Goal: Task Accomplishment & Management: Use online tool/utility

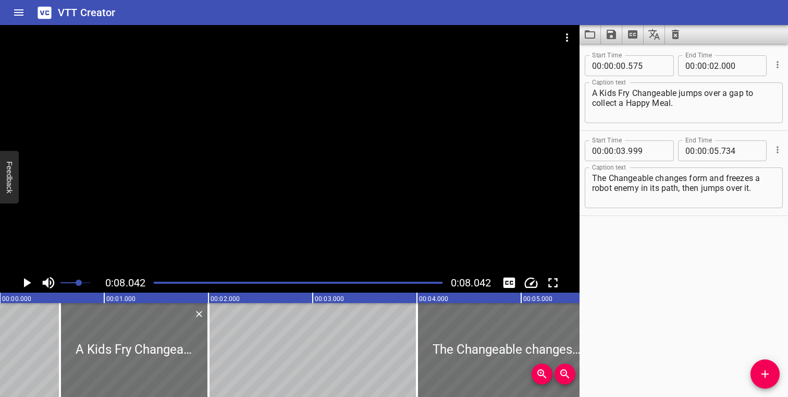
scroll to position [0, 838]
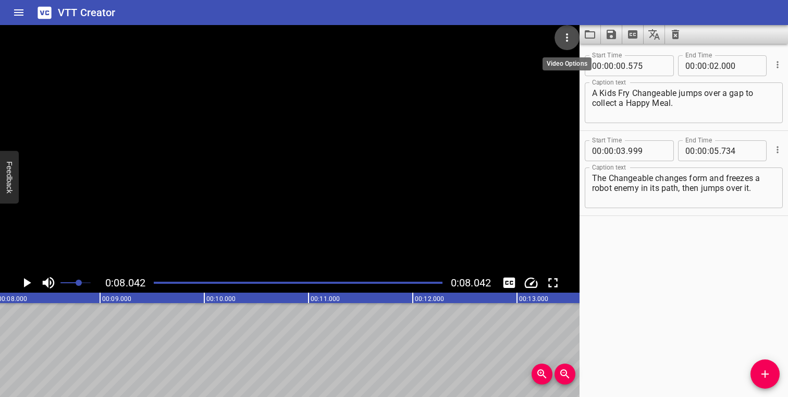
click at [569, 39] on icon "Video Options" at bounding box center [567, 37] width 13 height 13
click at [569, 39] on li "Select New Video File..." at bounding box center [606, 38] width 104 height 19
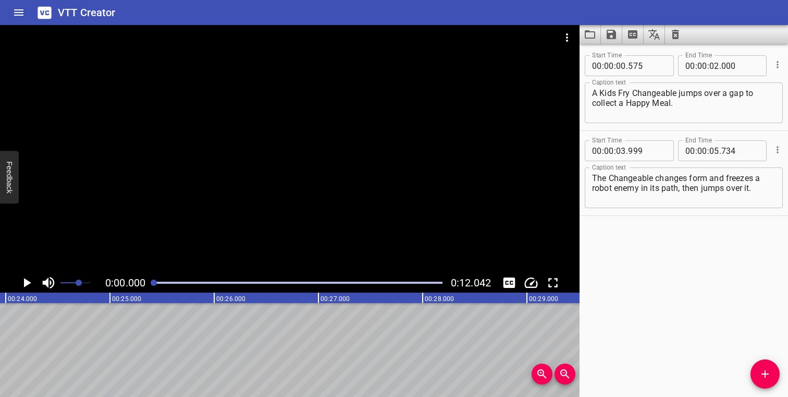
scroll to position [0, 2611]
click at [22, 275] on icon "Play/Pause" at bounding box center [27, 283] width 16 height 16
click at [154, 282] on div at bounding box center [297, 282] width 301 height 15
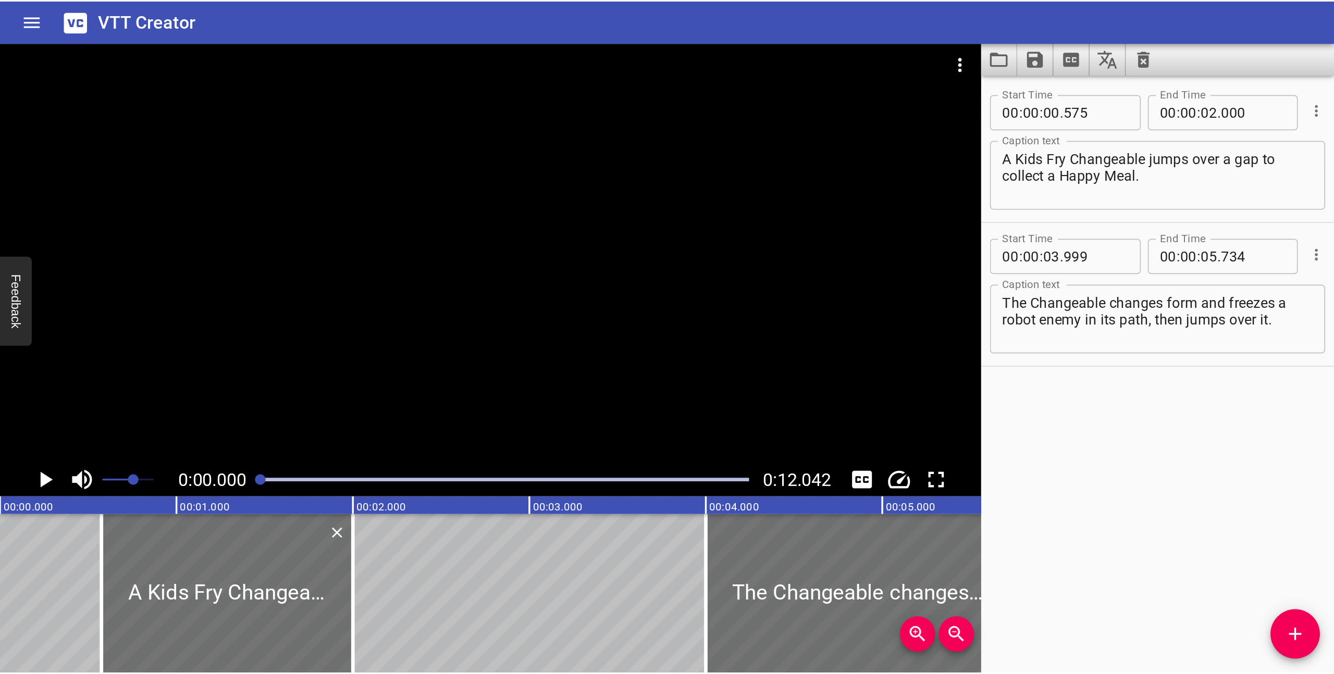
scroll to position [0, 0]
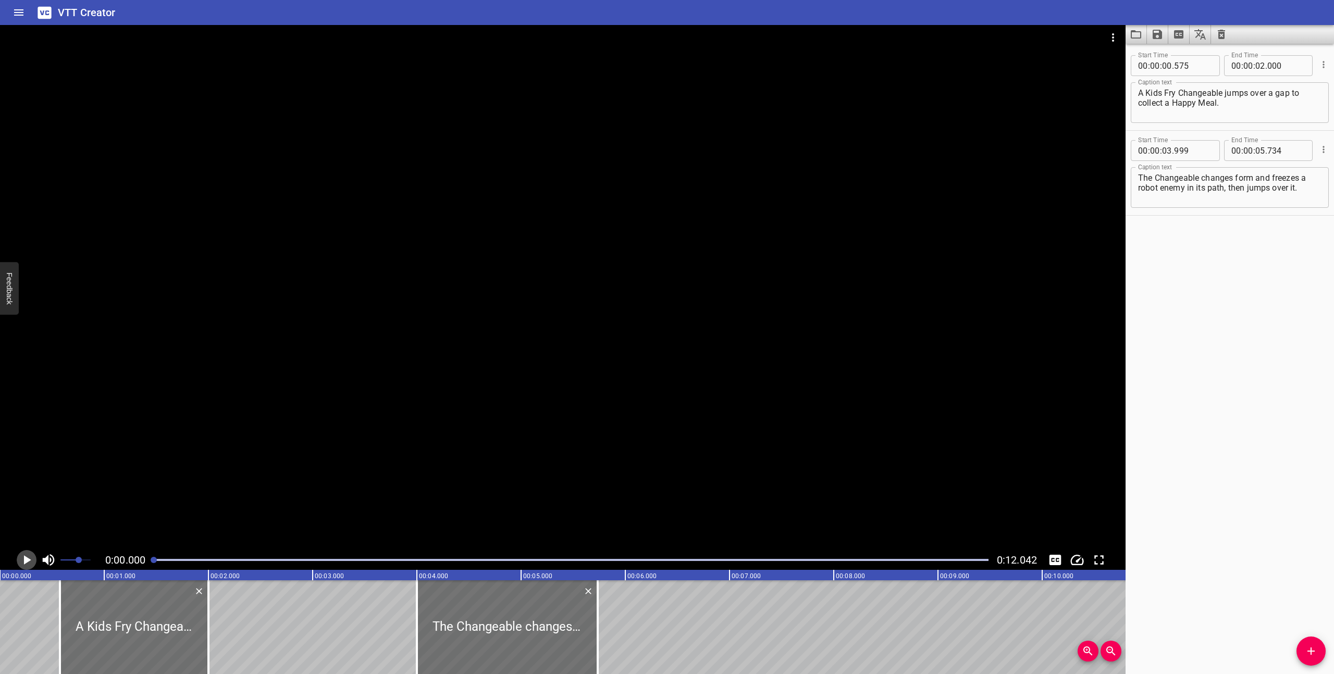
click at [29, 396] on icon "Play/Pause" at bounding box center [27, 560] width 7 height 9
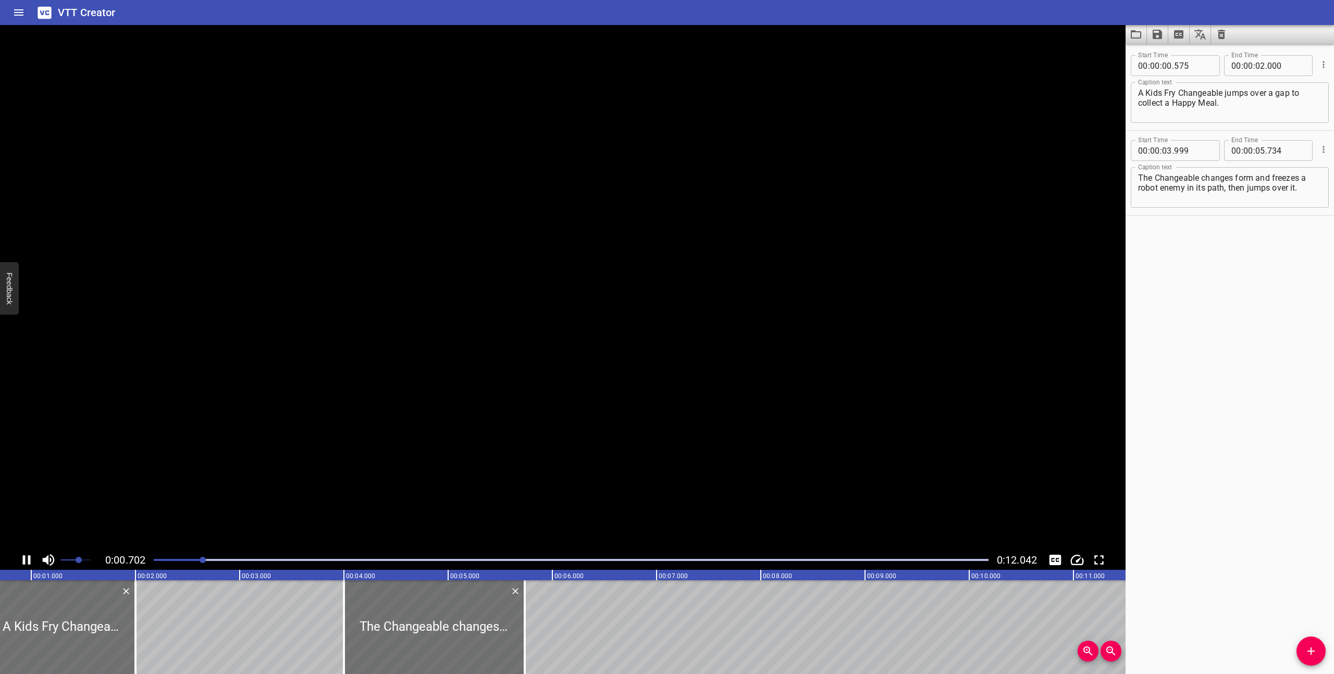
click at [29, 396] on icon "Play/Pause" at bounding box center [27, 560] width 8 height 9
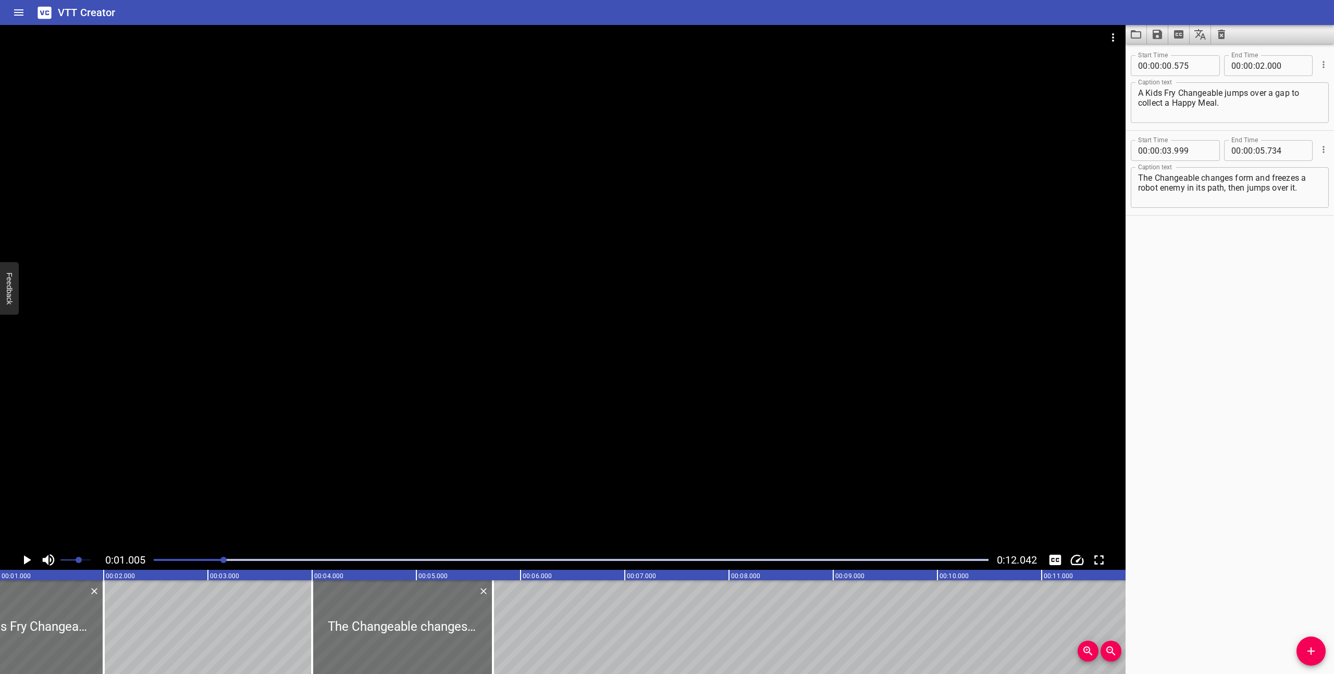
click at [29, 396] on icon "Play/Pause" at bounding box center [27, 560] width 7 height 9
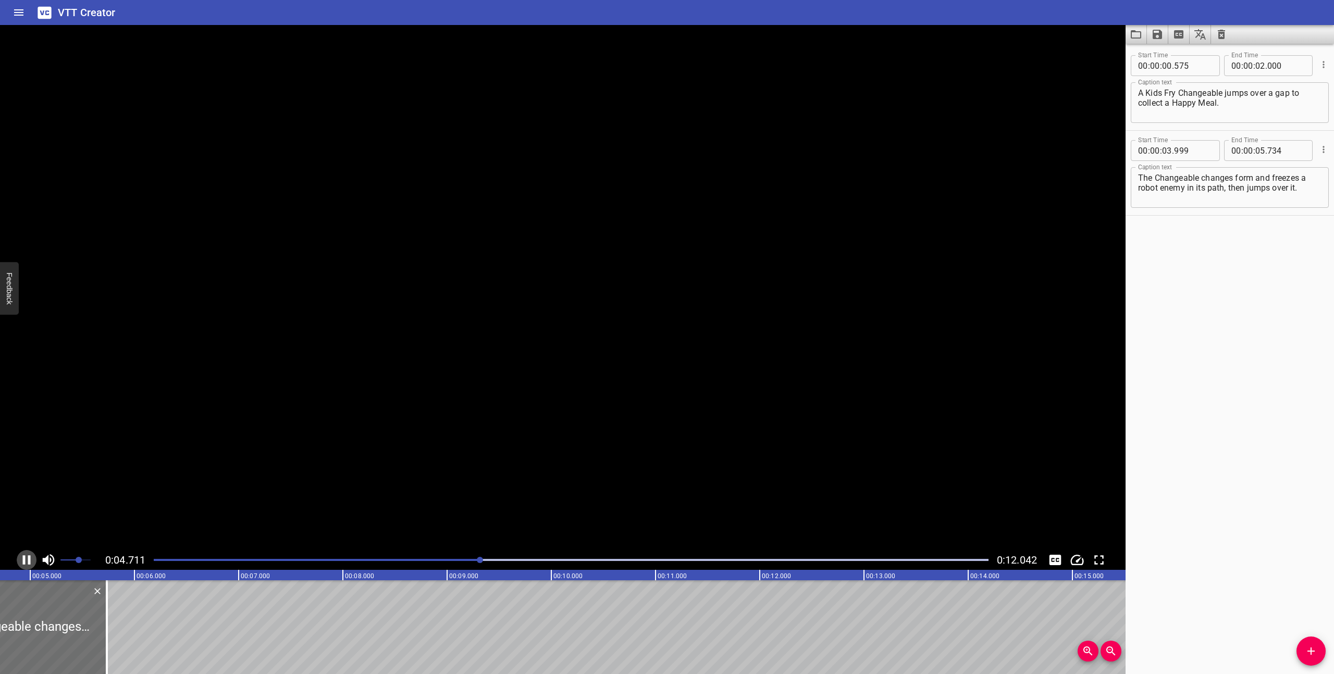
click at [29, 396] on icon "Play/Pause" at bounding box center [27, 560] width 8 height 9
click at [154, 396] on div at bounding box center [570, 560] width 847 height 15
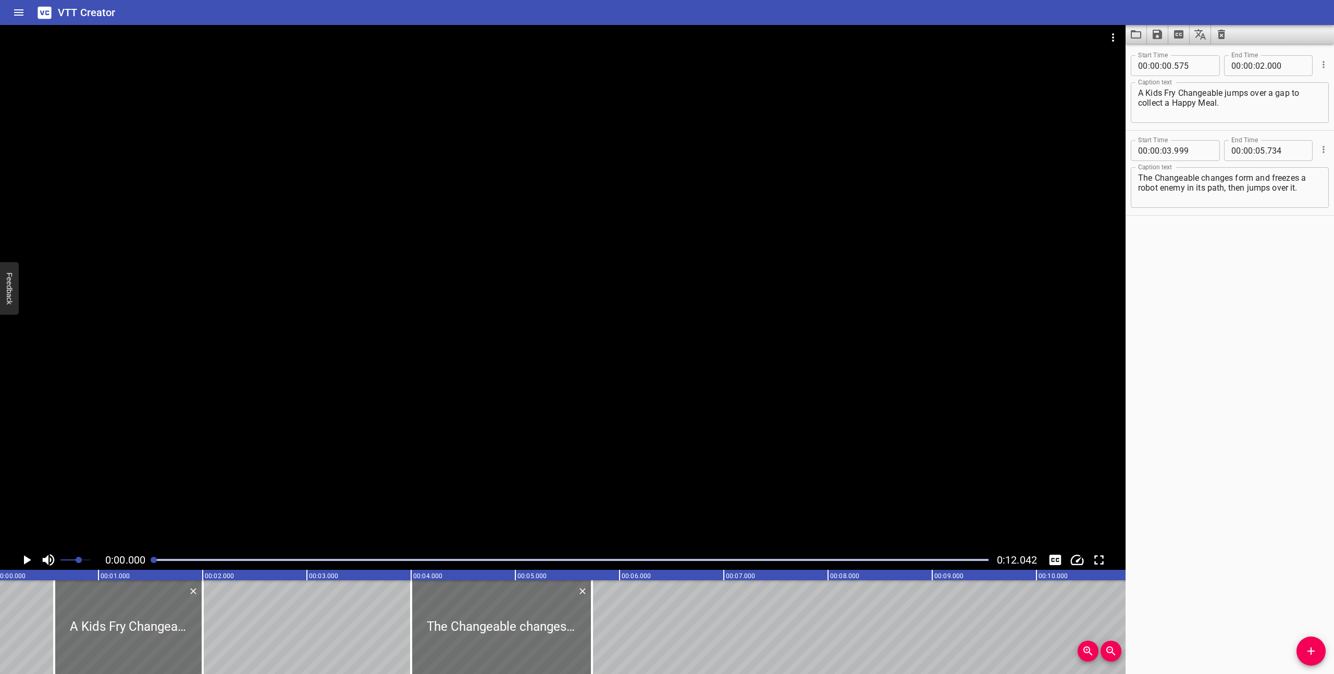
scroll to position [0, 0]
click at [28, 396] on icon "Play/Pause" at bounding box center [27, 560] width 16 height 16
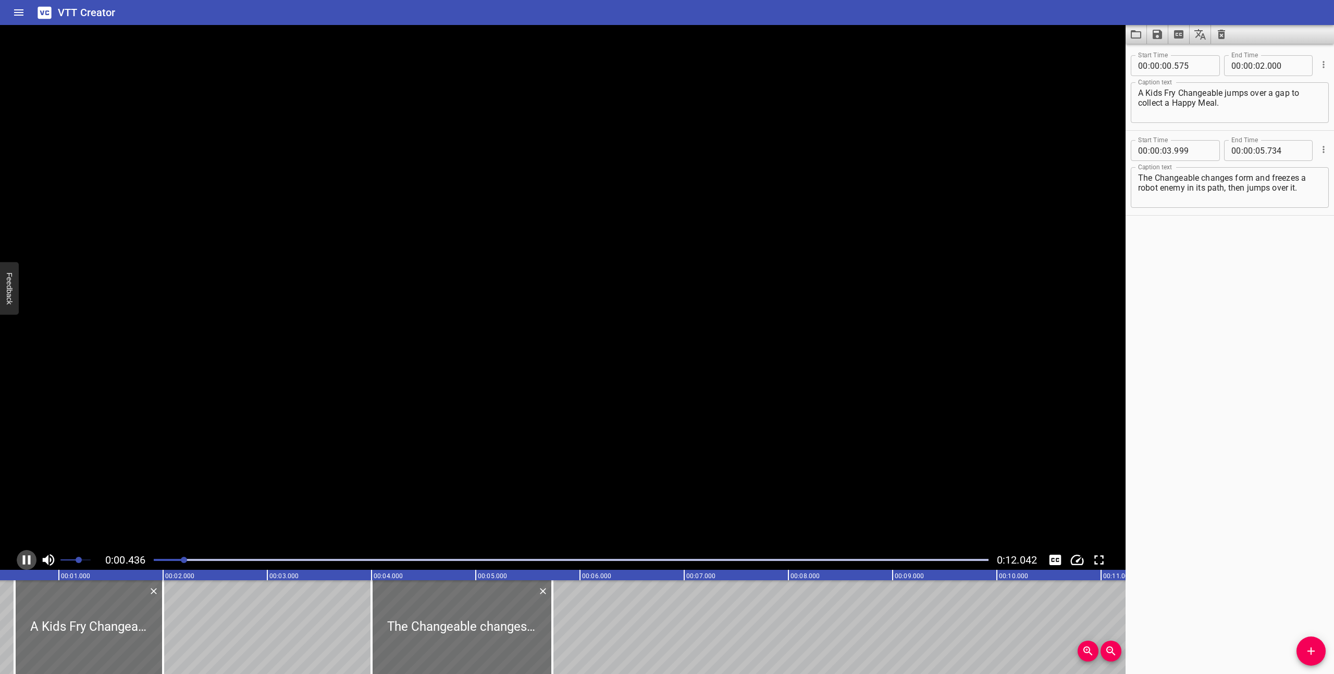
click at [25, 396] on icon "Play/Pause" at bounding box center [27, 560] width 8 height 9
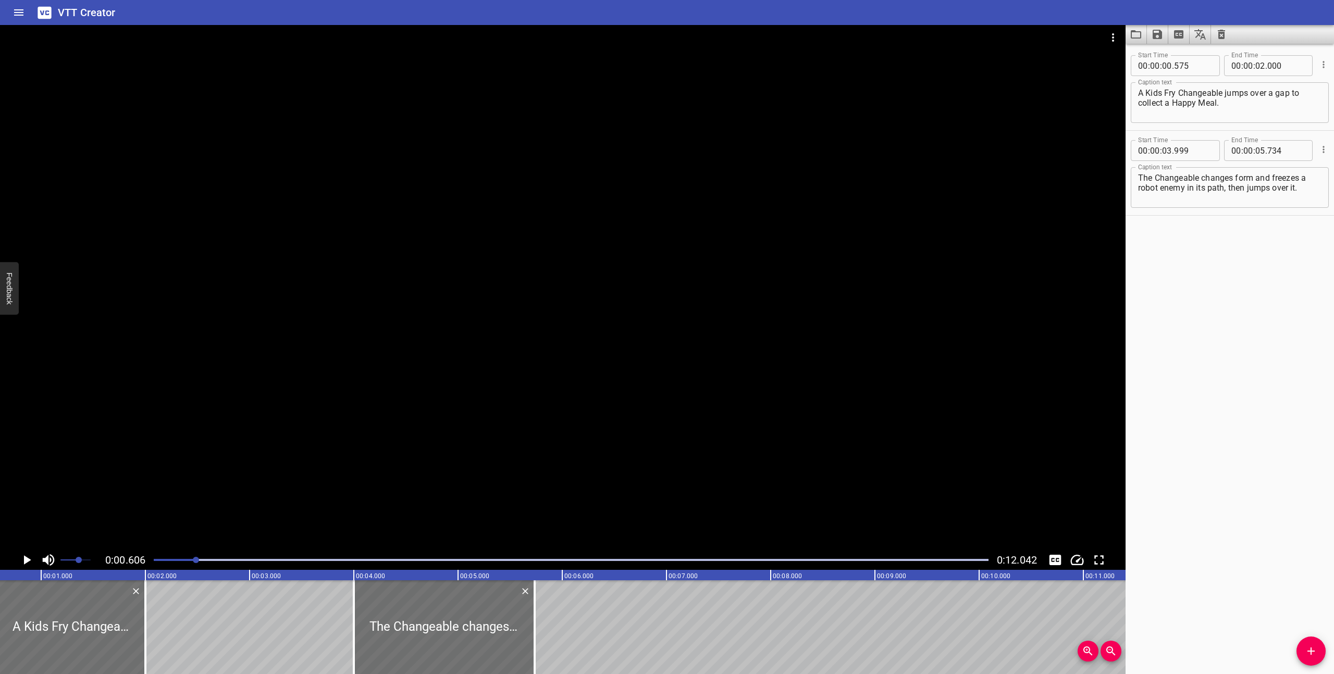
click at [787, 185] on textarea "The Changeable changes form and freezes a robot enemy in its path, then jumps o…" at bounding box center [1229, 188] width 183 height 30
click at [787, 94] on textarea "A Kids Fry Changeable jumps over a gap to collect a Happy Meal." at bounding box center [1229, 103] width 183 height 30
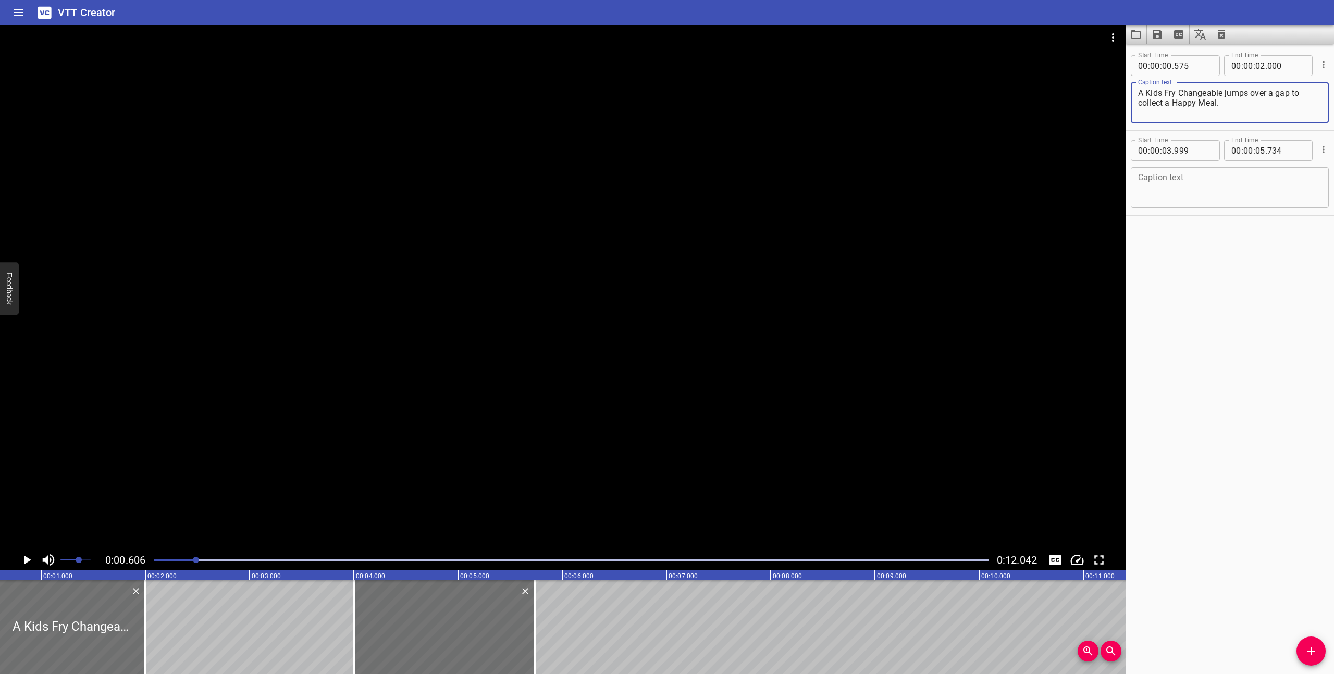
click at [787, 94] on textarea "A Kids Fry Changeable jumps over a gap to collect a Happy Meal." at bounding box center [1229, 103] width 183 height 30
click at [152, 396] on div at bounding box center [570, 560] width 847 height 15
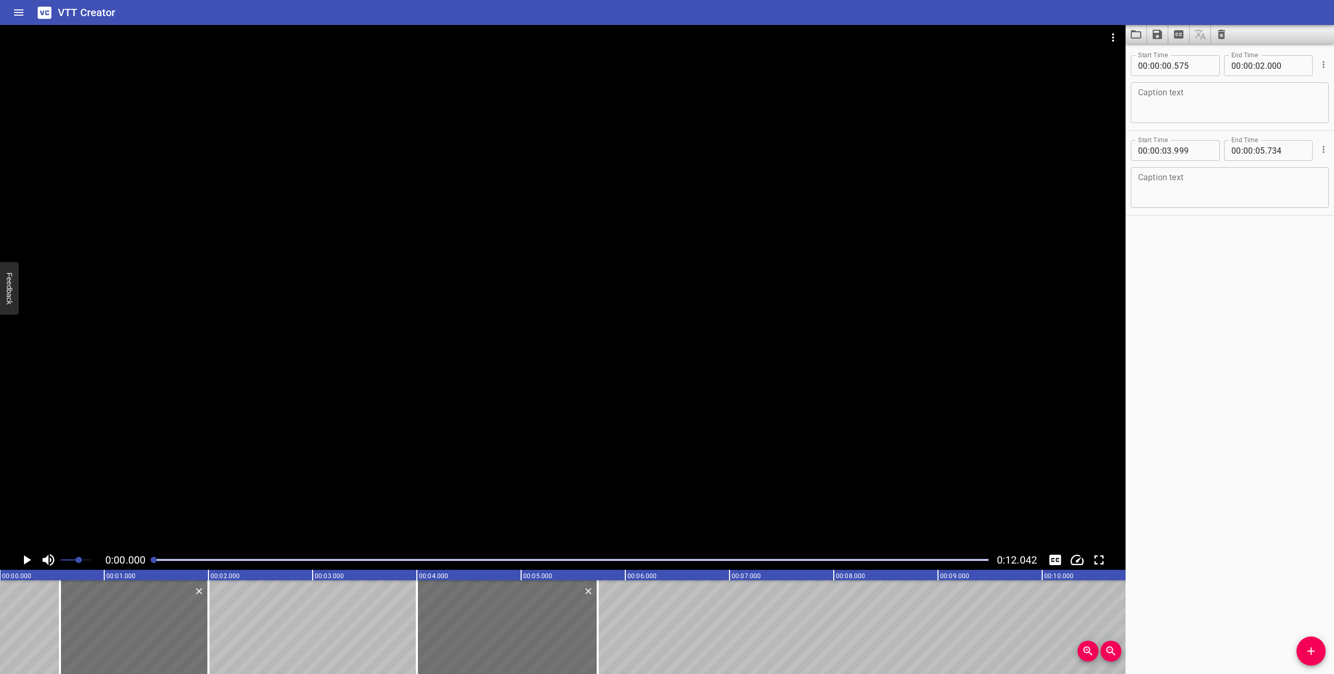
click at [787, 101] on textarea at bounding box center [1229, 103] width 183 height 30
type textarea "a"
type textarea "A robot enemy approaches a Kids Fry Changeable."
click at [92, 396] on div at bounding box center [130, 628] width 149 height 94
type input "535"
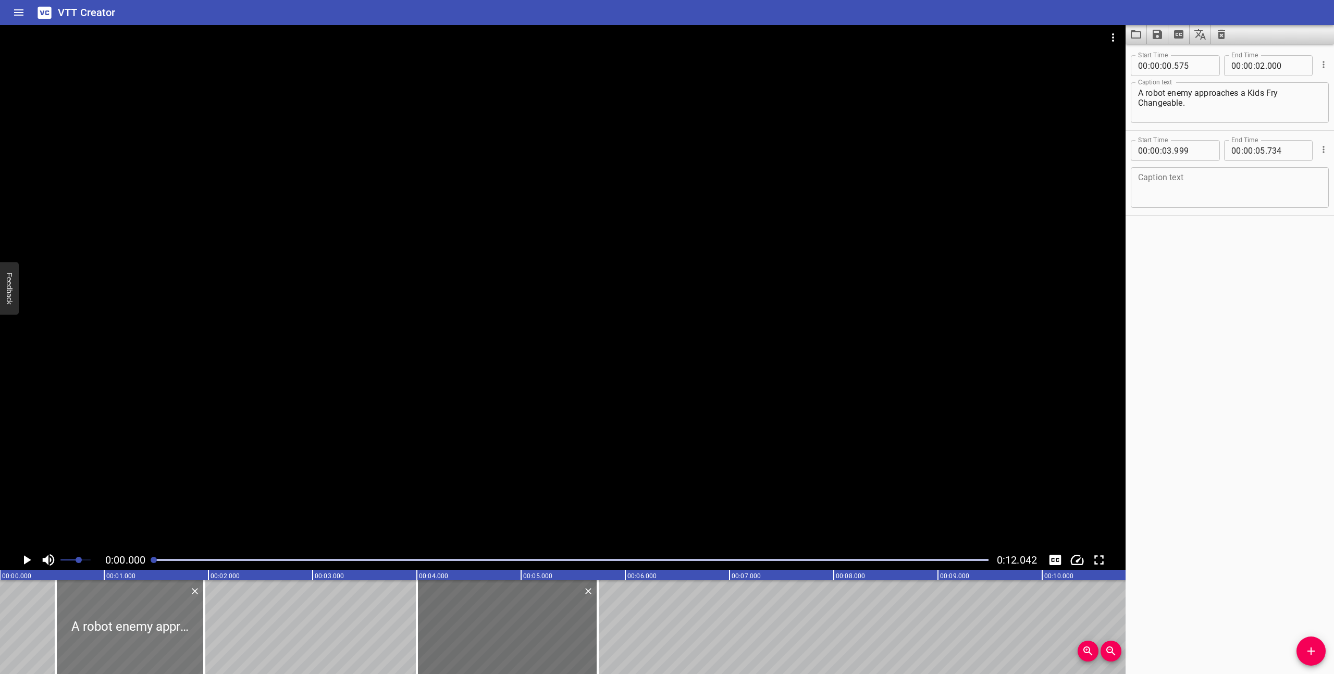
type input "01"
type input "960"
click at [28, 396] on icon "Play/Pause" at bounding box center [27, 560] width 16 height 16
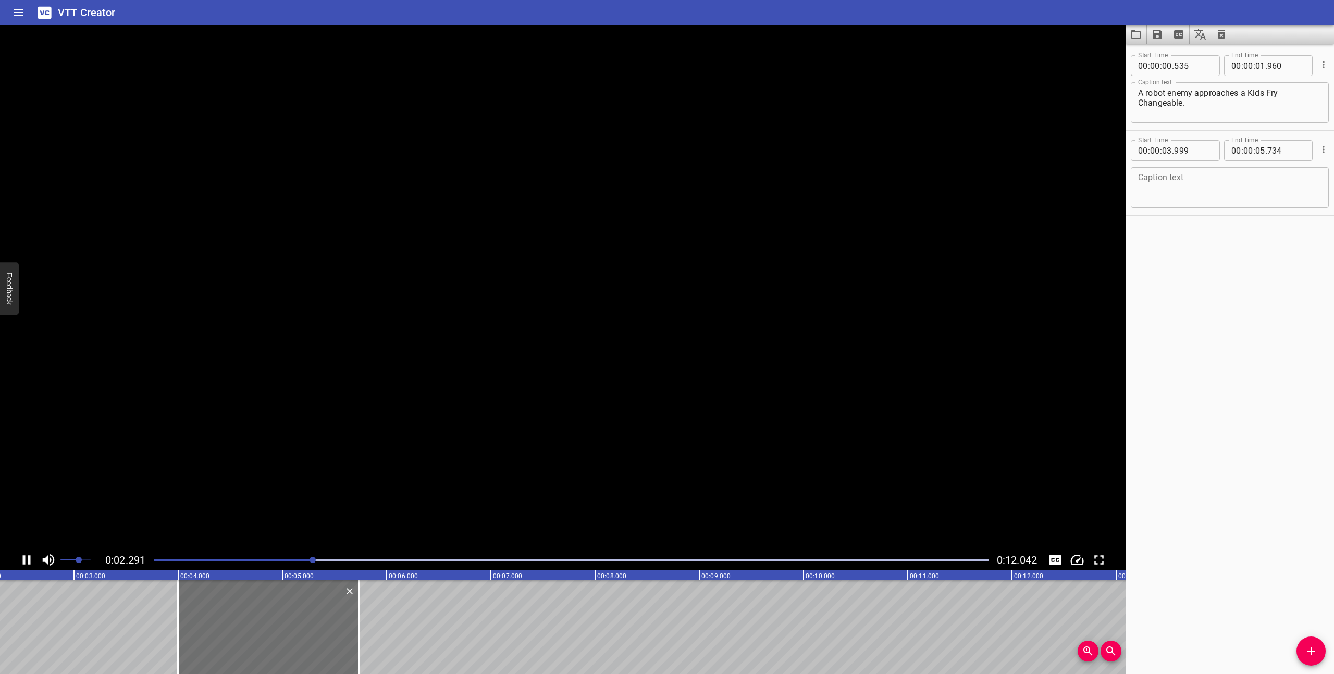
click at [28, 396] on icon "Play/Pause" at bounding box center [27, 560] width 16 height 16
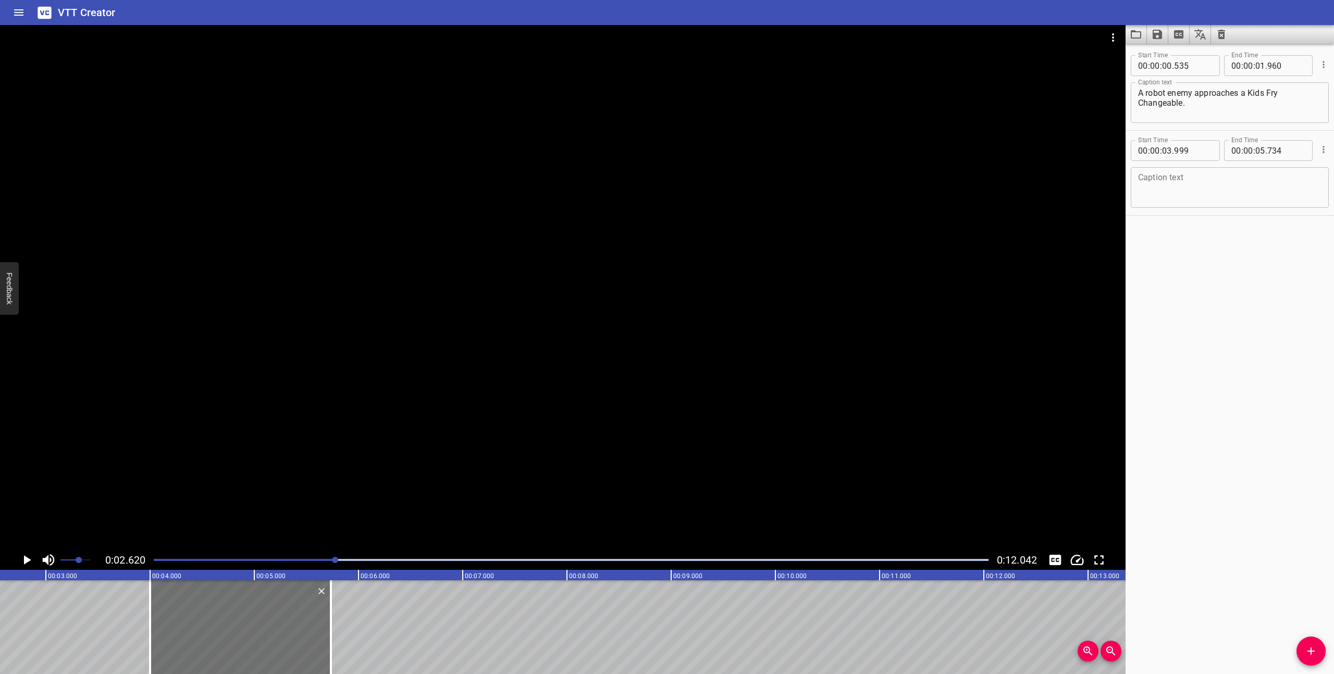
scroll to position [0, 273]
click at [787, 105] on textarea "A robot enemy approaches a Kids Fry Changeable." at bounding box center [1229, 103] width 183 height 30
drag, startPoint x: 1195, startPoint y: 104, endPoint x: 1195, endPoint y: 93, distance: 10.9
click at [787, 93] on textarea "A robot enemy approaches a Kids Fry Changeable." at bounding box center [1229, 103] width 183 height 30
click at [26, 396] on icon "Play/Pause" at bounding box center [27, 560] width 7 height 9
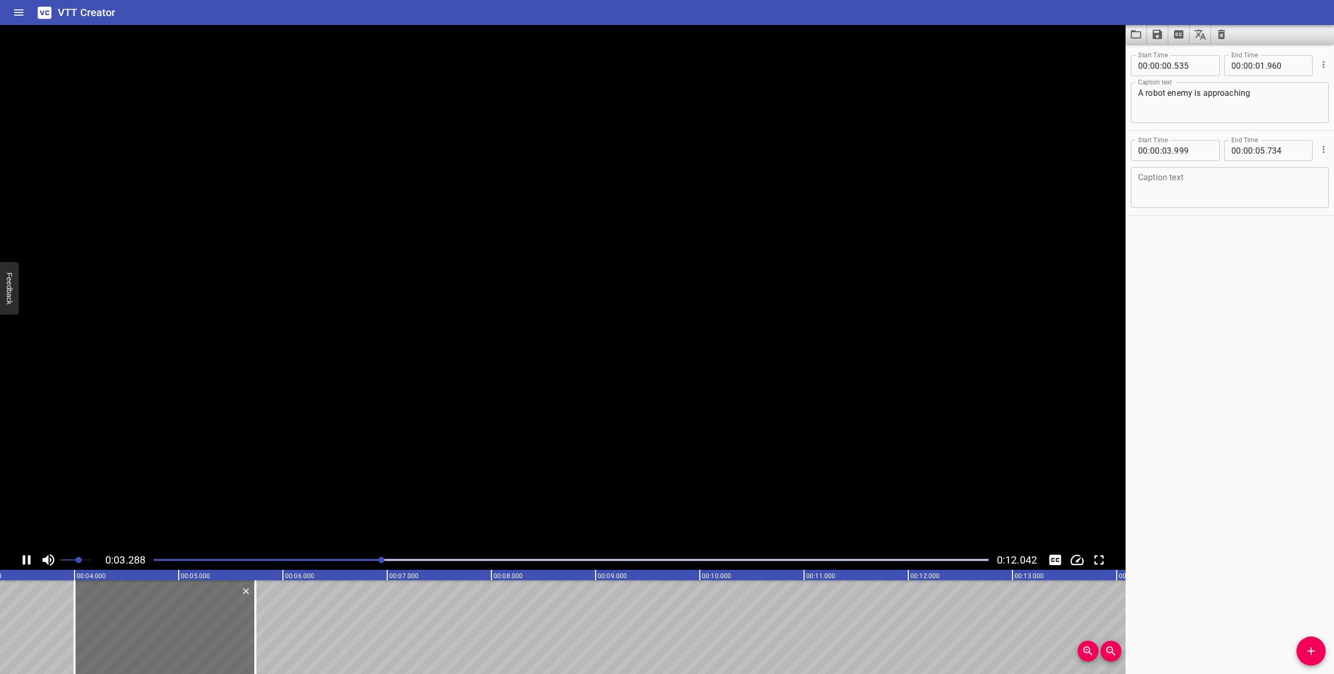
click at [26, 396] on icon "Play/Pause" at bounding box center [27, 560] width 16 height 16
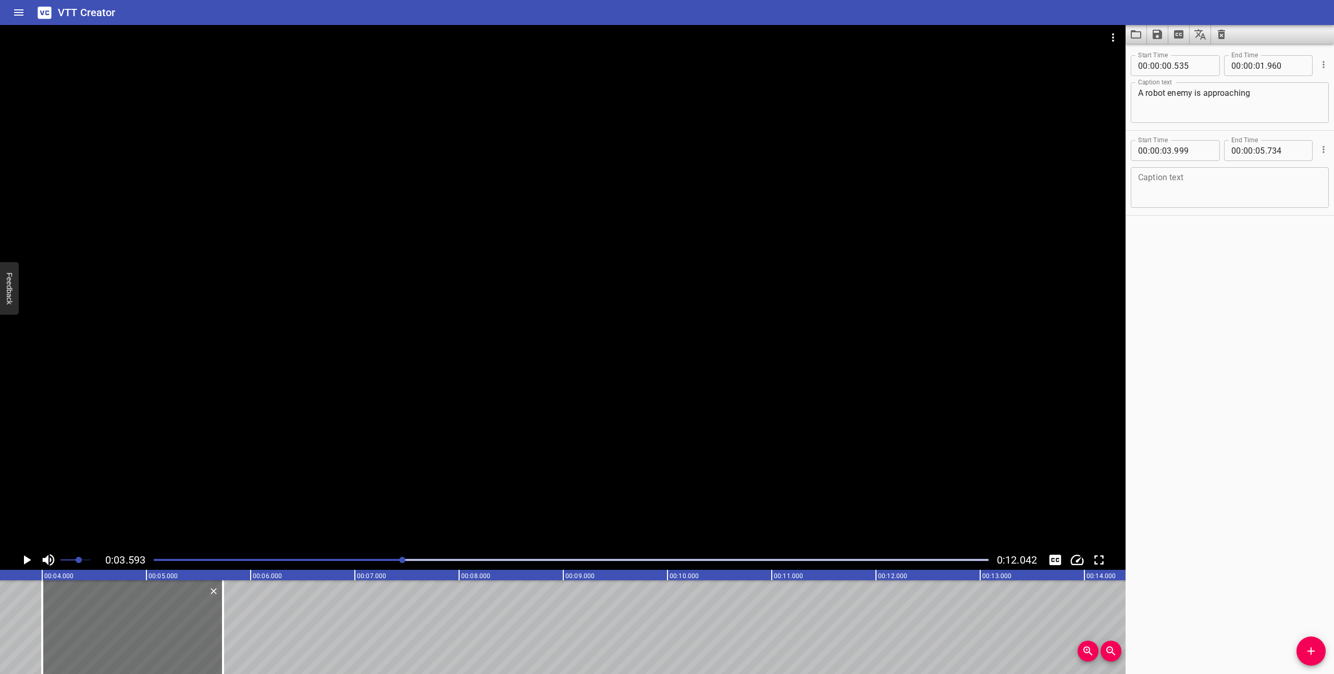
click at [787, 100] on textarea "A robot enemy is approaching" at bounding box center [1229, 103] width 183 height 30
click at [154, 396] on div at bounding box center [570, 560] width 847 height 15
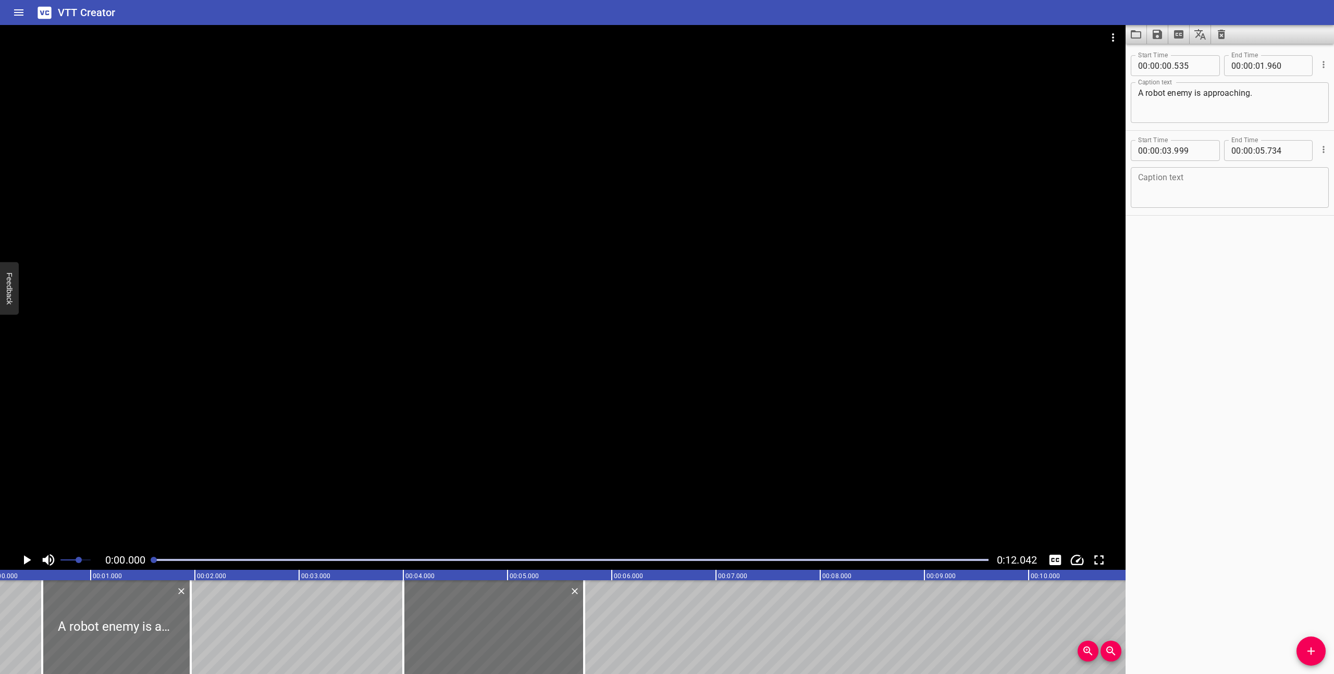
scroll to position [0, 0]
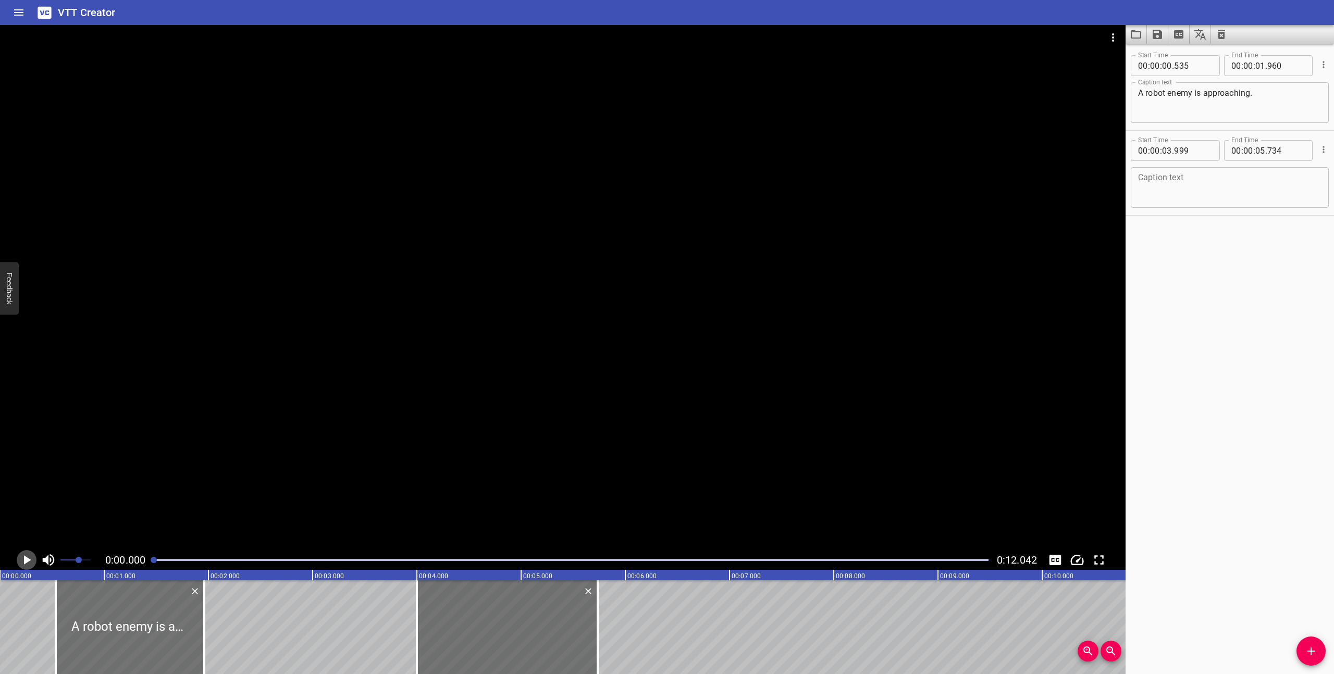
click at [26, 396] on icon "Play/Pause" at bounding box center [27, 560] width 7 height 9
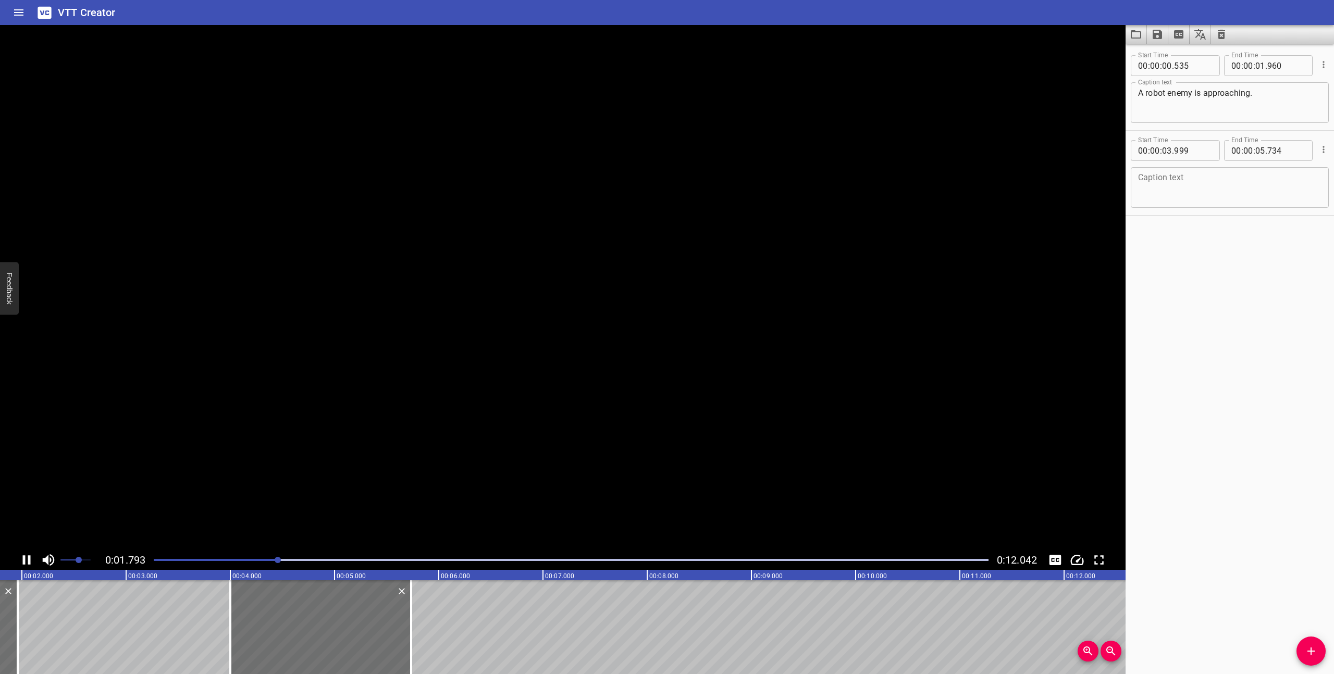
click at [26, 396] on icon "Play/Pause" at bounding box center [27, 560] width 16 height 16
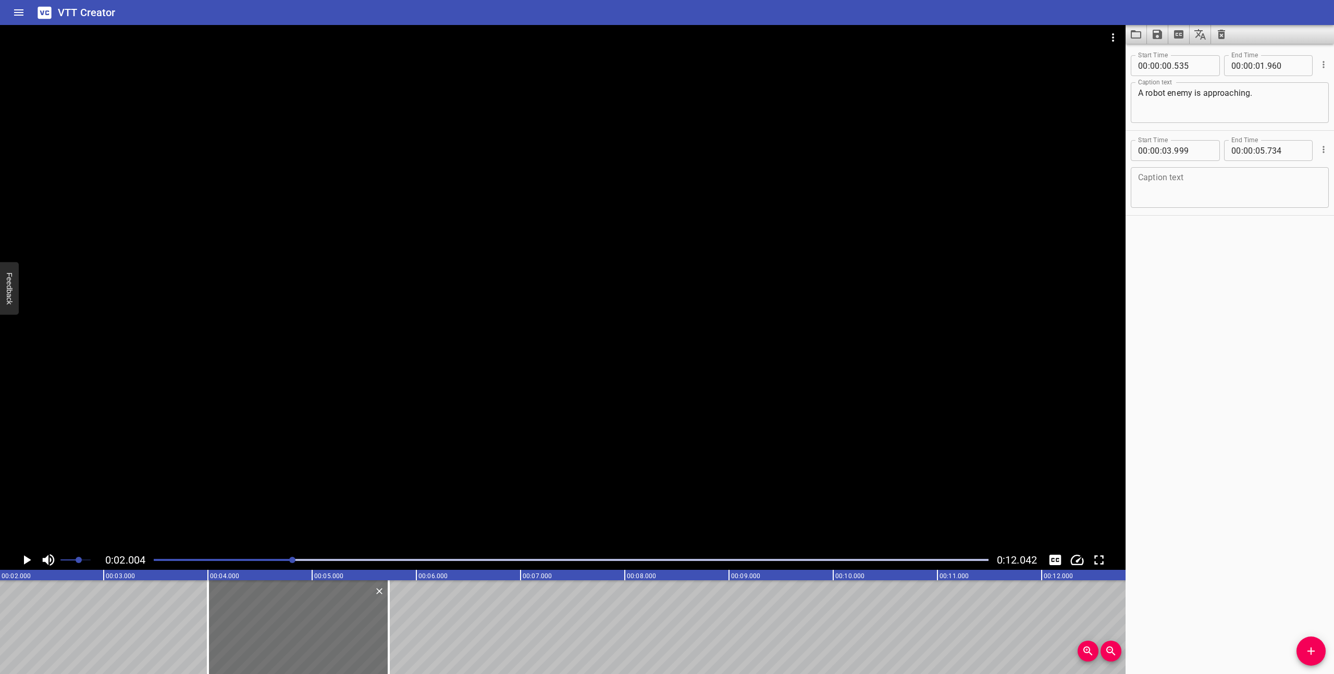
click at [787, 98] on textarea "A robot enemy is approaching." at bounding box center [1229, 103] width 183 height 30
drag, startPoint x: 1250, startPoint y: 94, endPoint x: 1195, endPoint y: 93, distance: 54.7
click at [787, 93] on textarea "A robot enemy is approaching a Kids Fry Changeable. The Changeable changes form" at bounding box center [1229, 103] width 183 height 30
click at [787, 97] on textarea "A robot enemy approaches a Kids Fry Changeable. The Changeable changes form" at bounding box center [1229, 103] width 183 height 30
click at [27, 396] on icon "Play/Pause" at bounding box center [27, 560] width 7 height 9
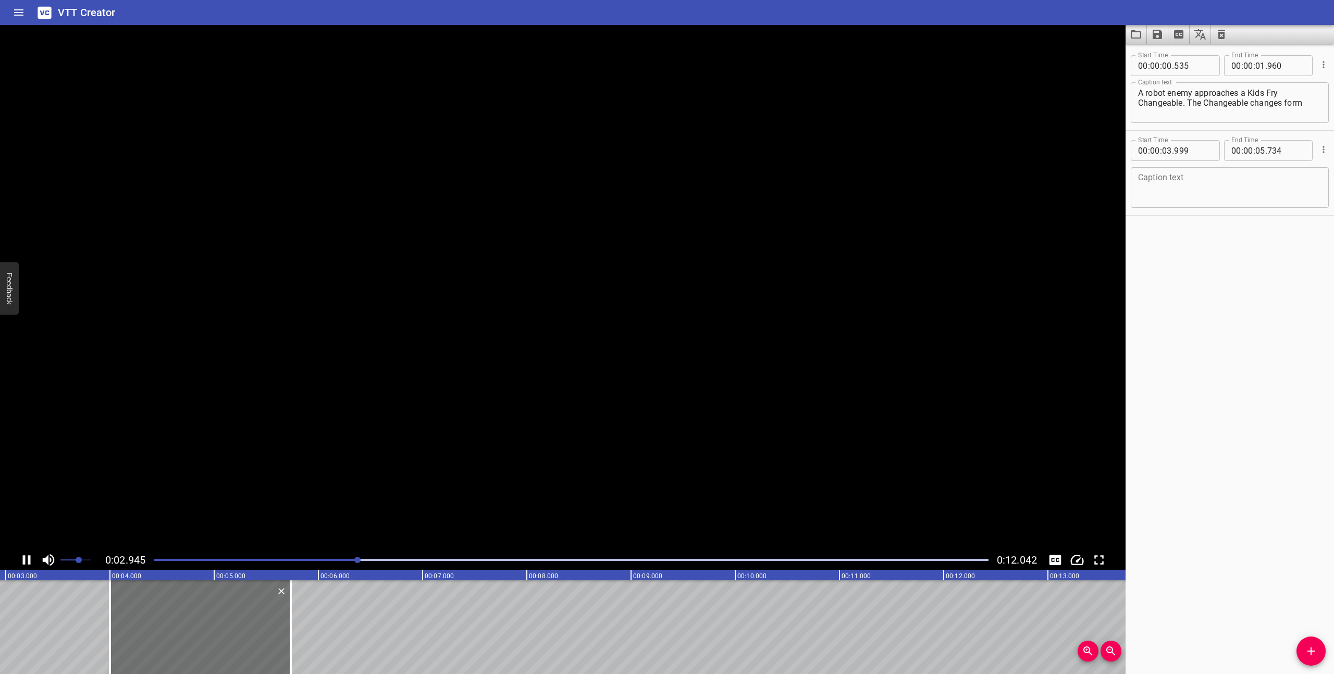
click at [27, 396] on icon "Play/Pause" at bounding box center [27, 560] width 16 height 16
click at [787, 113] on textarea "A robot enemy approaches a Kids Fry Changeable. The Changeable changes form" at bounding box center [1229, 103] width 183 height 30
type textarea "A robot enemy approaches a Kids Fry Changeable. The Changeable changes form, fr…"
click at [24, 396] on icon "Play/Pause" at bounding box center [27, 560] width 7 height 9
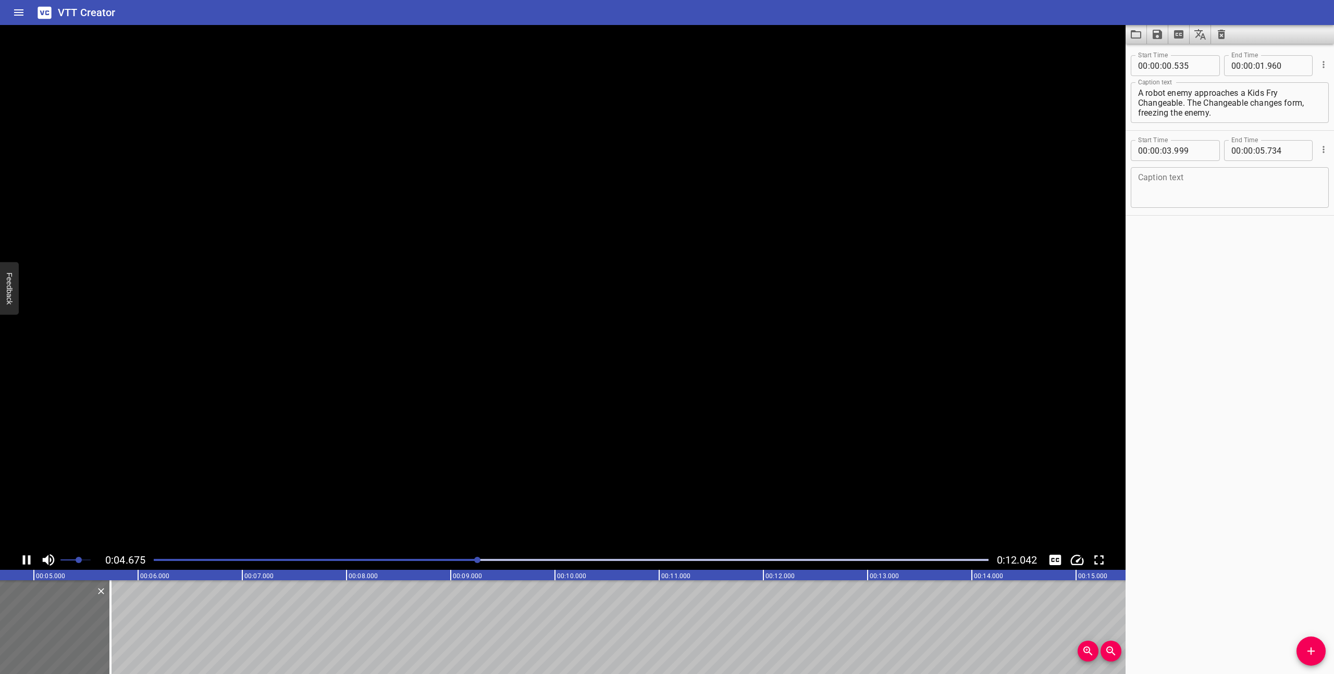
click at [24, 396] on icon "Play/Pause" at bounding box center [27, 560] width 8 height 9
click at [155, 396] on div at bounding box center [570, 560] width 847 height 15
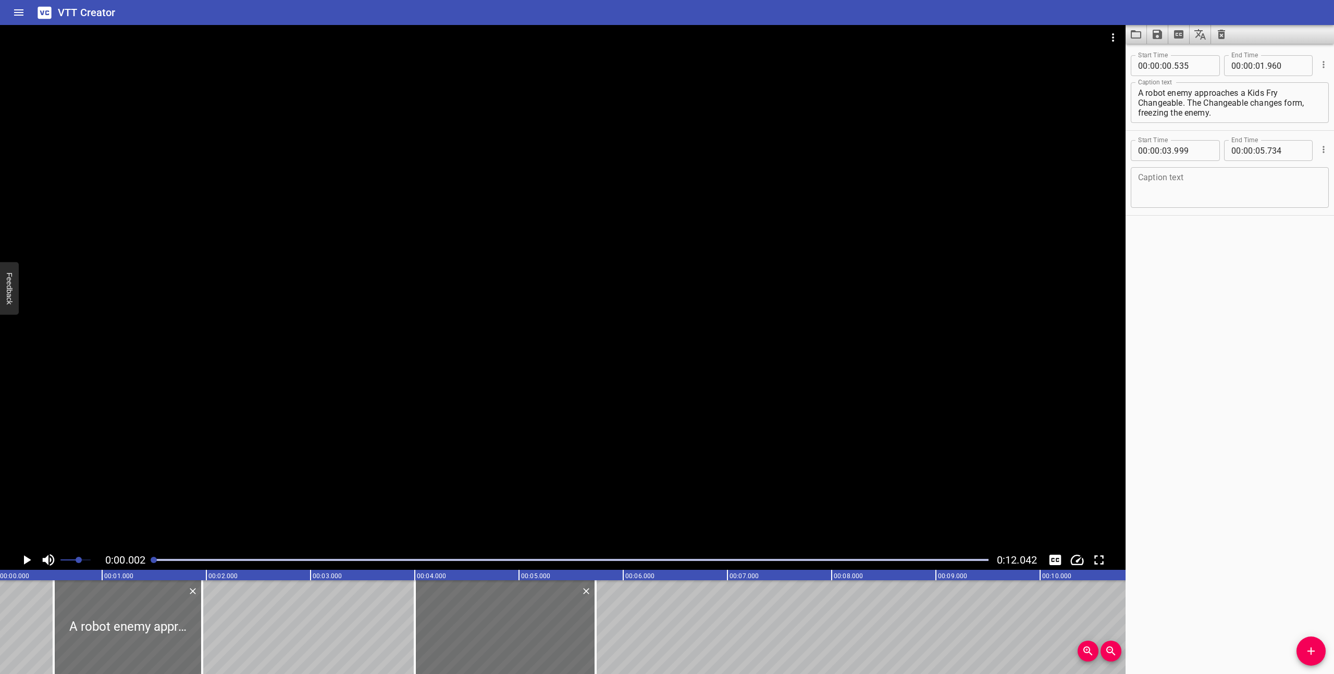
scroll to position [0, 0]
click at [589, 396] on icon "Delete" at bounding box center [588, 591] width 10 height 10
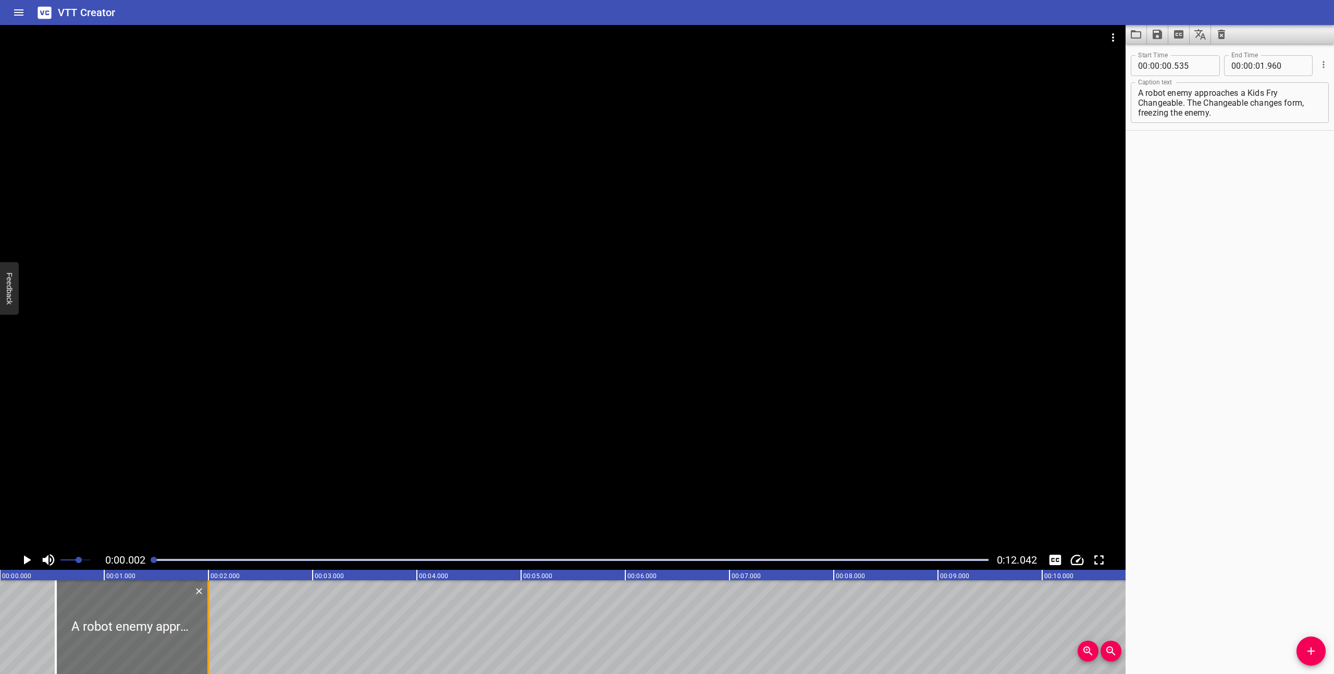
click at [209, 396] on div at bounding box center [208, 628] width 2 height 94
type input "02"
type input "000"
click at [24, 396] on icon "Play/Pause" at bounding box center [27, 560] width 7 height 9
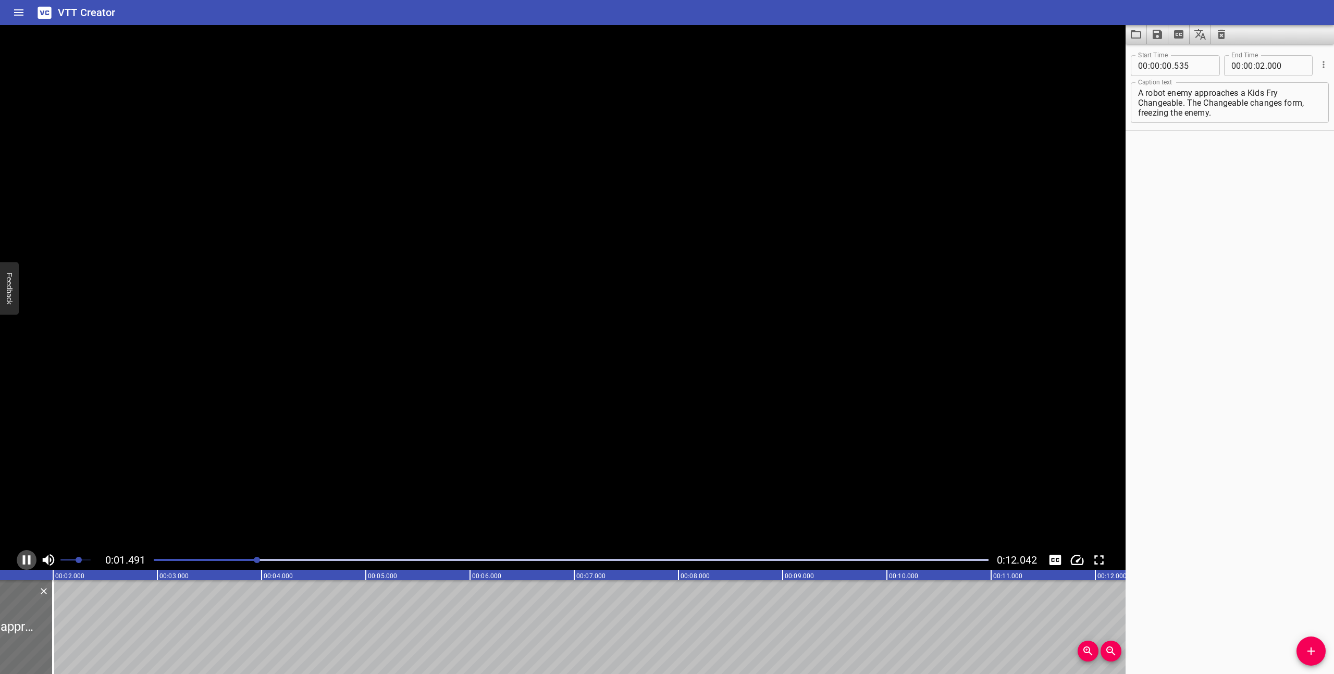
click at [24, 396] on icon "Play/Pause" at bounding box center [27, 560] width 8 height 9
click at [24, 396] on icon "Play/Pause" at bounding box center [27, 560] width 7 height 9
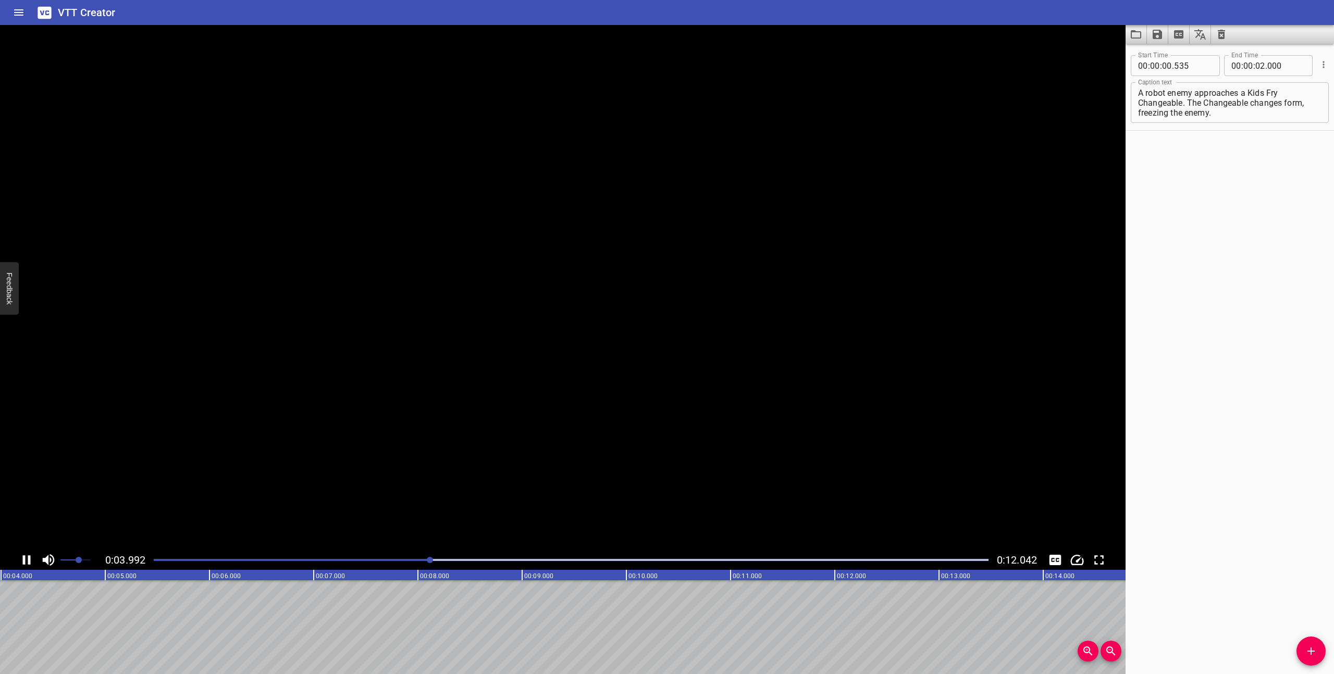
click at [24, 396] on icon "Play/Pause" at bounding box center [27, 560] width 8 height 9
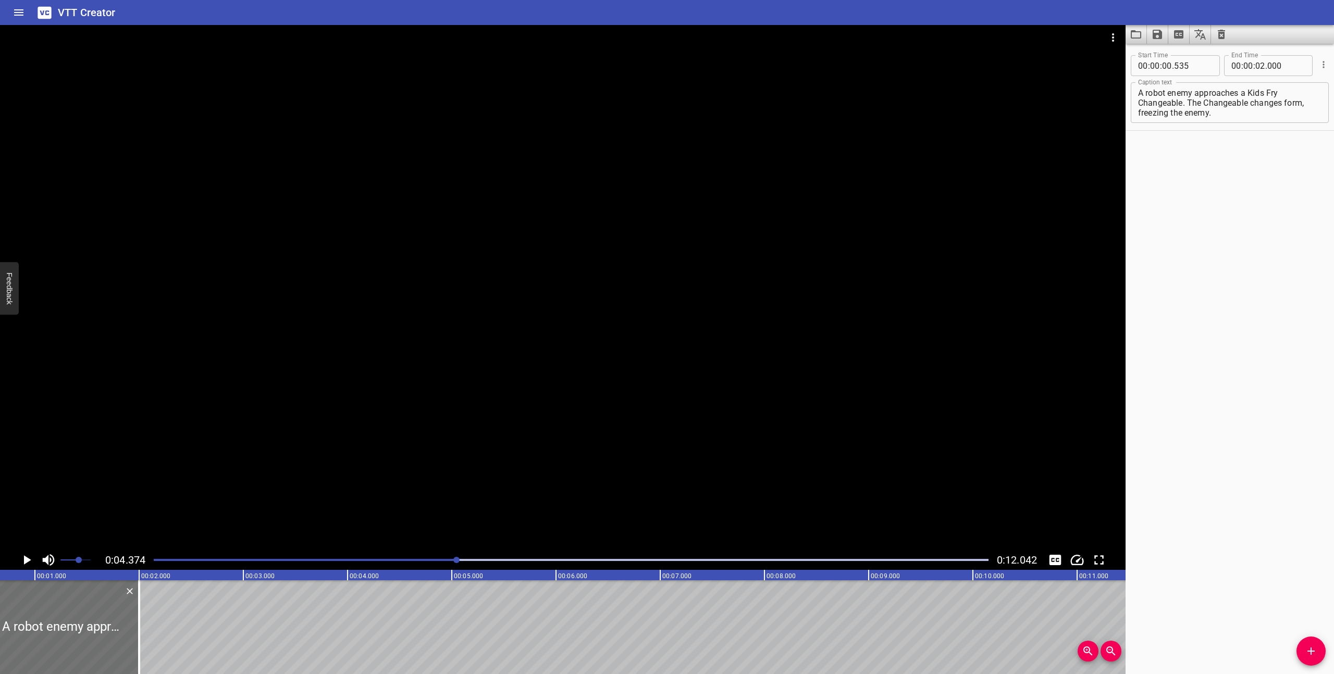
scroll to position [0, 0]
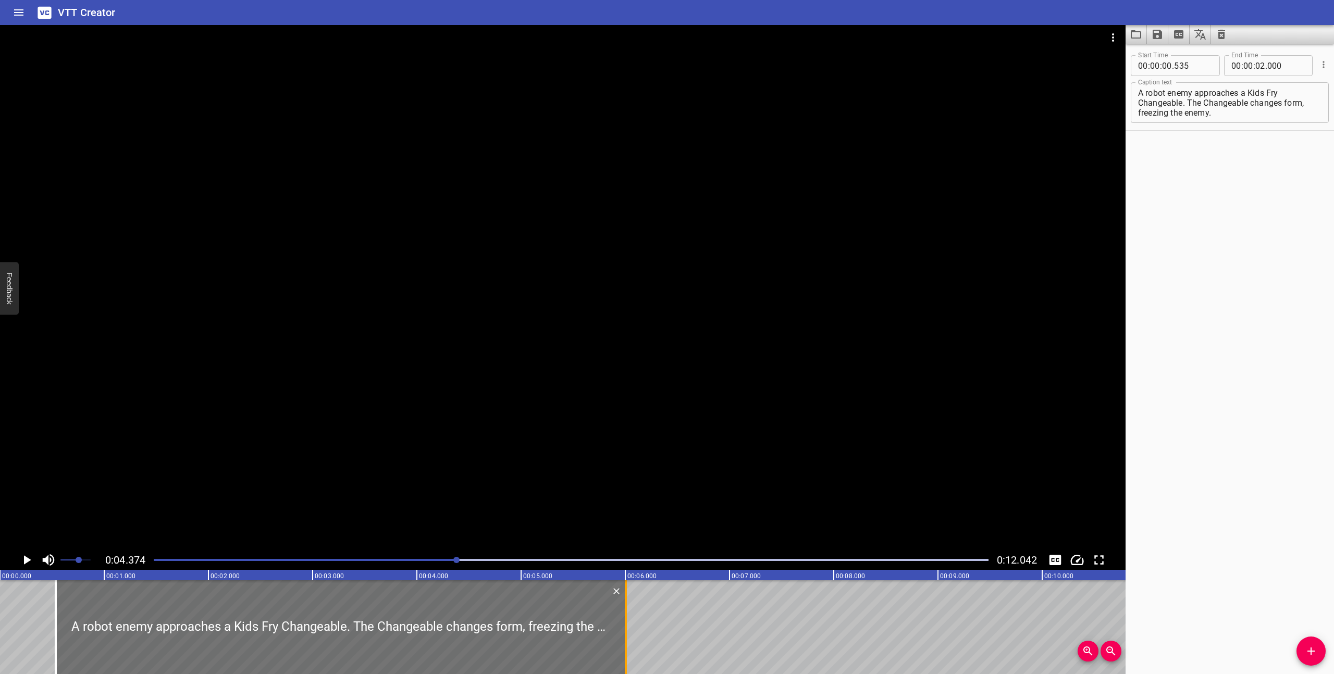
drag, startPoint x: 208, startPoint y: 615, endPoint x: 626, endPoint y: 590, distance: 418.7
click at [626, 396] on div at bounding box center [626, 628] width 2 height 94
type input "06"
drag, startPoint x: 626, startPoint y: 590, endPoint x: 655, endPoint y: 596, distance: 28.8
click at [655, 396] on div at bounding box center [654, 628] width 2 height 94
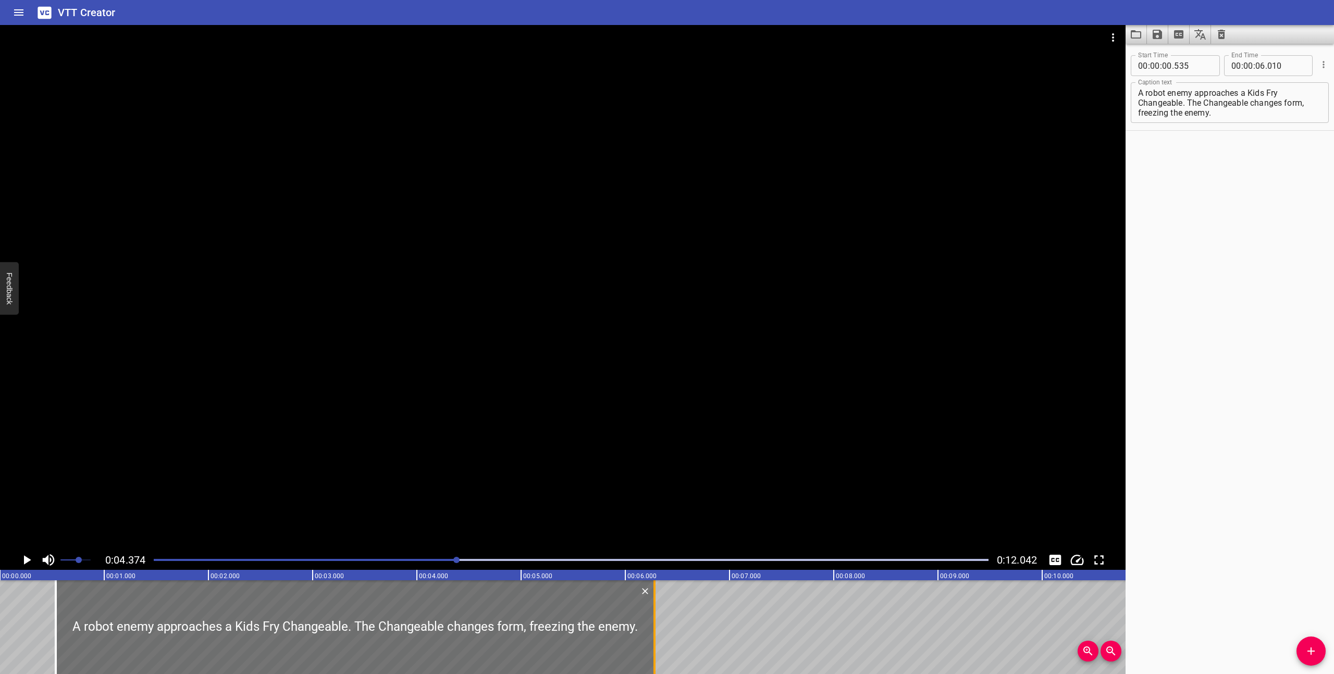
type input "280"
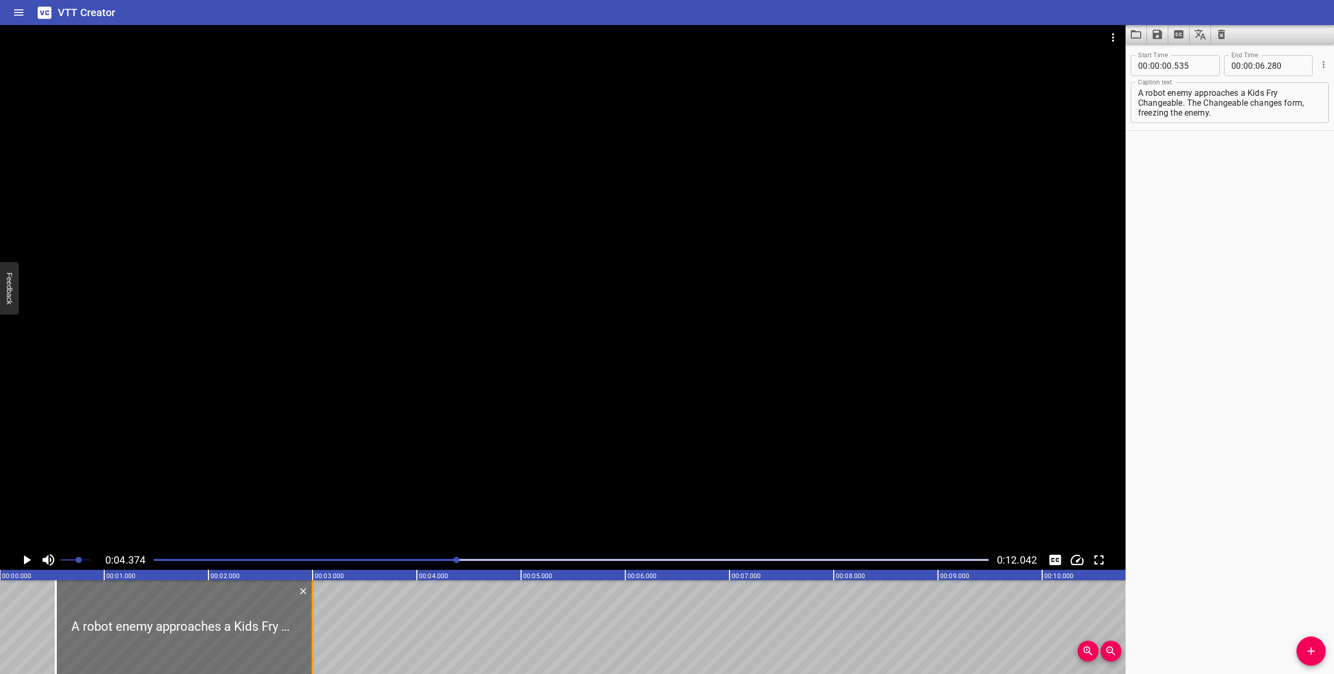
drag, startPoint x: 653, startPoint y: 651, endPoint x: 312, endPoint y: 631, distance: 342.5
click at [312, 396] on div at bounding box center [313, 628] width 2 height 94
type input "02"
type input "1000"
click at [152, 396] on div at bounding box center [570, 560] width 847 height 15
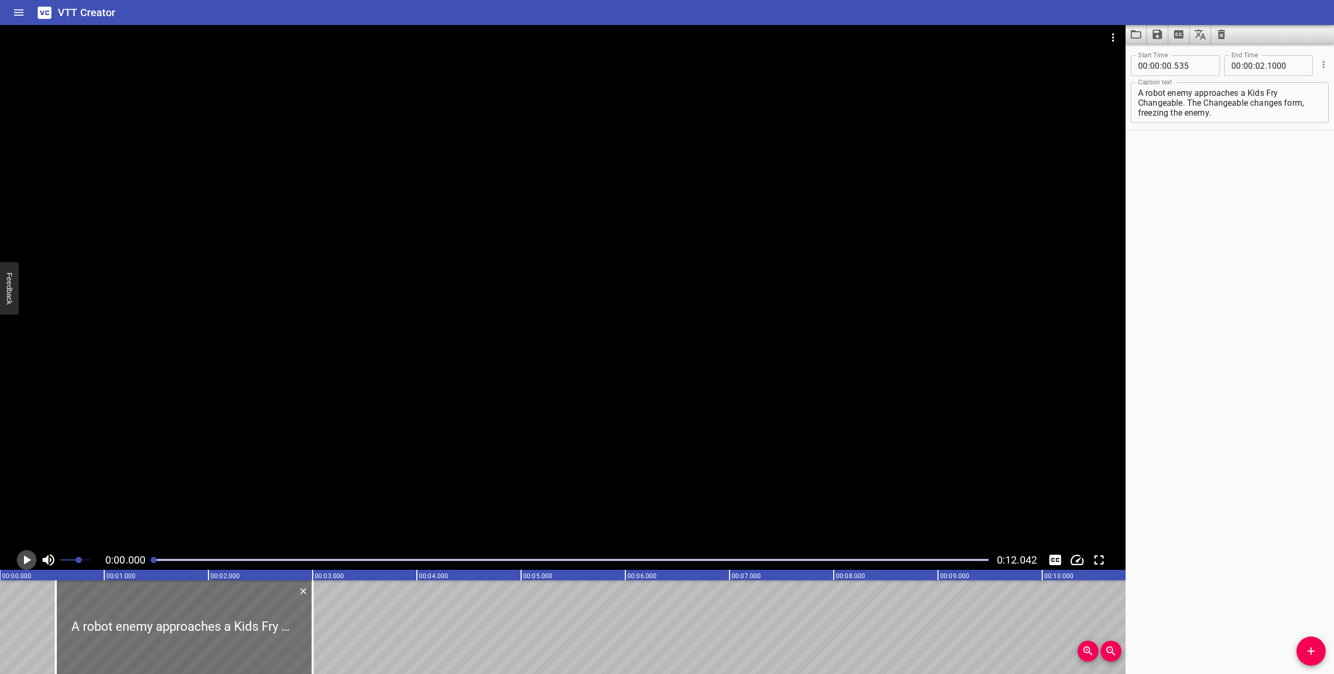
click at [23, 396] on icon "Play/Pause" at bounding box center [27, 560] width 16 height 16
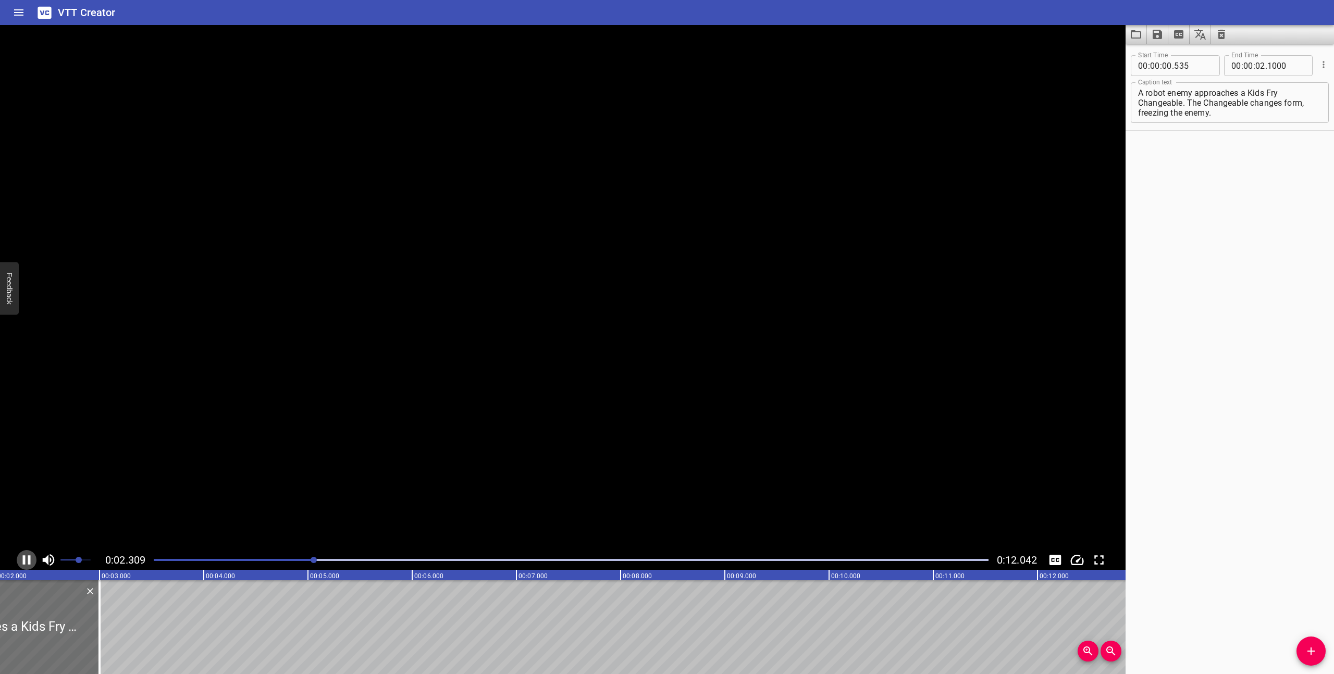
click at [23, 396] on icon "Play/Pause" at bounding box center [27, 560] width 16 height 16
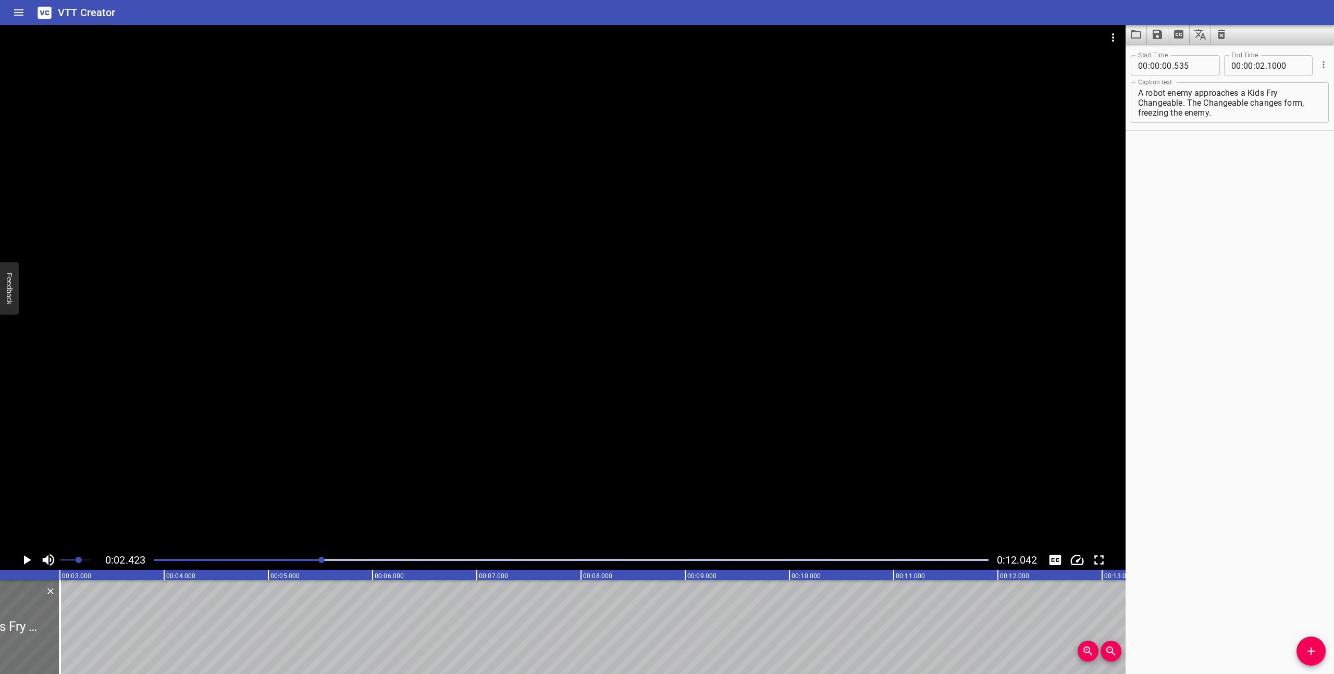
click at [151, 396] on div at bounding box center [570, 560] width 847 height 15
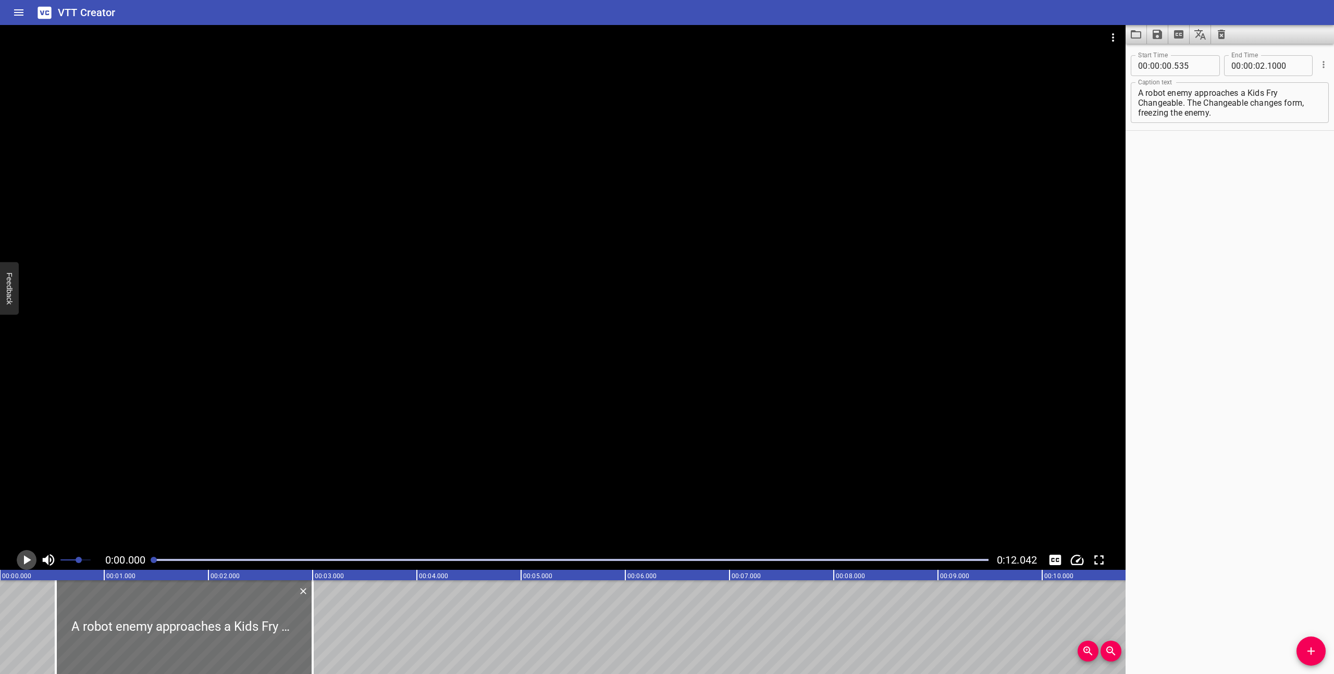
click at [25, 396] on icon "Play/Pause" at bounding box center [27, 560] width 7 height 9
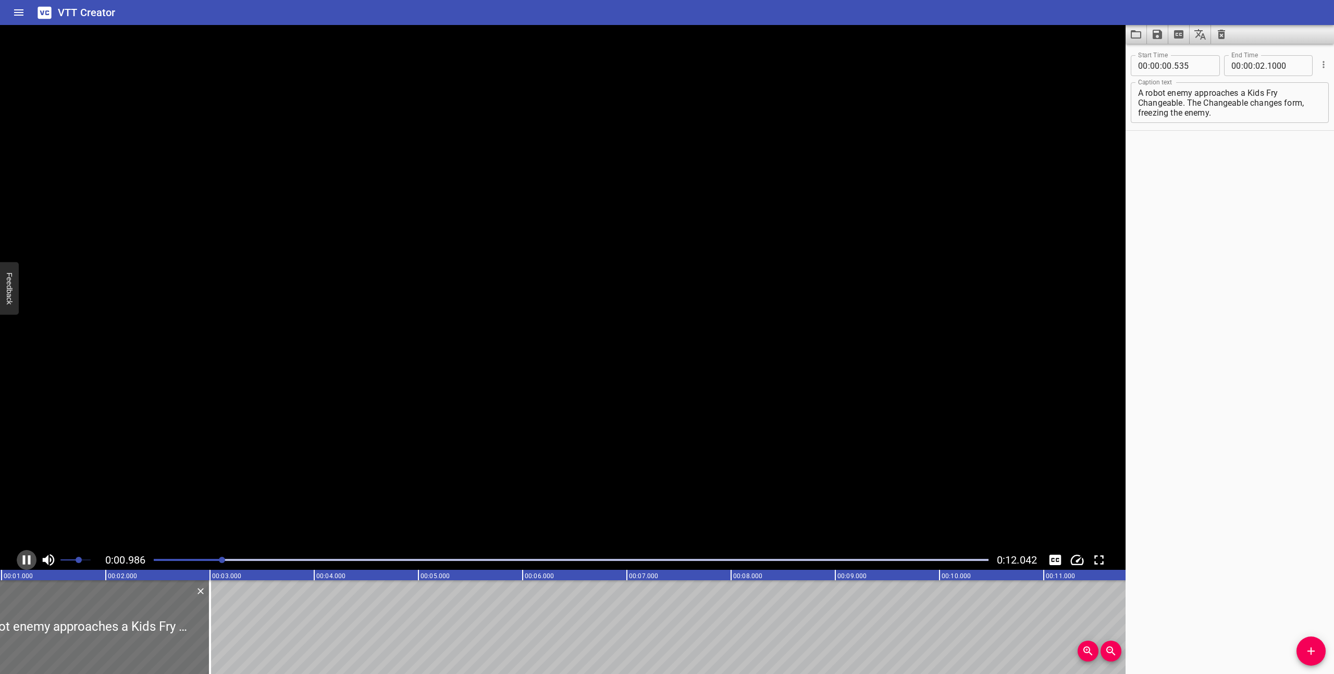
click at [25, 396] on icon "Play/Pause" at bounding box center [27, 560] width 8 height 9
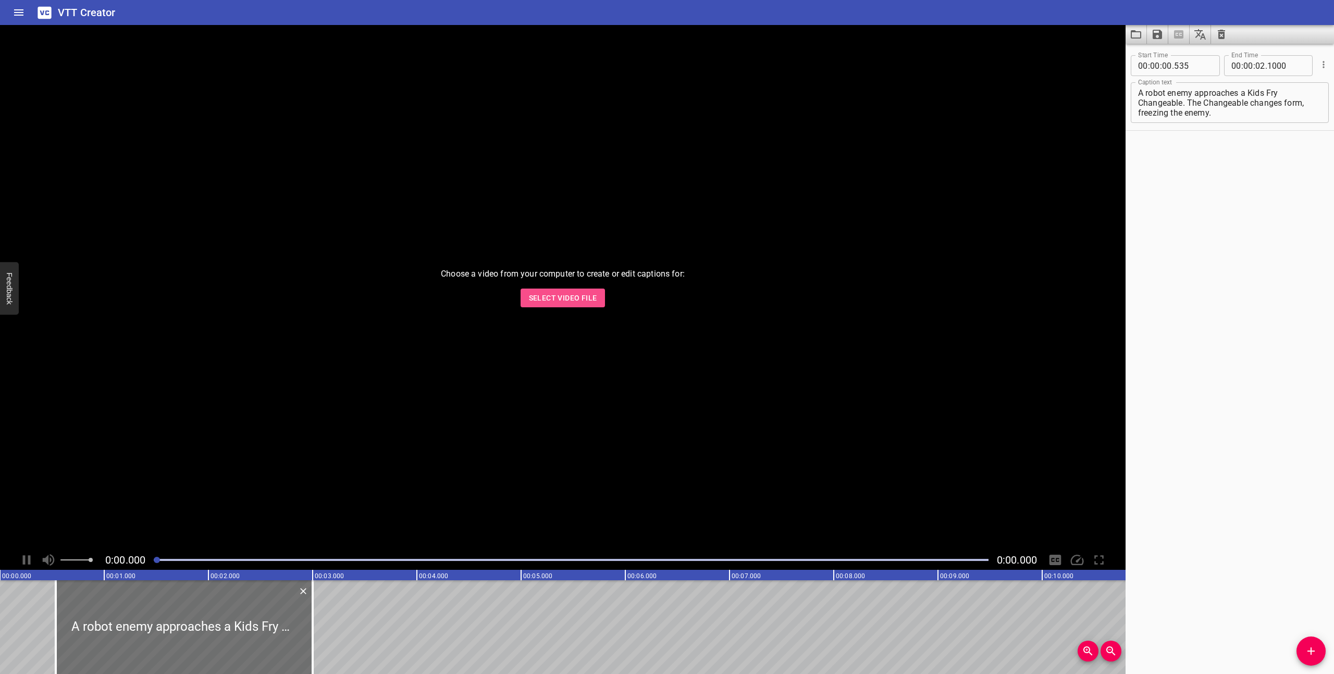
click at [597, 306] on button "Select Video File" at bounding box center [563, 298] width 85 height 19
click at [29, 559] on icon "Play/Pause" at bounding box center [27, 560] width 7 height 9
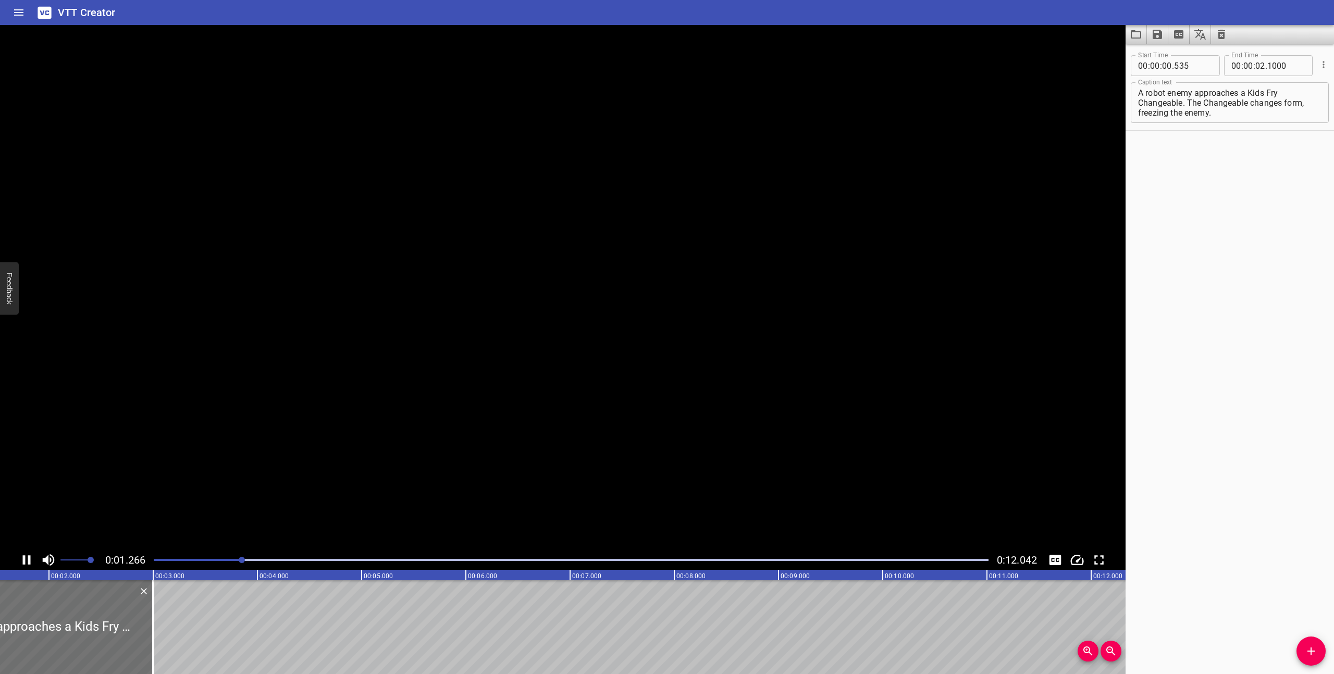
click at [29, 559] on icon "Play/Pause" at bounding box center [27, 560] width 8 height 9
click at [1252, 97] on textarea "A robot enemy approaches a Kids Fry Changeable. The Changeable changes form, fr…" at bounding box center [1229, 103] width 183 height 30
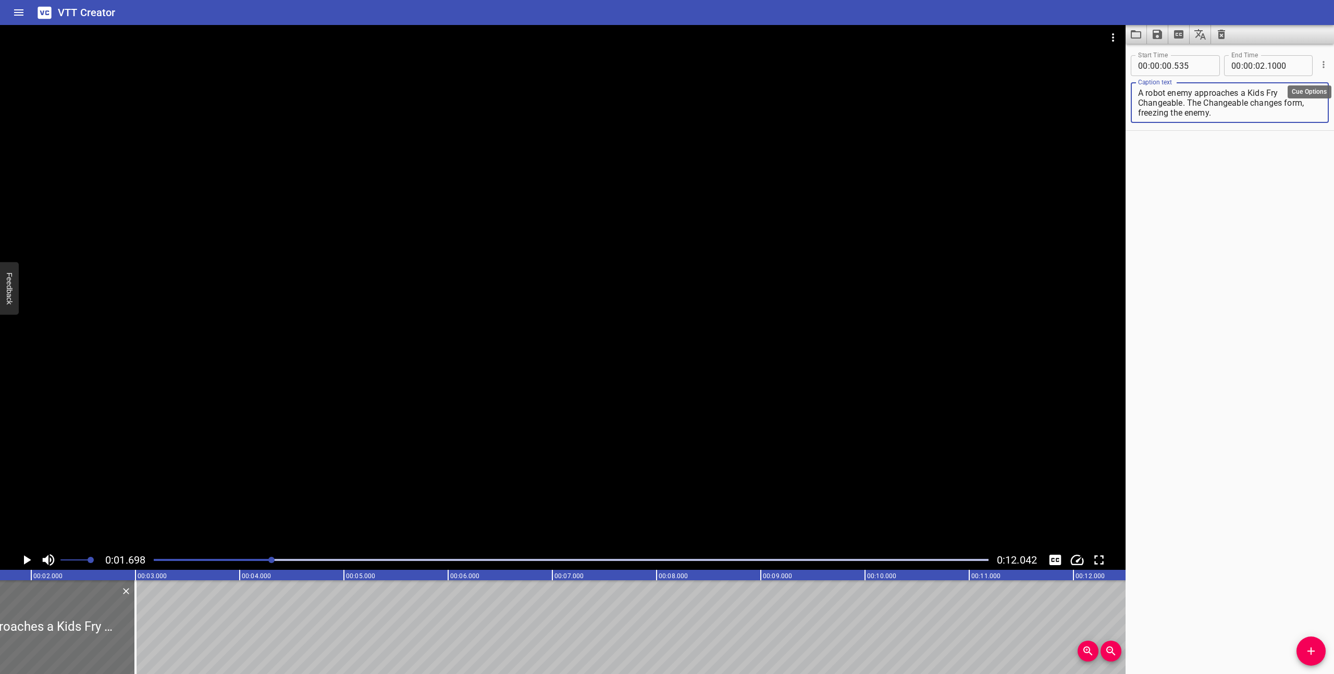
click at [1325, 67] on icon "Cue Options" at bounding box center [1323, 64] width 10 height 10
click at [1291, 84] on li "Delete Cue" at bounding box center [1280, 83] width 91 height 19
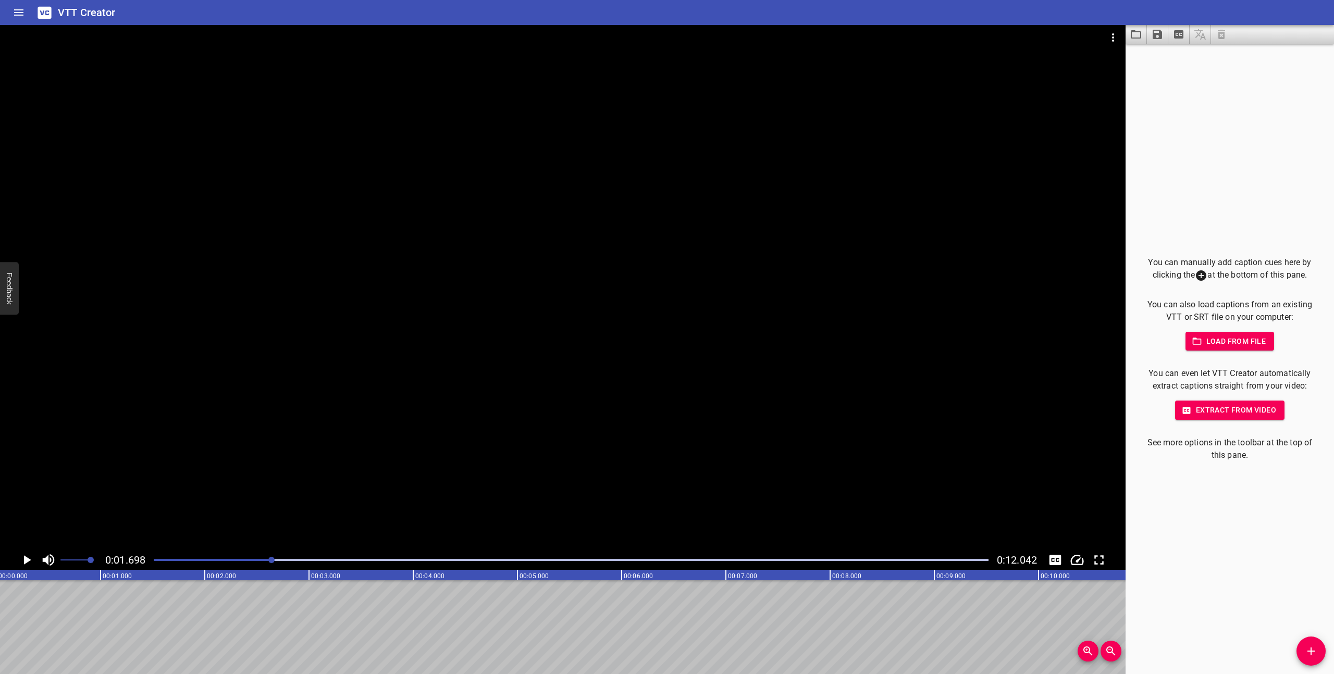
scroll to position [0, 0]
click at [152, 563] on div at bounding box center [570, 560] width 847 height 15
click at [1309, 649] on icon "Add Cue" at bounding box center [1311, 651] width 13 height 13
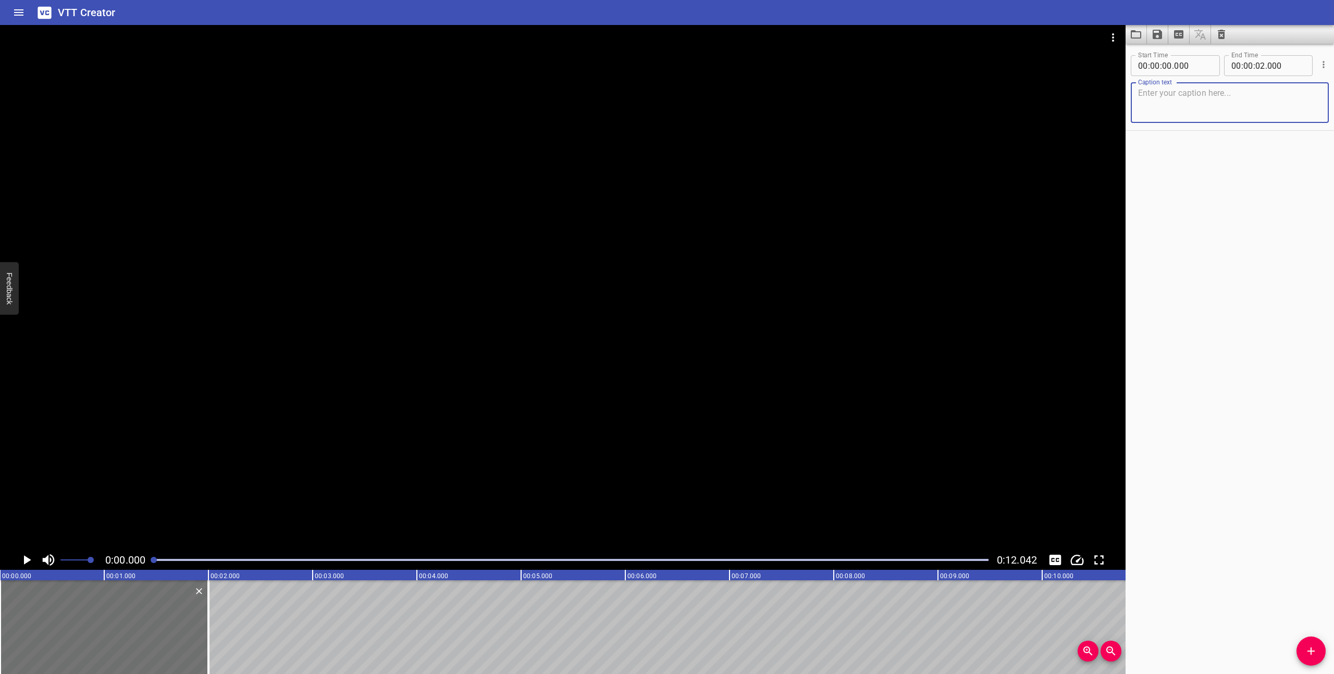
click at [1248, 107] on textarea at bounding box center [1229, 103] width 183 height 30
type textarea "A robot enemy approaches a Kids Fry Changeable. The Changeable changes form, fr…"
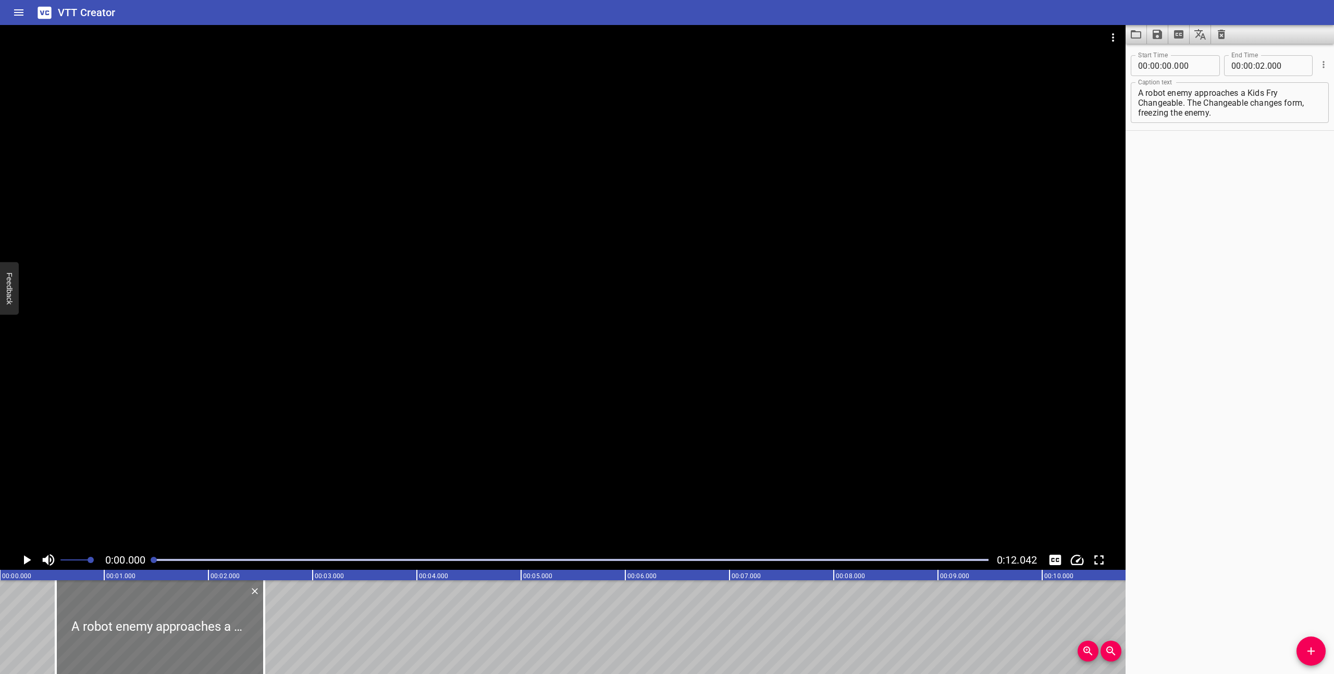
drag, startPoint x: 106, startPoint y: 637, endPoint x: 162, endPoint y: 636, distance: 55.8
click at [162, 636] on div at bounding box center [160, 628] width 208 height 94
type input "535"
drag, startPoint x: 266, startPoint y: 634, endPoint x: 314, endPoint y: 620, distance: 50.6
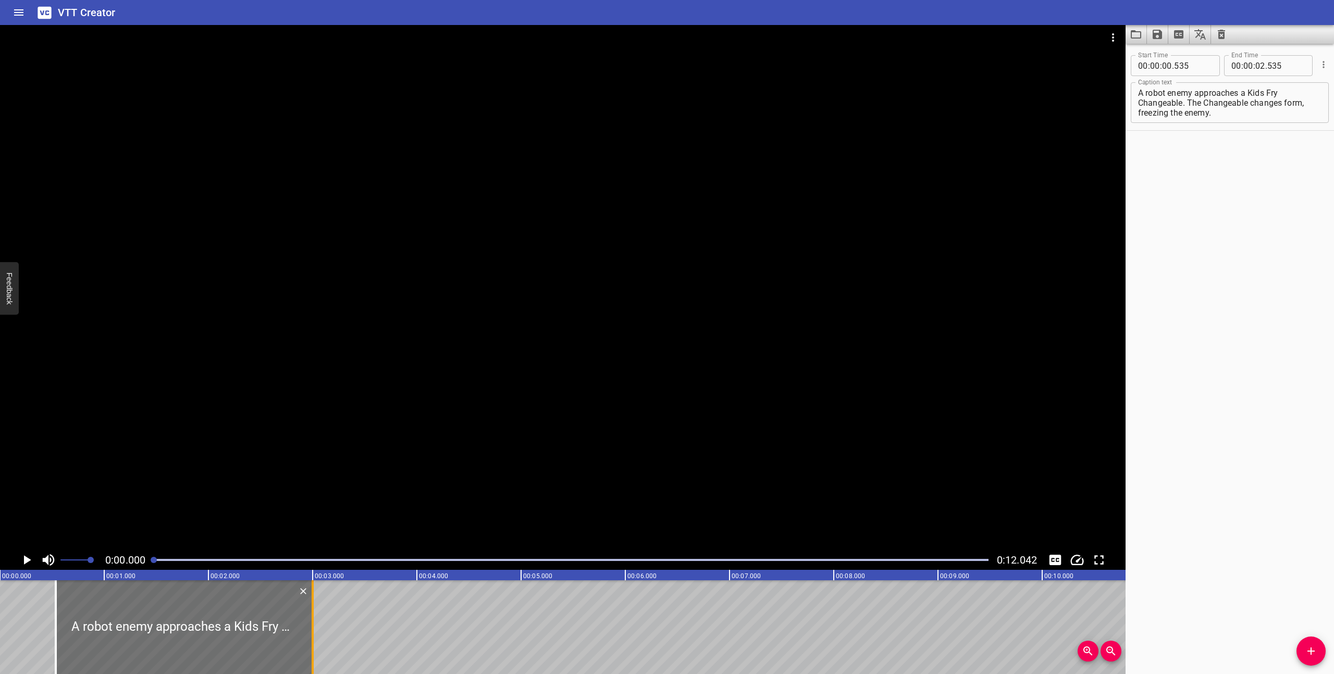
click at [314, 620] on div at bounding box center [312, 628] width 10 height 94
type input "03"
type input "000"
click at [25, 563] on icon "Play/Pause" at bounding box center [27, 560] width 7 height 9
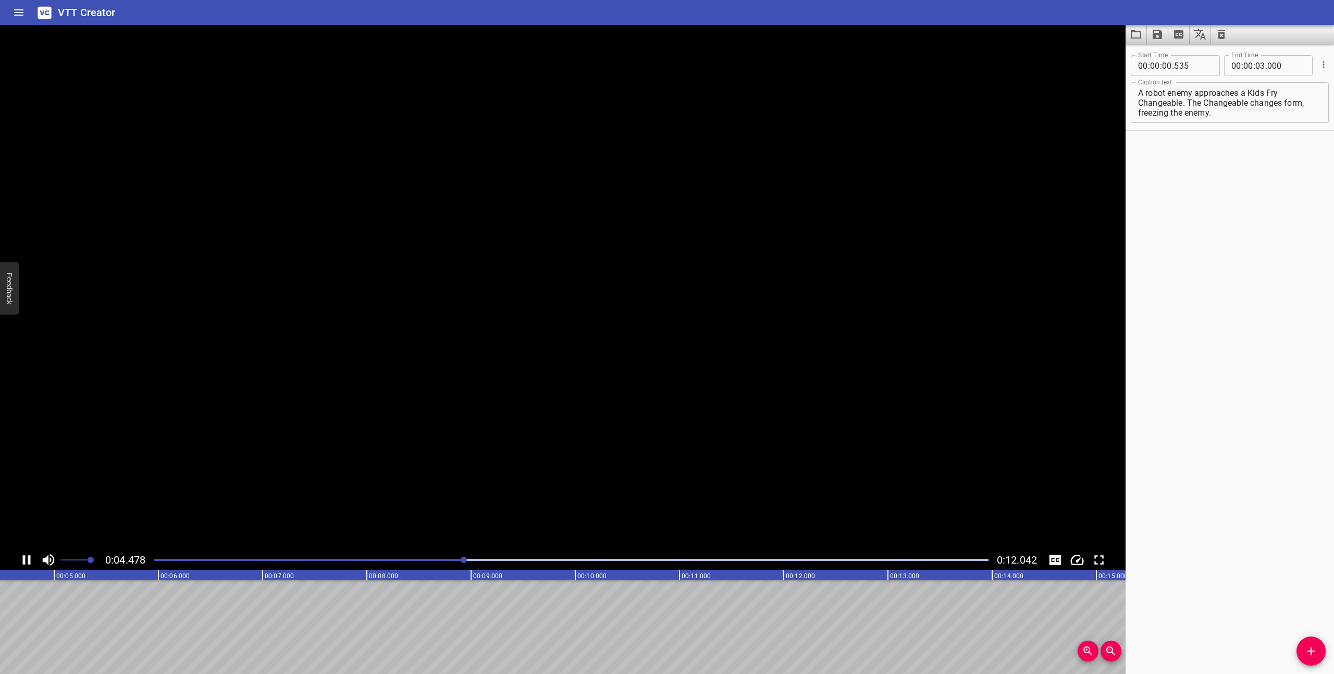
click at [25, 561] on icon "Play/Pause" at bounding box center [27, 560] width 16 height 16
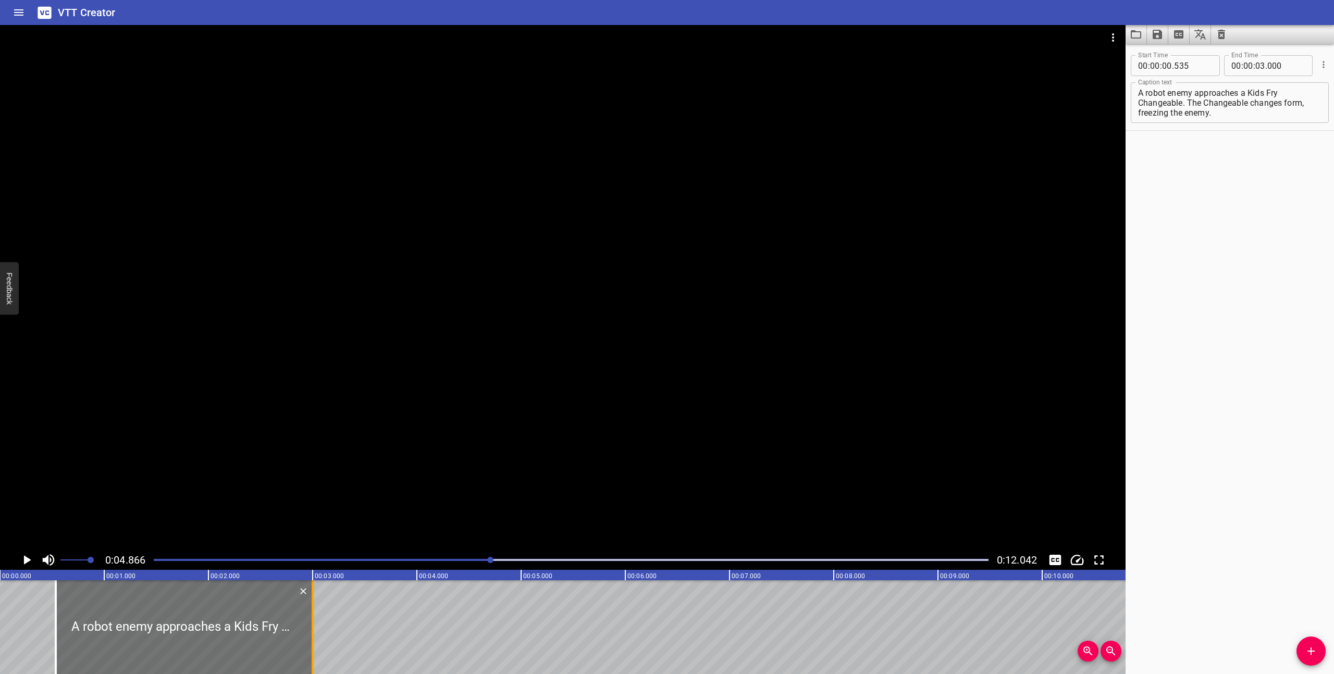
drag, startPoint x: 312, startPoint y: 649, endPoint x: 312, endPoint y: 637, distance: 11.5
click at [312, 637] on div at bounding box center [313, 628] width 2 height 94
click at [312, 652] on div at bounding box center [313, 628] width 2 height 94
click at [150, 561] on div at bounding box center [570, 560] width 847 height 15
click at [23, 560] on icon "Play/Pause" at bounding box center [27, 560] width 16 height 16
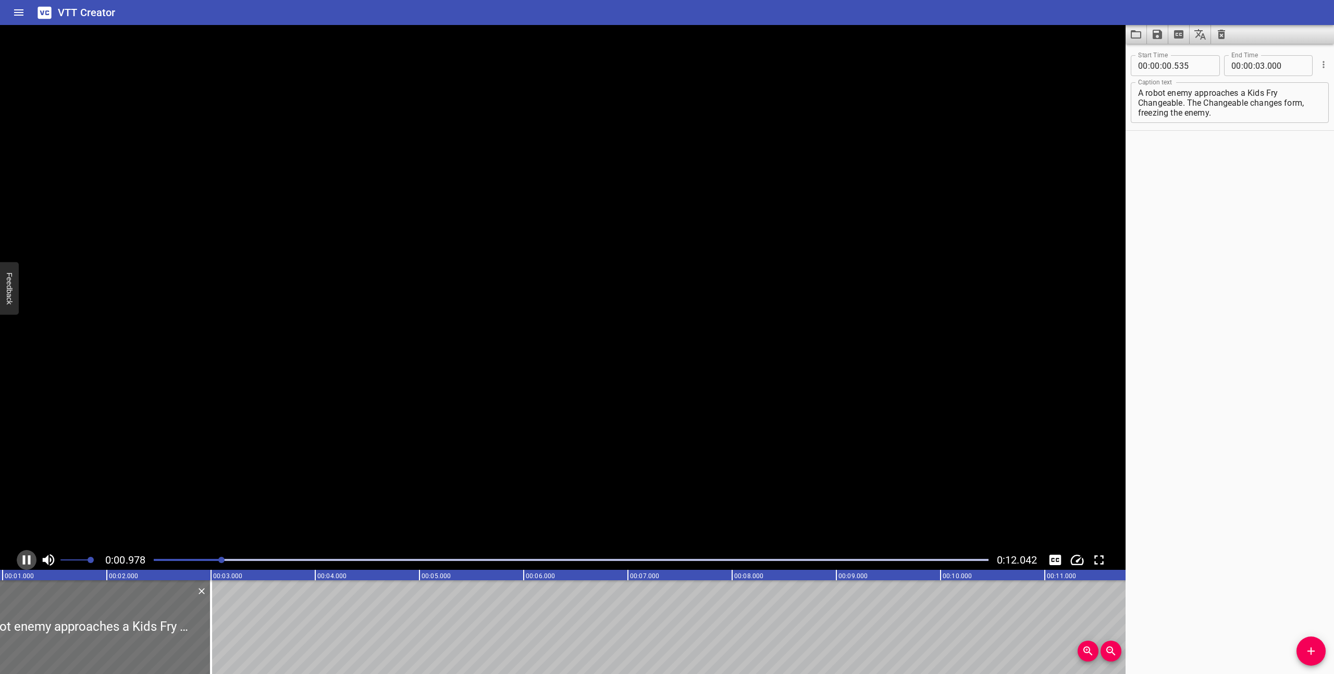
click at [23, 560] on icon "Play/Pause" at bounding box center [27, 560] width 8 height 9
click at [23, 560] on icon "Play/Pause" at bounding box center [27, 560] width 16 height 16
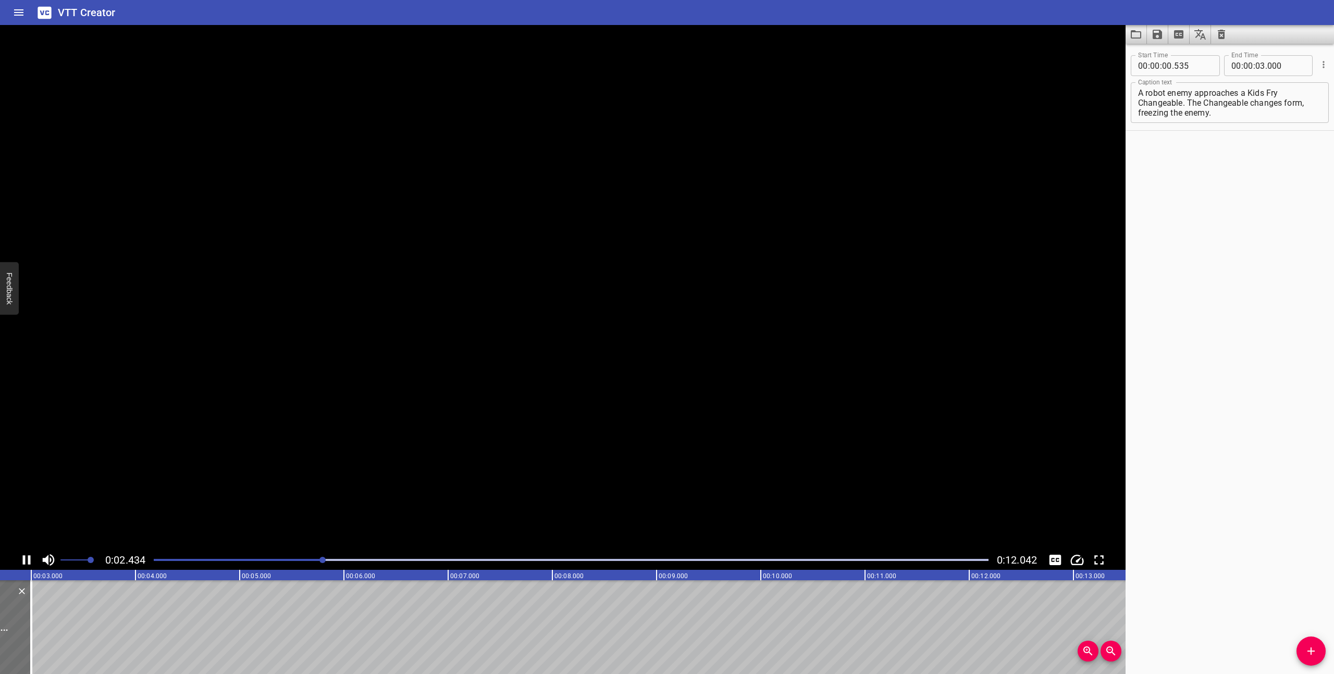
click at [23, 560] on icon "Play/Pause" at bounding box center [27, 560] width 8 height 9
click at [23, 560] on icon "Play/Pause" at bounding box center [27, 560] width 16 height 16
click at [23, 560] on icon "Play/Pause" at bounding box center [27, 560] width 8 height 9
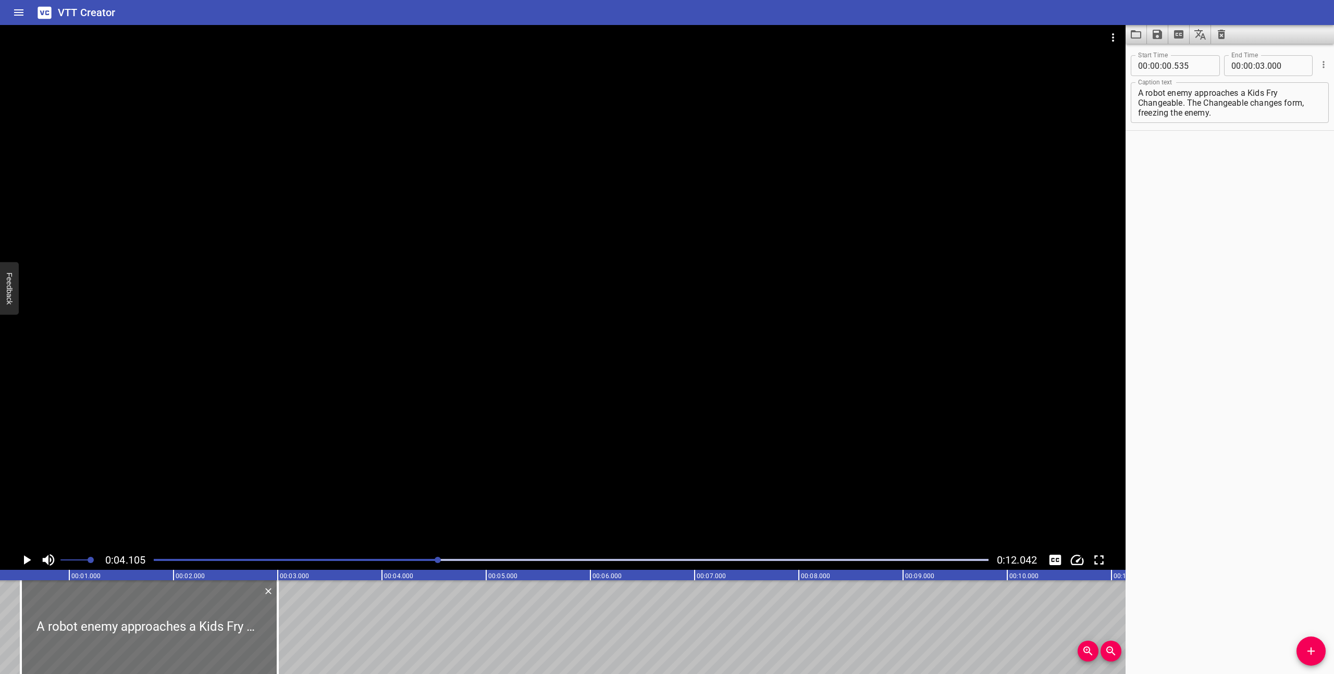
scroll to position [0, 0]
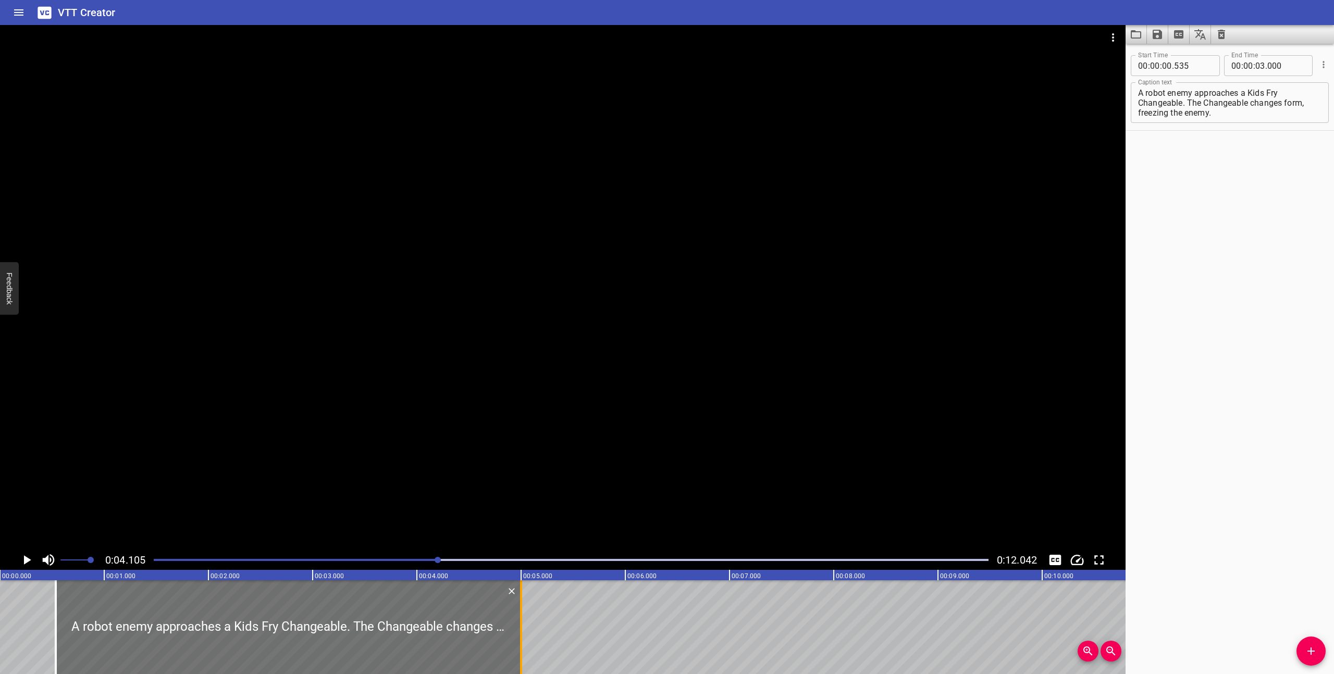
drag, startPoint x: 315, startPoint y: 645, endPoint x: 523, endPoint y: 637, distance: 208.6
click at [523, 637] on div at bounding box center [521, 628] width 10 height 94
click at [154, 558] on div at bounding box center [570, 560] width 847 height 15
click at [25, 557] on icon "Play/Pause" at bounding box center [27, 560] width 7 height 9
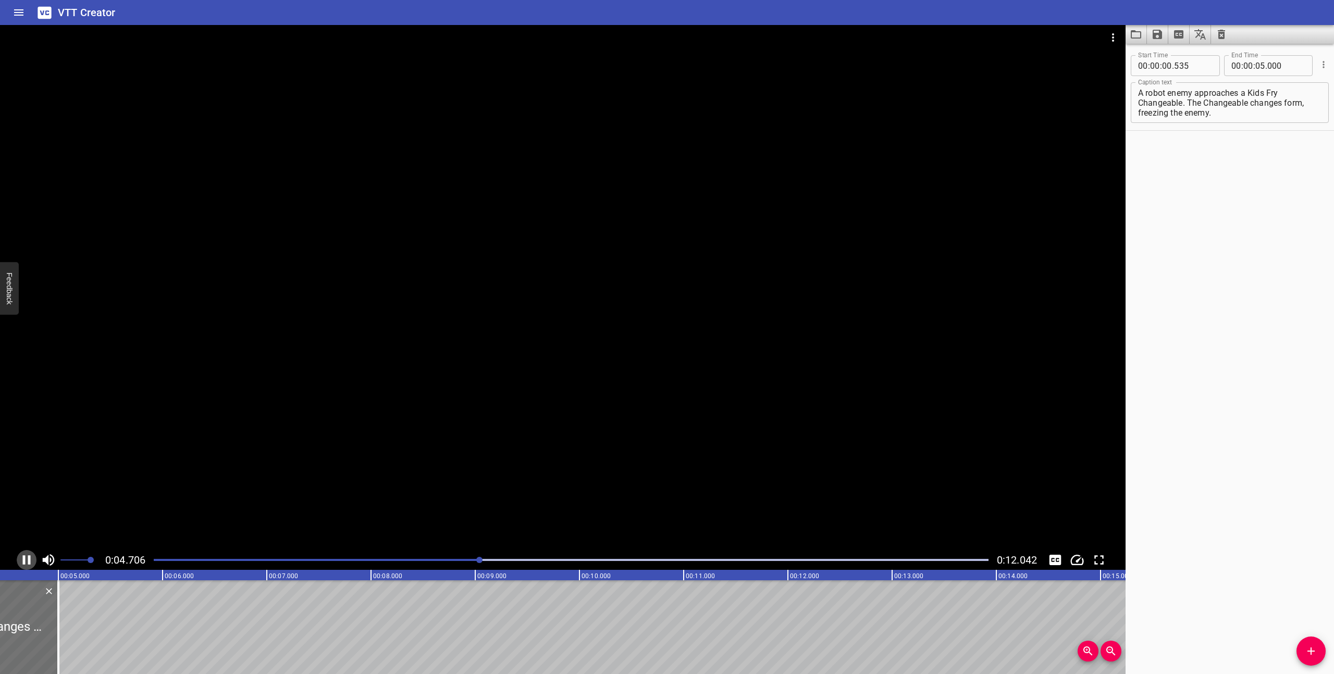
scroll to position [0, 503]
click at [24, 556] on icon "Play/Pause" at bounding box center [27, 560] width 8 height 9
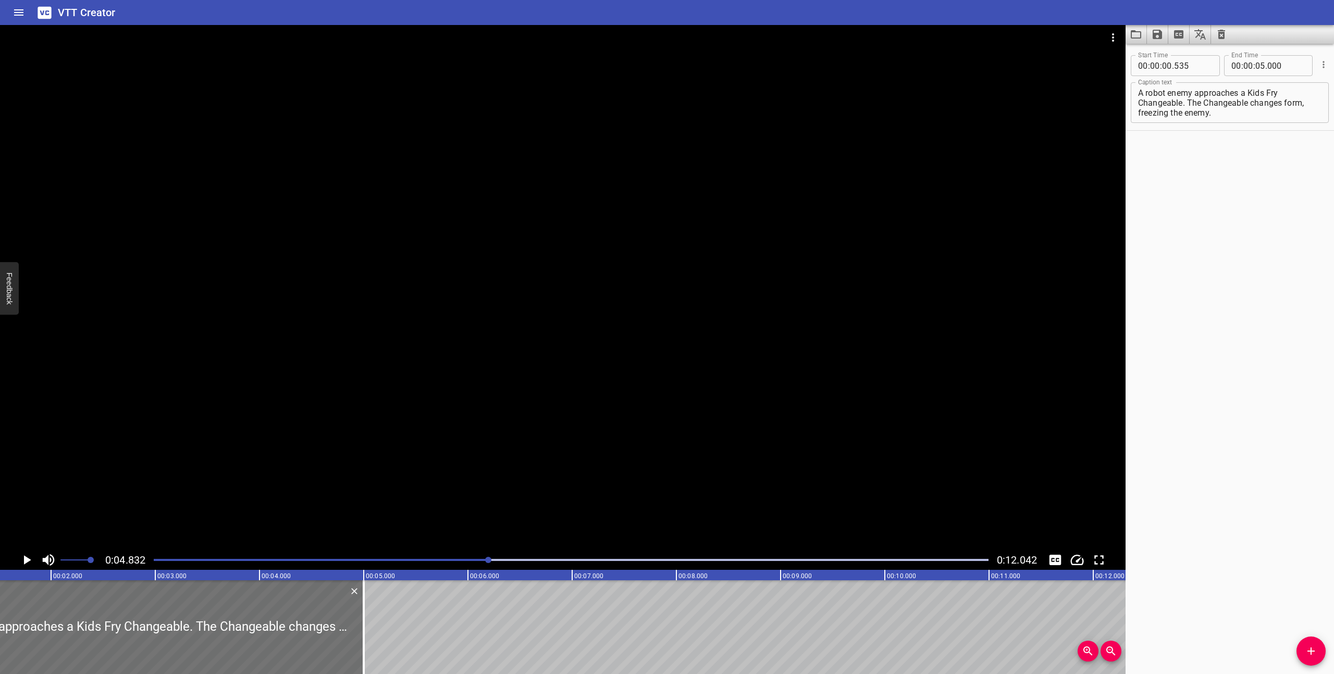
scroll to position [0, 58]
drag, startPoint x: 462, startPoint y: 638, endPoint x: 254, endPoint y: 625, distance: 208.9
click at [254, 625] on div at bounding box center [255, 628] width 2 height 94
type input "03"
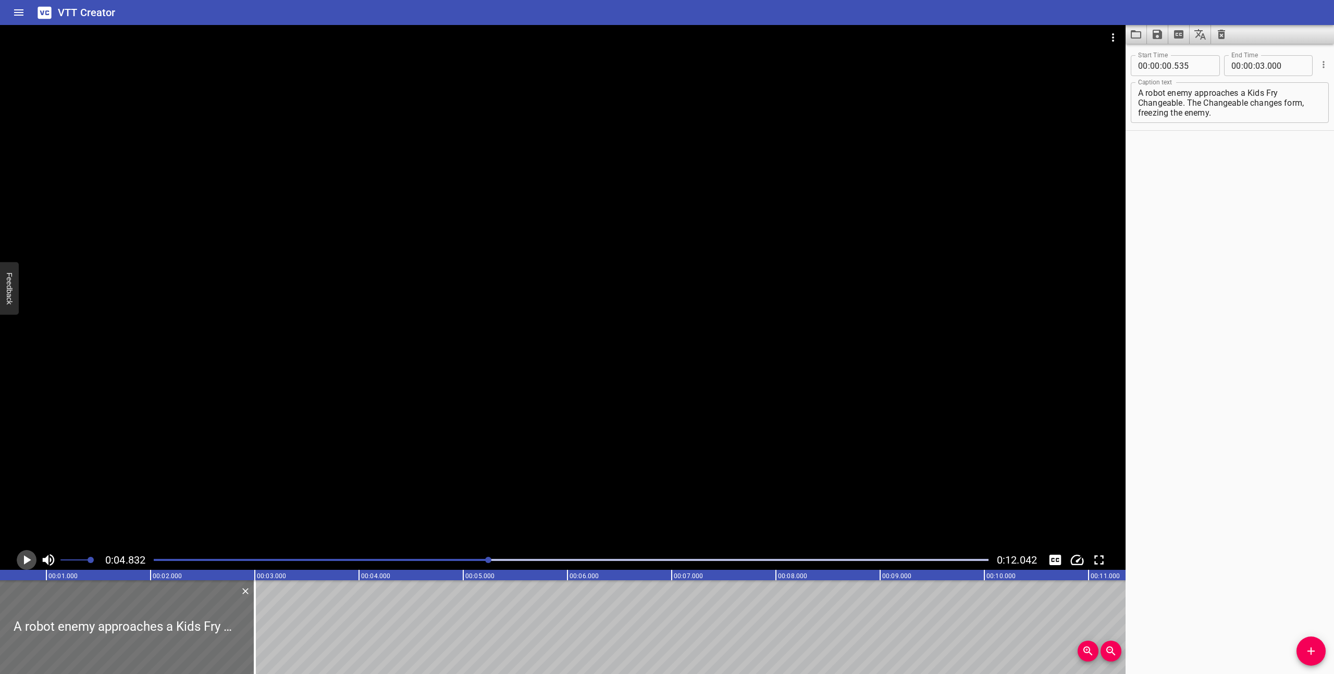
click at [25, 562] on icon "Play/Pause" at bounding box center [27, 560] width 7 height 9
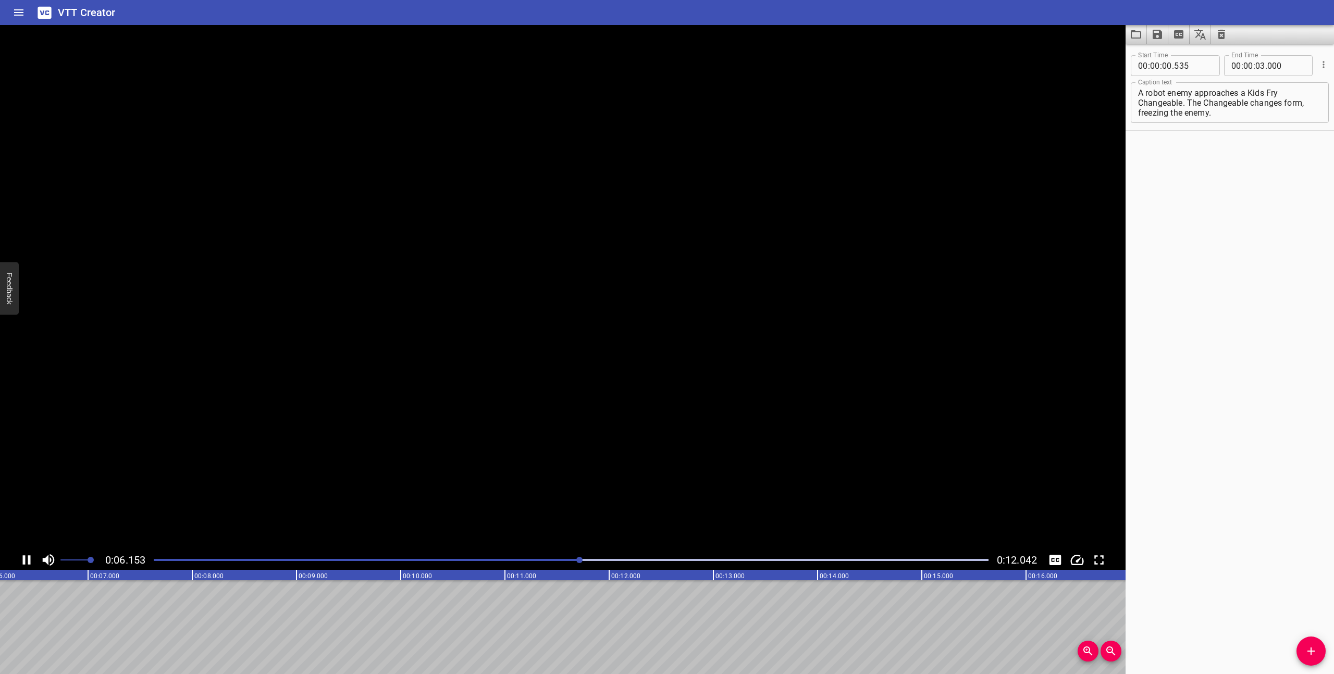
click at [25, 562] on icon "Play/Pause" at bounding box center [27, 560] width 8 height 9
click at [25, 562] on icon "Play/Pause" at bounding box center [27, 560] width 7 height 9
click at [25, 562] on icon "Play/Pause" at bounding box center [27, 560] width 8 height 9
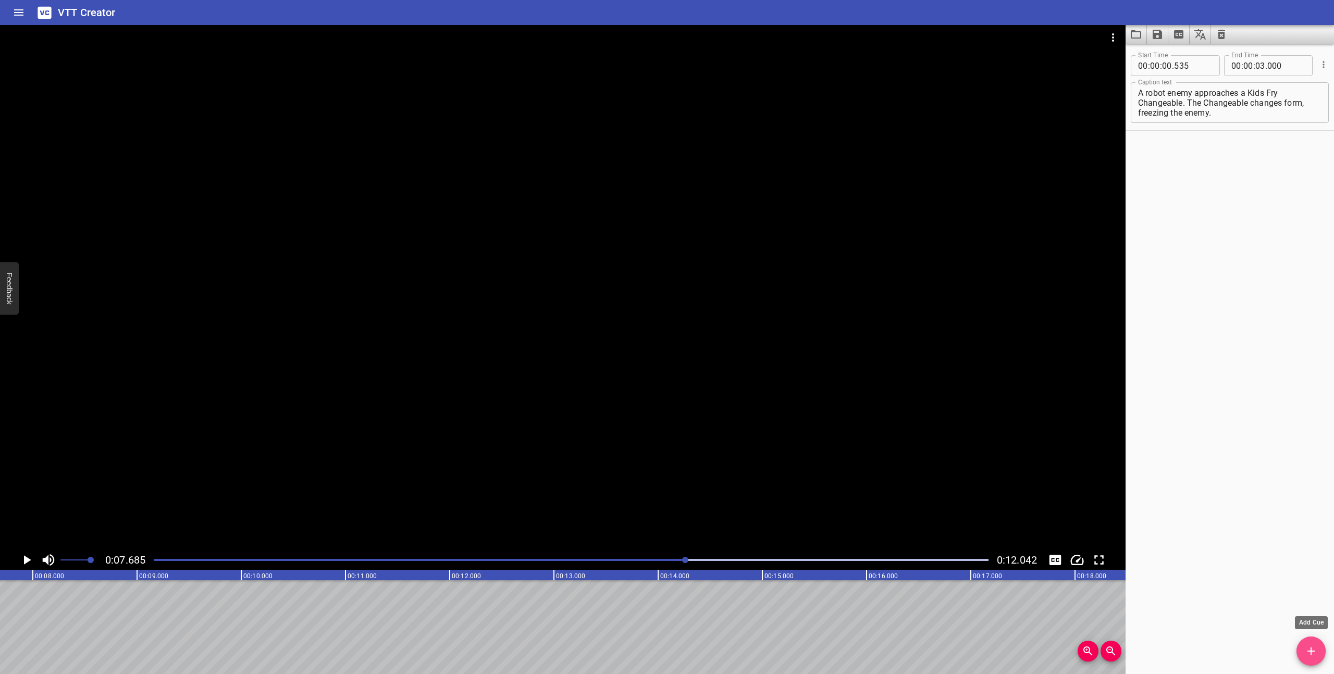
click at [1307, 652] on icon "Add Cue" at bounding box center [1311, 651] width 13 height 13
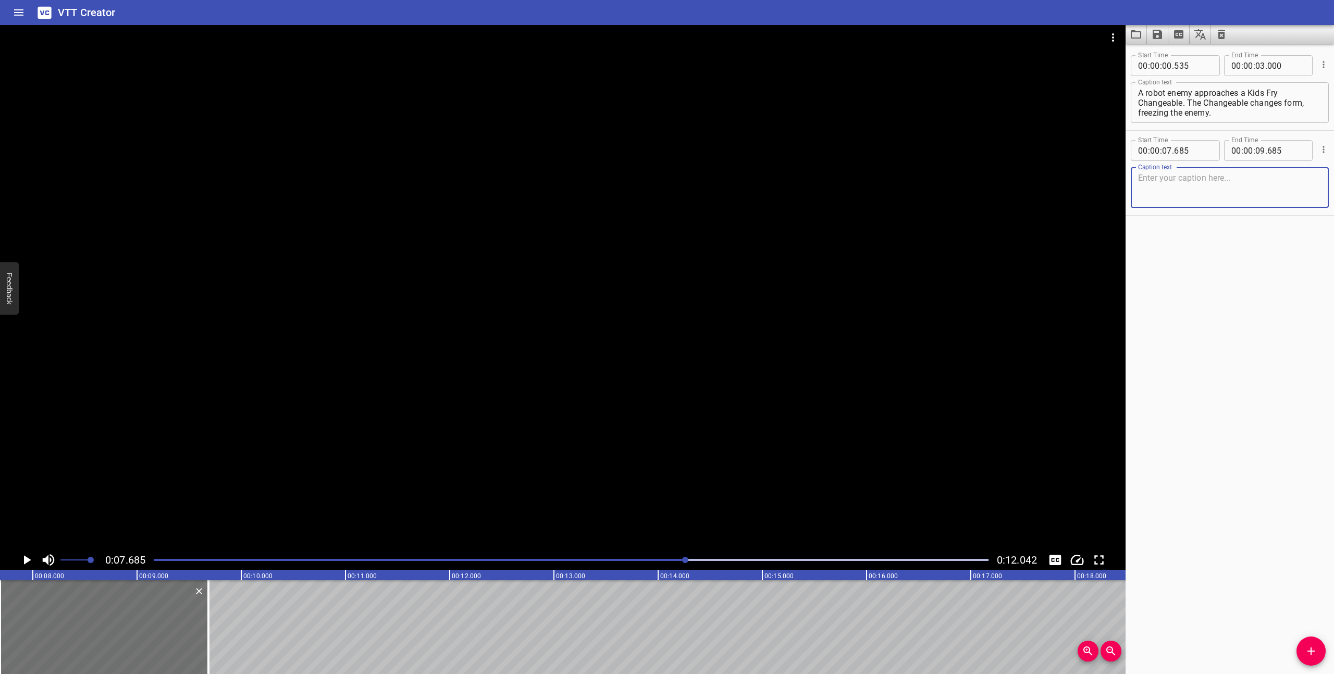
click at [1224, 186] on textarea at bounding box center [1229, 188] width 183 height 30
click at [569, 557] on div at bounding box center [570, 560] width 847 height 15
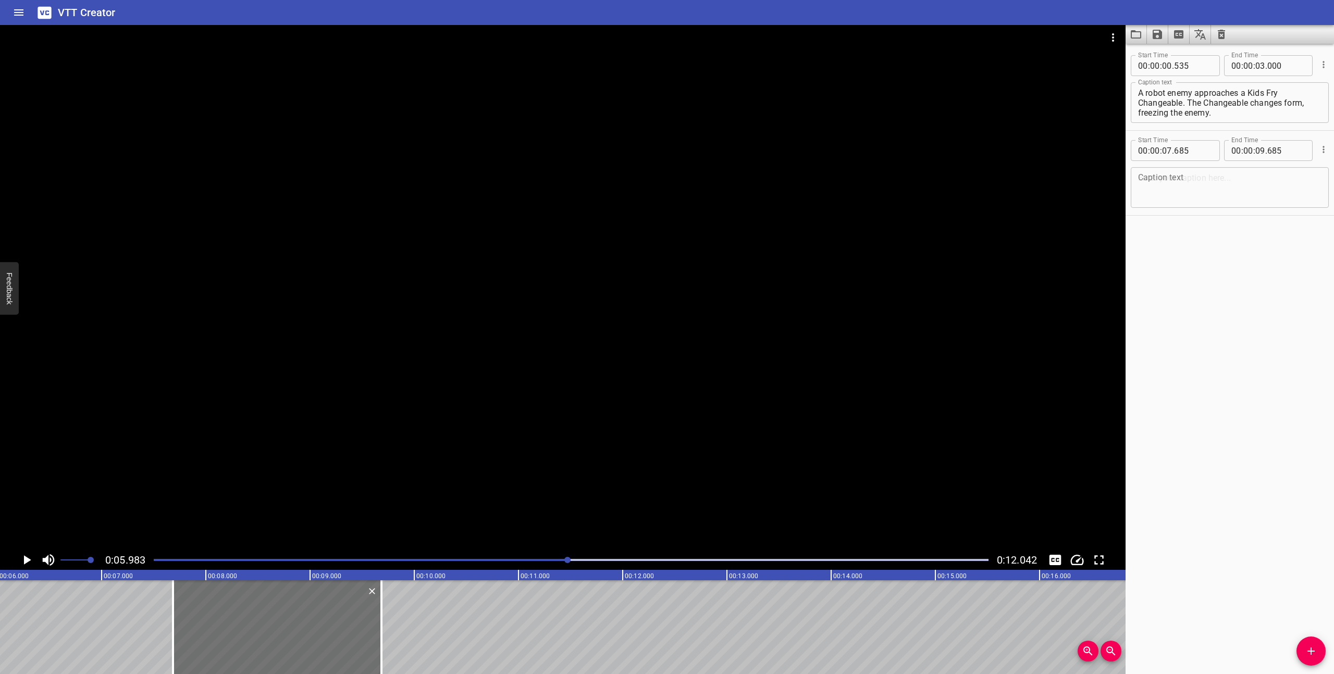
scroll to position [0, 624]
click at [27, 561] on icon "Play/Pause" at bounding box center [27, 560] width 7 height 9
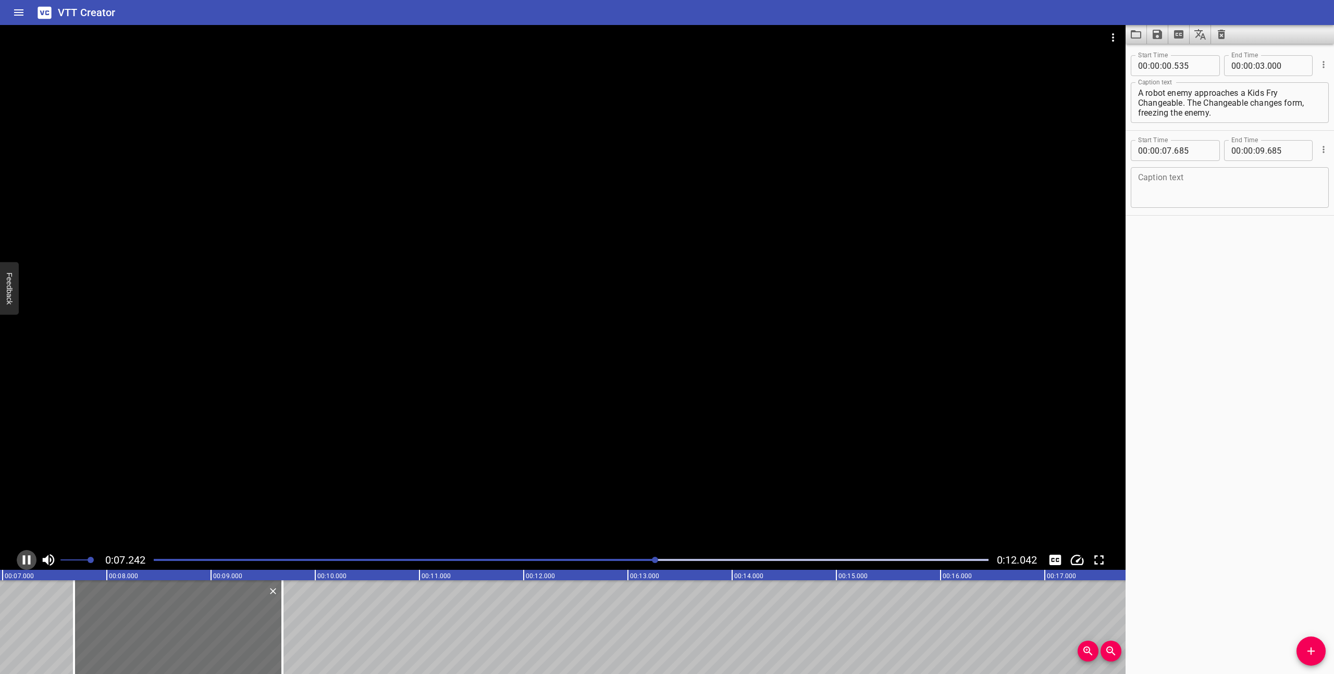
click at [27, 560] on icon "Play/Pause" at bounding box center [27, 560] width 16 height 16
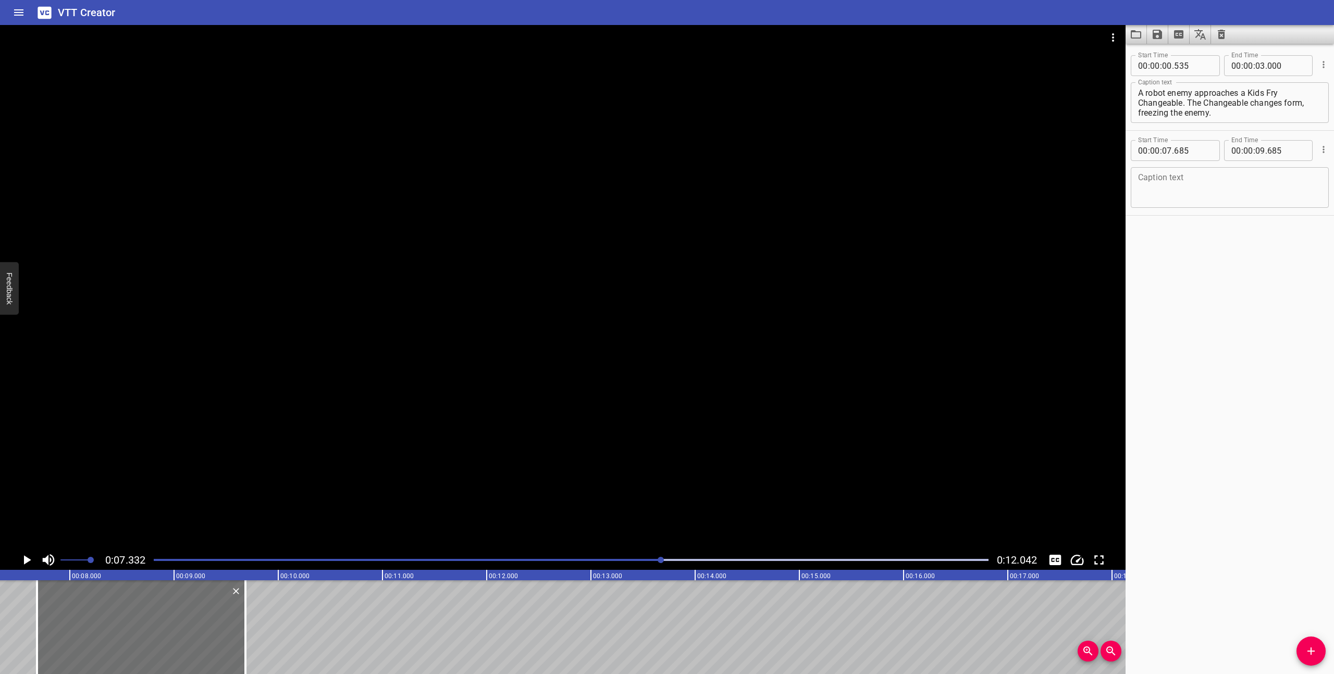
click at [1204, 193] on textarea at bounding box center [1229, 188] width 183 height 30
click at [26, 561] on icon "Play/Pause" at bounding box center [27, 560] width 7 height 9
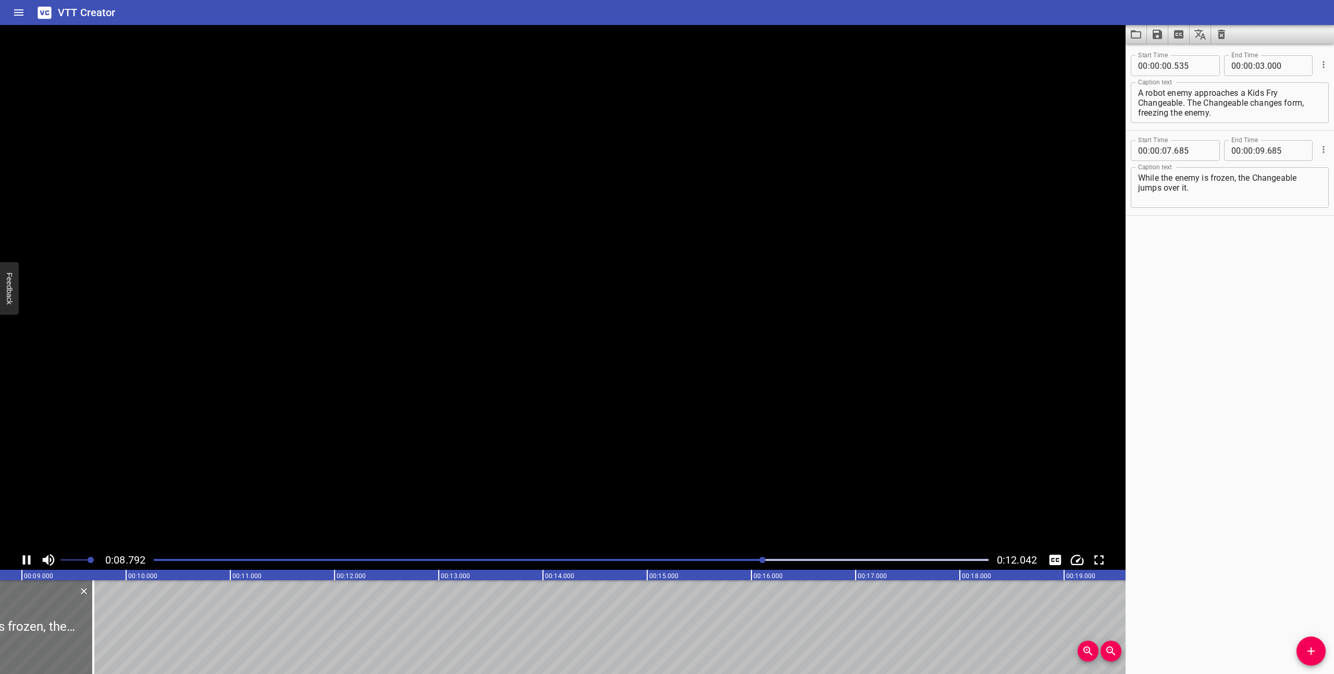
click at [26, 561] on icon "Play/Pause" at bounding box center [27, 560] width 16 height 16
click at [1236, 189] on textarea "While the enemy is frozen, the Changeable jumps over it." at bounding box center [1229, 188] width 183 height 30
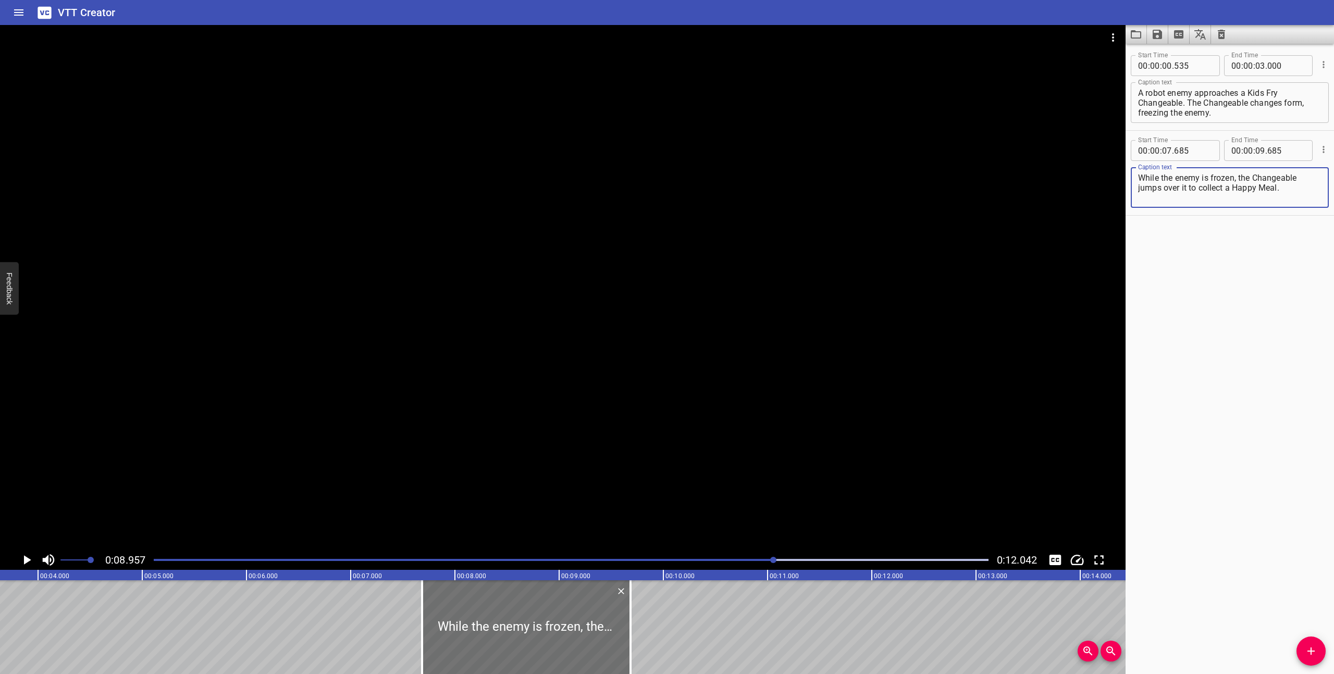
scroll to position [0, 371]
type textarea "While the enemy is frozen, the Changeable jumps over it to collect a Happy Meal."
click at [536, 559] on div "Play progress" at bounding box center [357, 560] width 835 height 2
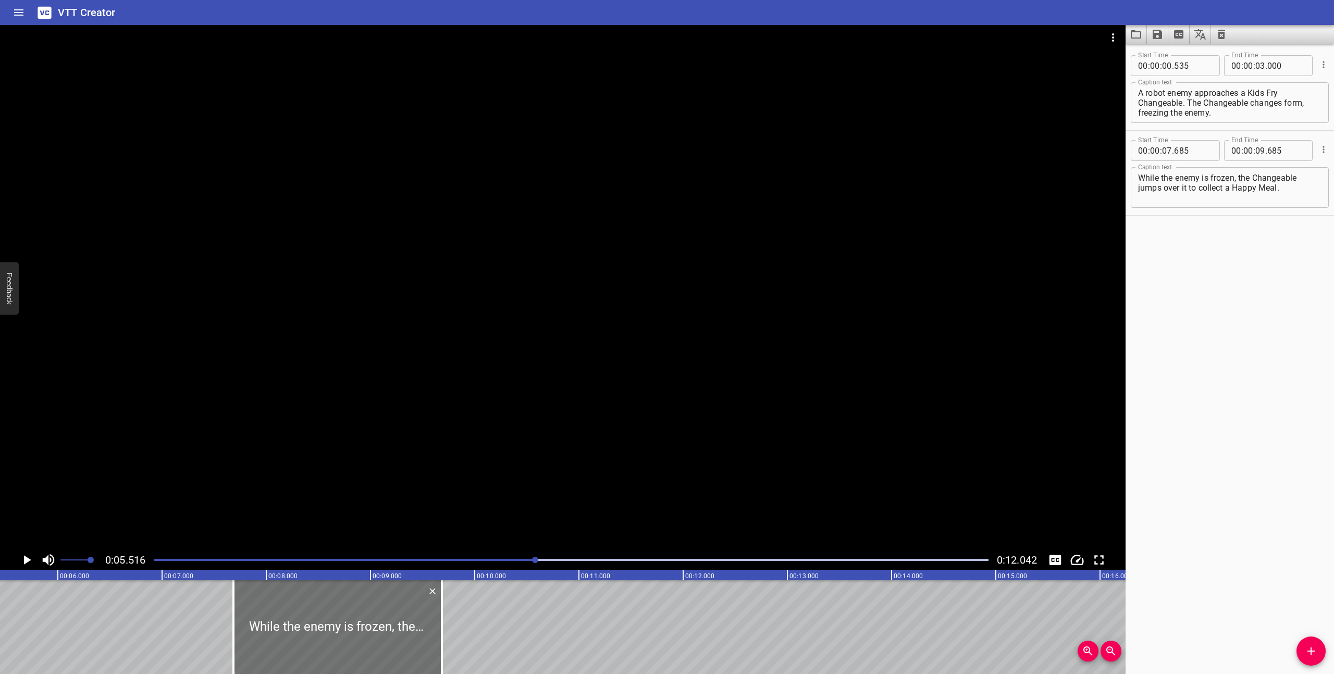
scroll to position [0, 575]
click at [24, 558] on icon "Play/Pause" at bounding box center [27, 560] width 7 height 9
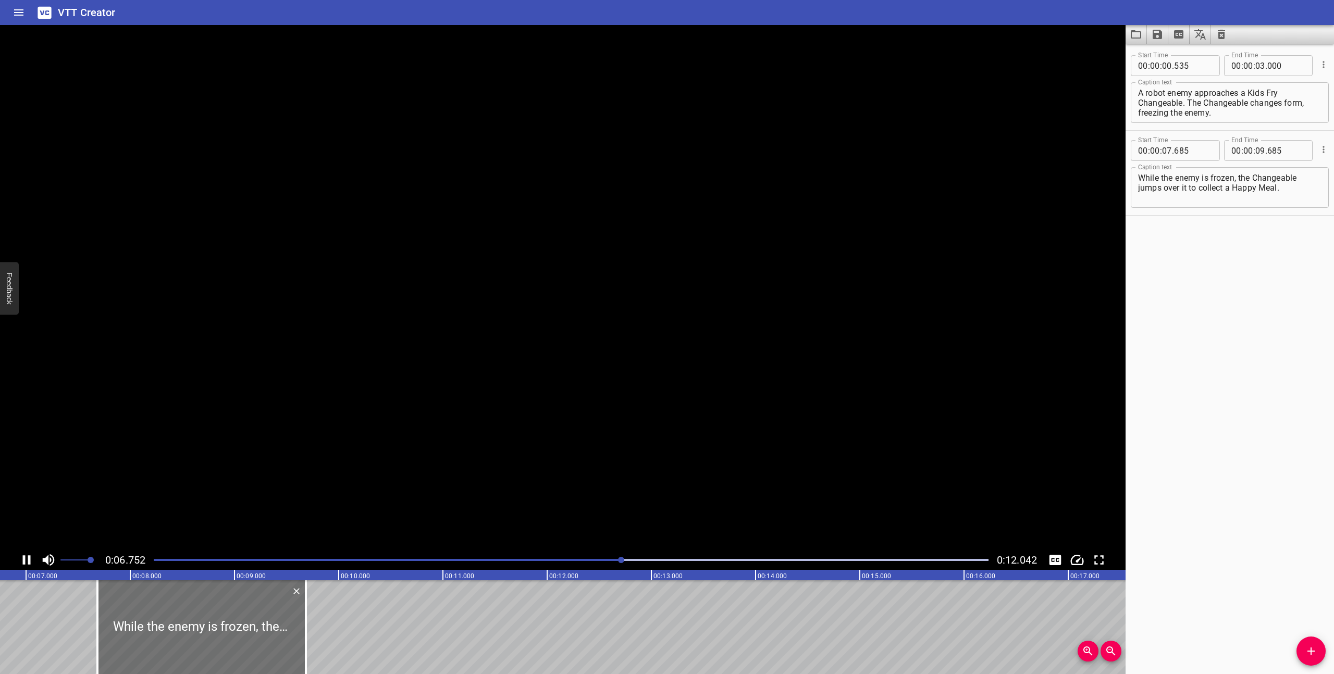
click at [24, 558] on icon "Play/Pause" at bounding box center [27, 560] width 8 height 9
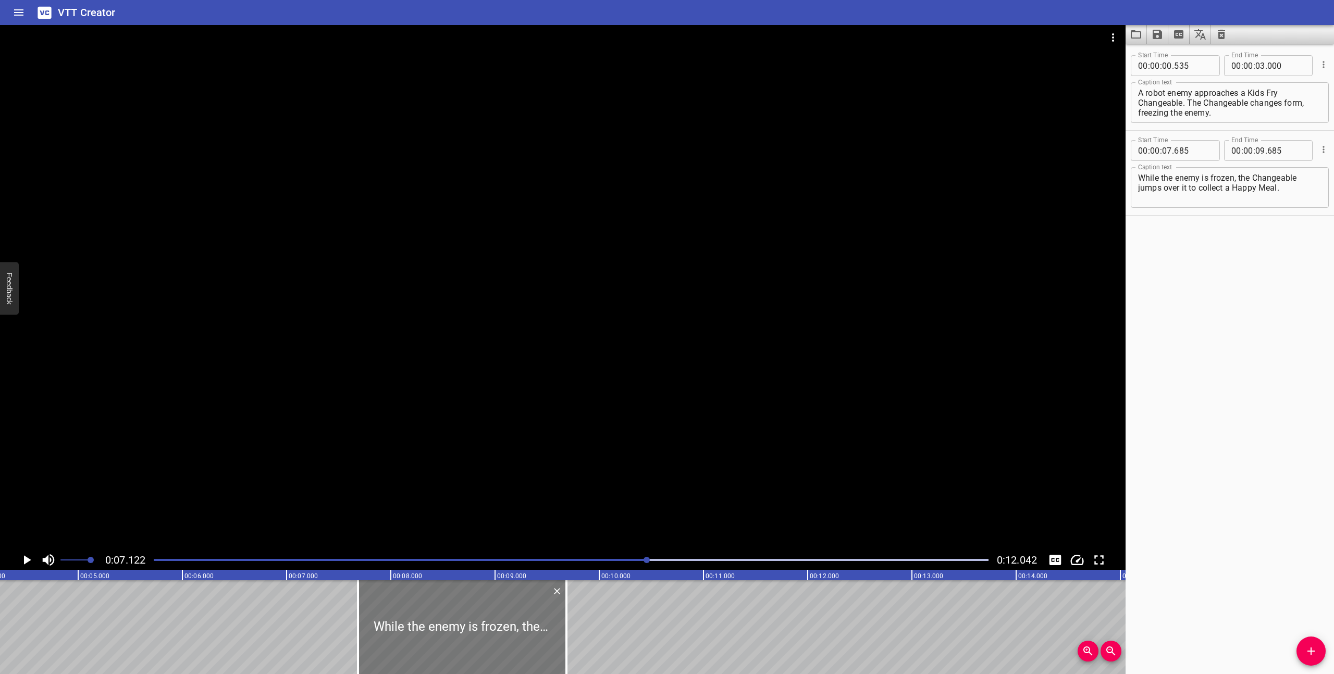
scroll to position [0, 441]
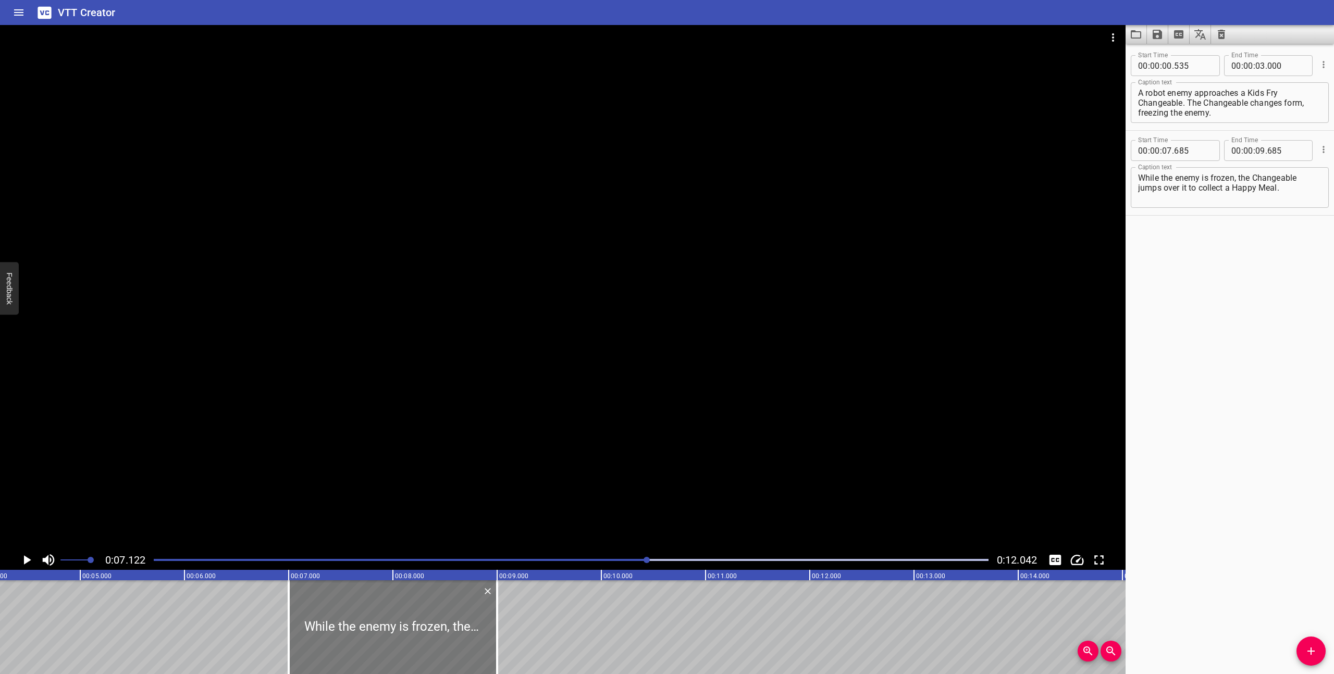
drag, startPoint x: 480, startPoint y: 613, endPoint x: 409, endPoint y: 616, distance: 71.4
click at [409, 616] on div at bounding box center [393, 628] width 208 height 94
type input "06"
type input "1000"
type input "08"
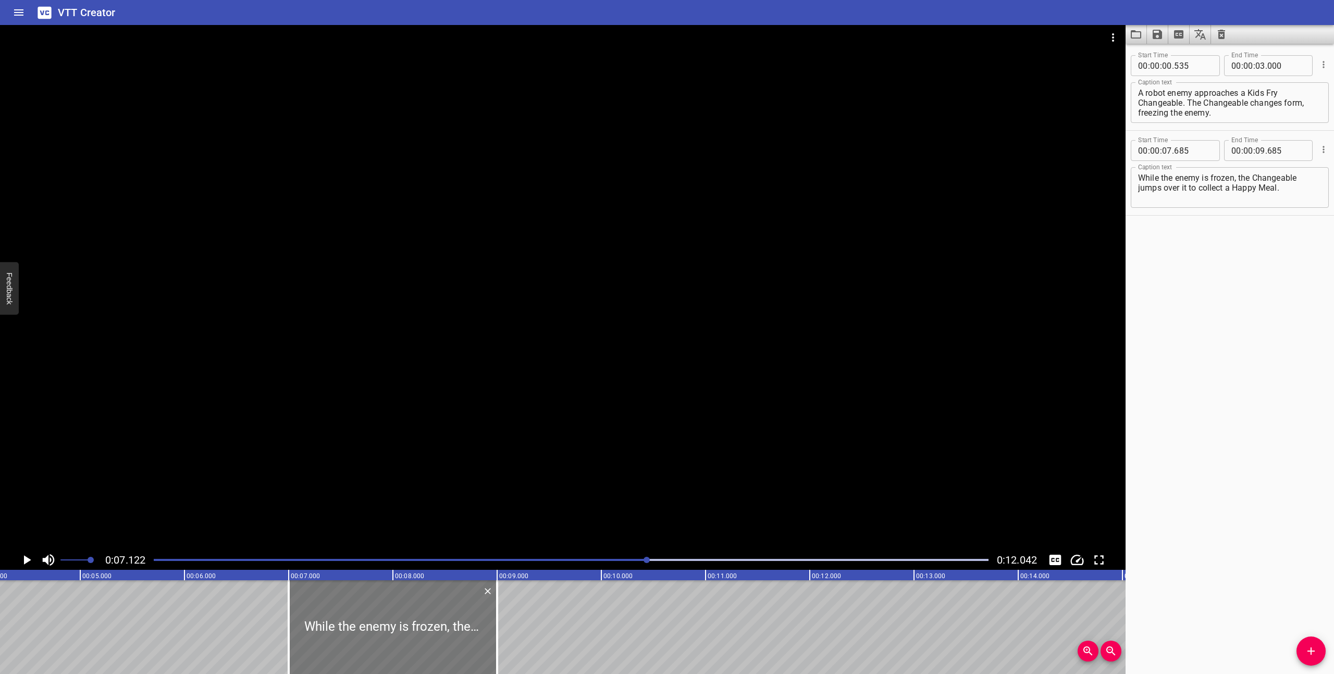
type input "1000"
click at [530, 561] on div "Play progress" at bounding box center [230, 560] width 835 height 2
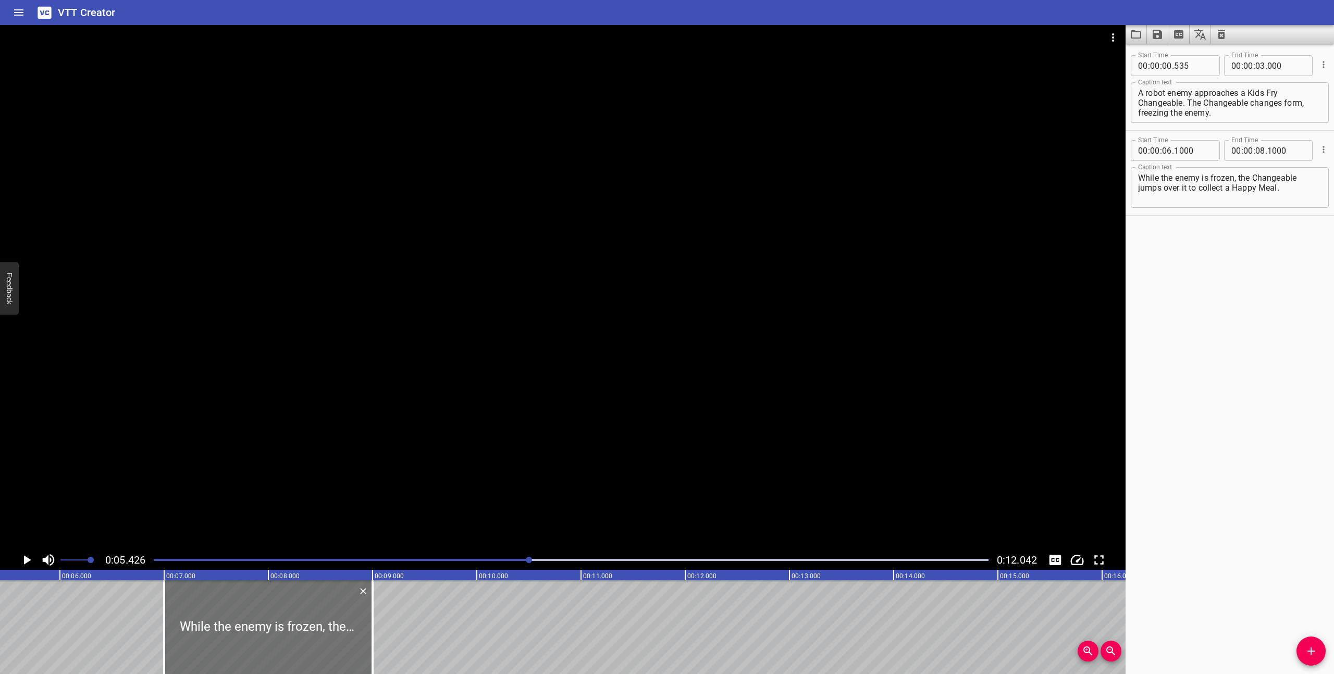
click at [498, 505] on div at bounding box center [563, 287] width 1126 height 525
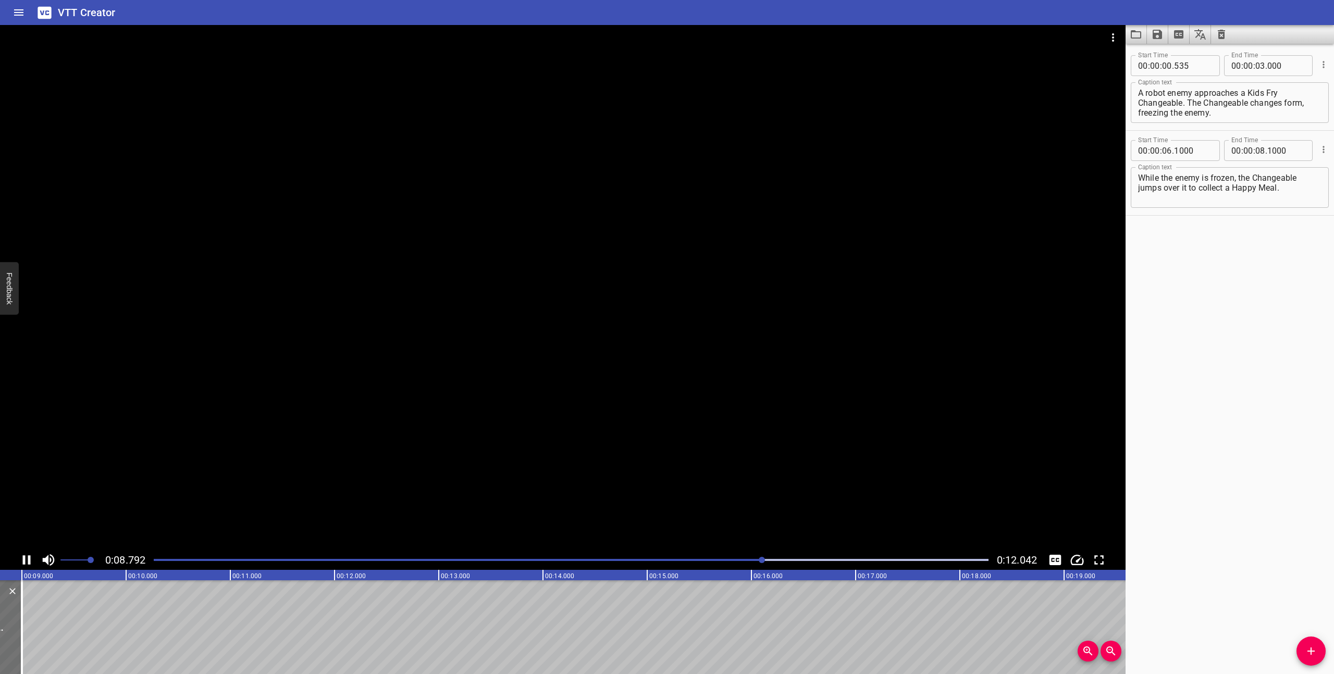
click at [25, 561] on icon "Play/Pause" at bounding box center [27, 560] width 16 height 16
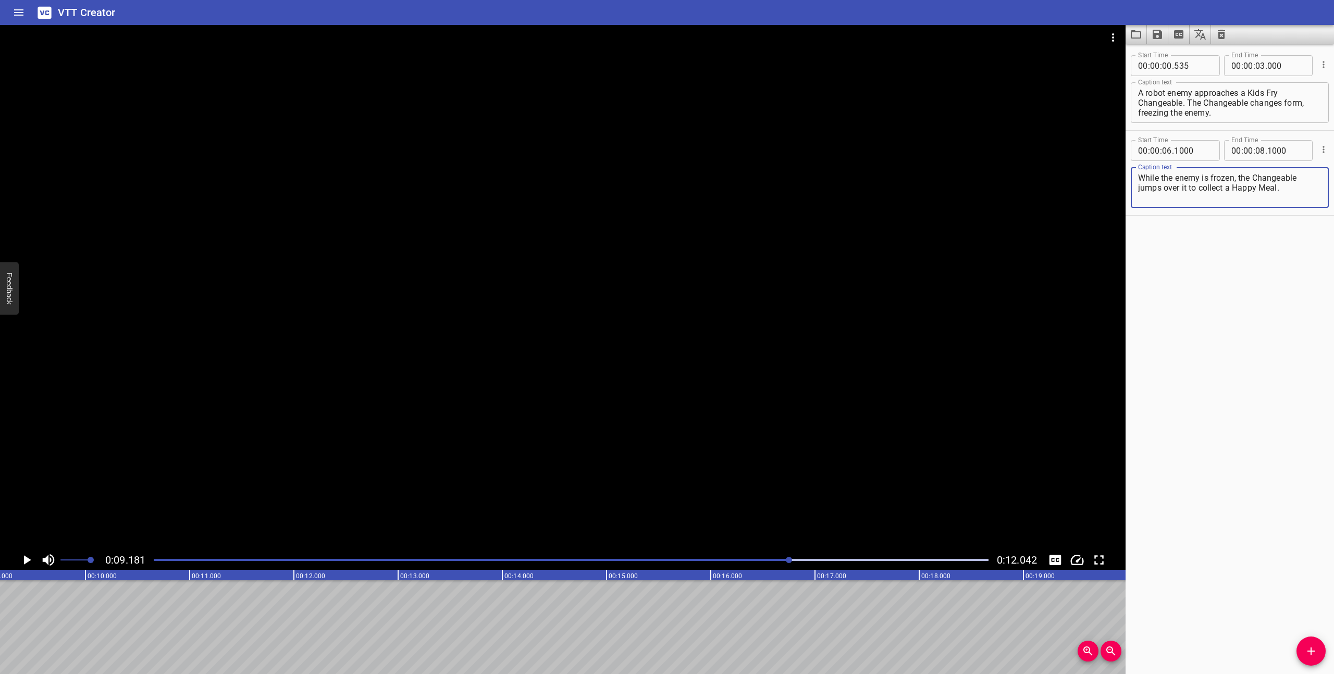
click at [1241, 186] on textarea "While the enemy is frozen, the Changeable jumps over it to collect a Happy Meal." at bounding box center [1229, 188] width 183 height 30
click at [1318, 151] on icon "Cue Options" at bounding box center [1323, 149] width 10 height 10
click at [1292, 168] on li "Delete Cue" at bounding box center [1280, 168] width 91 height 19
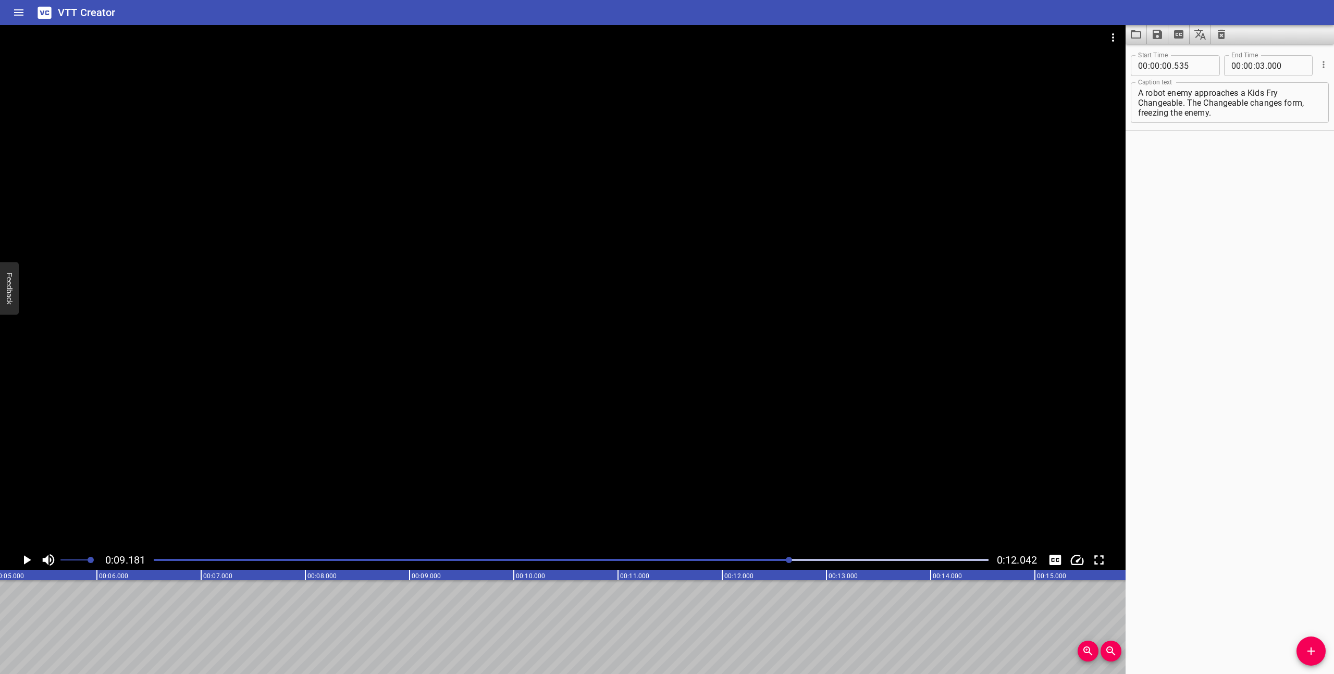
scroll to position [0, 241]
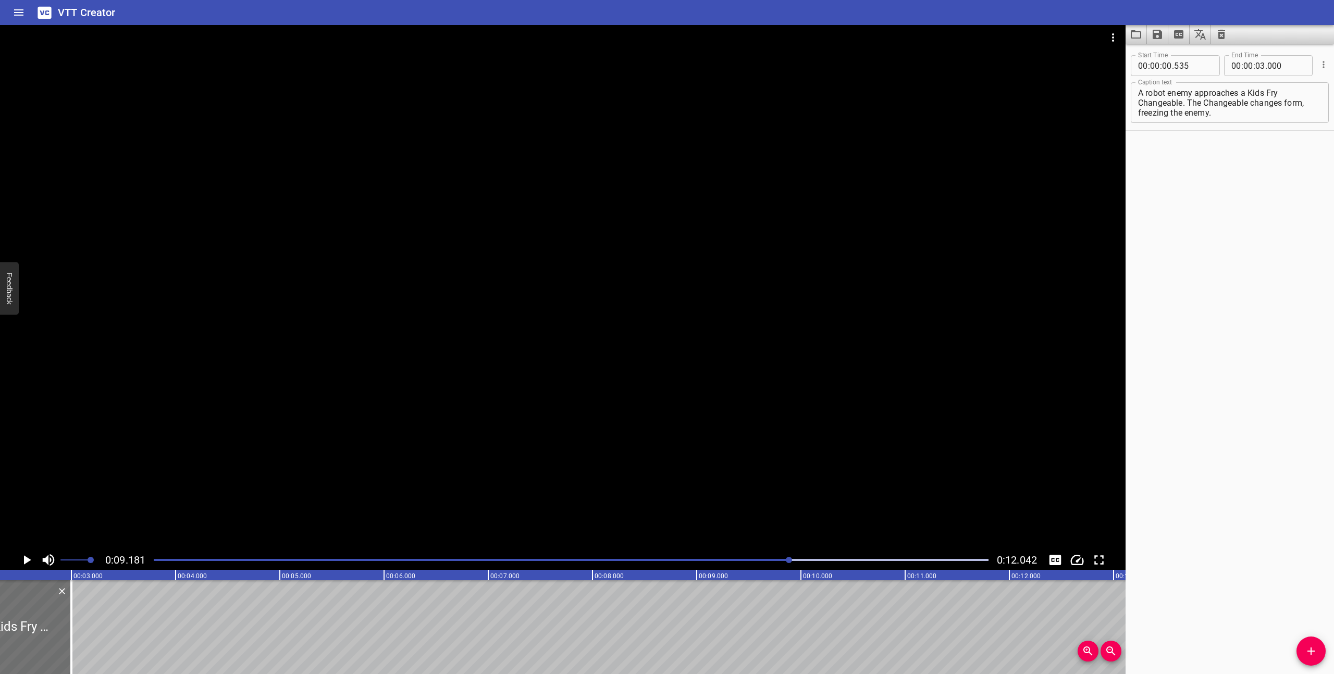
click at [488, 580] on line at bounding box center [488, 575] width 0 height 10
click at [490, 561] on div at bounding box center [570, 560] width 847 height 15
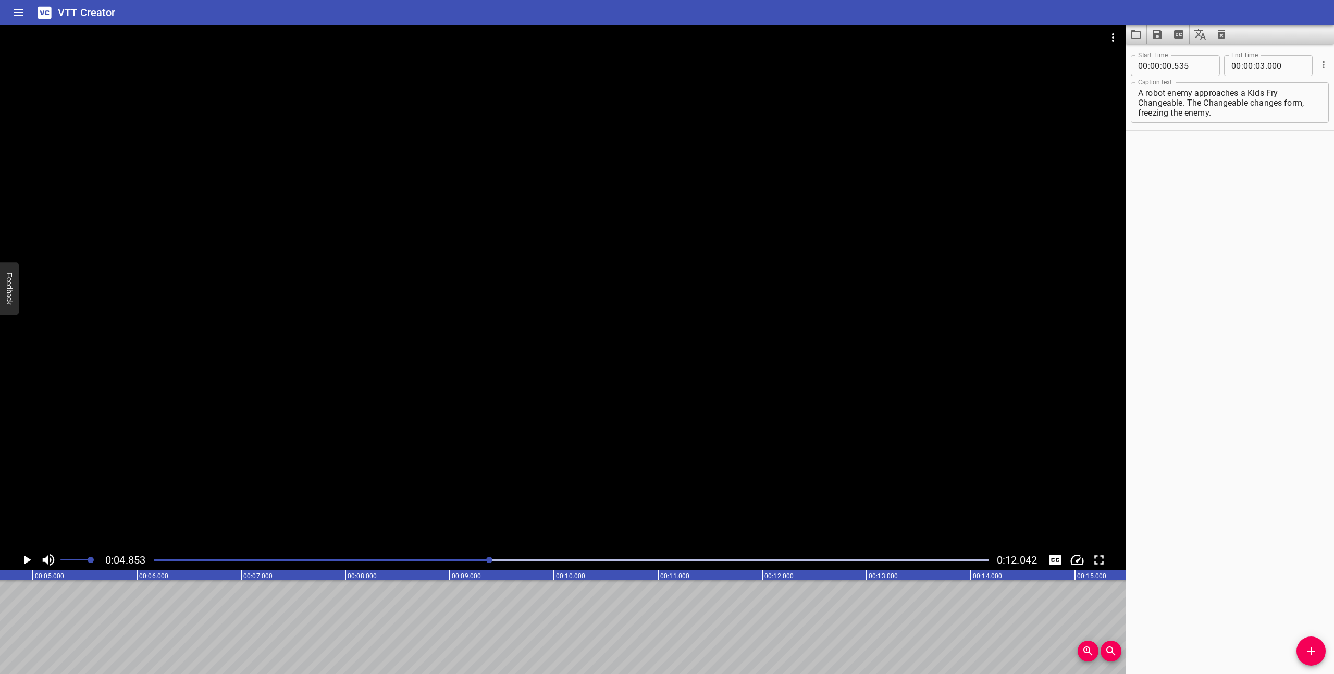
scroll to position [0, 506]
click at [257, 498] on div at bounding box center [563, 287] width 1126 height 525
click at [26, 559] on icon "Play/Pause" at bounding box center [27, 560] width 16 height 16
click at [1306, 668] on div "Start Time 00 : 00 : 00 . 535 Start Time End Time 00 : 00 : 03 . 000 End Time C…" at bounding box center [1230, 359] width 208 height 631
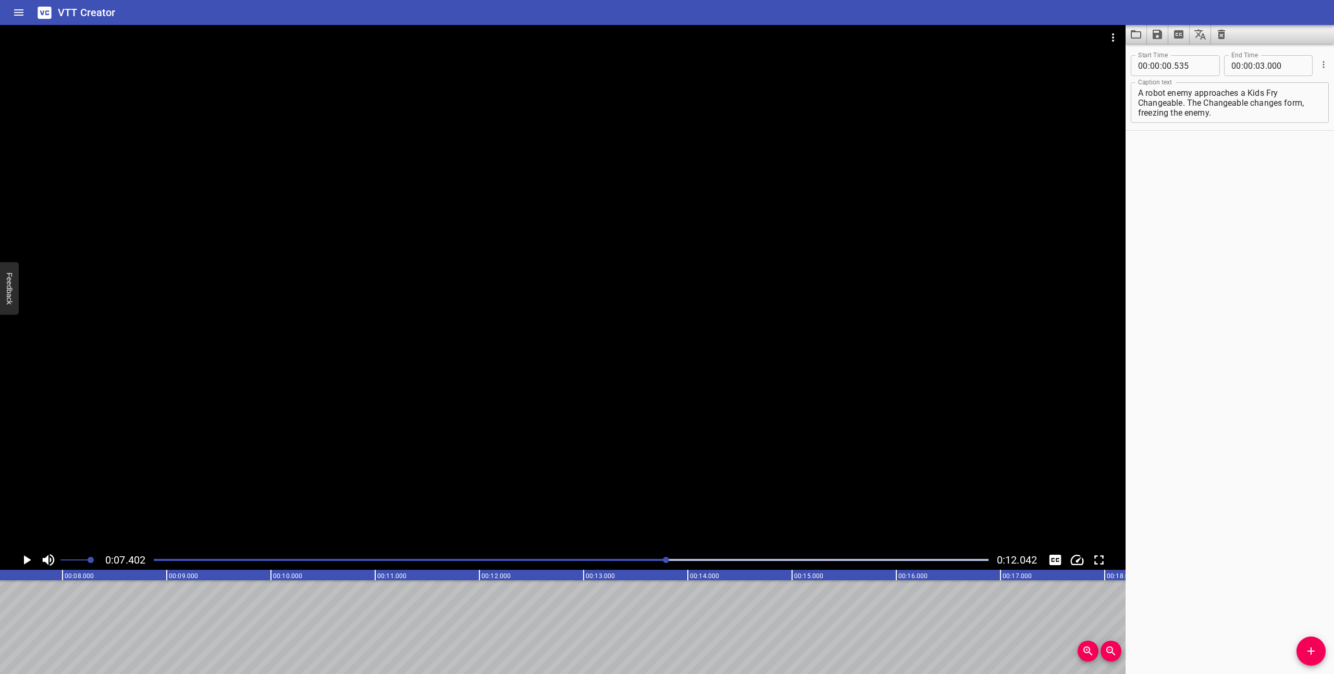
click at [1307, 660] on button "Add Cue" at bounding box center [1311, 651] width 29 height 29
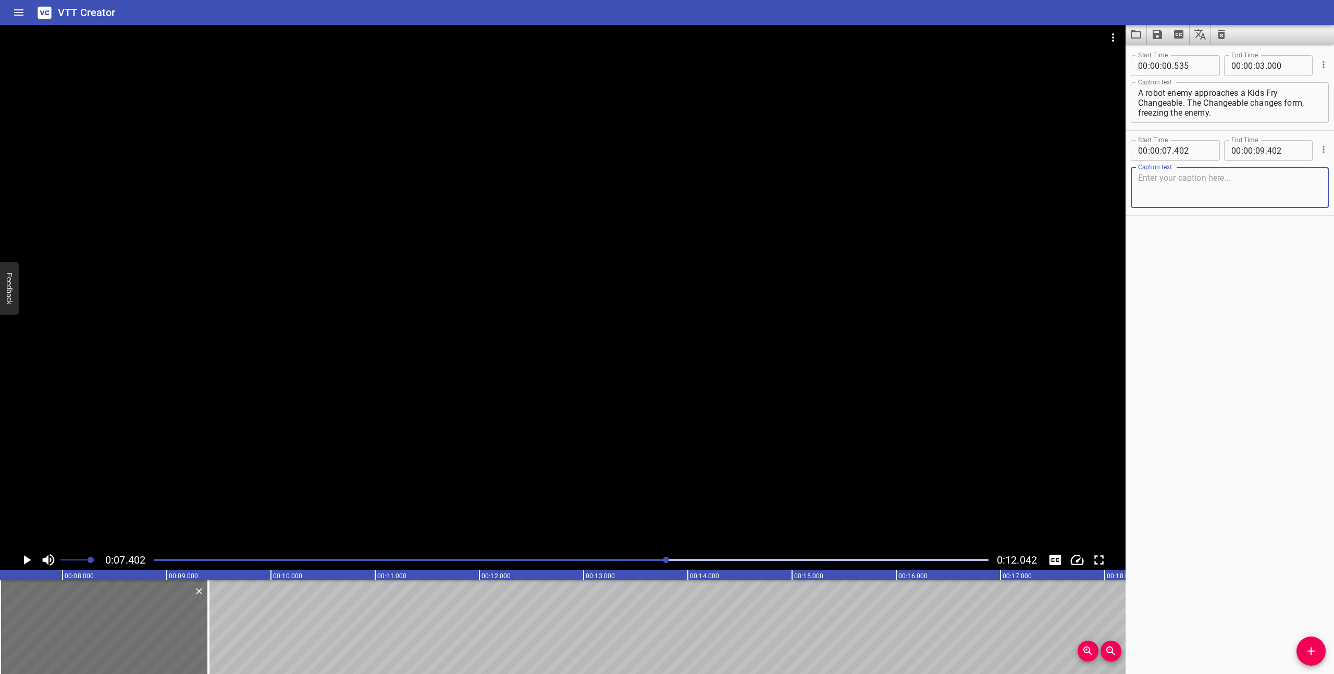
click at [1219, 196] on textarea at bounding box center [1229, 188] width 183 height 30
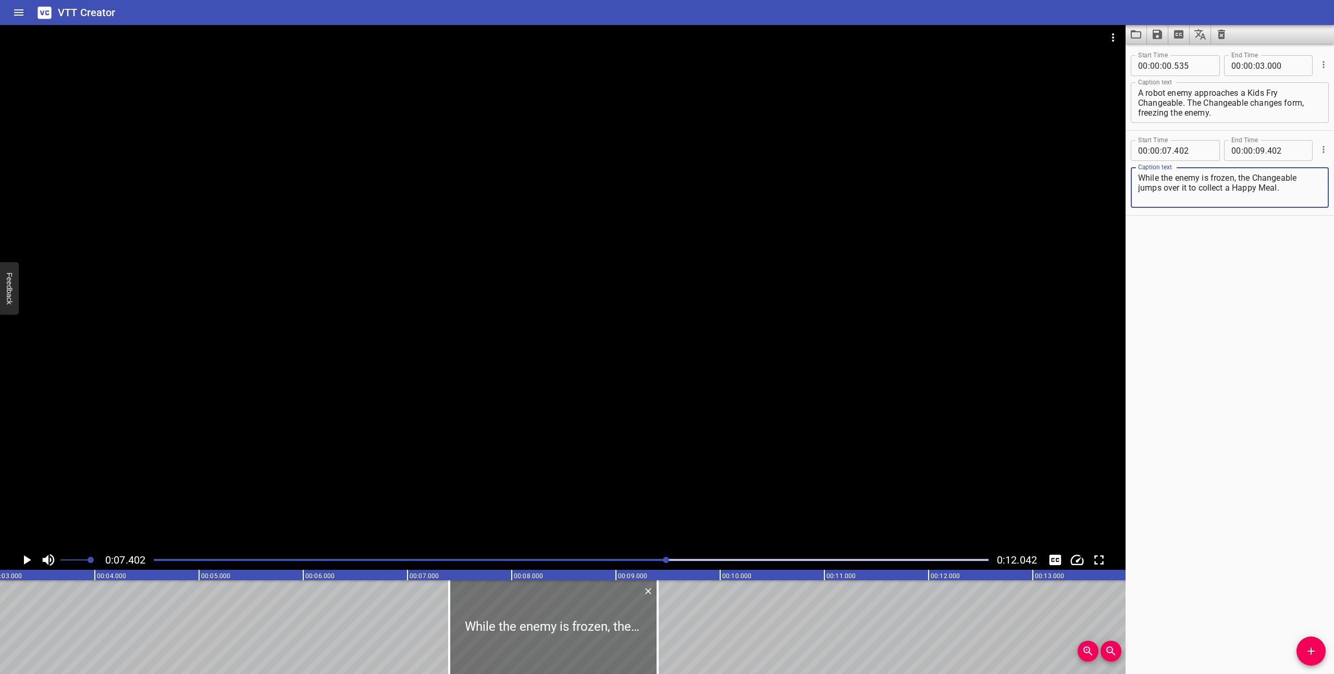
scroll to position [0, 282]
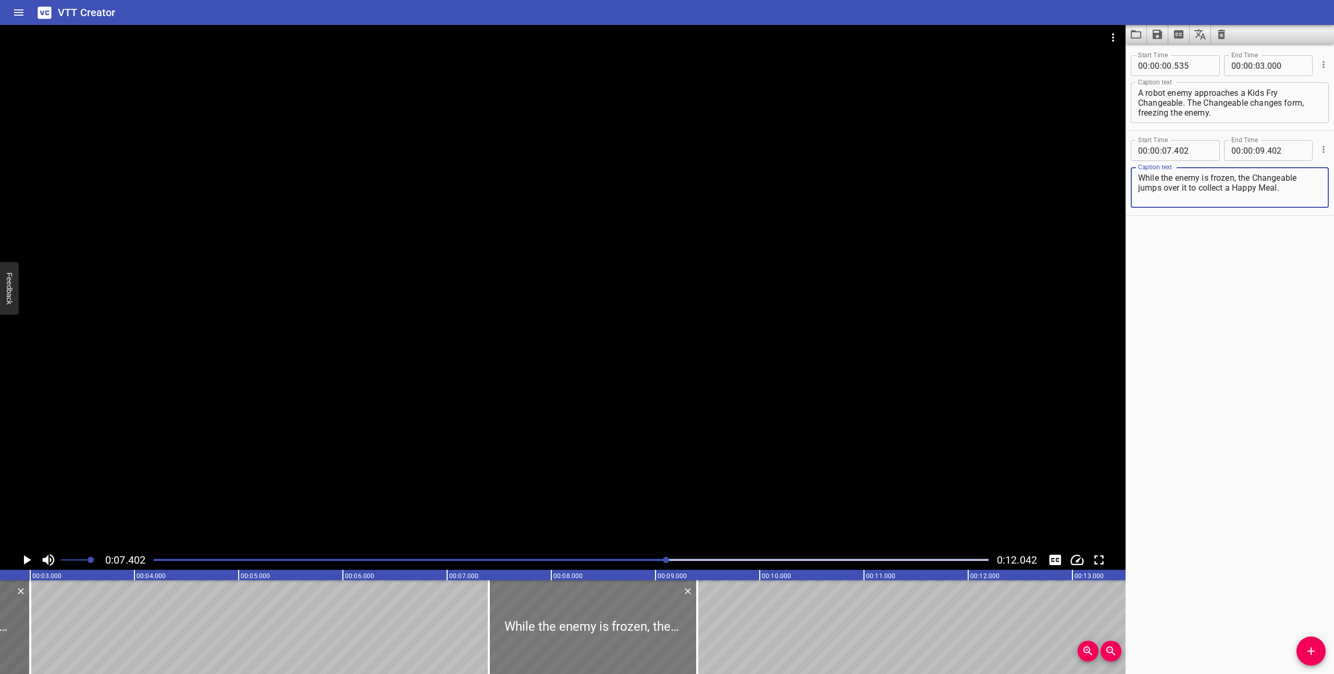
type textarea "While the enemy is frozen, the Changeable jumps over it to collect a Happy Meal."
drag, startPoint x: 574, startPoint y: 635, endPoint x: 532, endPoint y: 631, distance: 41.9
click at [532, 631] on div at bounding box center [551, 628] width 208 height 94
type input "002"
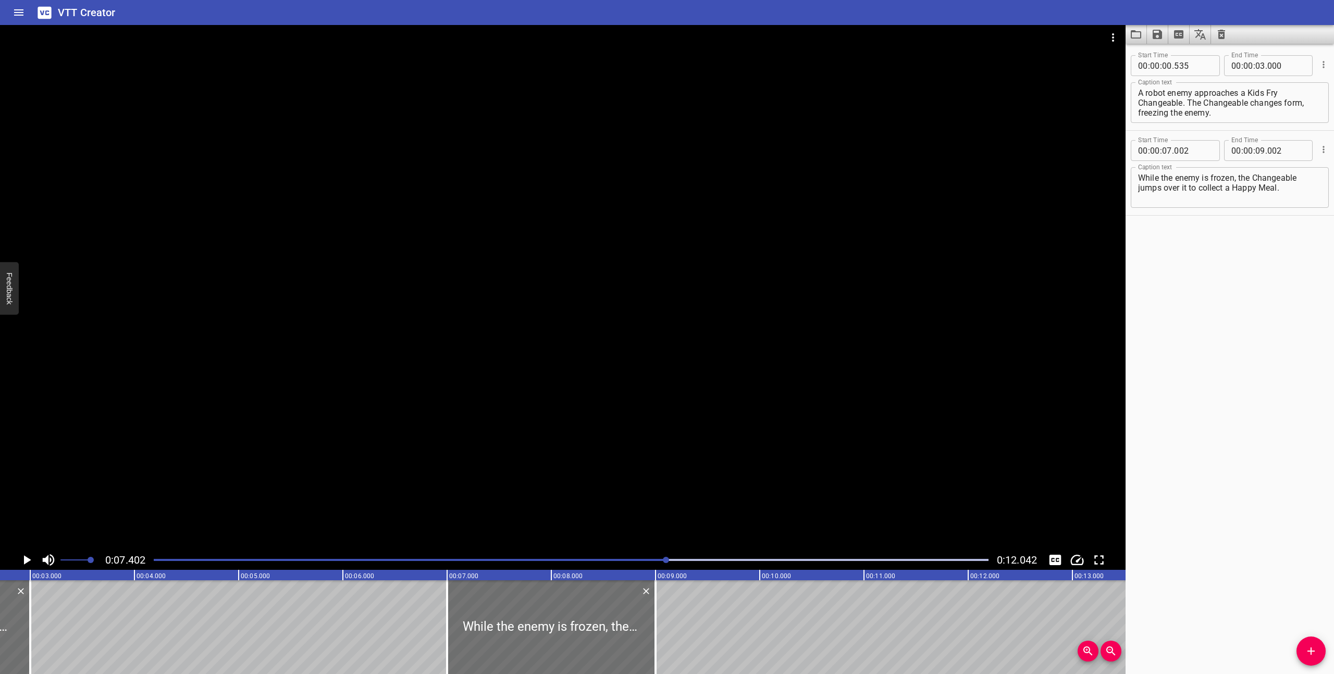
click at [551, 562] on div at bounding box center [570, 560] width 847 height 15
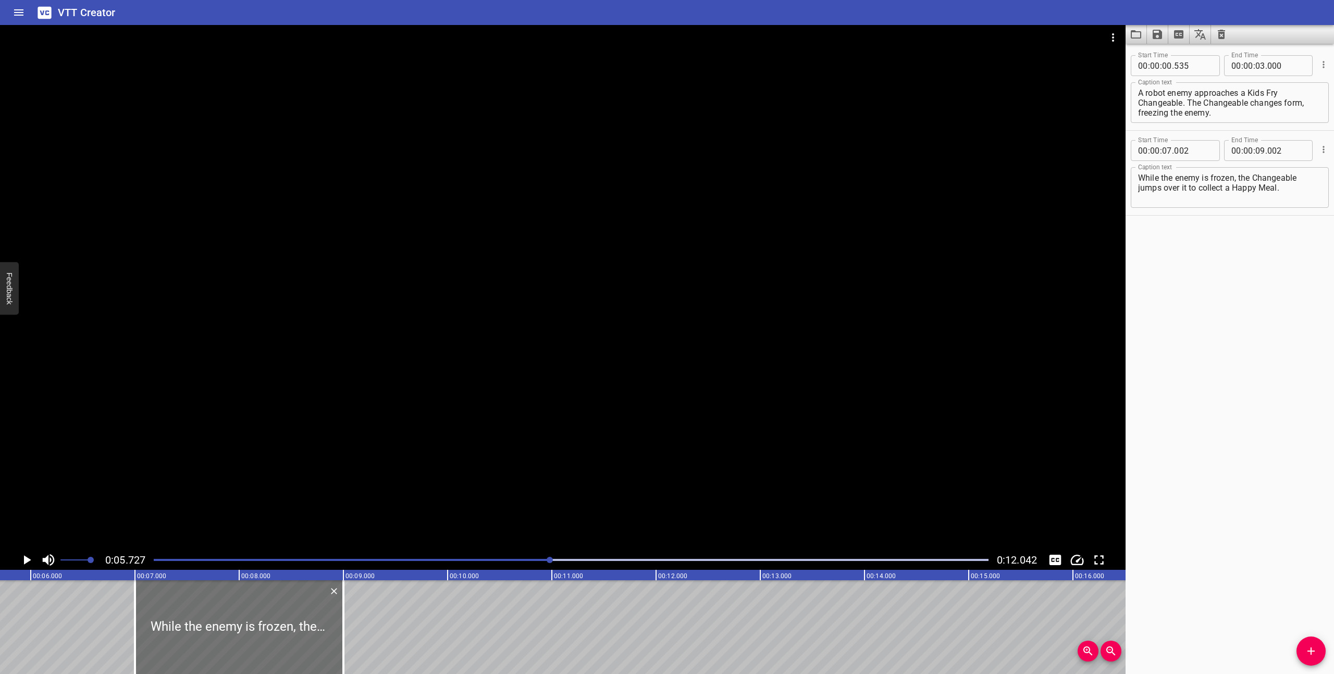
scroll to position [0, 597]
click at [23, 555] on icon "Play/Pause" at bounding box center [27, 560] width 16 height 16
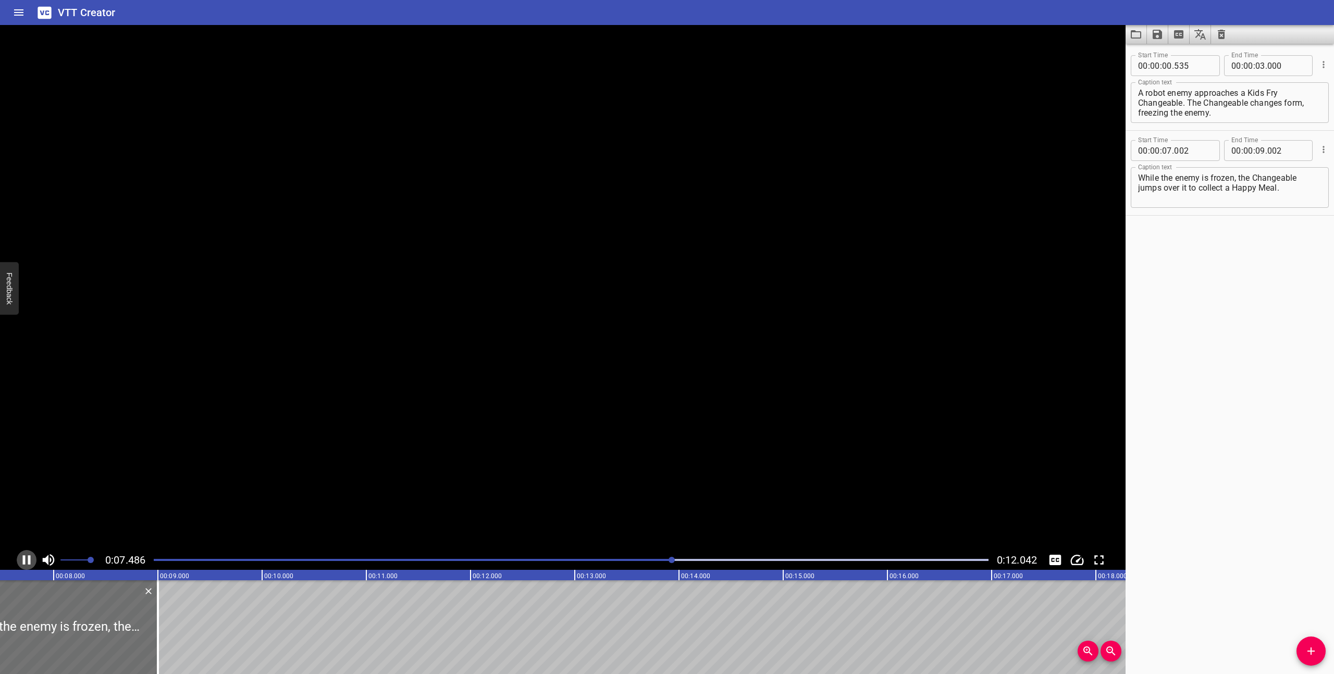
click at [23, 555] on icon "Play/Pause" at bounding box center [27, 560] width 16 height 16
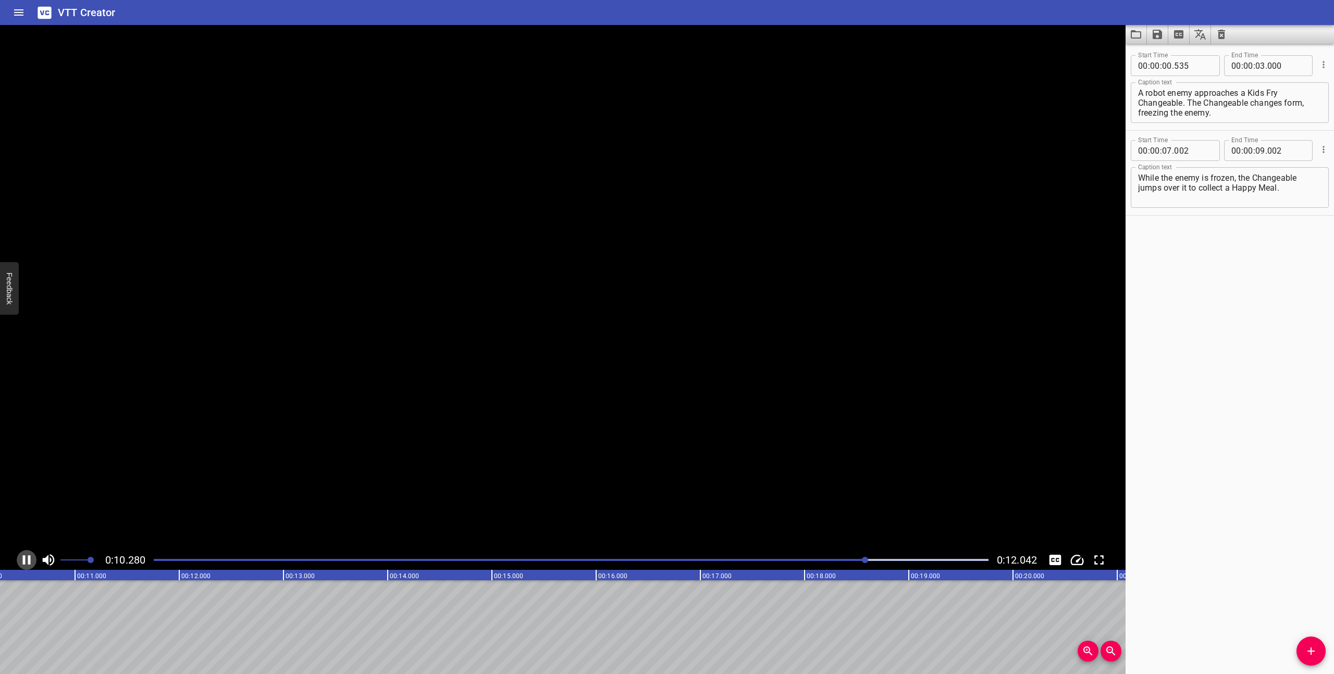
click at [23, 555] on icon "Play/Pause" at bounding box center [27, 560] width 16 height 16
click at [26, 560] on icon "Play/Pause" at bounding box center [27, 560] width 7 height 9
click at [1172, 193] on textarea "While the enemy is frozen, the Changeable jumps over it to collect a Happy Meal." at bounding box center [1229, 188] width 183 height 30
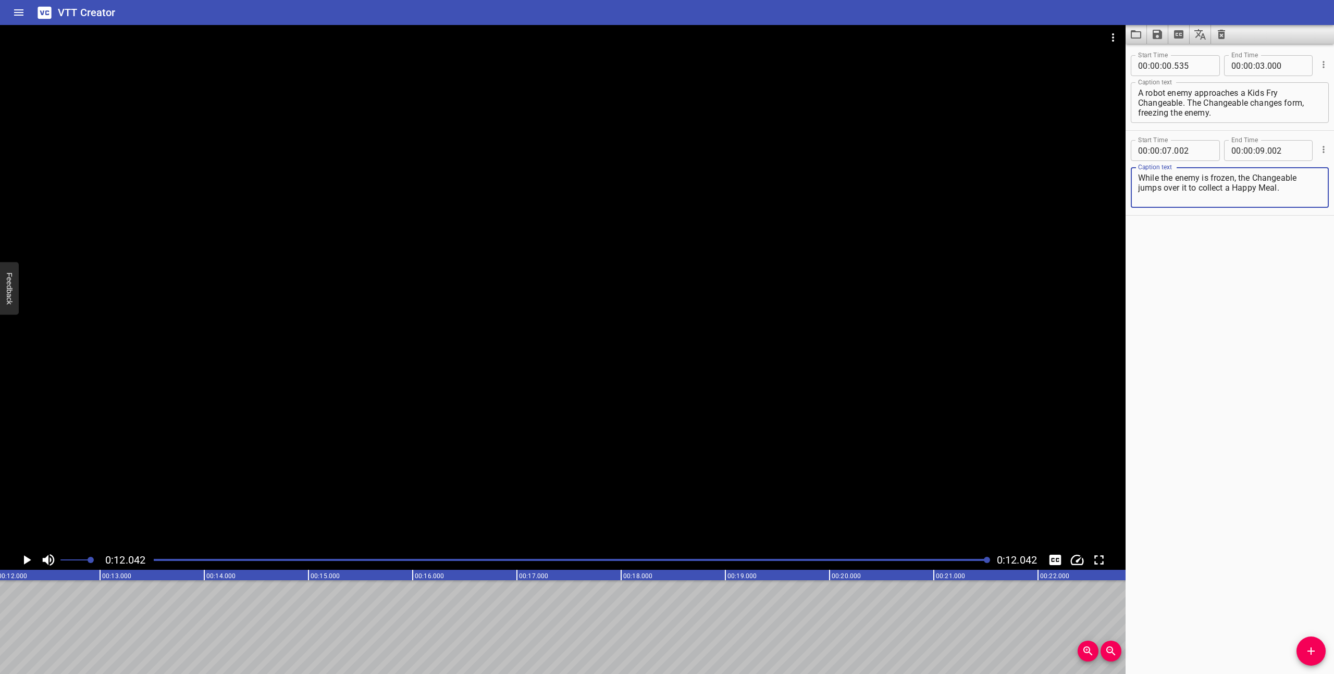
click at [1186, 189] on textarea "While the enemy is frozen, the Changeable jumps over it to collect a Happy Meal." at bounding box center [1229, 188] width 183 height 30
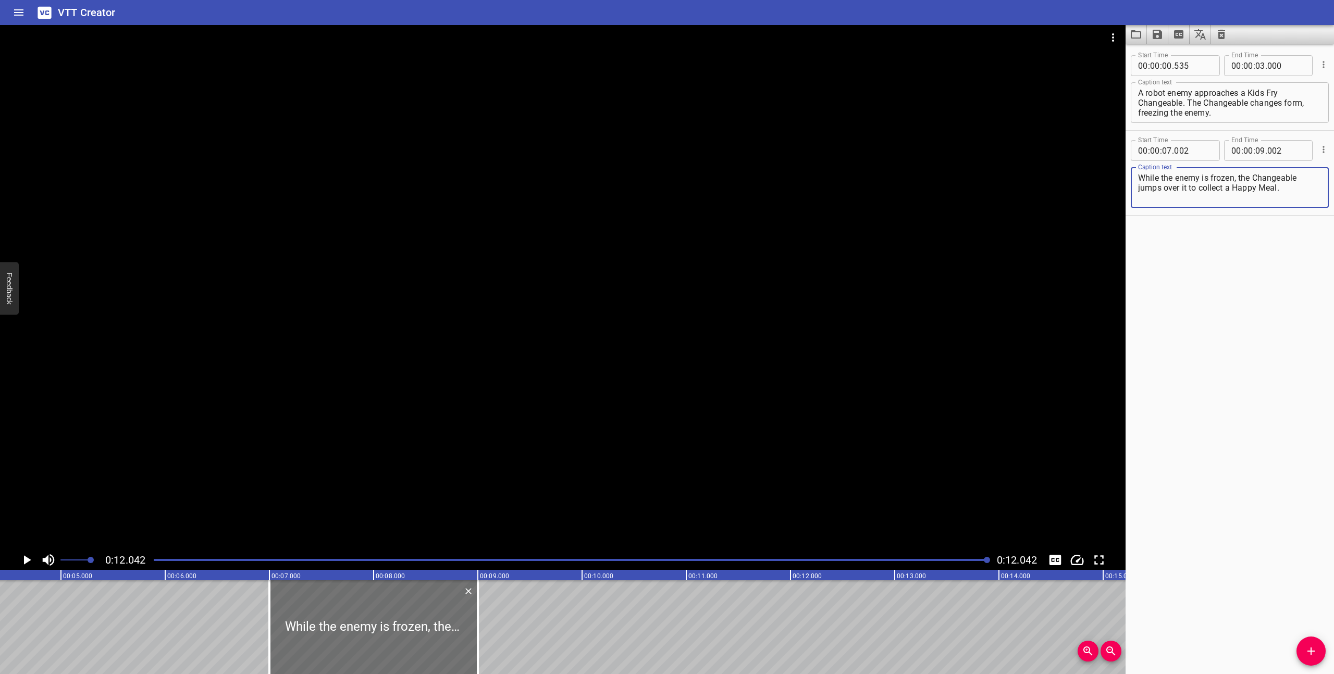
scroll to position [0, 452]
click at [153, 560] on div at bounding box center [570, 560] width 847 height 15
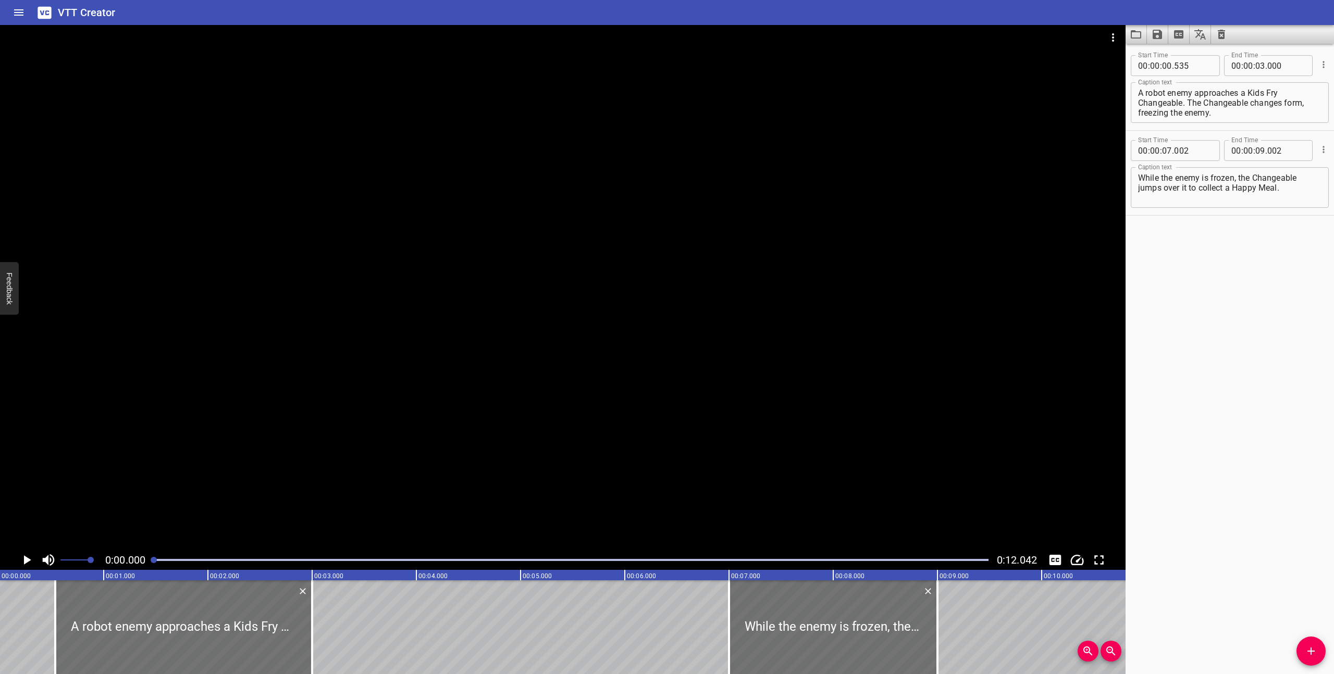
scroll to position [0, 0]
click at [26, 558] on icon "Play/Pause" at bounding box center [27, 560] width 7 height 9
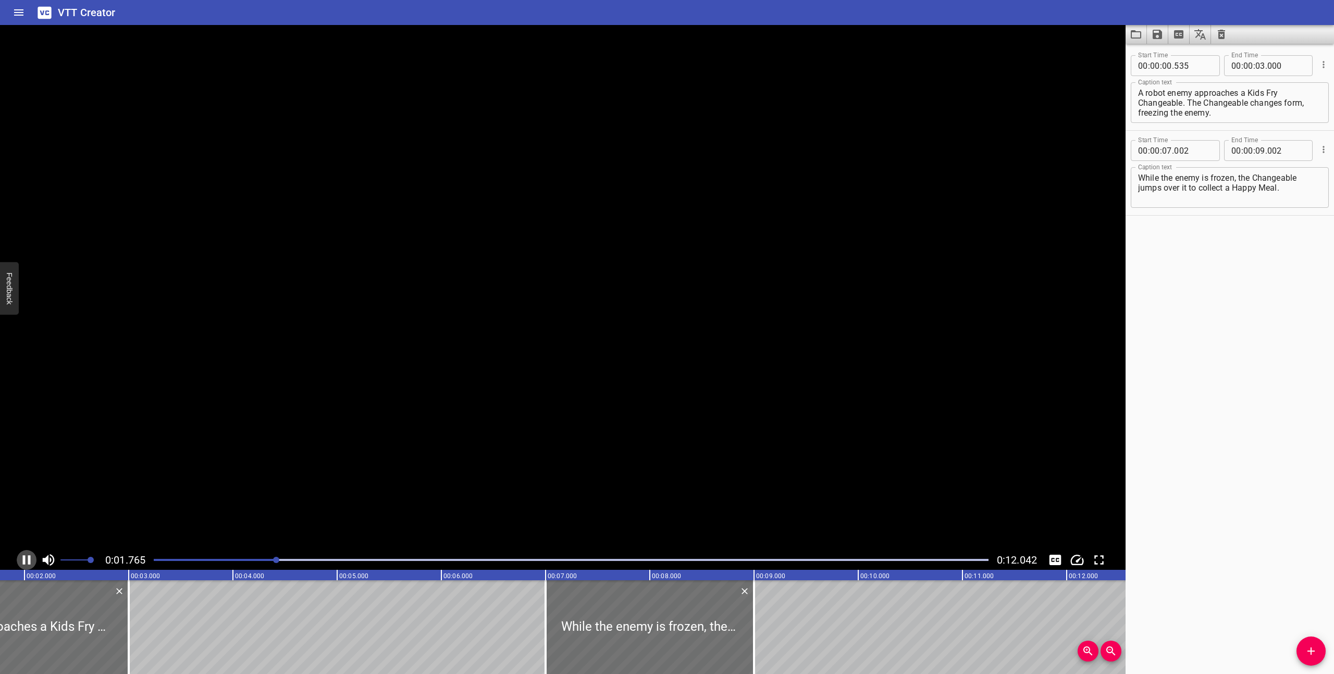
click at [26, 558] on icon "Play/Pause" at bounding box center [27, 560] width 16 height 16
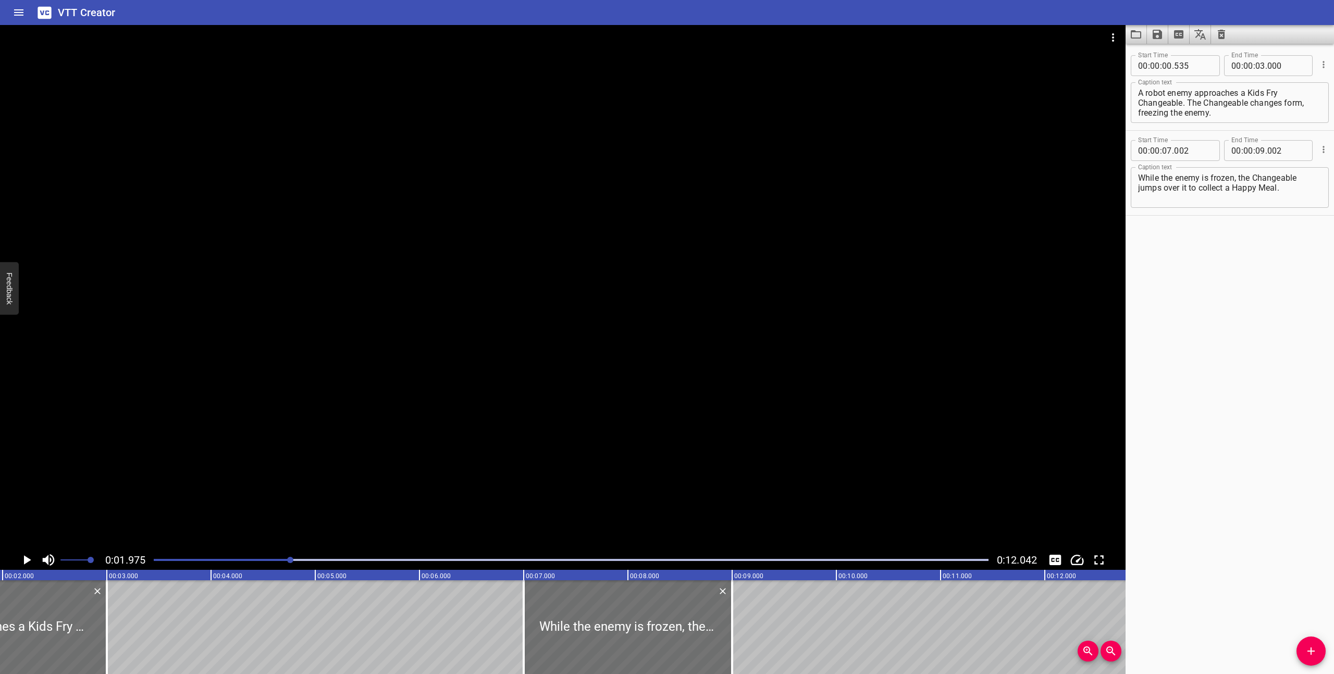
click at [26, 558] on icon "Play/Pause" at bounding box center [27, 560] width 7 height 9
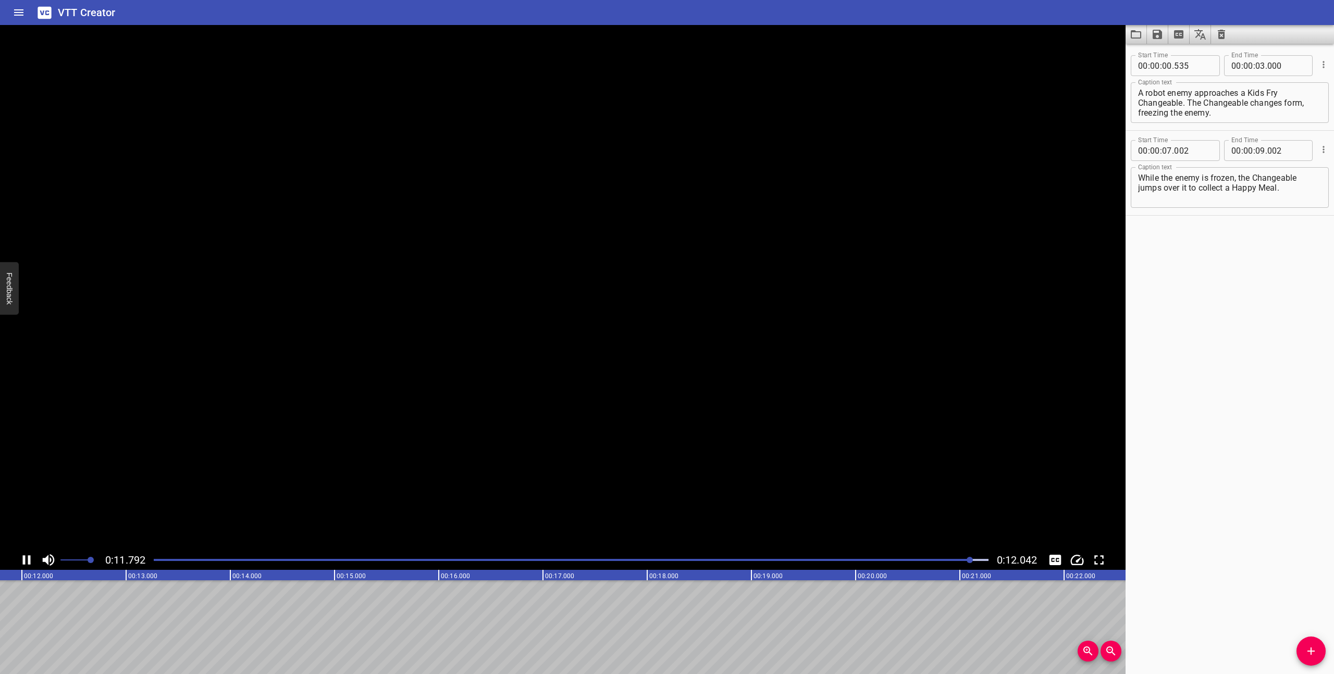
scroll to position [0, 1255]
click at [1157, 35] on icon "Save captions to file" at bounding box center [1157, 34] width 13 height 13
click at [1168, 53] on li "Save to VTT file" at bounding box center [1185, 57] width 77 height 19
click at [154, 560] on div "Play progress" at bounding box center [571, 560] width 835 height 2
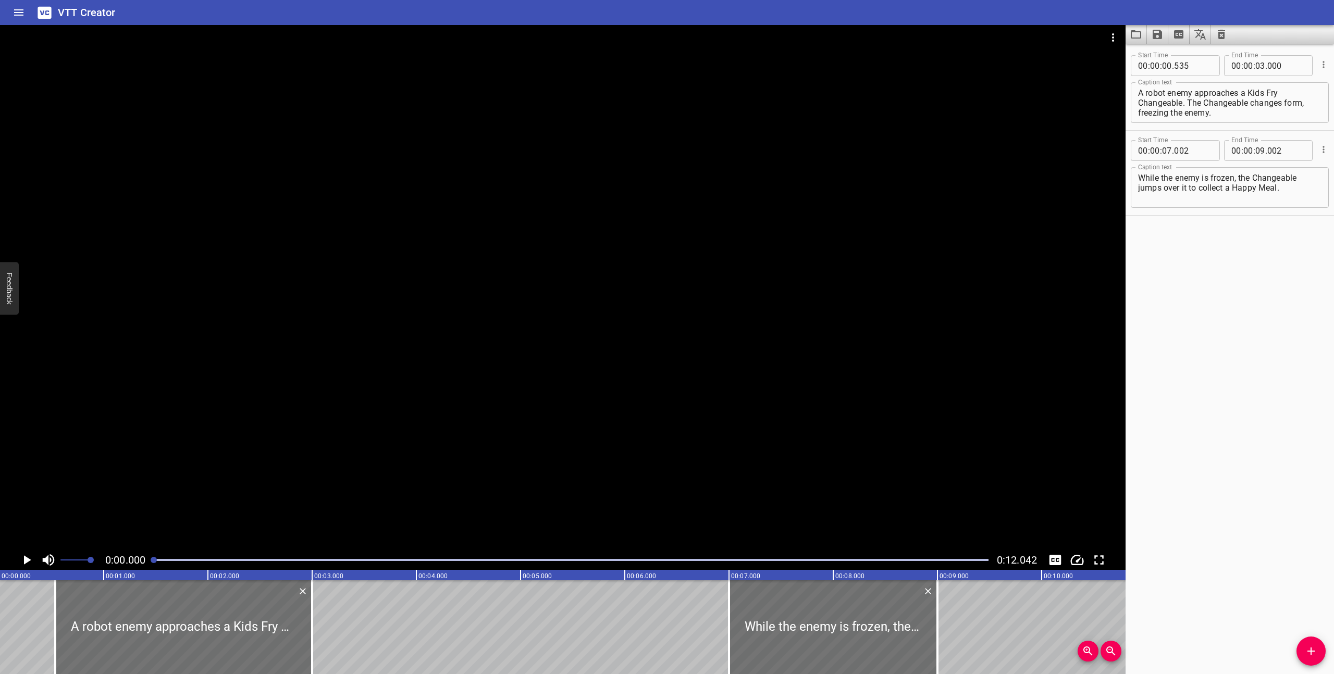
scroll to position [0, 0]
click at [304, 592] on icon "Delete" at bounding box center [303, 591] width 6 height 6
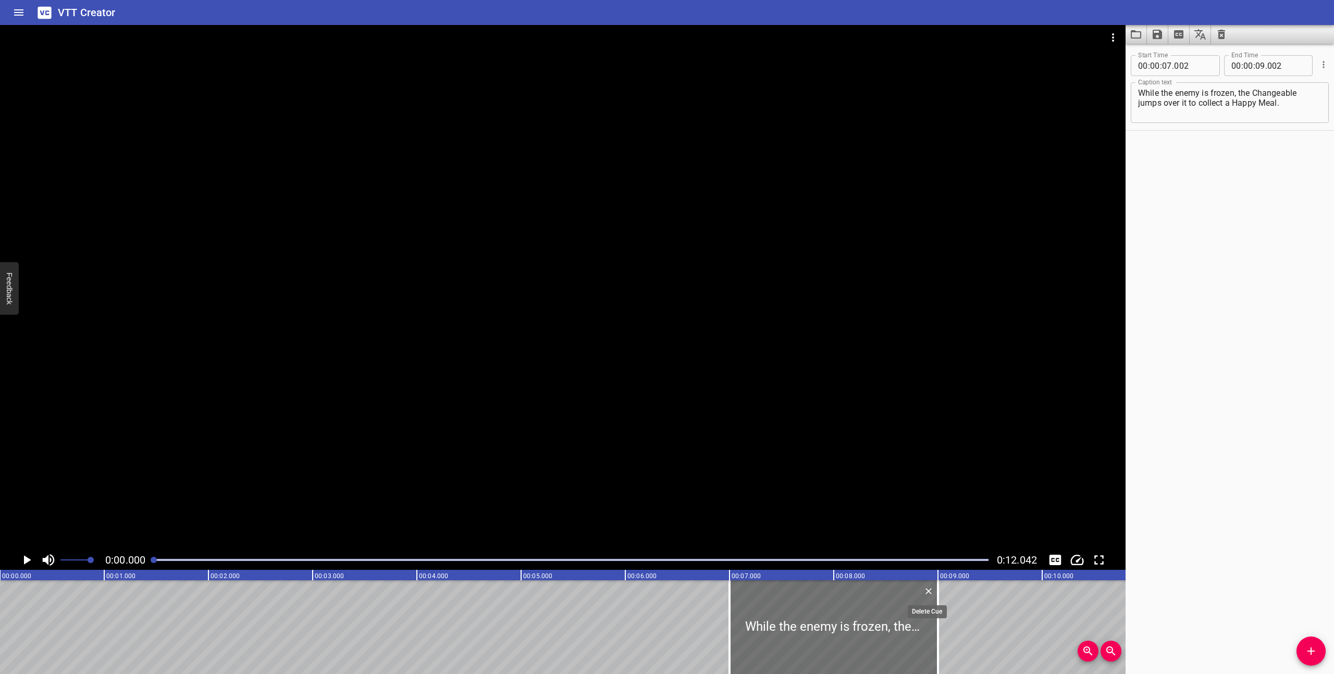
click at [927, 592] on icon "Delete" at bounding box center [928, 591] width 6 height 6
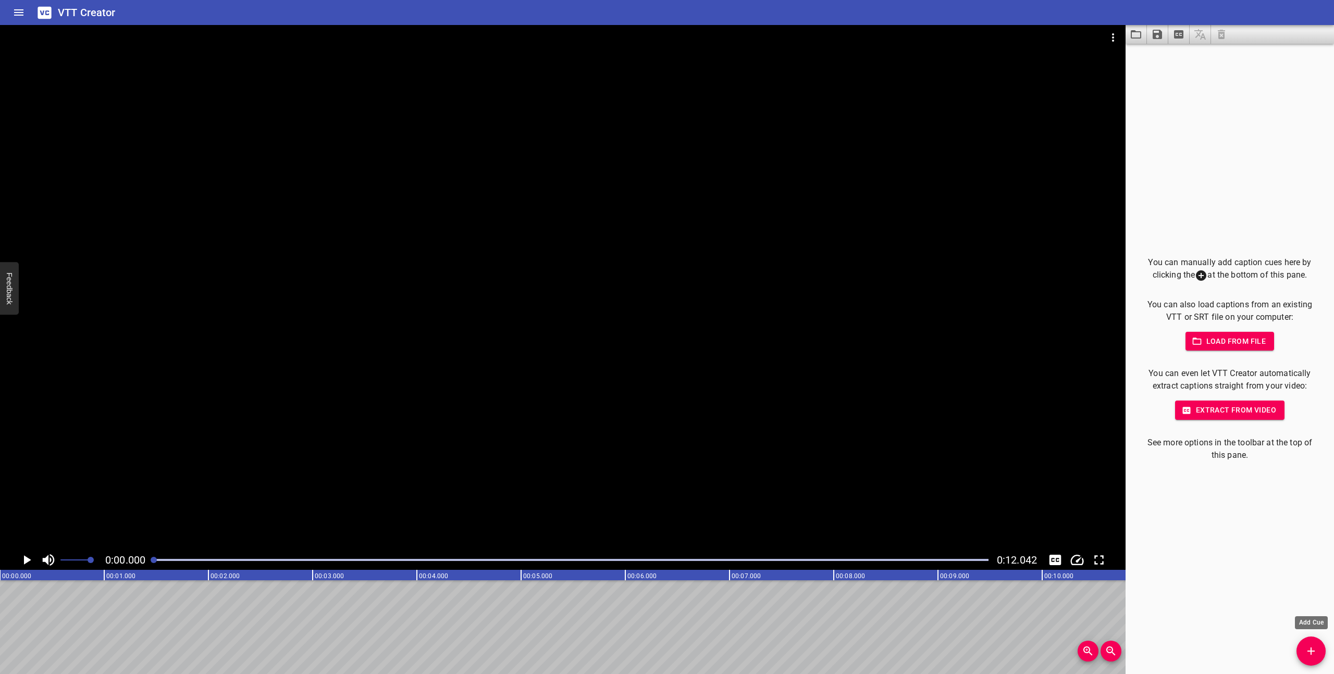
click at [1314, 649] on icon "Add Cue" at bounding box center [1311, 651] width 13 height 13
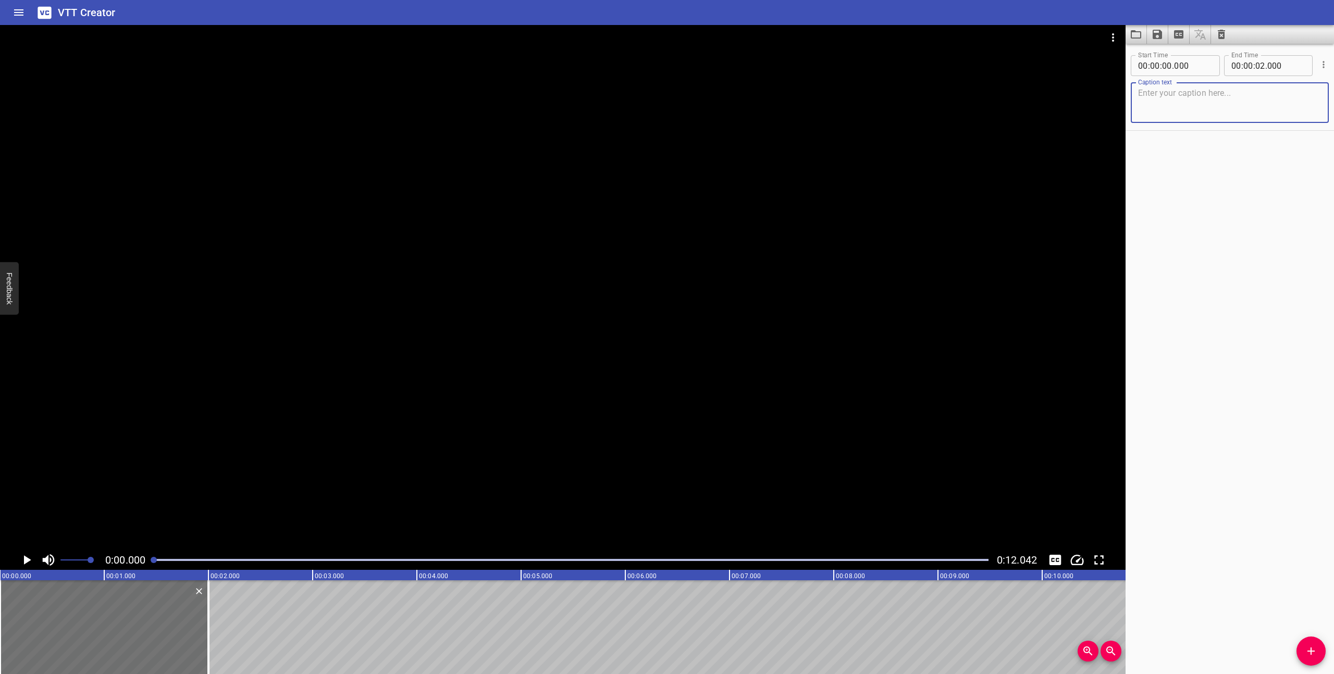
click at [1205, 96] on textarea at bounding box center [1229, 103] width 183 height 30
click at [27, 555] on icon "Play/Pause" at bounding box center [27, 560] width 16 height 16
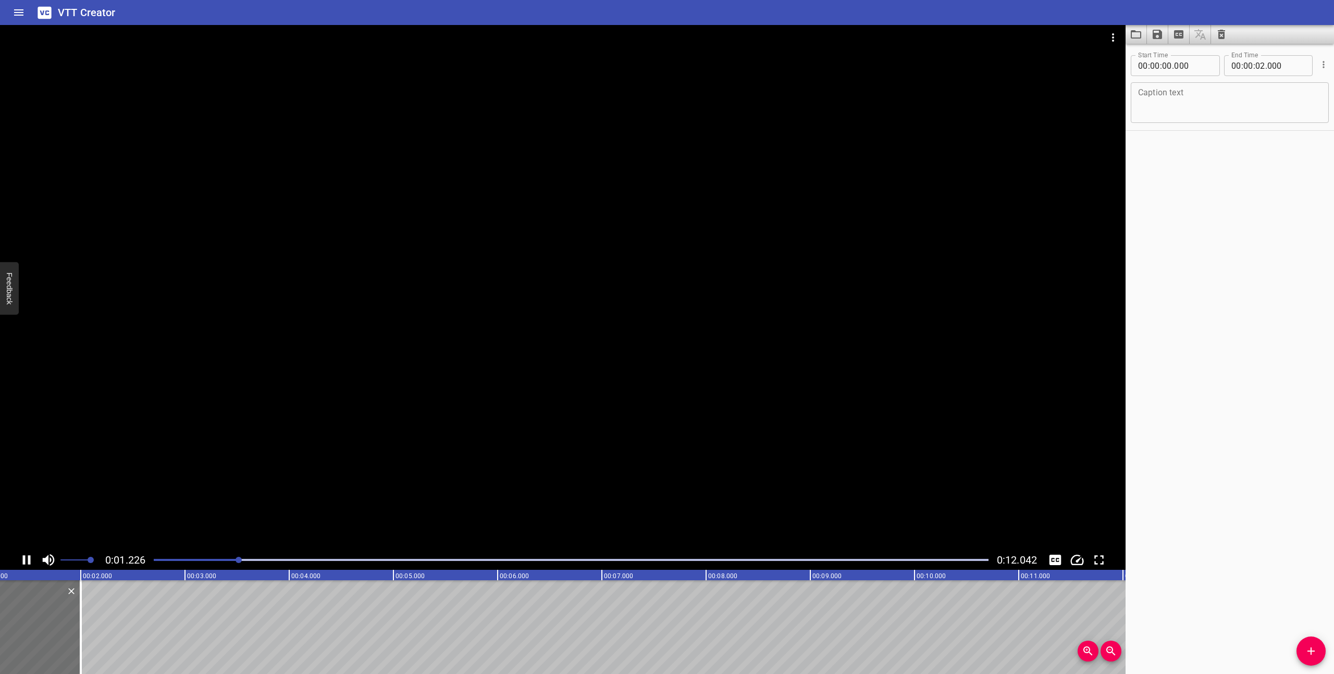
click at [26, 557] on icon "Play/Pause" at bounding box center [27, 560] width 16 height 16
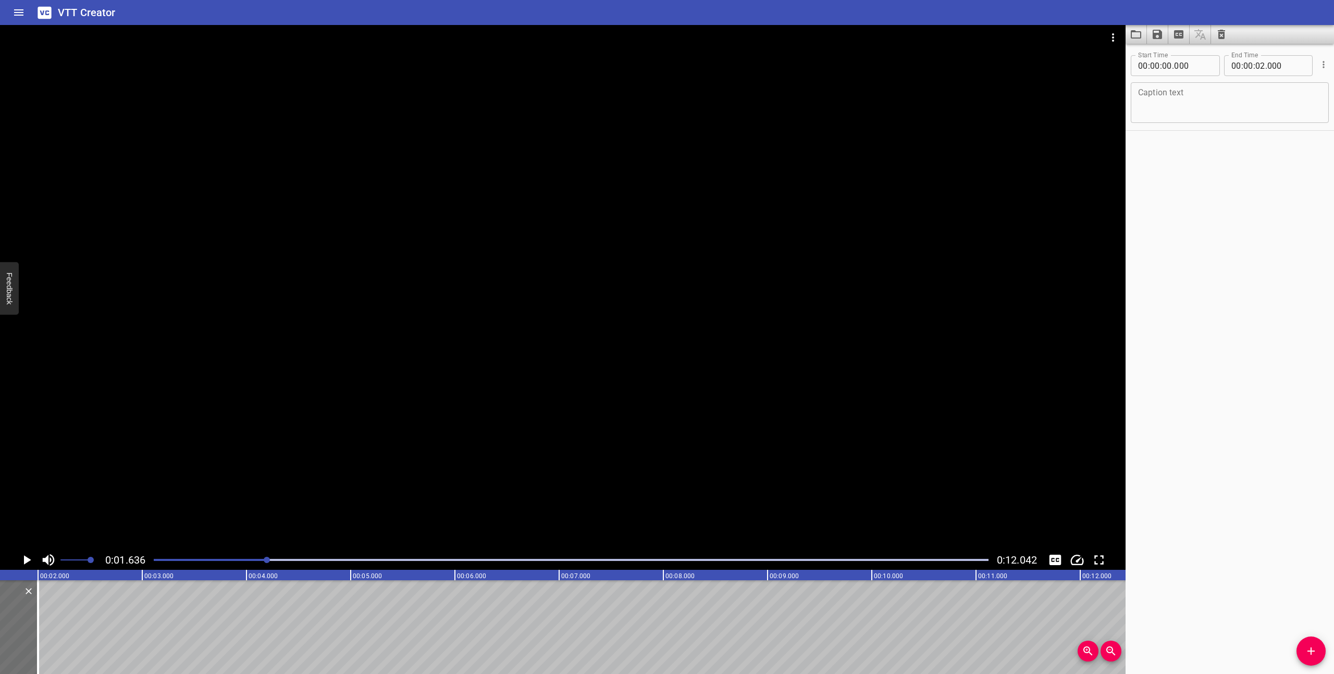
click at [23, 559] on icon "Play/Pause" at bounding box center [27, 560] width 16 height 16
click at [23, 559] on icon "Play/Pause" at bounding box center [27, 560] width 8 height 9
click at [152, 561] on div at bounding box center [570, 560] width 847 height 15
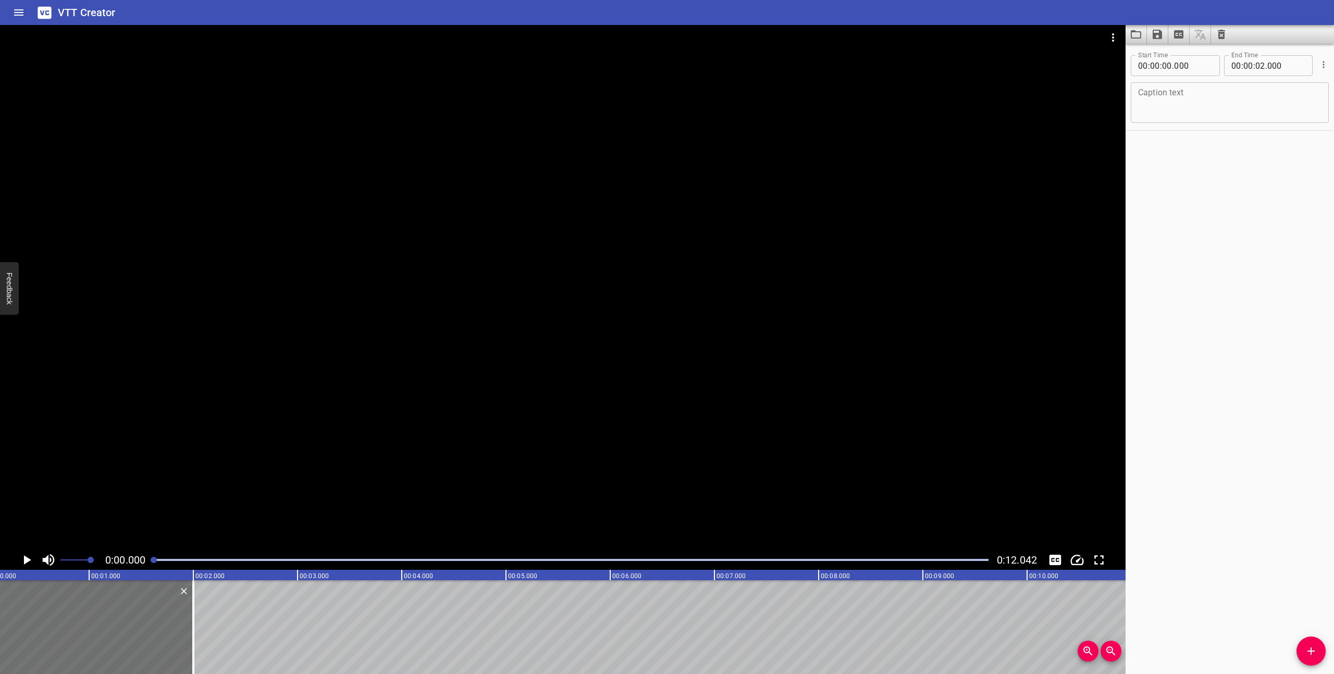
scroll to position [0, 0]
click at [26, 559] on icon "Play/Pause" at bounding box center [27, 560] width 7 height 9
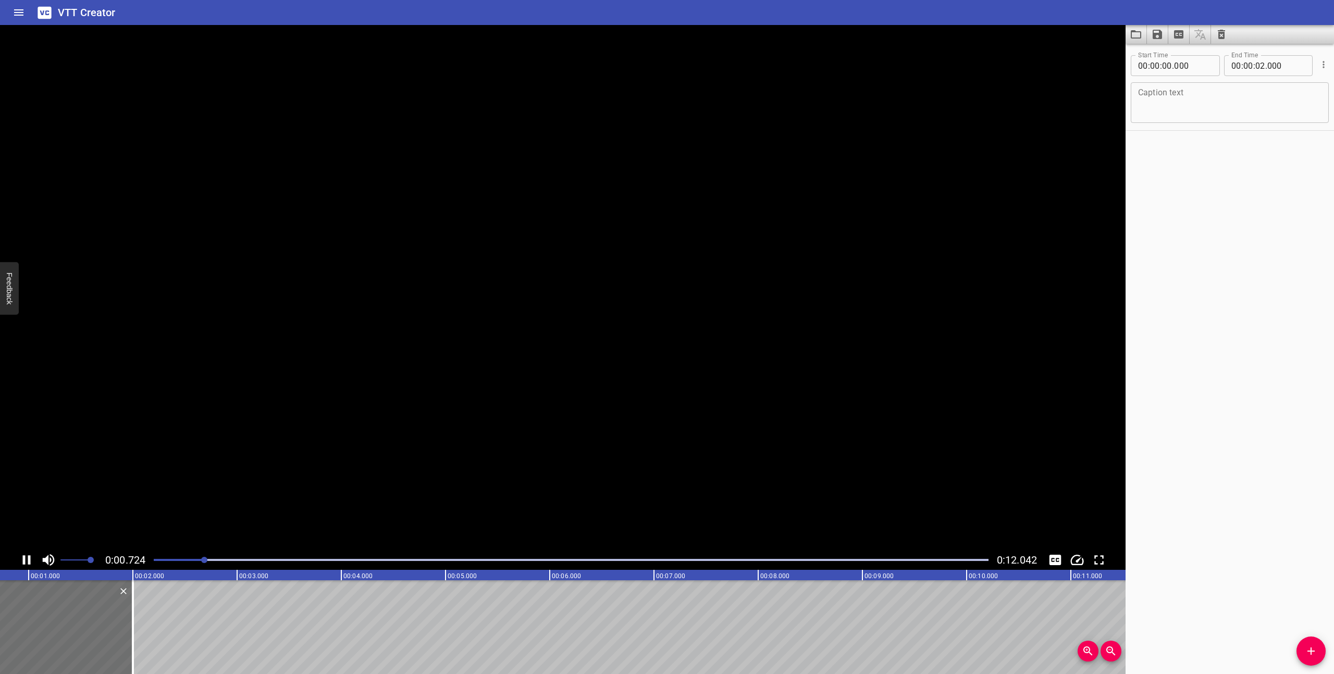
click at [26, 559] on icon "Play/Pause" at bounding box center [27, 560] width 16 height 16
click at [1156, 102] on textarea at bounding box center [1229, 103] width 183 height 30
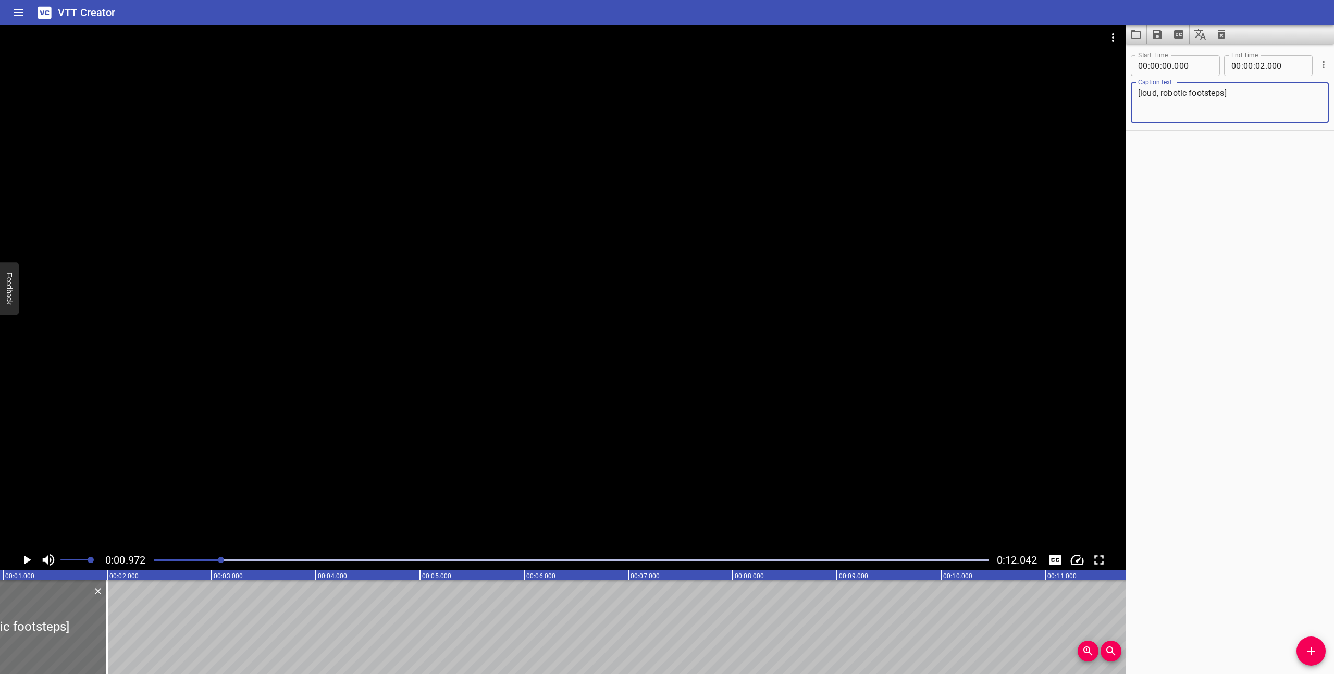
click at [1159, 92] on textarea "[loud, robotic footsteps]" at bounding box center [1229, 103] width 183 height 30
type textarea "[loud robotic footsteps]"
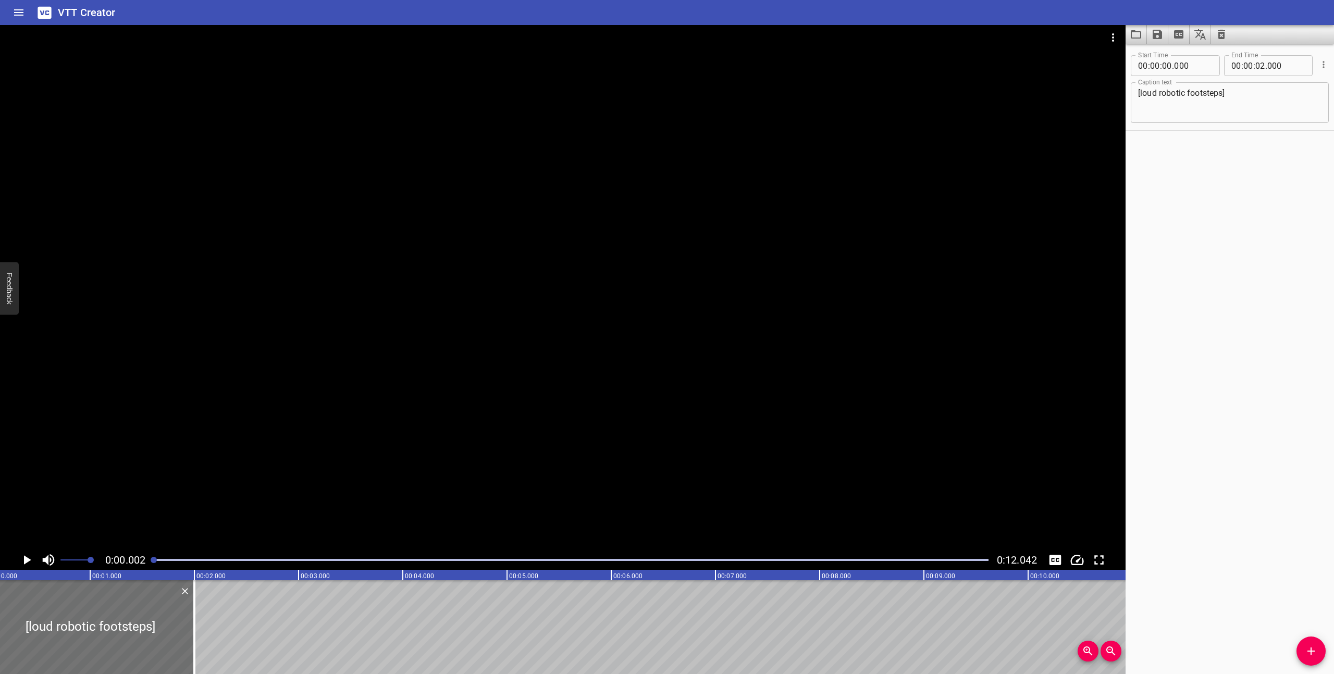
scroll to position [0, 0]
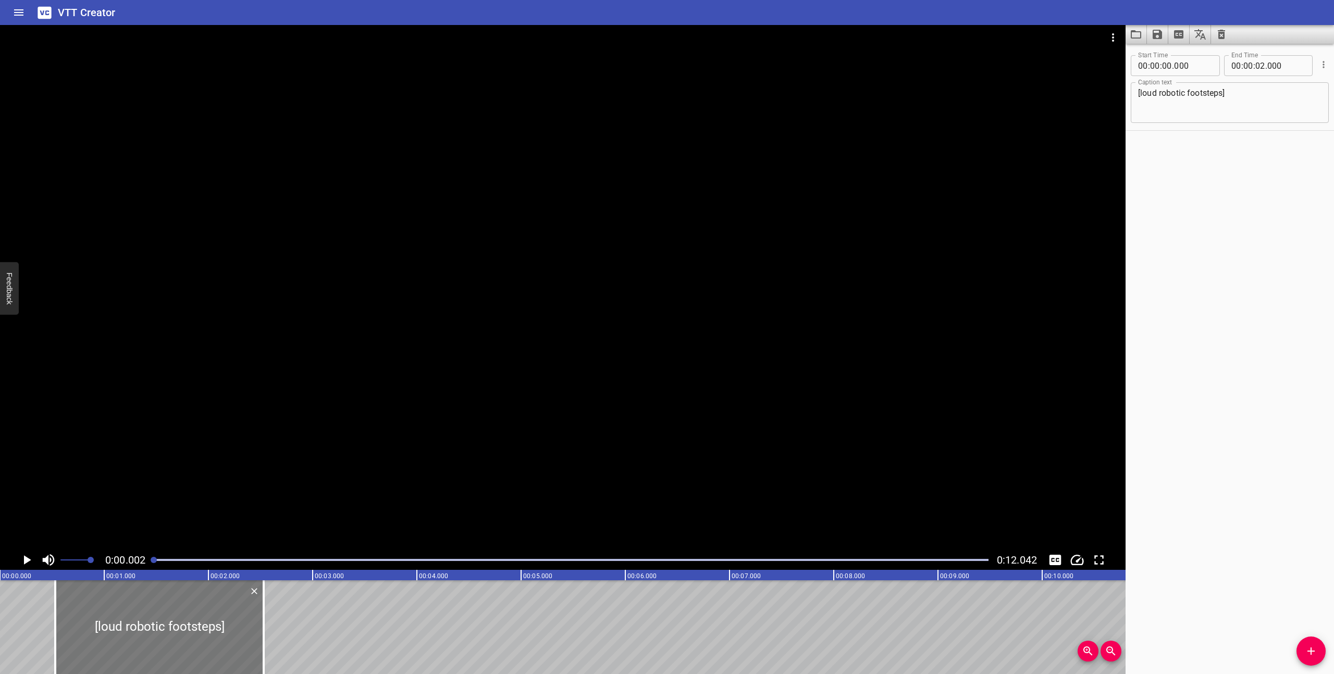
drag, startPoint x: 112, startPoint y: 645, endPoint x: 167, endPoint y: 645, distance: 55.2
click at [167, 645] on div at bounding box center [159, 628] width 208 height 94
type input "530"
drag, startPoint x: 262, startPoint y: 637, endPoint x: 221, endPoint y: 629, distance: 41.0
click at [221, 629] on div at bounding box center [223, 628] width 10 height 94
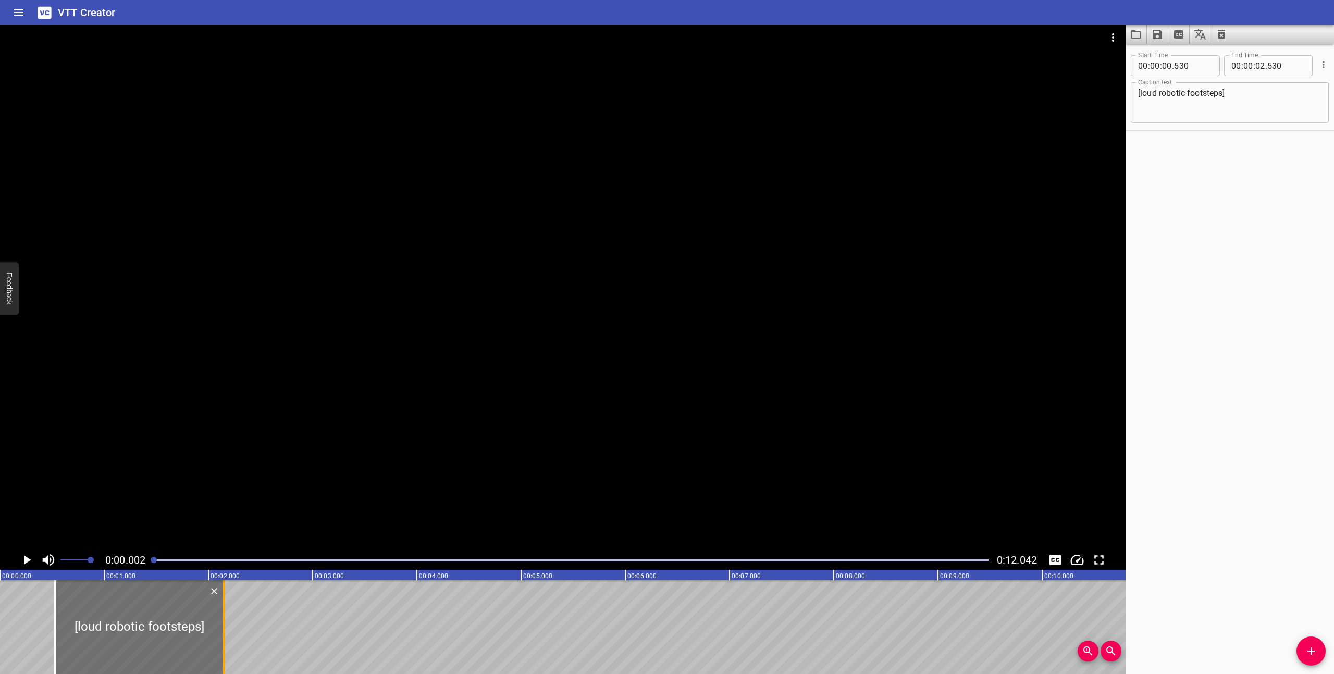
type input "145"
click at [23, 559] on icon "Play/Pause" at bounding box center [27, 560] width 16 height 16
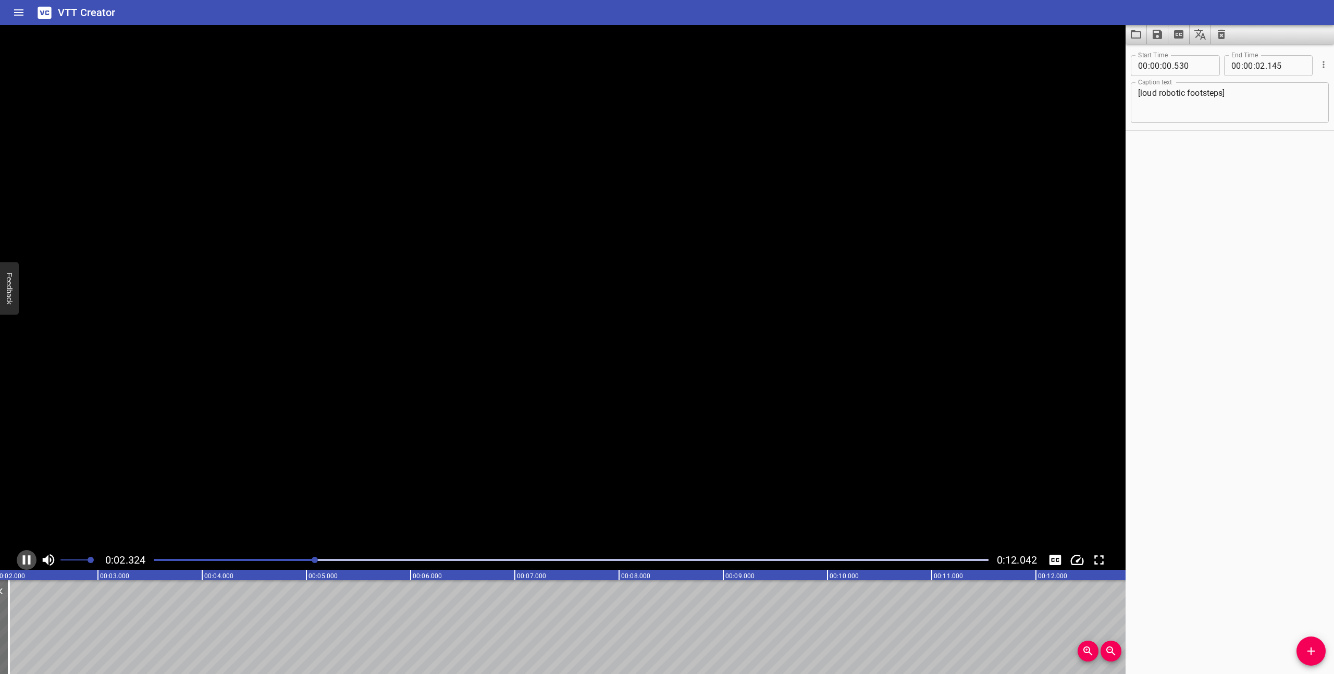
click at [23, 559] on icon "Play/Pause" at bounding box center [27, 560] width 8 height 9
click at [1312, 645] on icon "Add Cue" at bounding box center [1311, 651] width 13 height 13
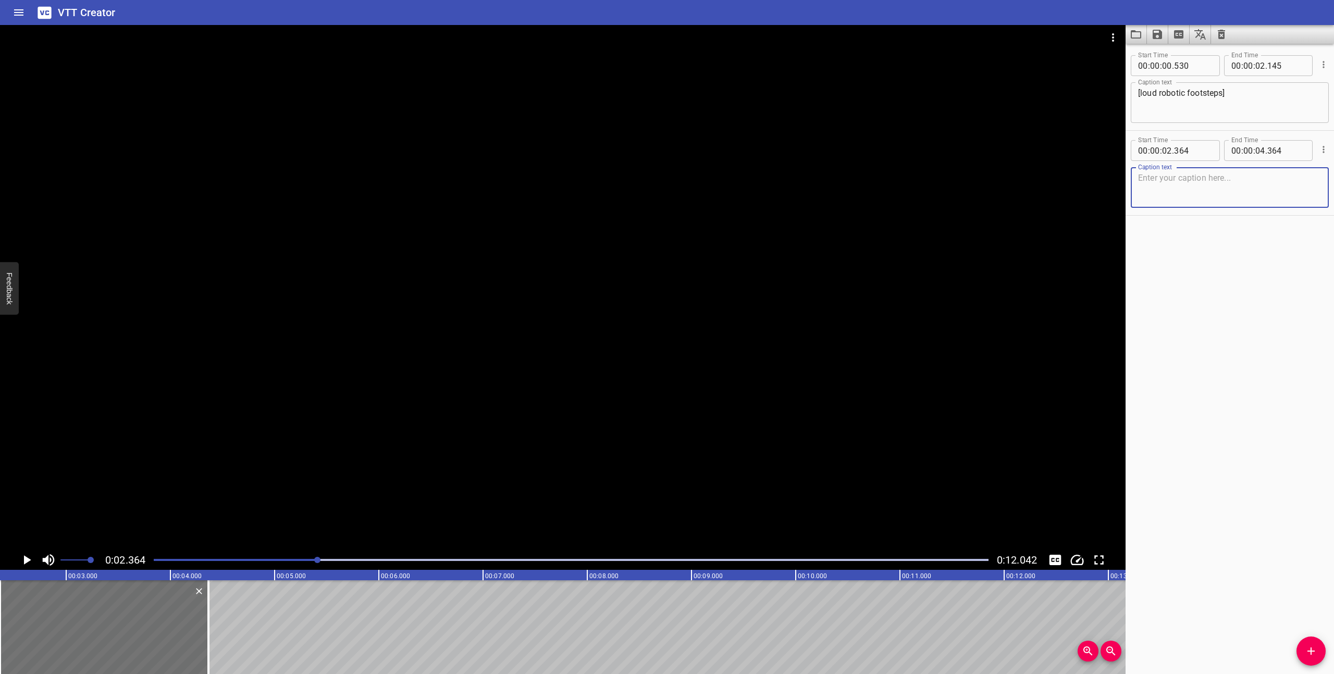
click at [1218, 185] on textarea at bounding box center [1229, 188] width 183 height 30
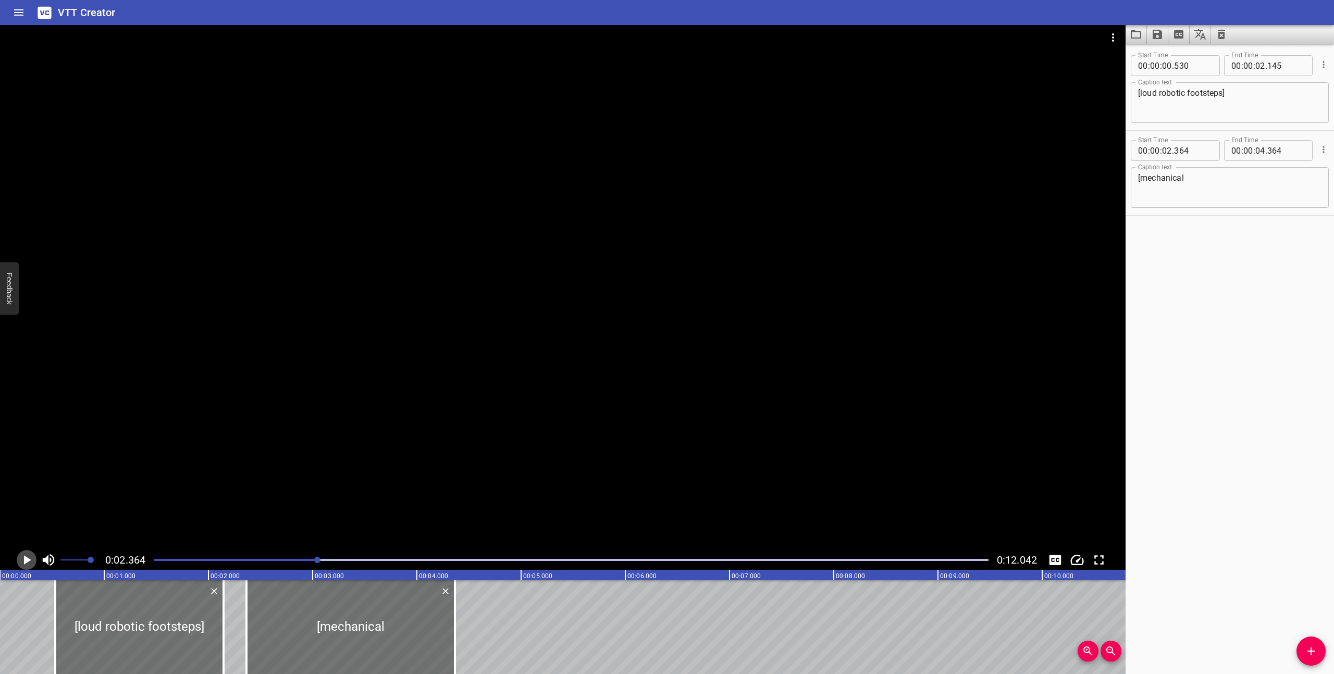
click at [26, 559] on icon "Play/Pause" at bounding box center [27, 560] width 7 height 9
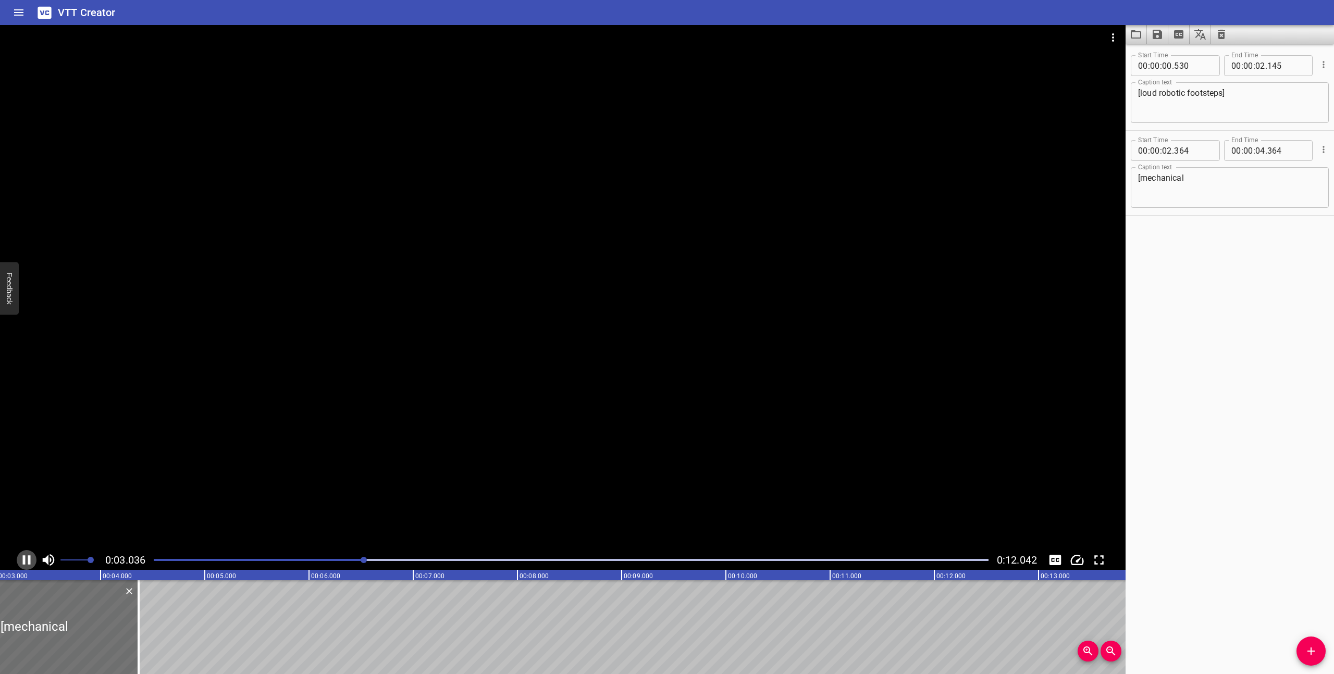
click at [27, 559] on icon "Play/Pause" at bounding box center [27, 560] width 16 height 16
click at [1213, 182] on textarea "[mechanical" at bounding box center [1229, 188] width 183 height 30
drag, startPoint x: 1196, startPoint y: 182, endPoint x: 1141, endPoint y: 180, distance: 55.8
click at [1141, 180] on textarea "[mechanical" at bounding box center [1229, 188] width 183 height 30
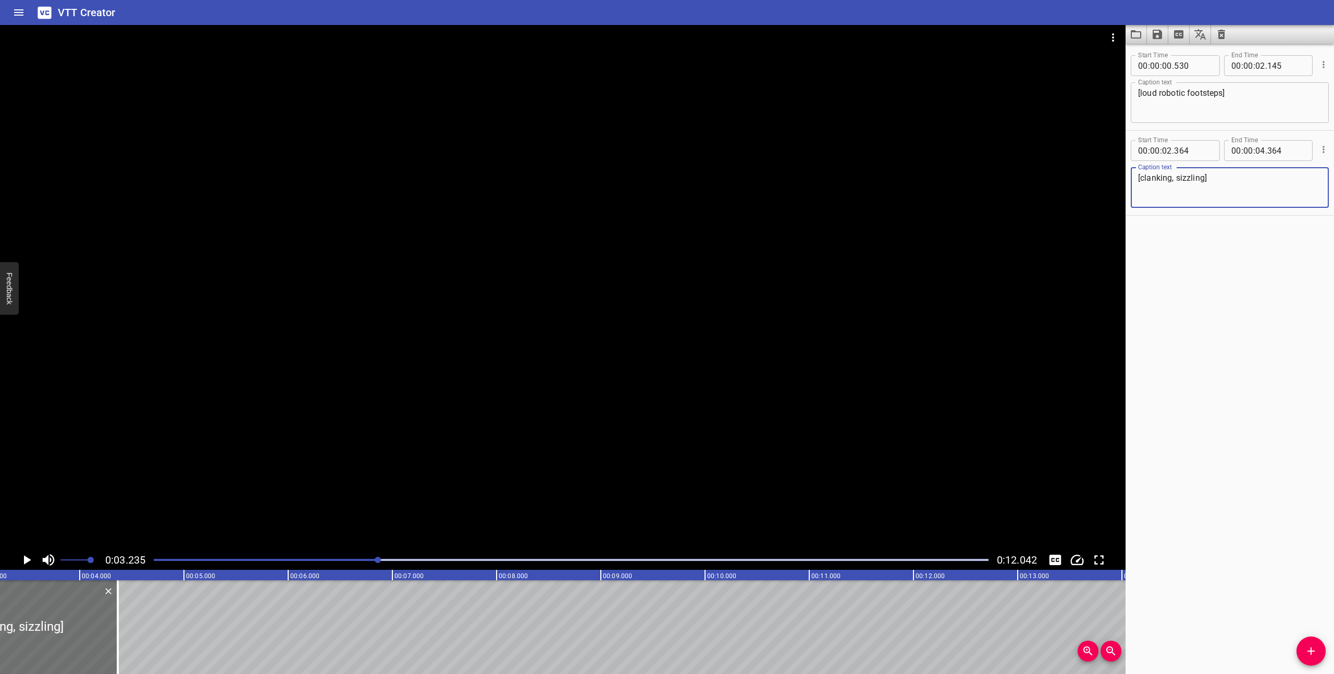
click at [1177, 178] on textarea "[clanking, sizzling]" at bounding box center [1229, 188] width 183 height 30
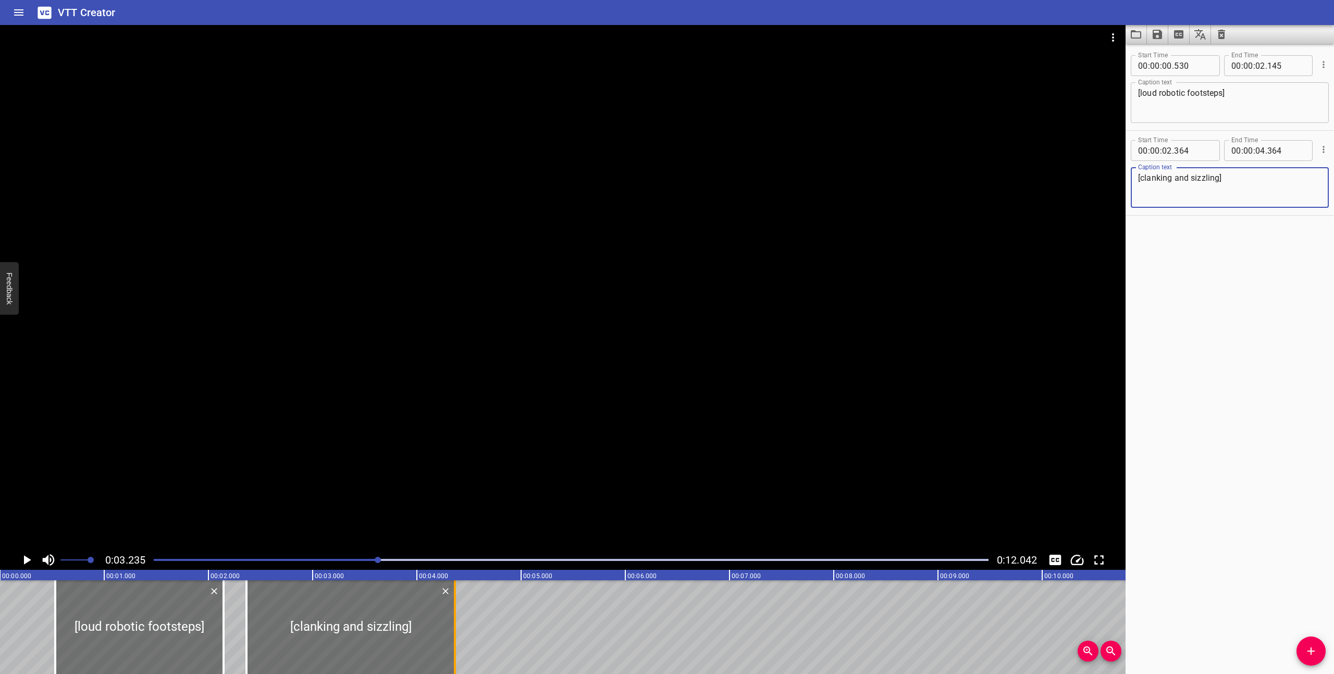
type textarea "[clanking and sizzling]"
drag, startPoint x: 453, startPoint y: 639, endPoint x: 405, endPoint y: 634, distance: 48.2
click at [406, 634] on div at bounding box center [407, 628] width 2 height 94
type input "03"
type input "904"
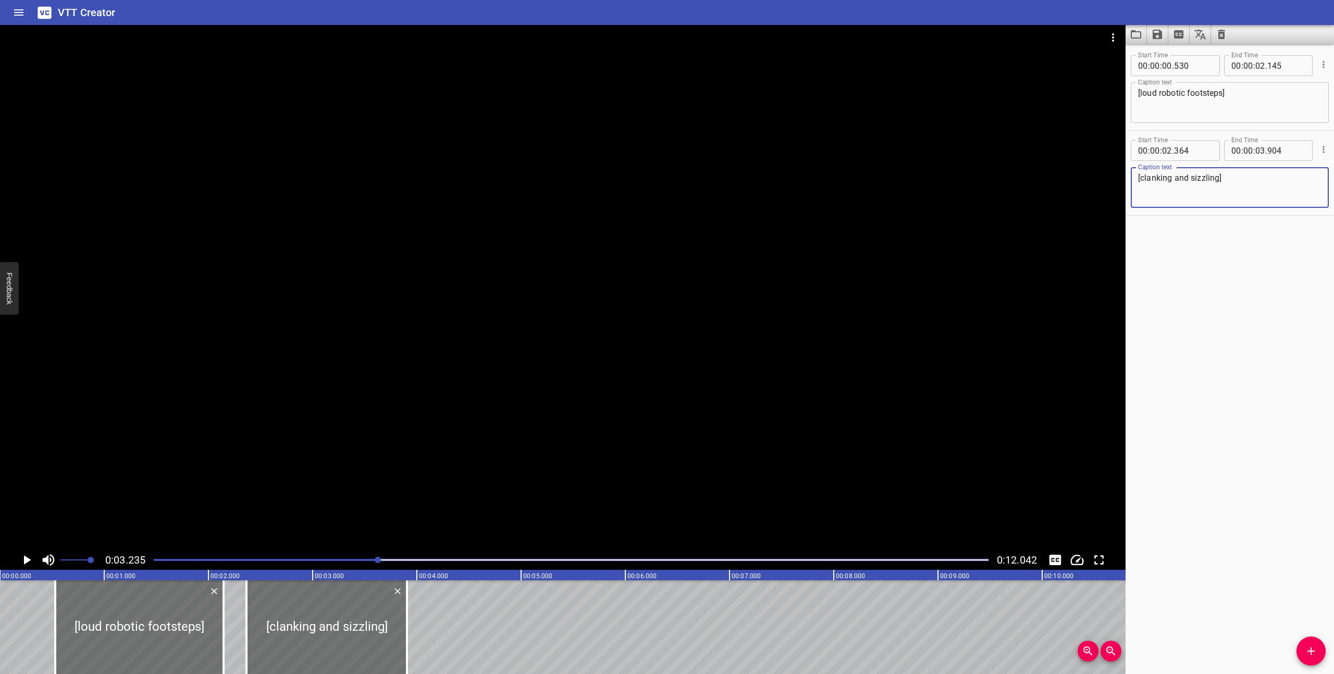
click at [1141, 179] on textarea "[clanking and sizzling]" at bounding box center [1229, 188] width 183 height 30
type textarea "[metal clanking and sizzling]"
drag, startPoint x: 403, startPoint y: 640, endPoint x: 443, endPoint y: 643, distance: 40.7
click at [443, 643] on div at bounding box center [447, 628] width 10 height 94
type input "04"
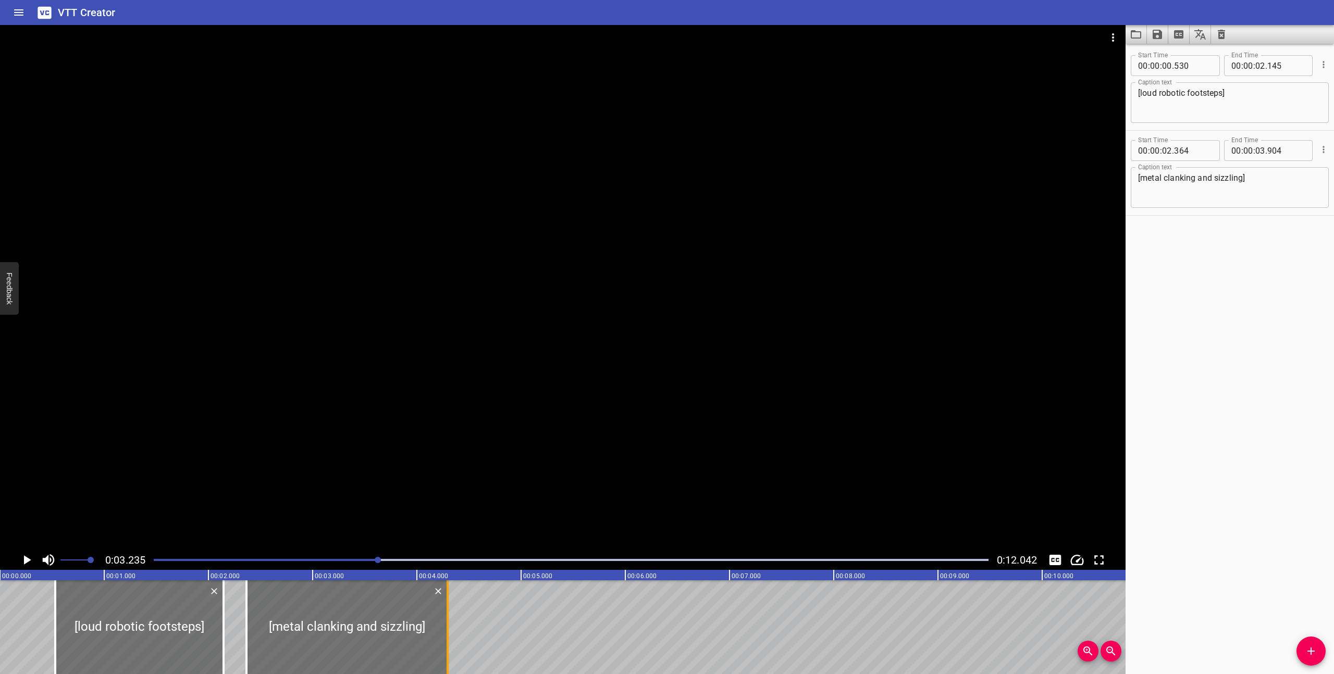
type input "294"
drag, startPoint x: 356, startPoint y: 641, endPoint x: 398, endPoint y: 642, distance: 42.2
click at [398, 642] on div at bounding box center [388, 628] width 201 height 94
type input "769"
type input "699"
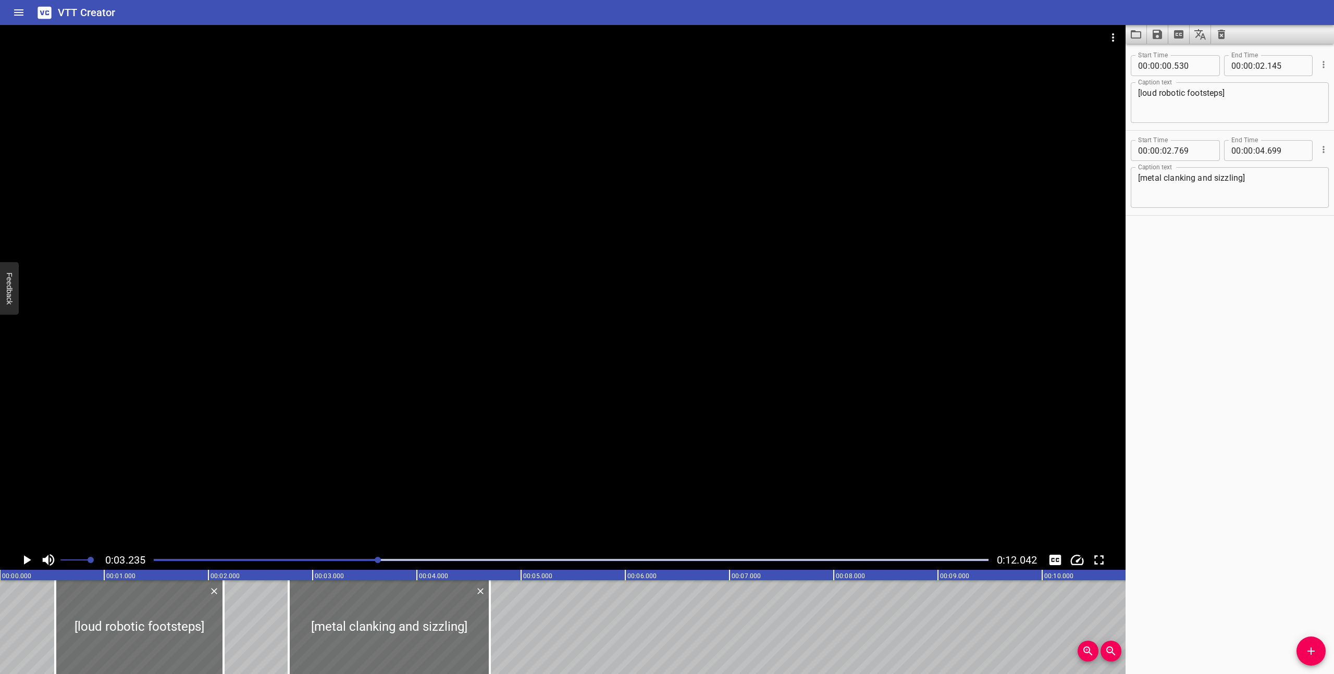
click at [31, 559] on icon "Play/Pause" at bounding box center [27, 560] width 16 height 16
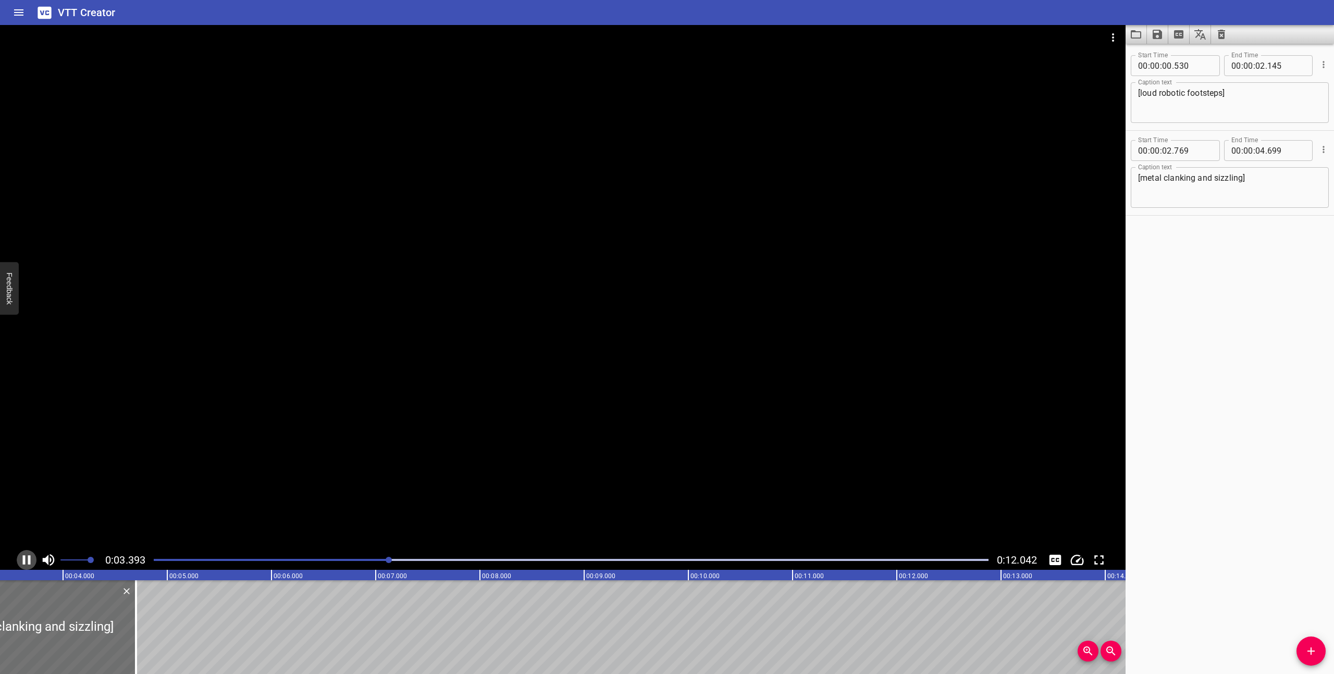
click at [27, 558] on icon "Play/Pause" at bounding box center [27, 560] width 16 height 16
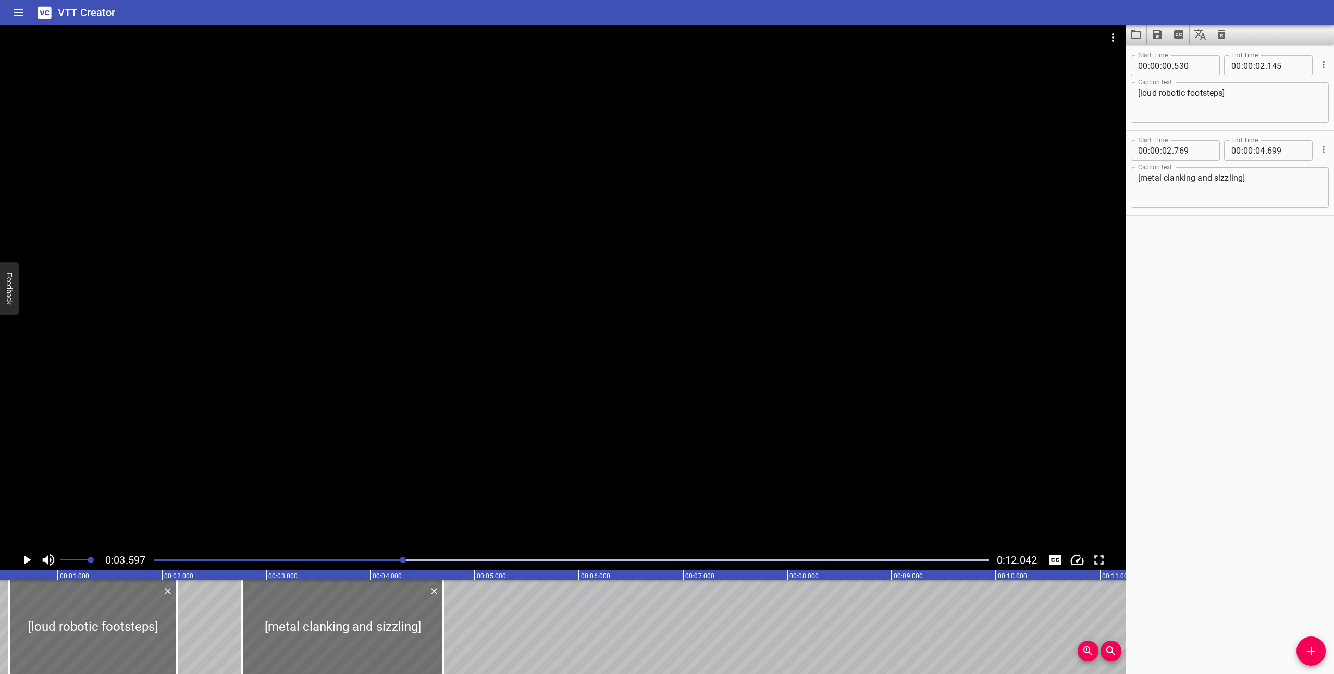
scroll to position [0, 0]
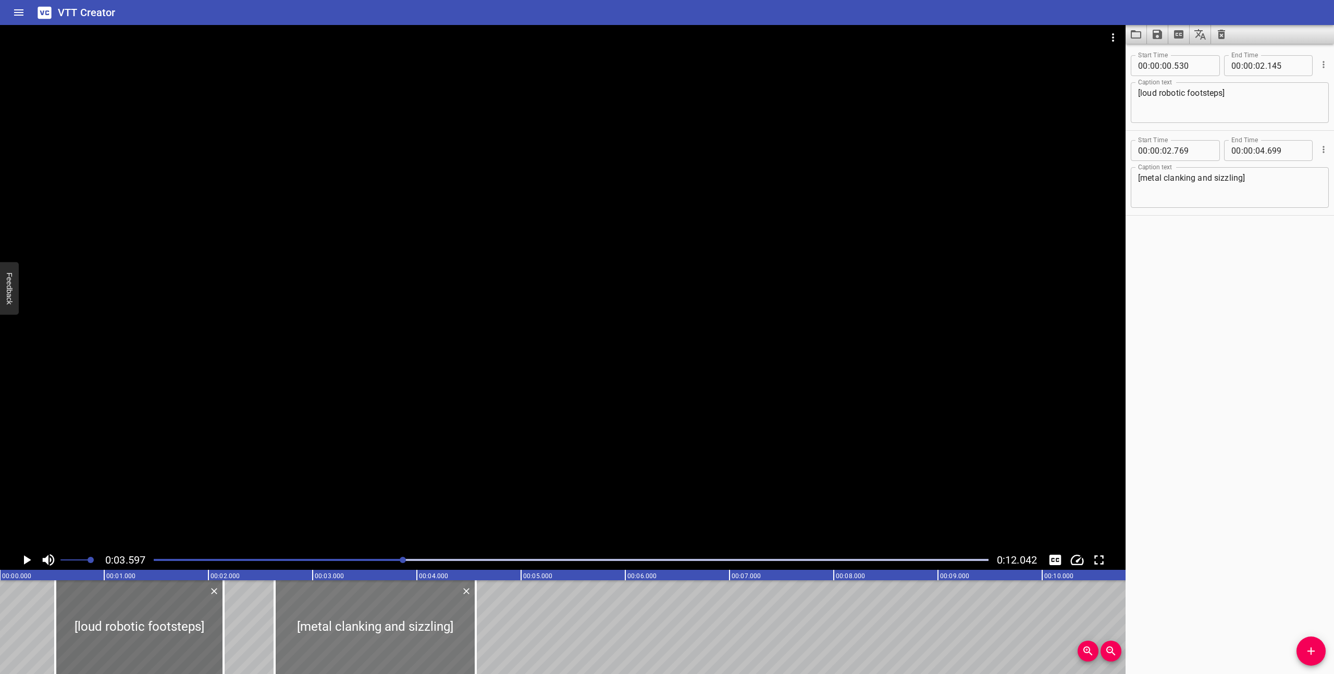
drag, startPoint x: 372, startPoint y: 621, endPoint x: 358, endPoint y: 621, distance: 14.1
click at [358, 621] on div at bounding box center [375, 628] width 201 height 94
type input "634"
type input "564"
drag, startPoint x: 225, startPoint y: 644, endPoint x: 209, endPoint y: 641, distance: 15.4
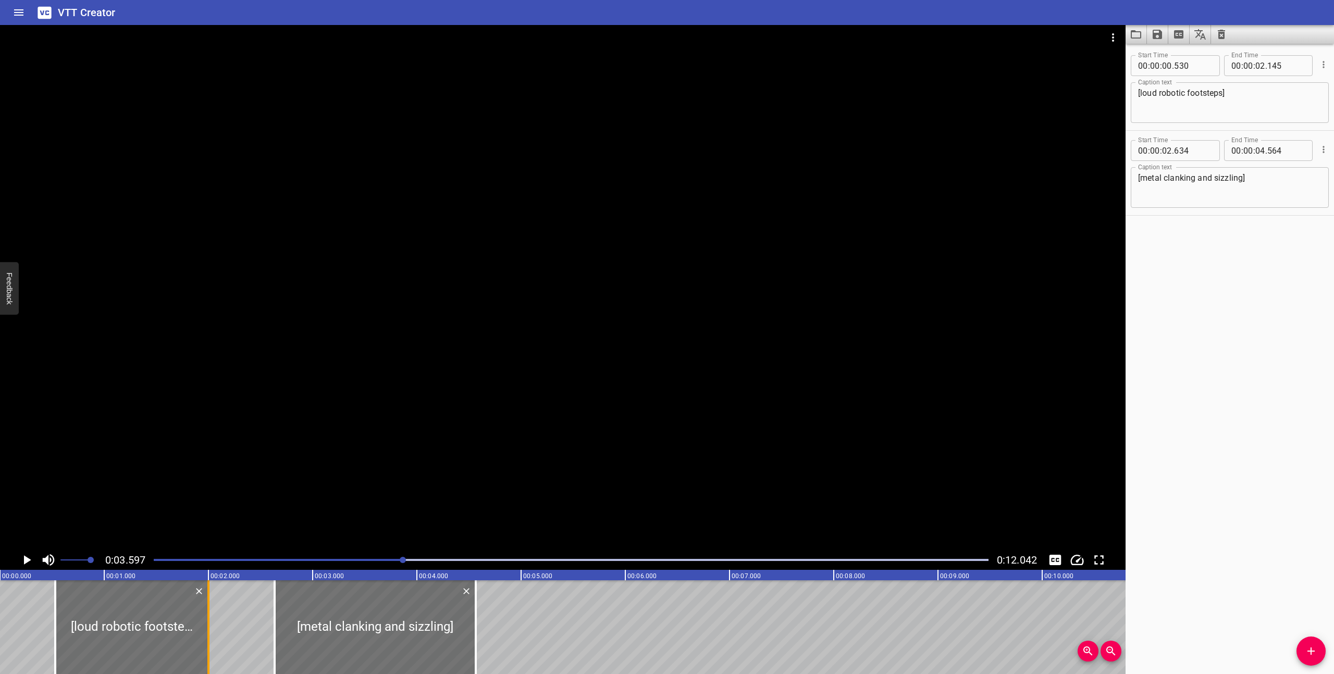
click at [209, 641] on div at bounding box center [208, 628] width 10 height 94
type input "000"
click at [150, 560] on div at bounding box center [570, 560] width 847 height 15
click at [25, 557] on icon "Play/Pause" at bounding box center [27, 560] width 7 height 9
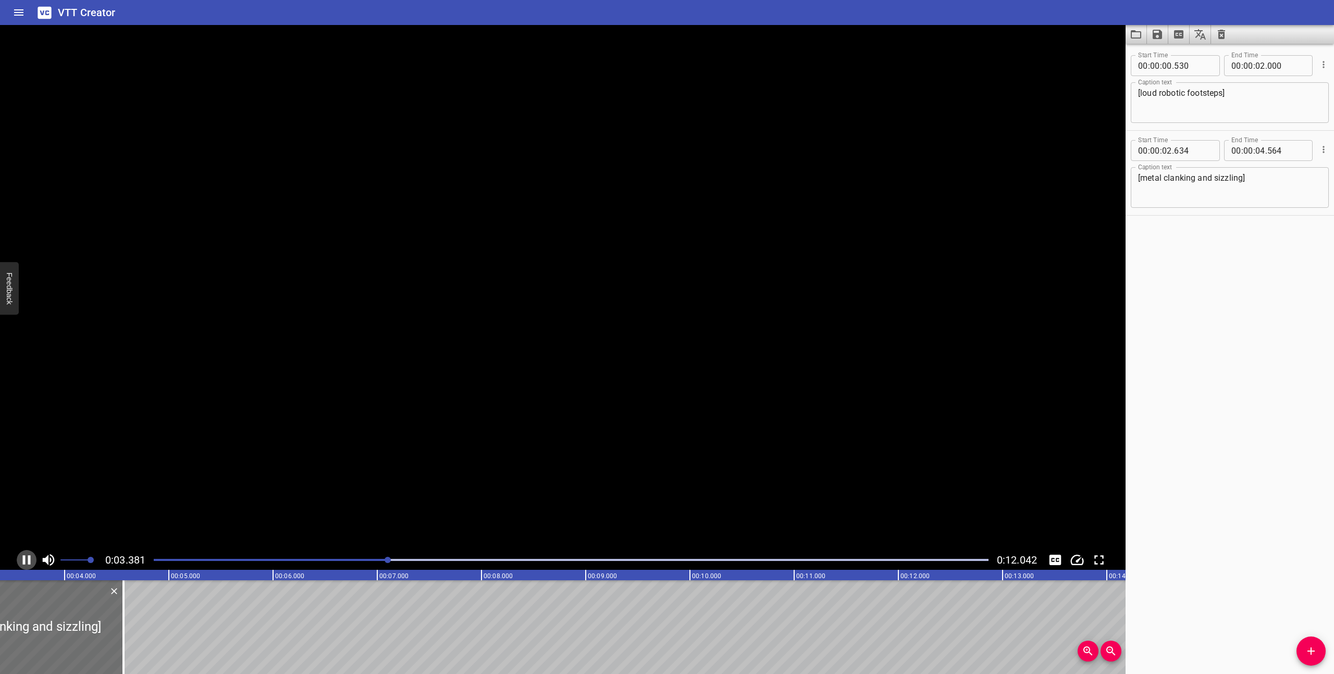
click at [25, 557] on icon "Play/Pause" at bounding box center [27, 560] width 16 height 16
click at [25, 557] on icon "Play/Pause" at bounding box center [27, 560] width 7 height 9
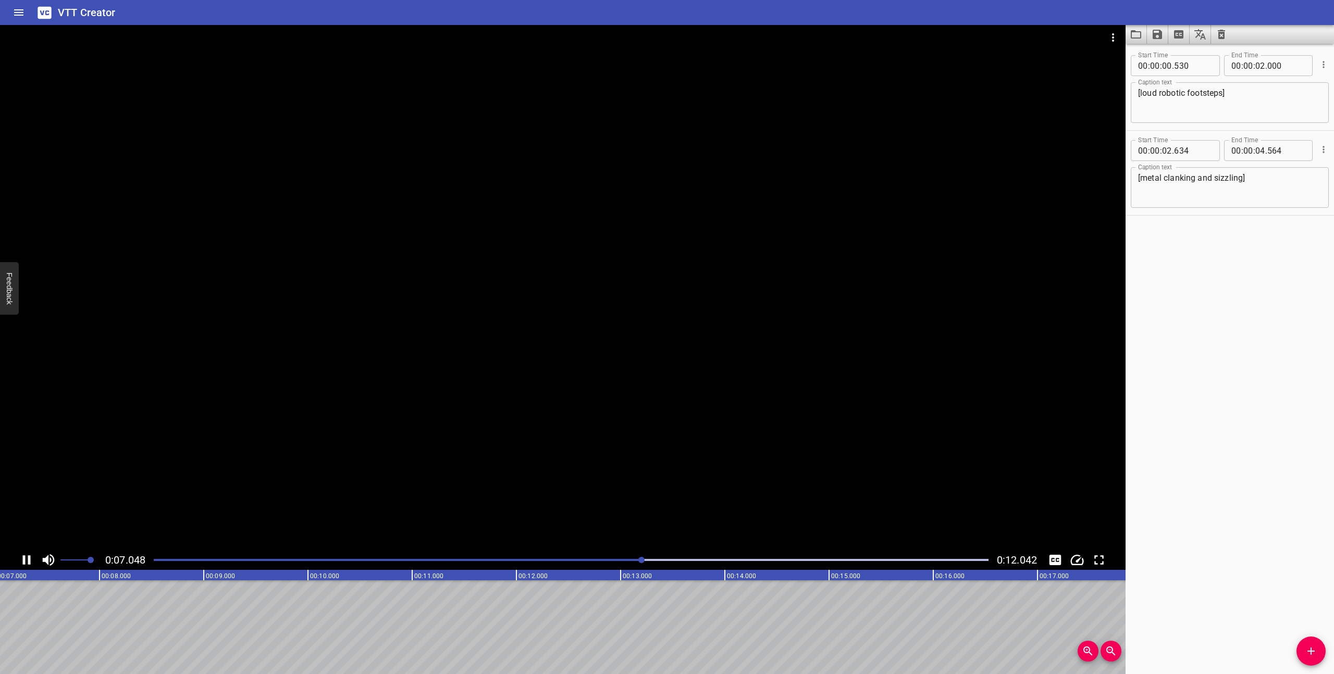
click at [27, 557] on icon "Play/Pause" at bounding box center [27, 560] width 16 height 16
click at [1306, 655] on icon "Add Cue" at bounding box center [1311, 651] width 13 height 13
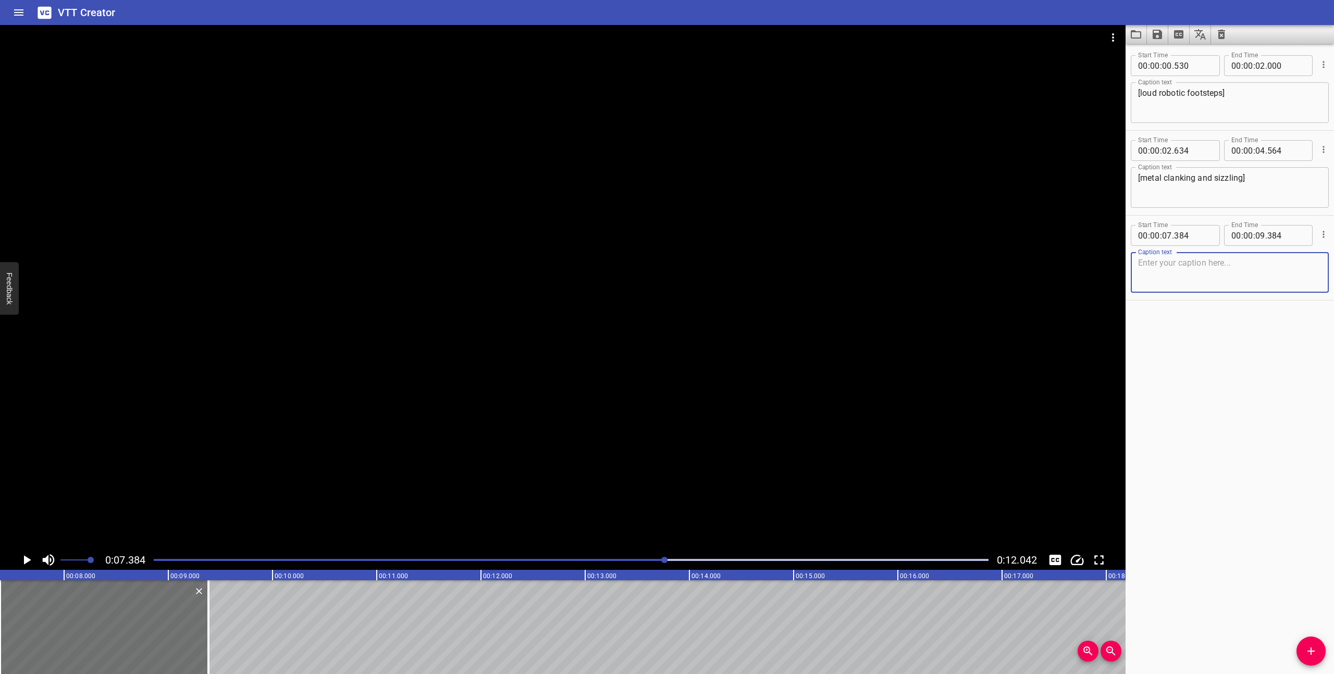
click at [1186, 276] on textarea at bounding box center [1229, 273] width 183 height 30
click at [22, 559] on icon "Play/Pause" at bounding box center [27, 560] width 16 height 16
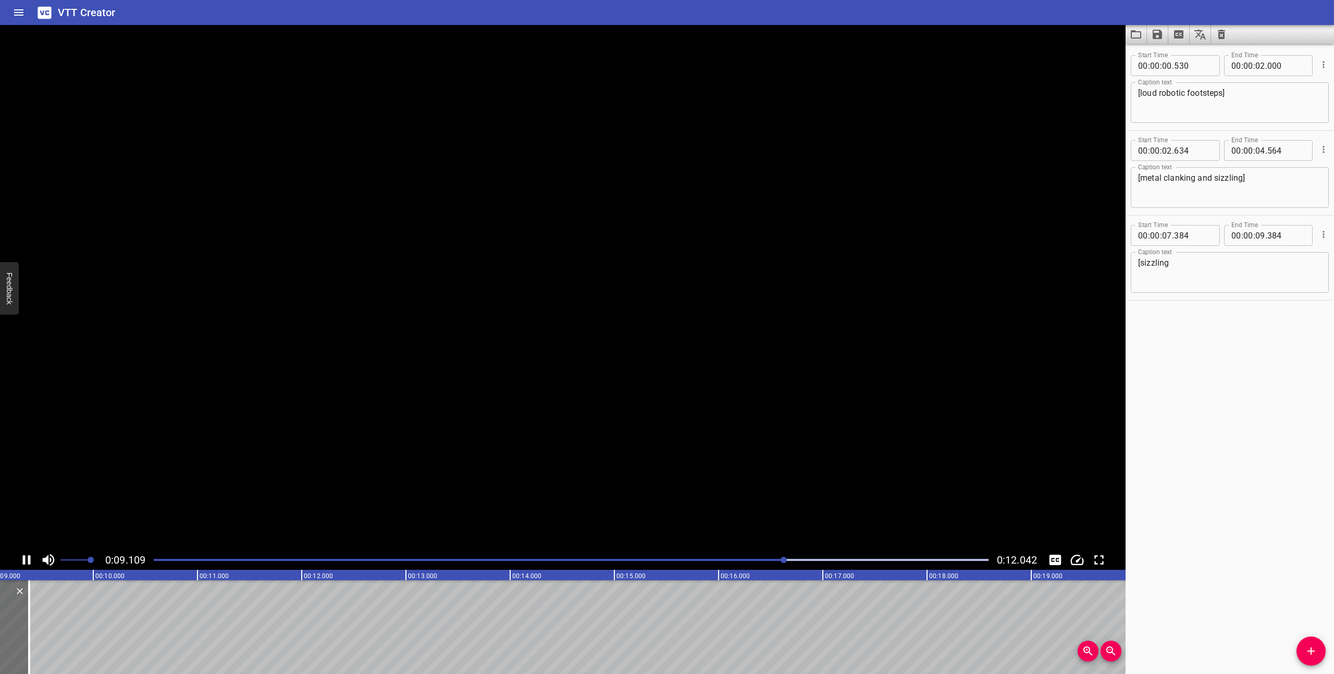
click at [23, 559] on icon "Play/Pause" at bounding box center [27, 560] width 8 height 9
click at [1182, 270] on textarea "[sizzling" at bounding box center [1229, 273] width 183 height 30
type textarea "[sizzling]"
click at [365, 560] on div "Play progress" at bounding box center [381, 560] width 835 height 2
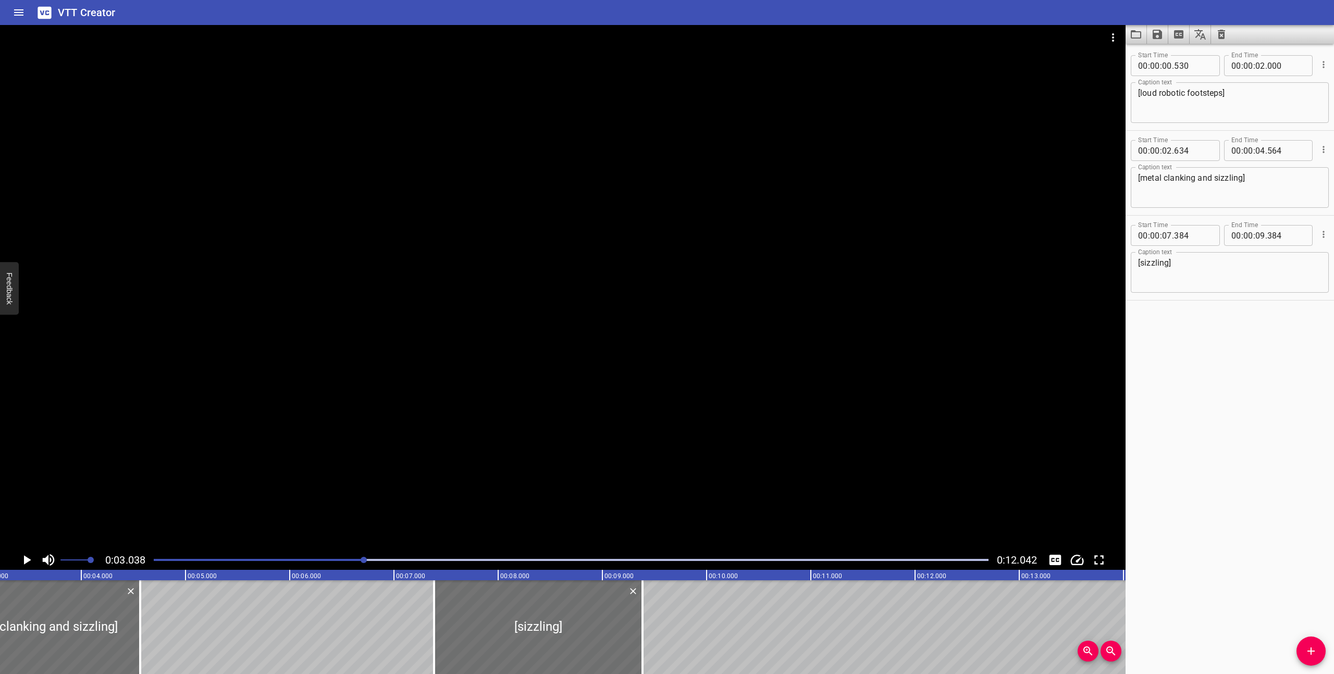
scroll to position [0, 317]
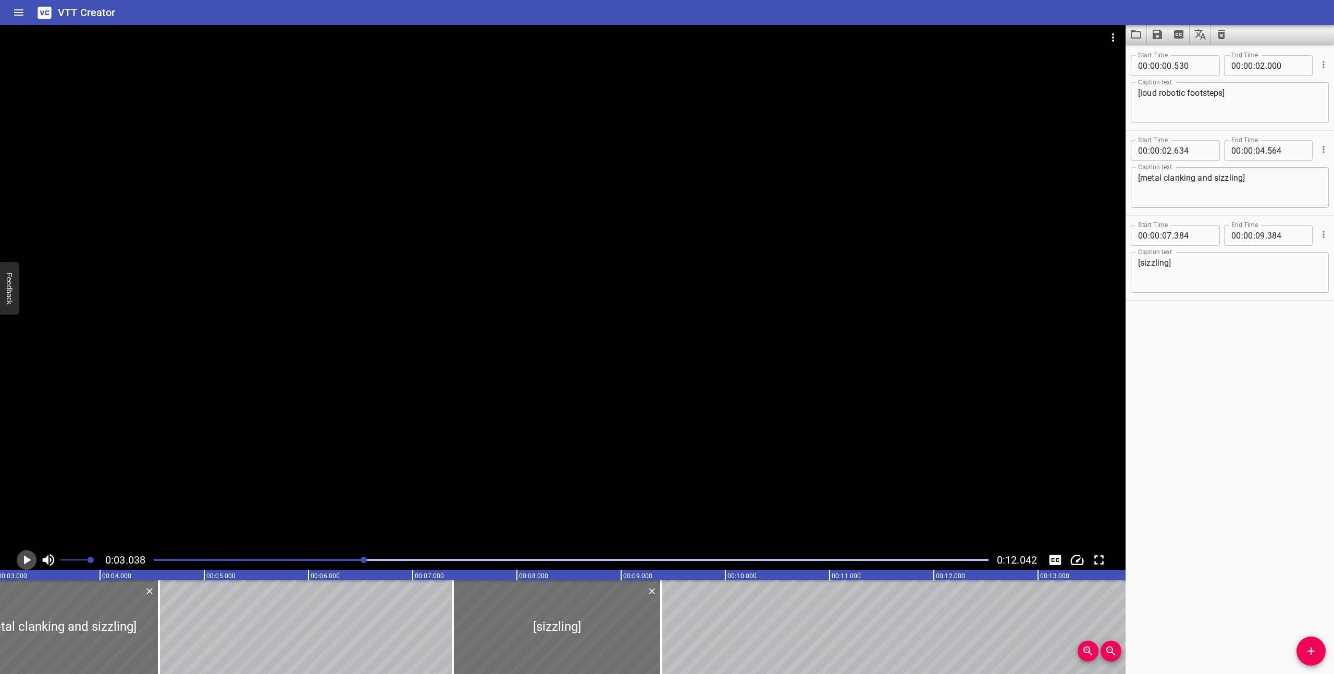
click at [27, 560] on icon "Play/Pause" at bounding box center [27, 560] width 7 height 9
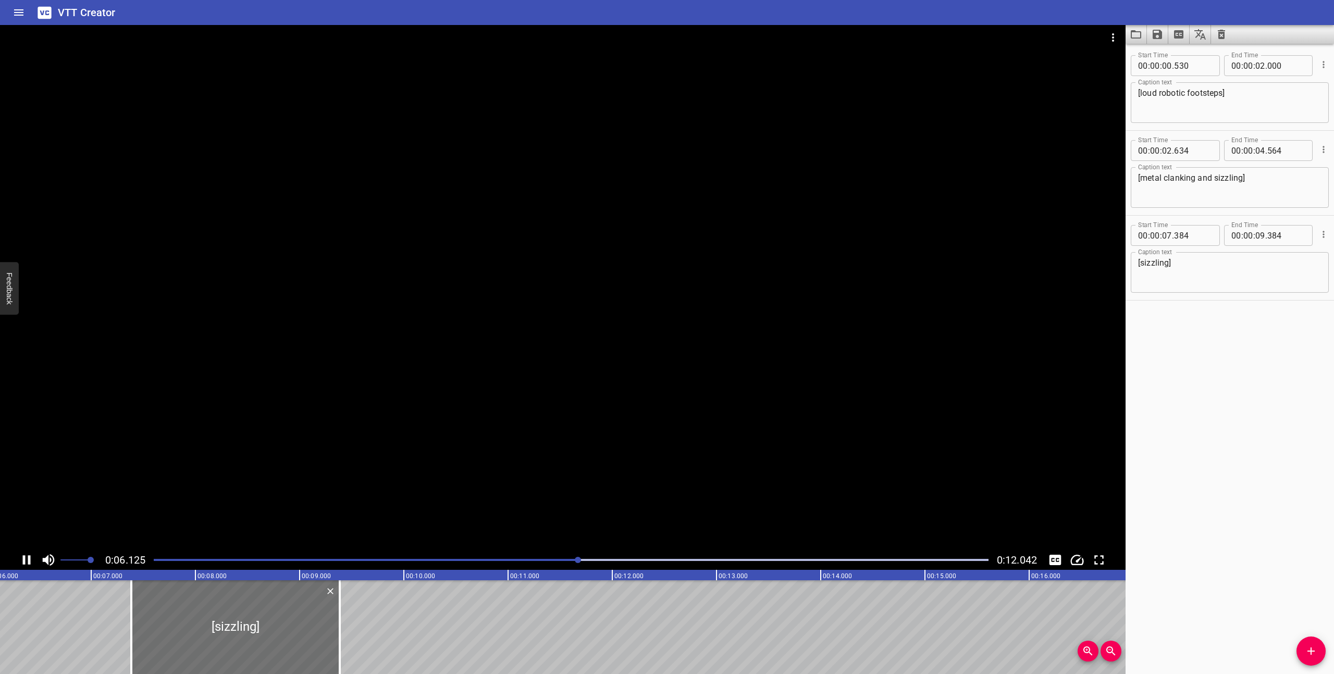
click at [27, 559] on icon "Play/Pause" at bounding box center [27, 560] width 16 height 16
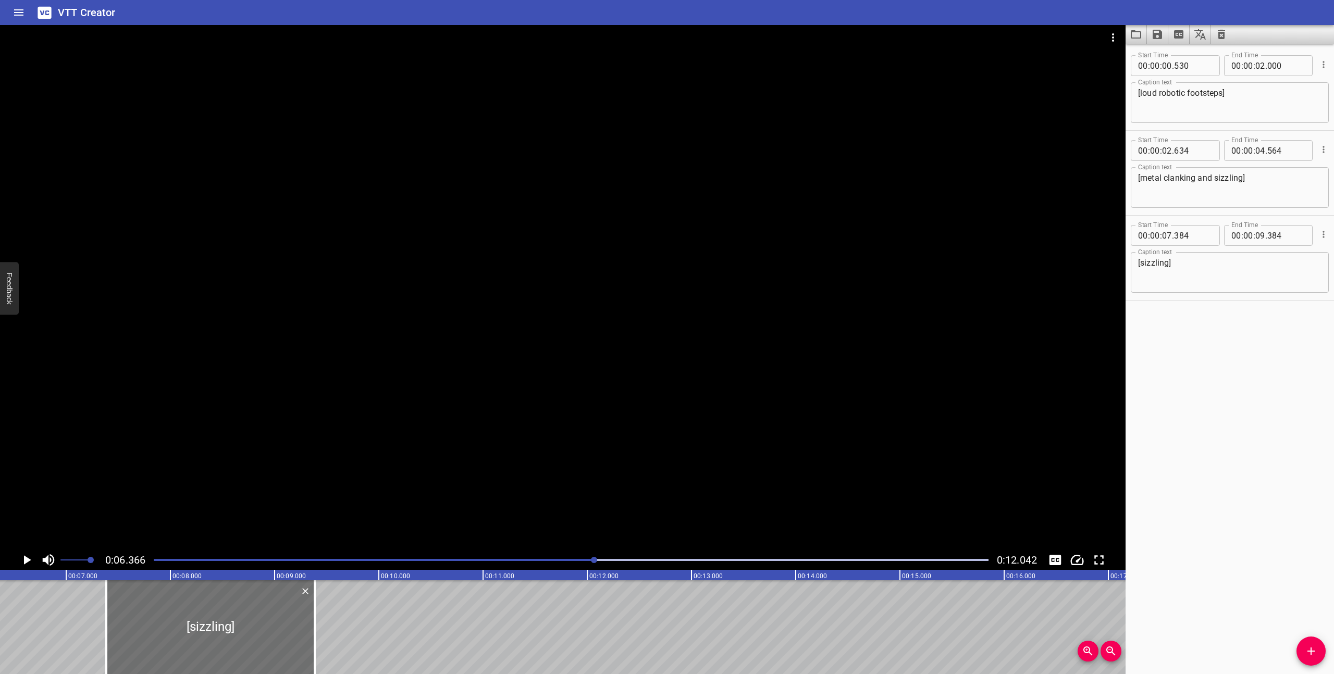
click at [27, 559] on icon "Play/Pause" at bounding box center [27, 560] width 7 height 9
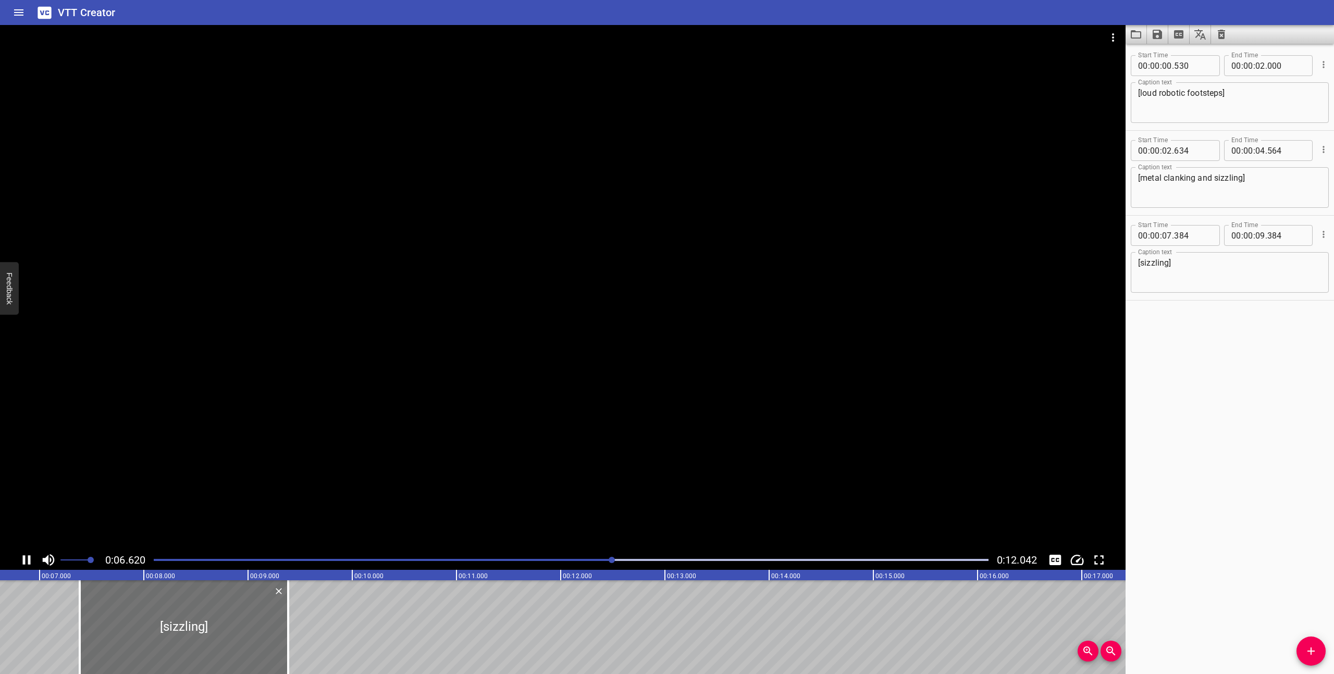
click at [27, 559] on icon "Play/Pause" at bounding box center [27, 560] width 16 height 16
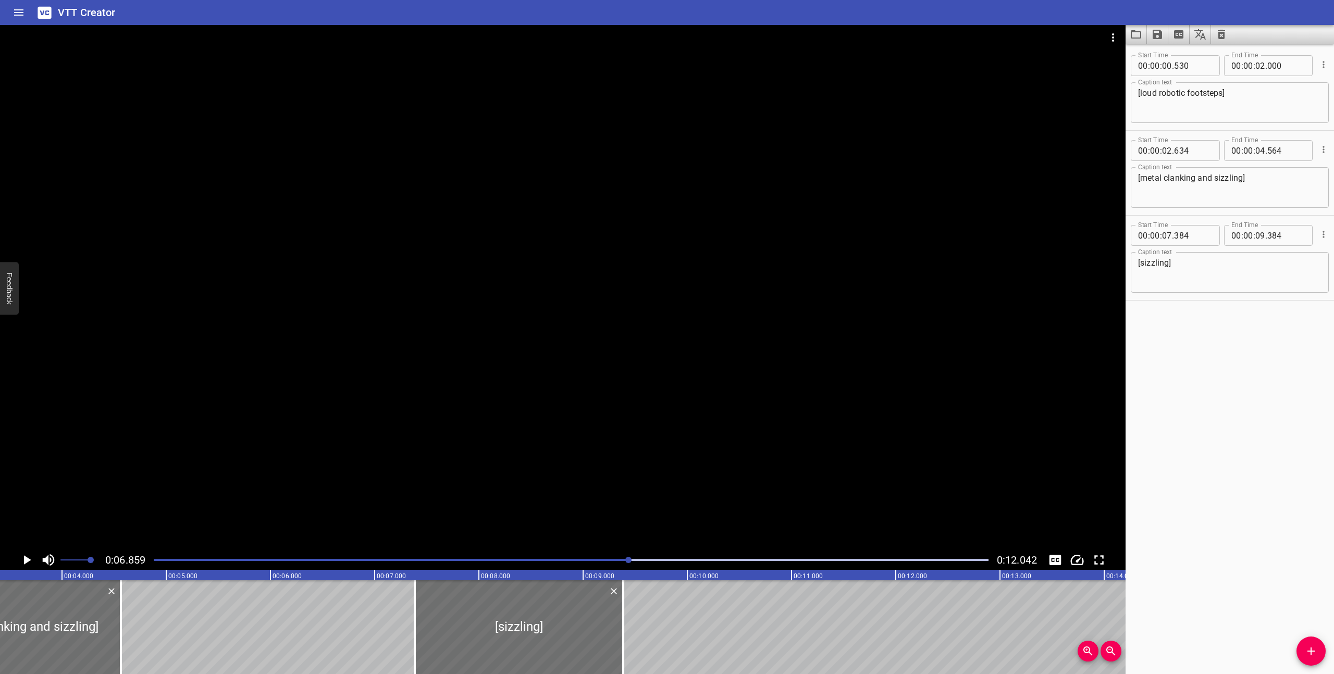
scroll to position [0, 342]
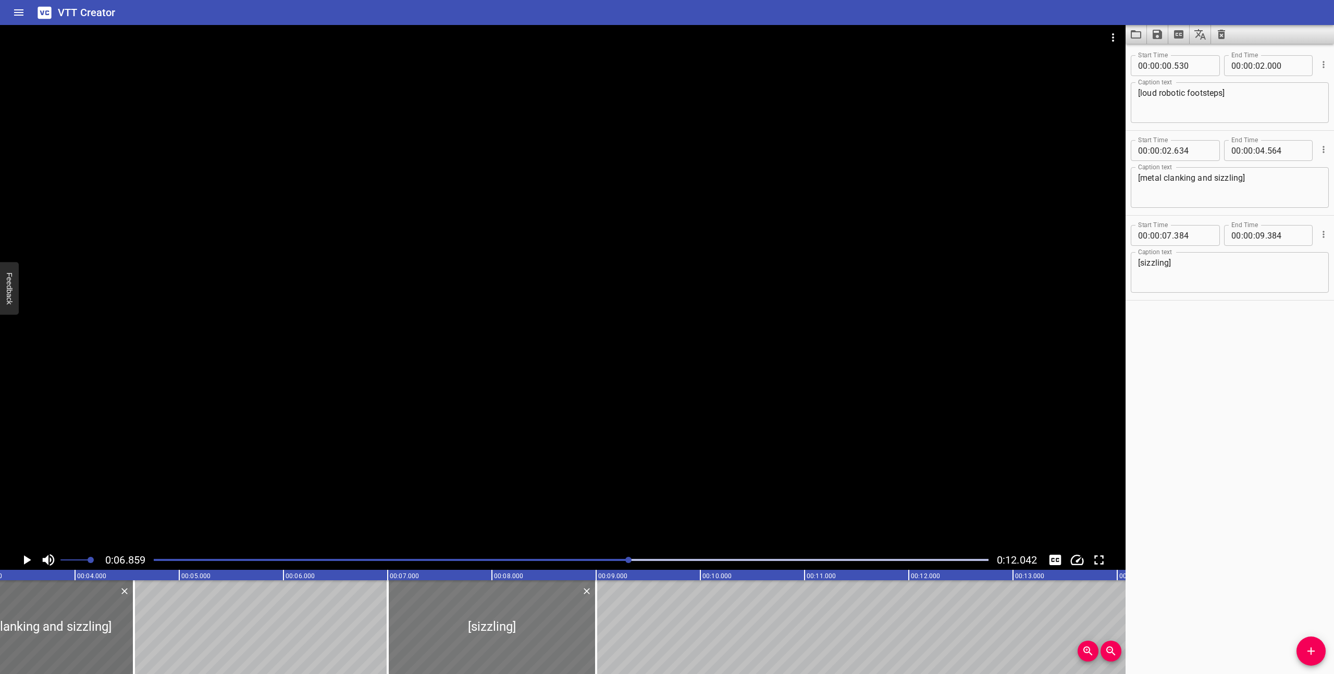
drag, startPoint x: 499, startPoint y: 618, endPoint x: 459, endPoint y: 615, distance: 40.2
click at [459, 615] on div at bounding box center [492, 628] width 208 height 94
type input "06"
type input "999"
type input "08"
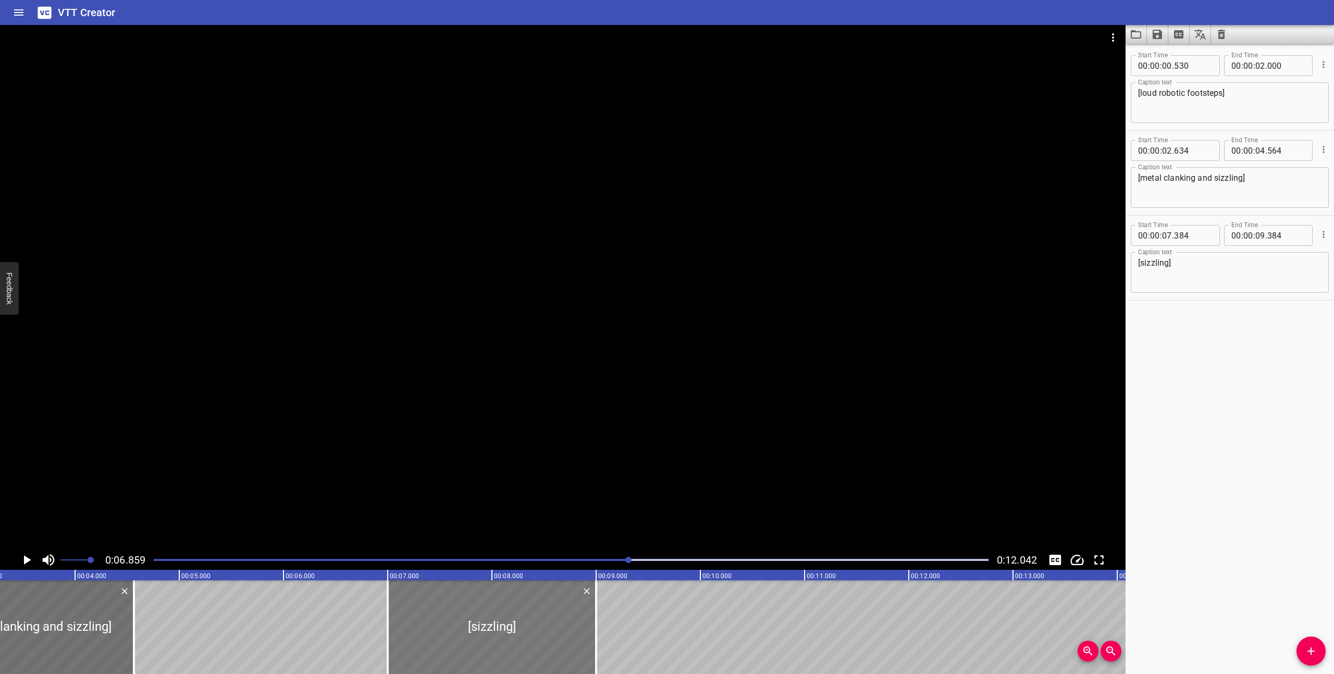
type input "999"
click at [24, 560] on icon "Play/Pause" at bounding box center [27, 560] width 7 height 9
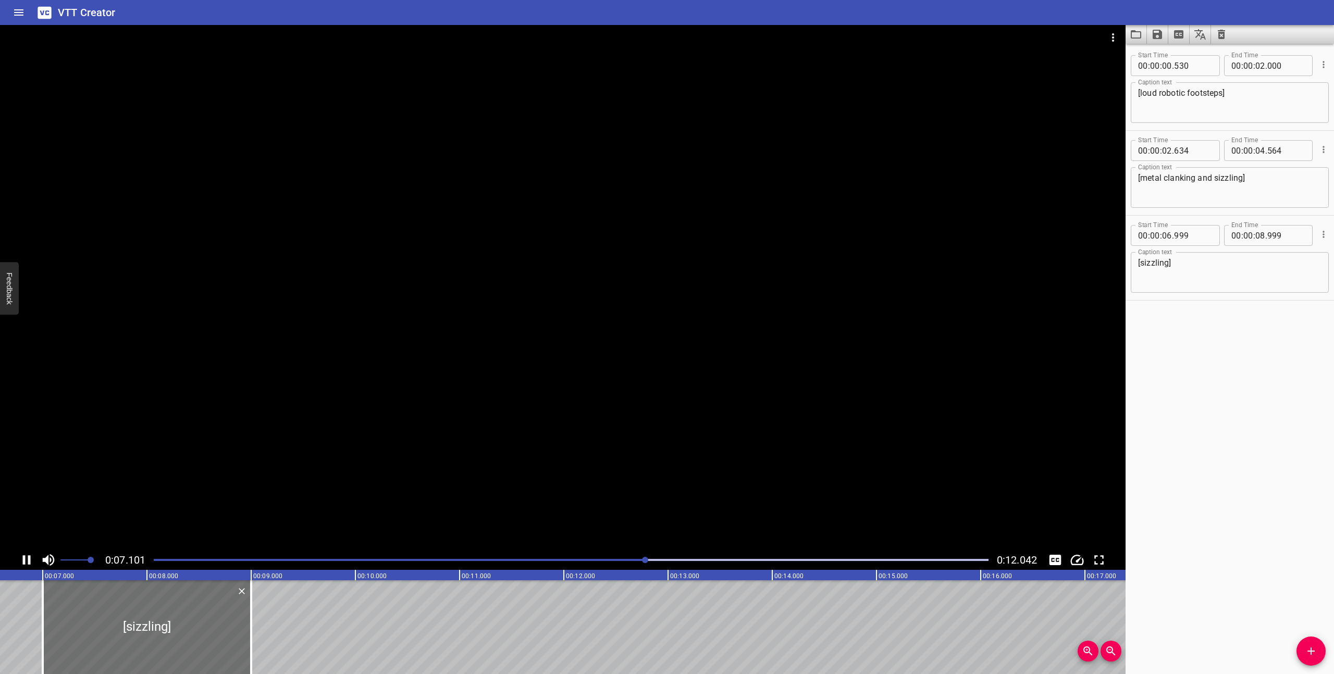
click at [24, 560] on icon "Play/Pause" at bounding box center [27, 560] width 8 height 9
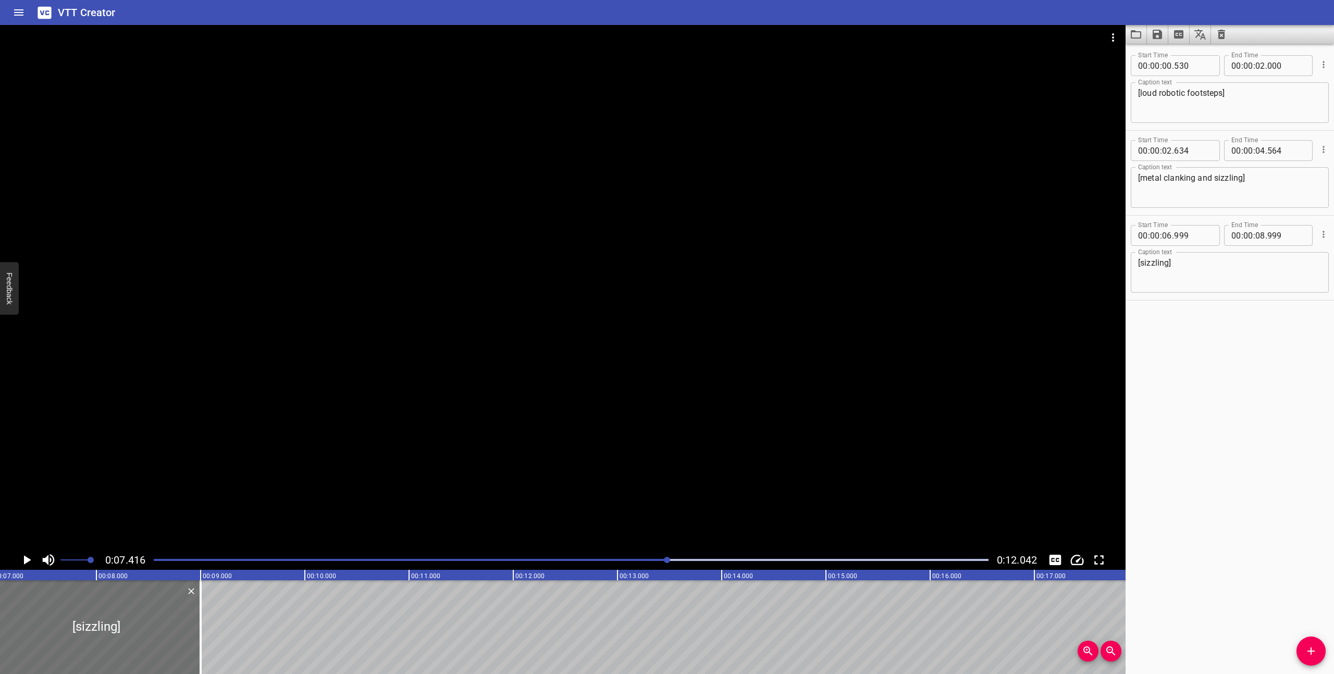
scroll to position [0, 773]
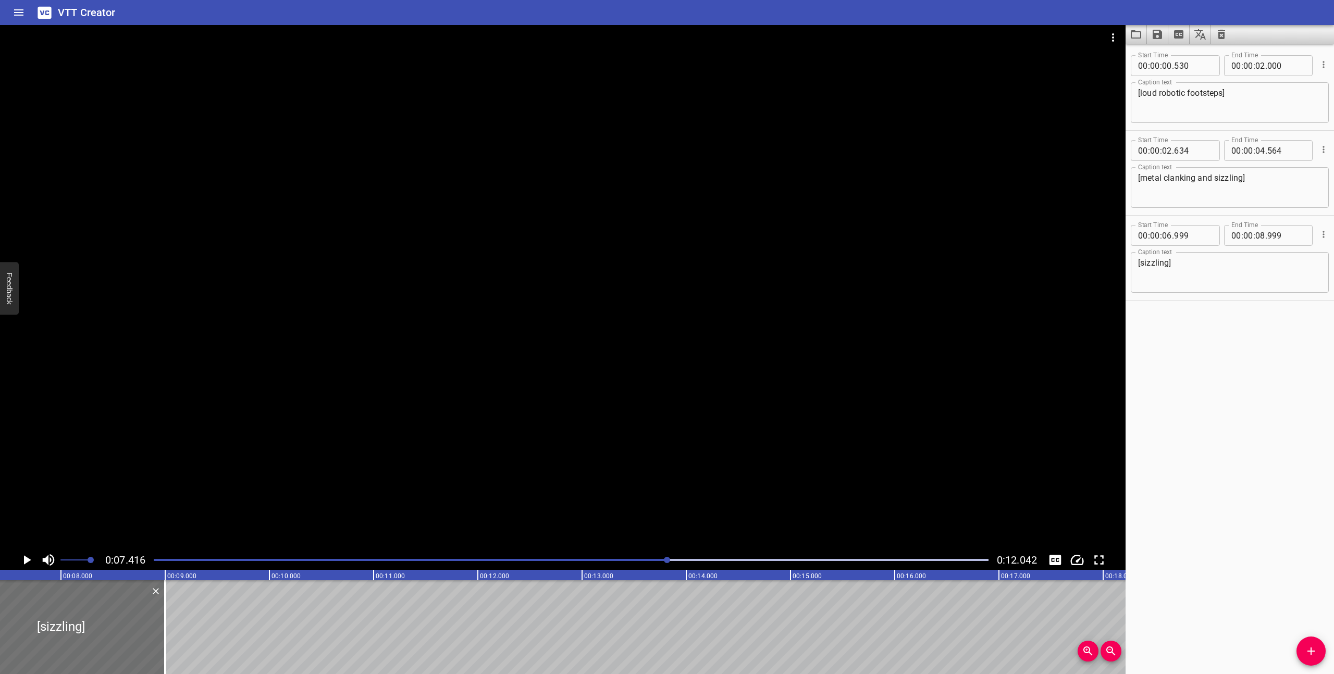
click at [1187, 272] on textarea "[sizzling]" at bounding box center [1229, 273] width 183 height 30
click at [646, 558] on div at bounding box center [570, 560] width 847 height 15
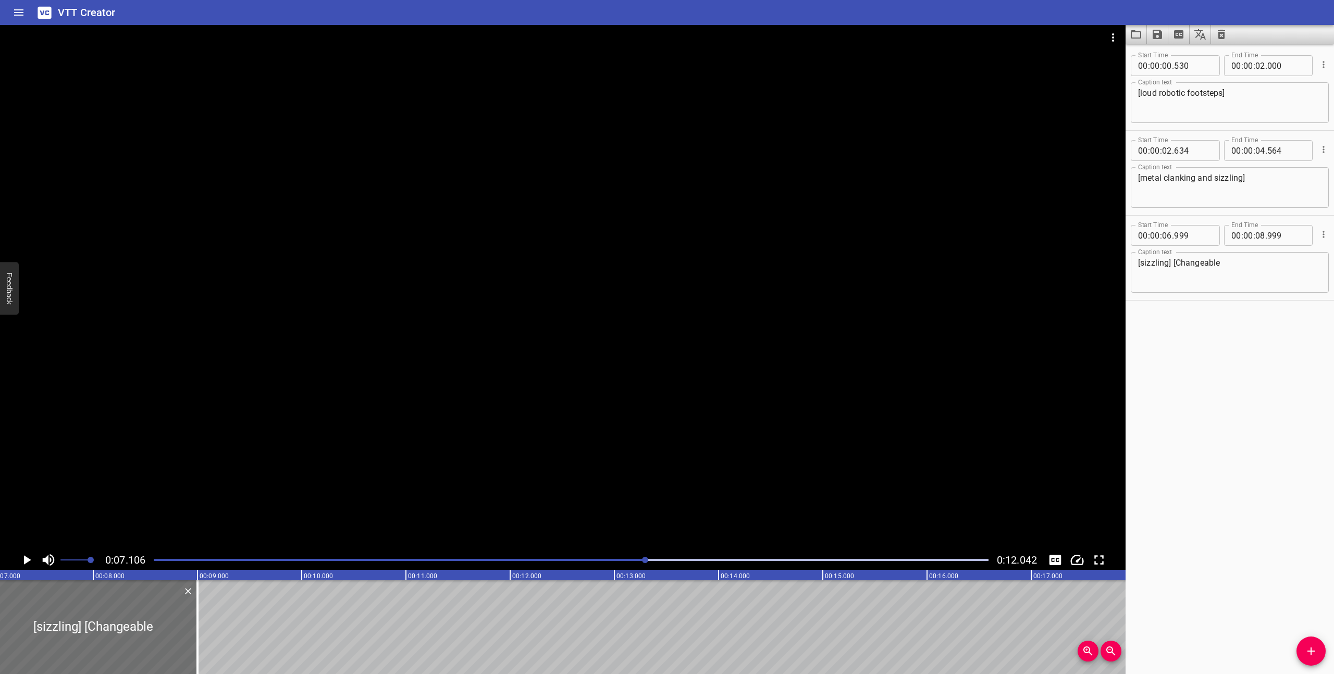
click at [629, 556] on div at bounding box center [570, 560] width 847 height 15
click at [501, 485] on div at bounding box center [563, 287] width 1126 height 525
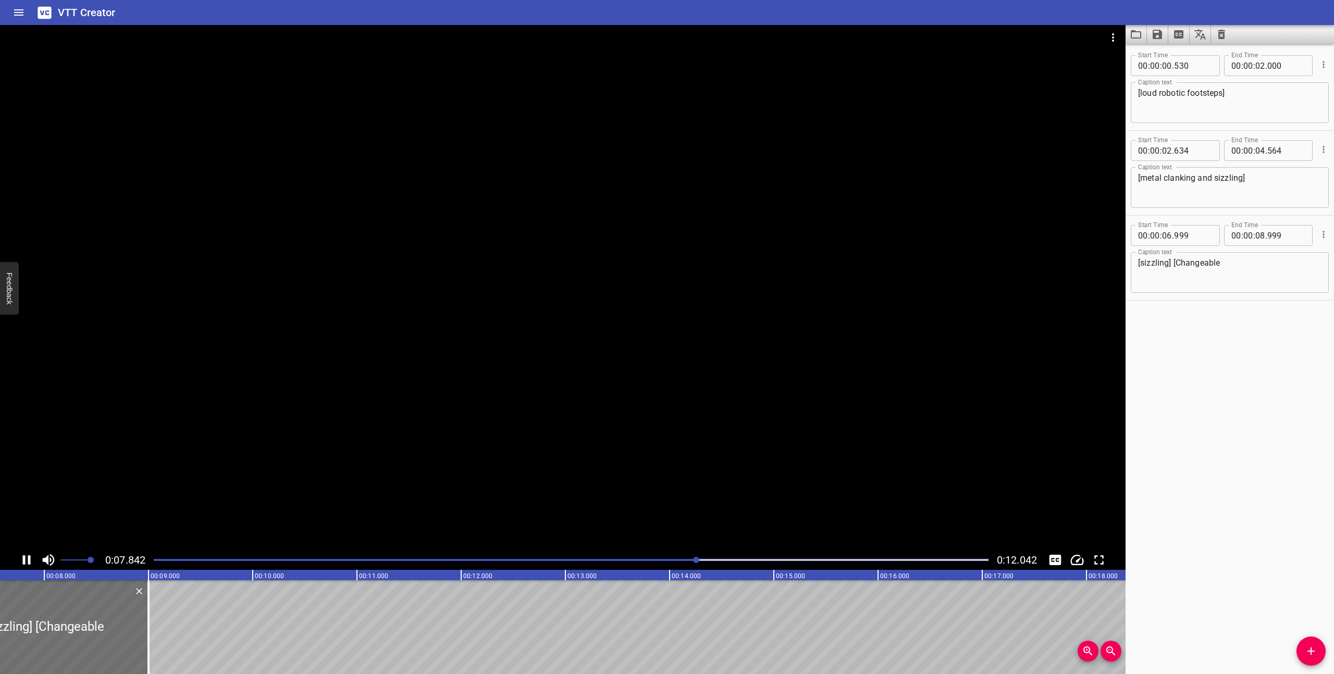
click at [21, 559] on icon "Play/Pause" at bounding box center [27, 560] width 16 height 16
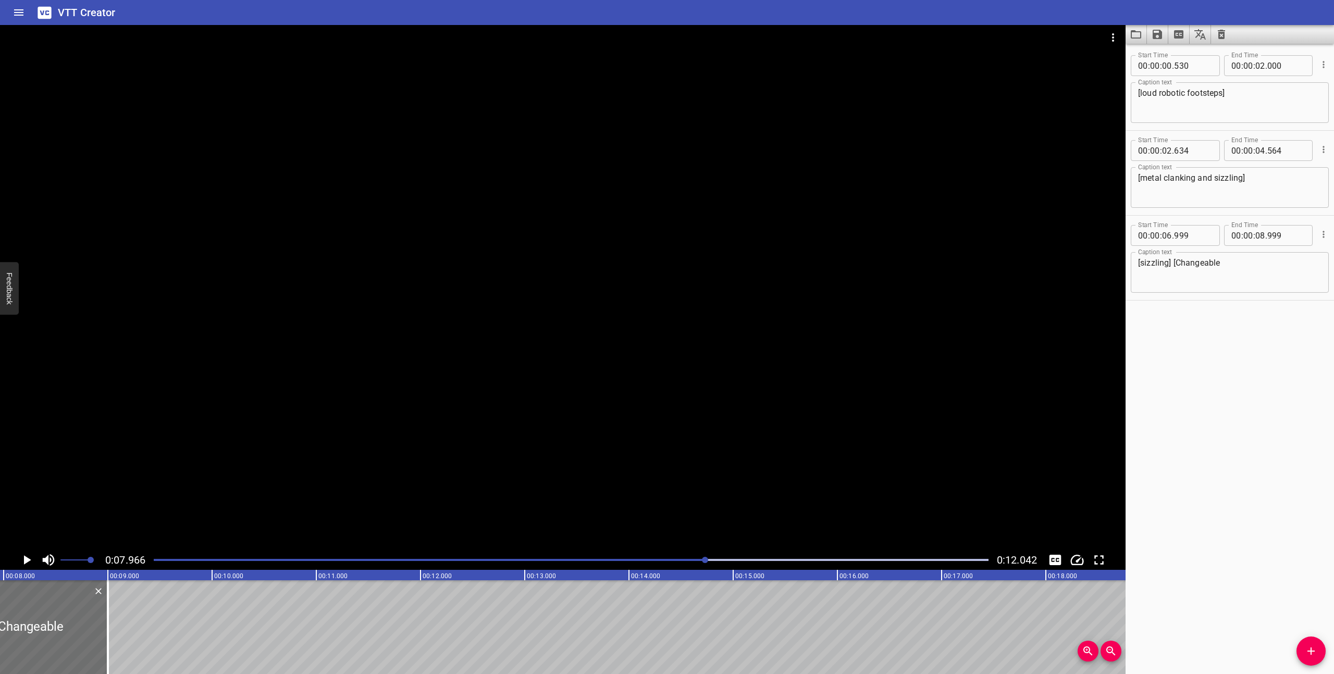
click at [1226, 279] on textarea "[sizzling] [Changeable" at bounding box center [1229, 273] width 183 height 30
click at [1220, 265] on textarea "[sizzling] [Changeable" at bounding box center [1229, 273] width 183 height 30
click at [1228, 261] on textarea "[sizzling] [Changeable" at bounding box center [1229, 273] width 183 height 30
drag, startPoint x: 1220, startPoint y: 263, endPoint x: 1175, endPoint y: 261, distance: 44.9
click at [1175, 261] on textarea "[sizzling] [Changeable" at bounding box center [1229, 273] width 183 height 30
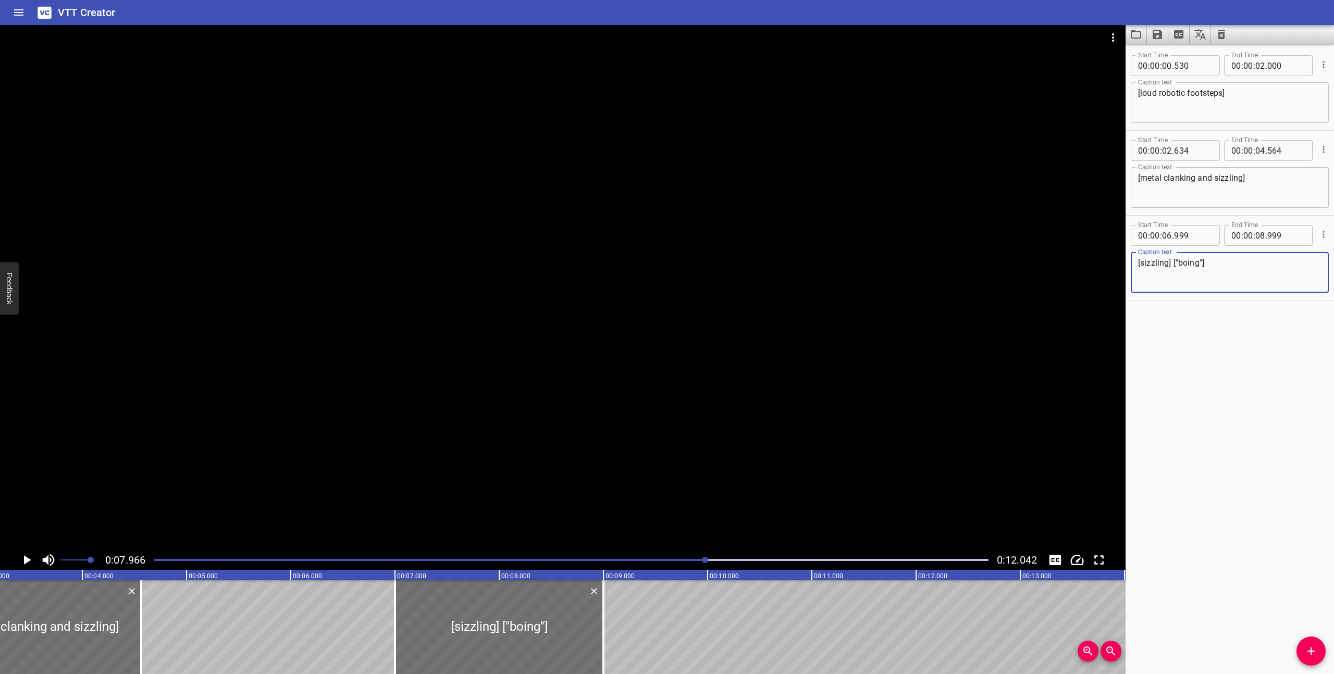
scroll to position [0, 294]
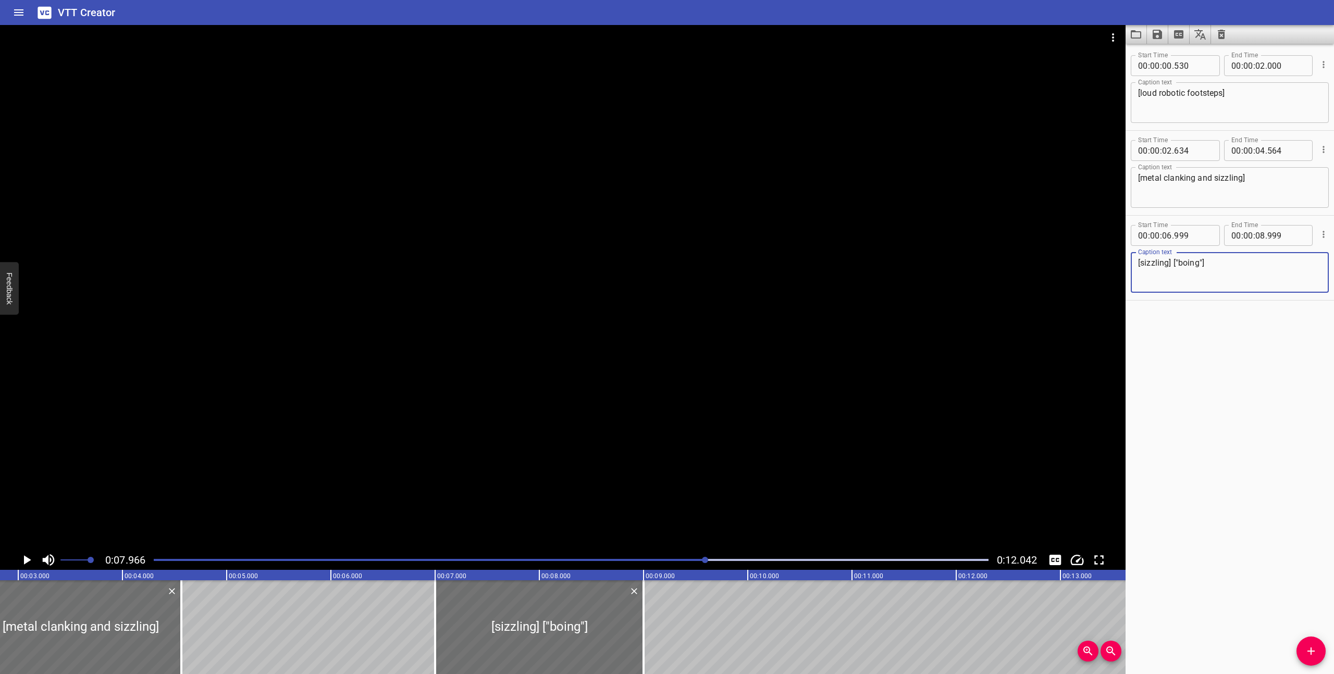
type textarea "[sizzling] ["boing"]"
click at [536, 562] on div at bounding box center [570, 560] width 847 height 15
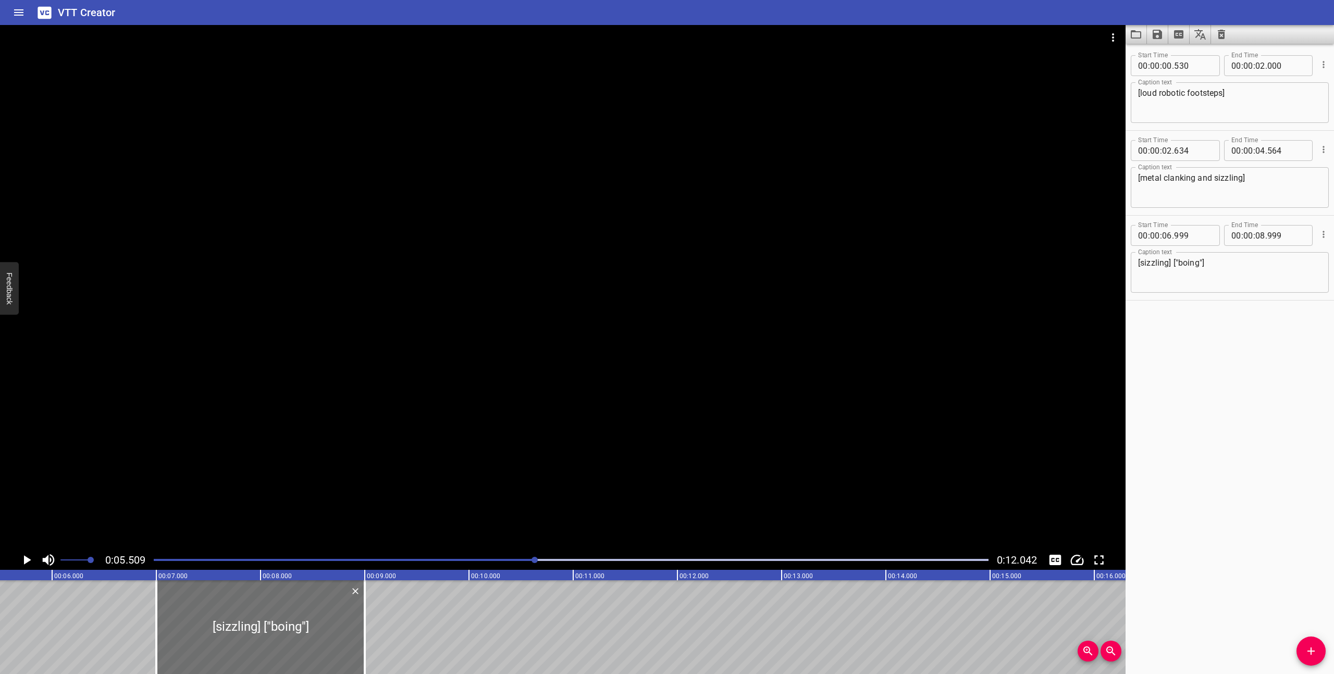
scroll to position [0, 574]
click at [28, 558] on icon "Play/Pause" at bounding box center [27, 560] width 16 height 16
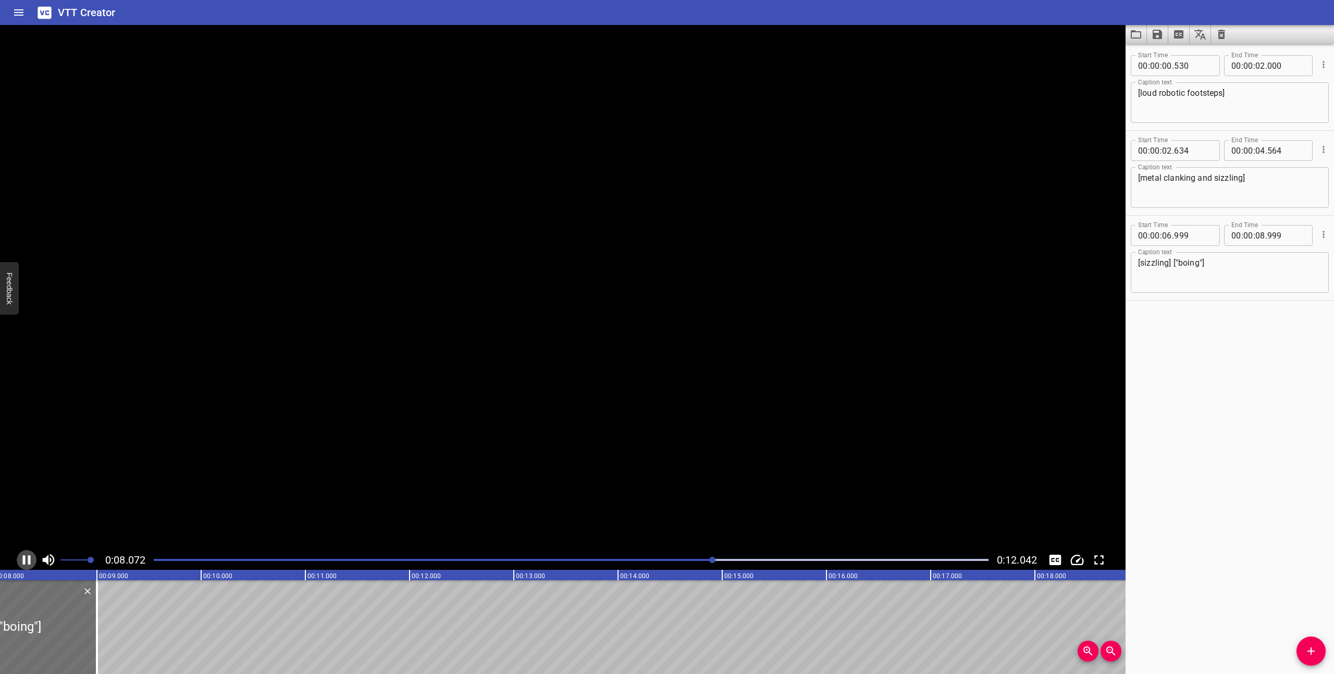
click at [28, 558] on icon "Play/Pause" at bounding box center [27, 560] width 8 height 9
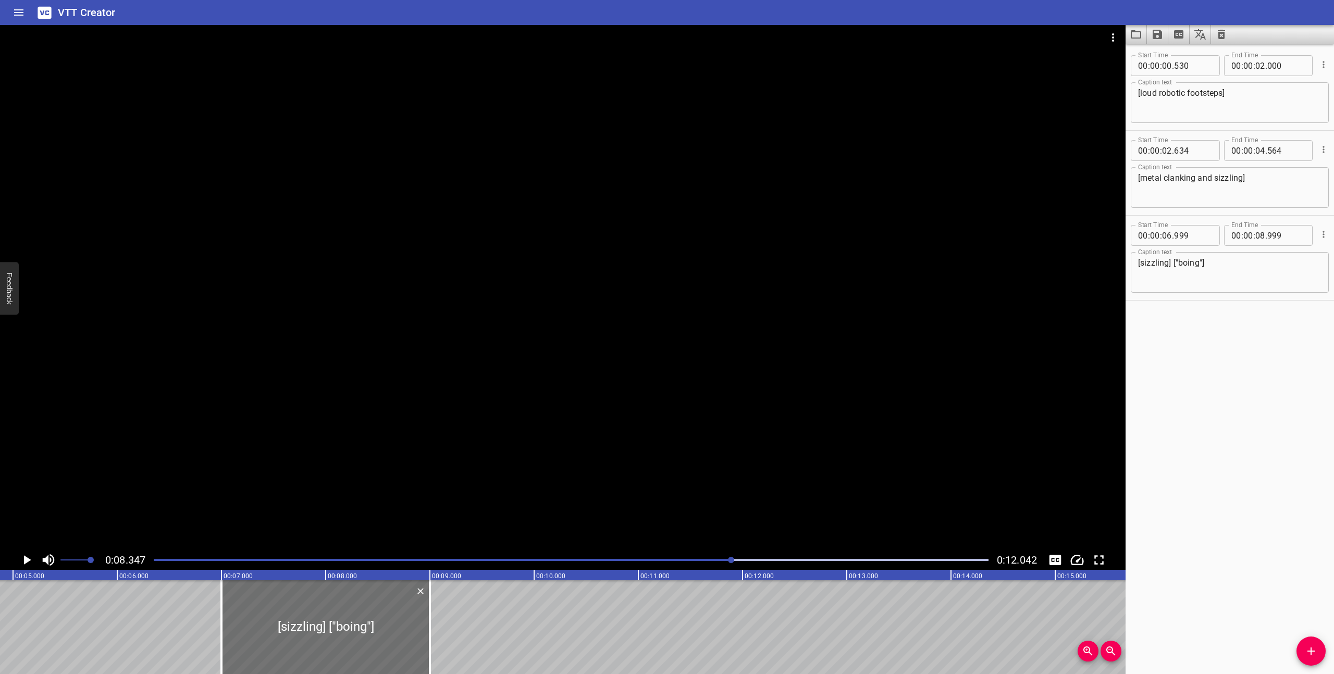
scroll to position [0, 257]
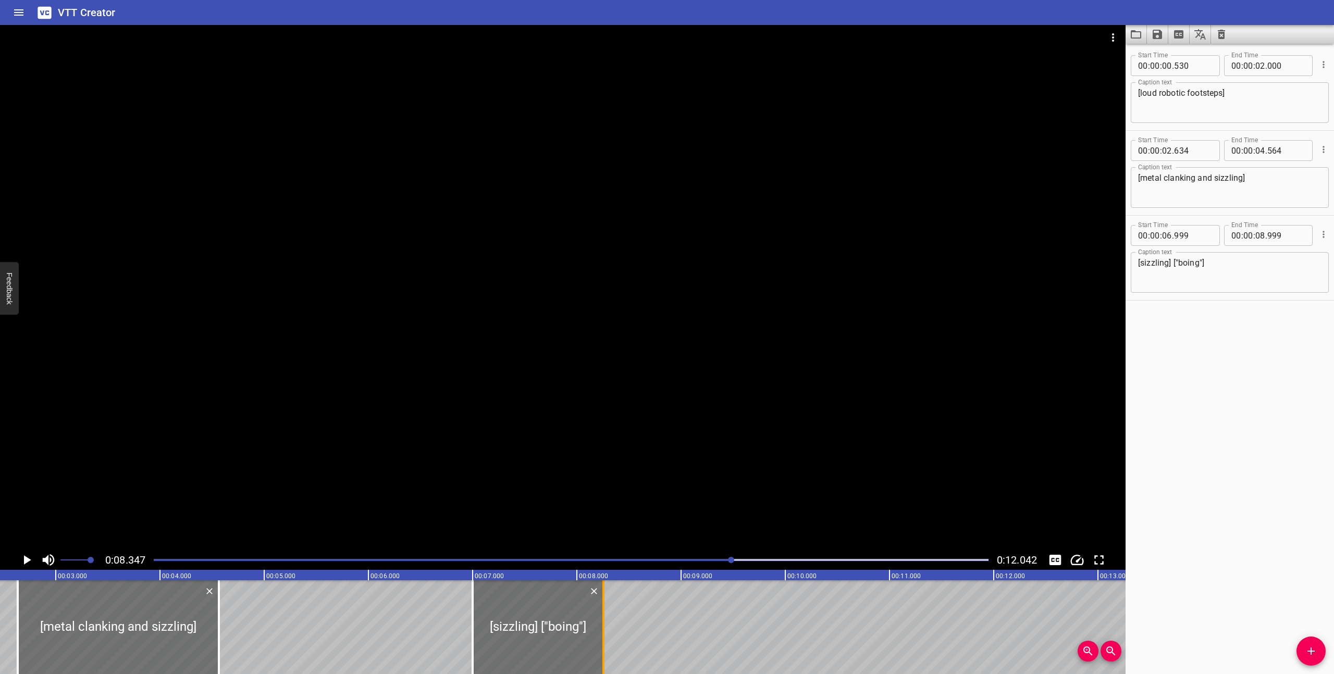
drag, startPoint x: 680, startPoint y: 644, endPoint x: 602, endPoint y: 640, distance: 77.7
click at [602, 640] on div at bounding box center [603, 628] width 2 height 94
type input "254"
click at [550, 561] on div "Play progress" at bounding box center [315, 560] width 835 height 2
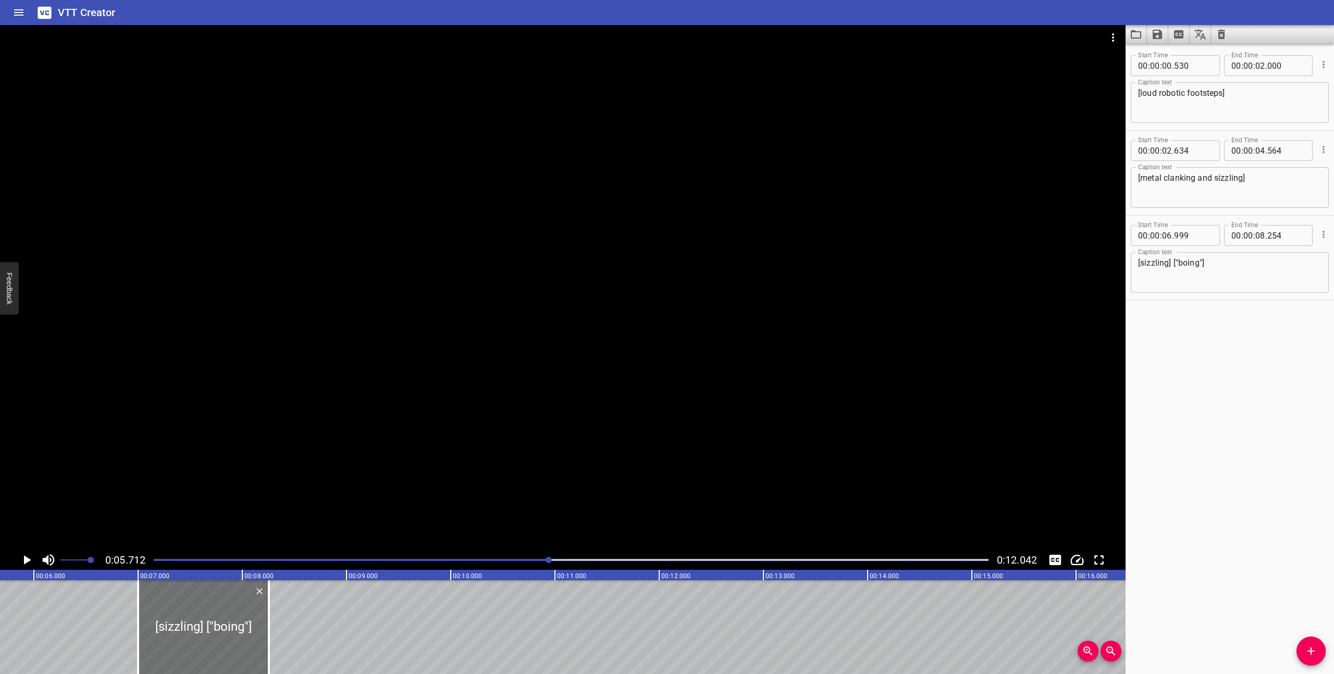
click at [546, 530] on div at bounding box center [563, 287] width 1126 height 525
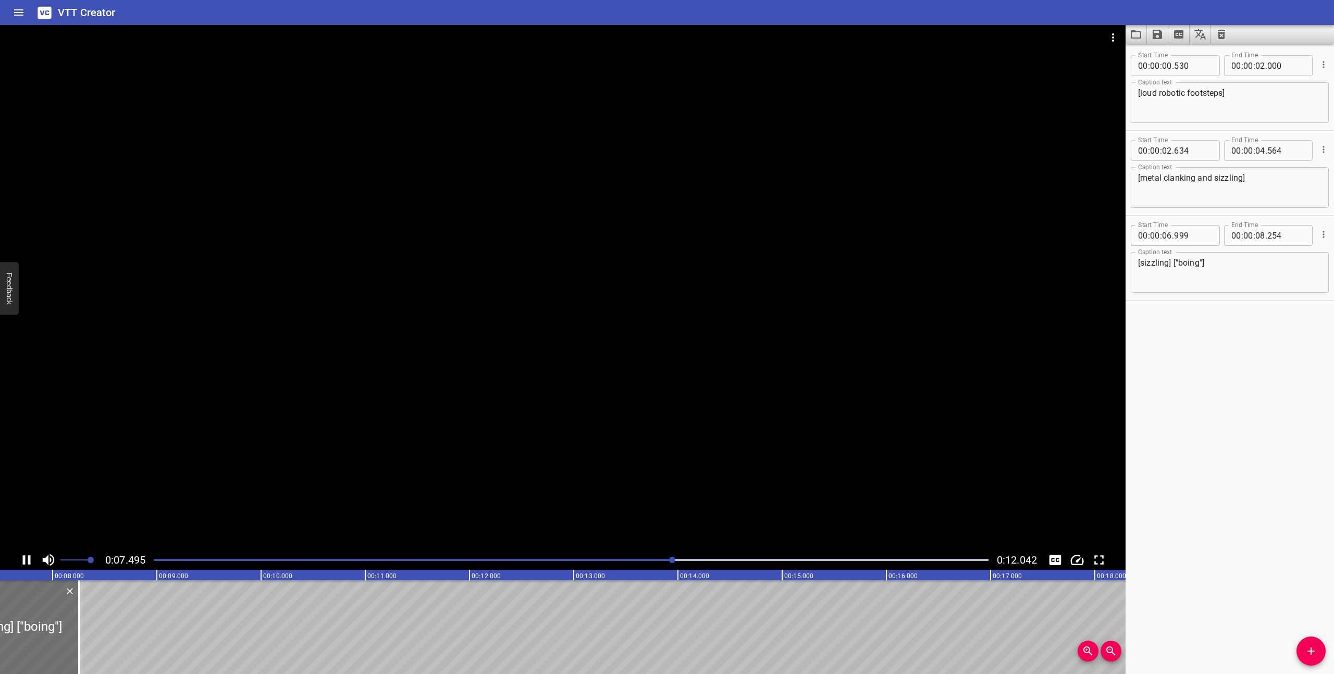
click at [23, 559] on icon "Play/Pause" at bounding box center [27, 560] width 8 height 9
click at [23, 559] on icon "Play/Pause" at bounding box center [27, 560] width 16 height 16
click at [23, 559] on icon "Play/Pause" at bounding box center [27, 560] width 8 height 9
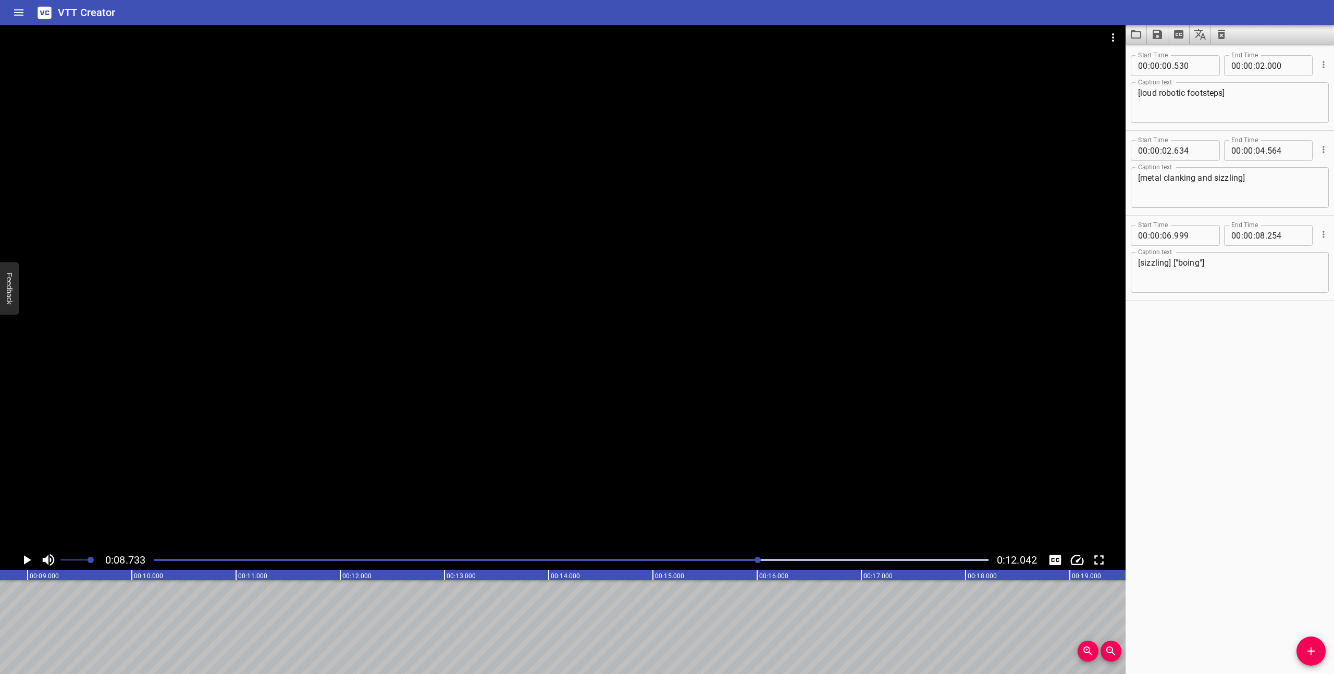
click at [1315, 655] on icon "Add Cue" at bounding box center [1311, 651] width 13 height 13
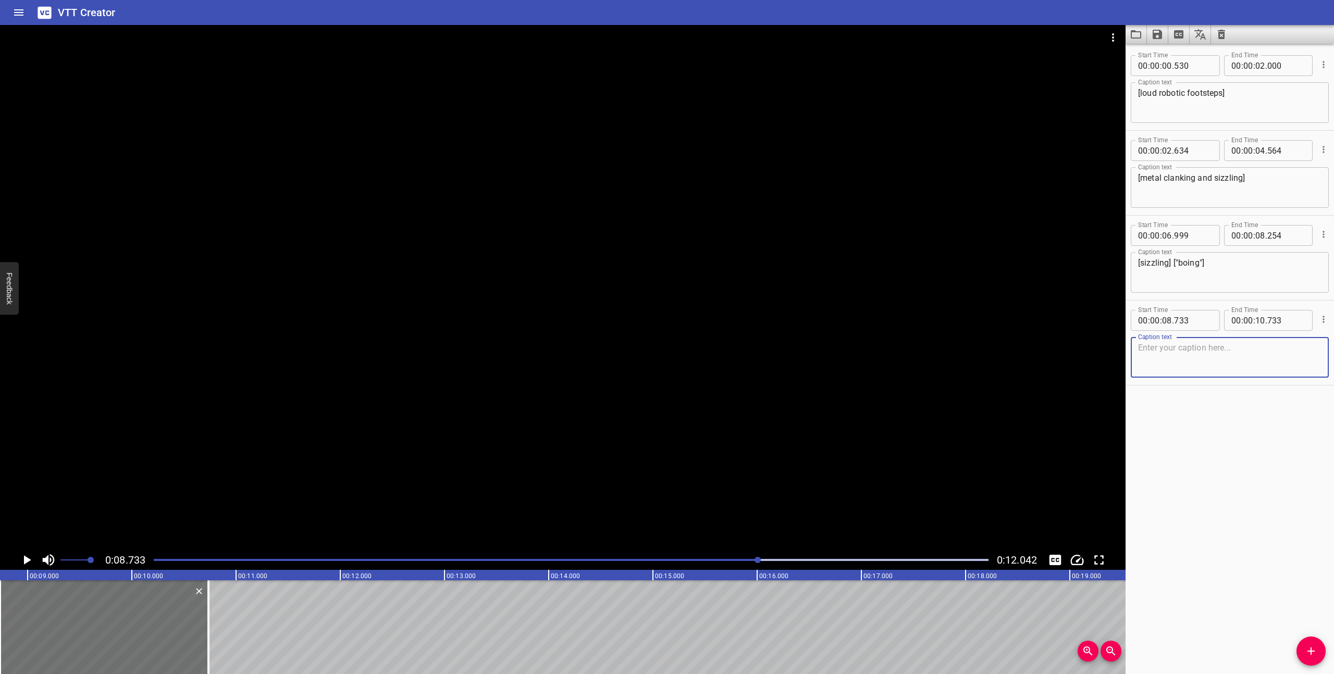
click at [1242, 356] on textarea at bounding box center [1229, 358] width 183 height 30
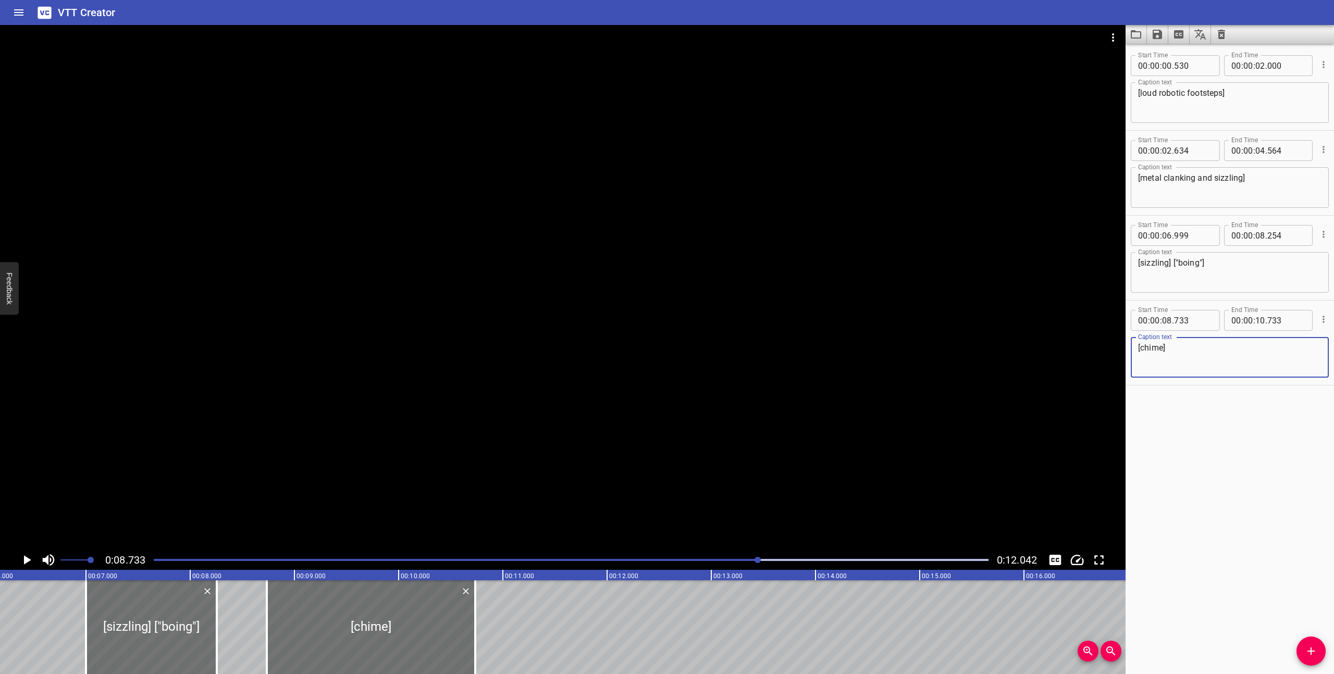
scroll to position [0, 433]
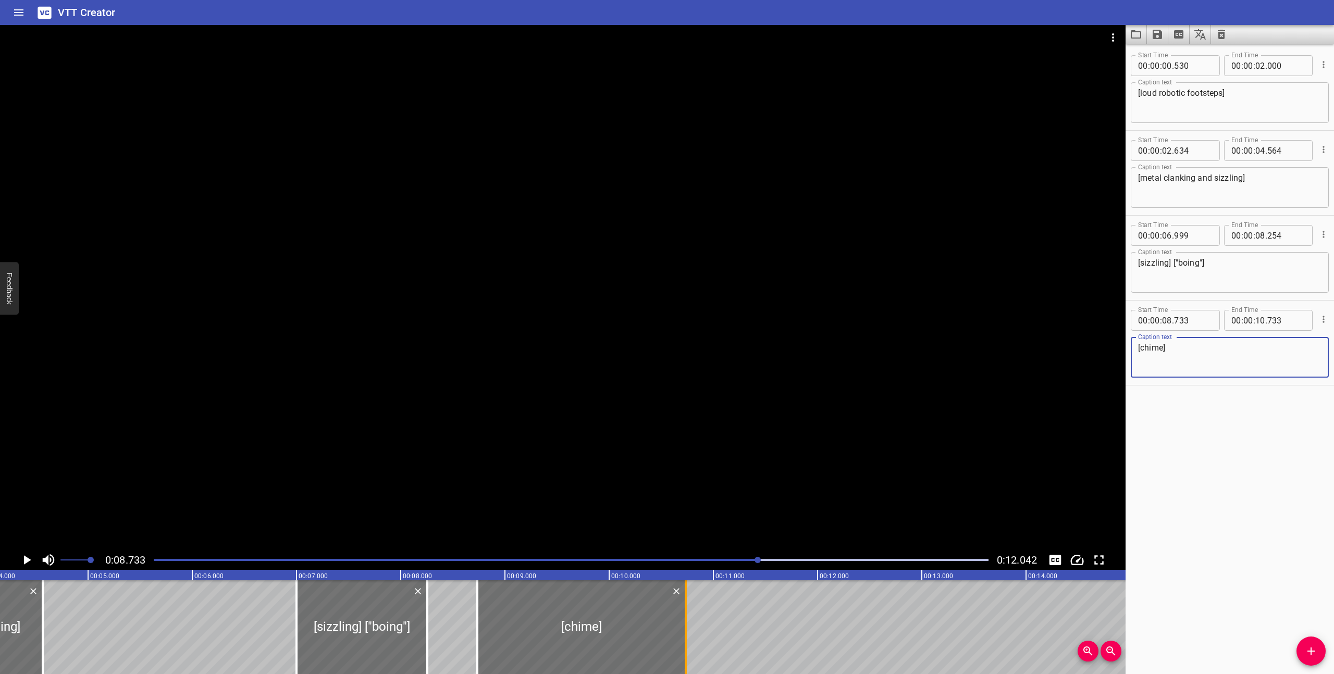
type textarea "[chime]"
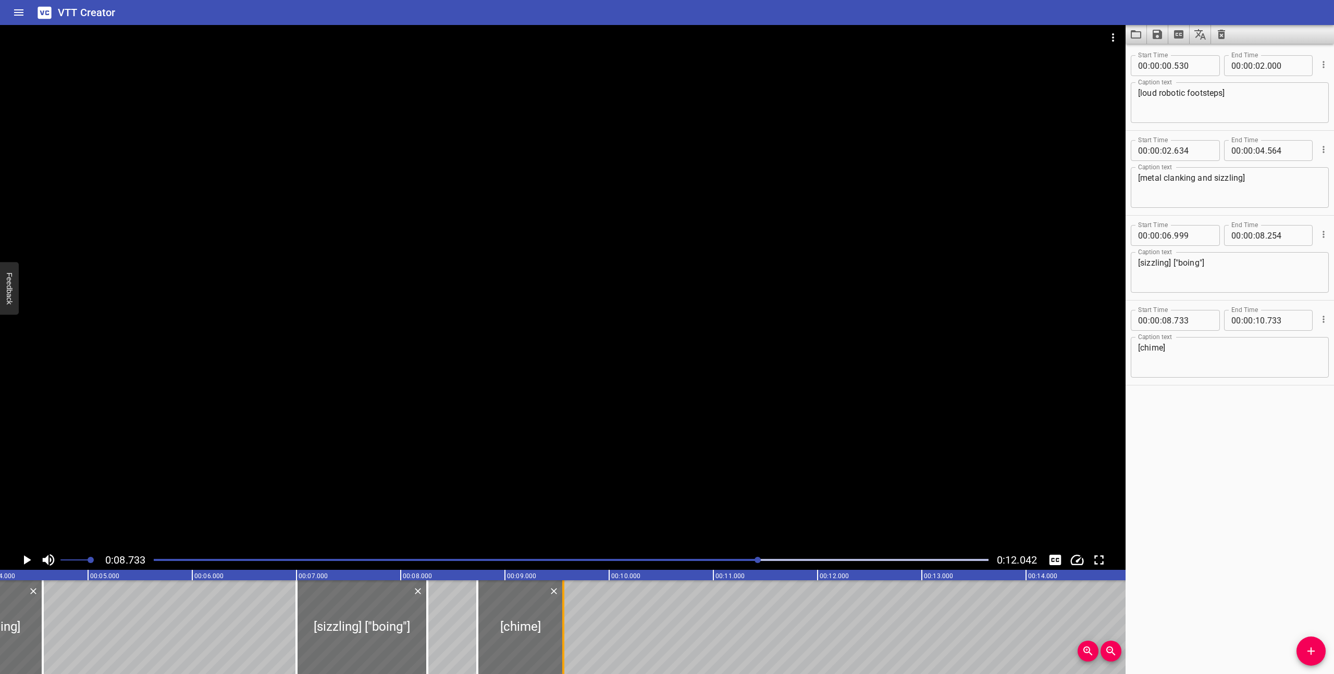
drag, startPoint x: 685, startPoint y: 643, endPoint x: 564, endPoint y: 645, distance: 120.9
click at [564, 645] on div at bounding box center [563, 628] width 2 height 94
type input "09"
type input "573"
click at [1141, 345] on textarea "[chime]" at bounding box center [1229, 358] width 183 height 30
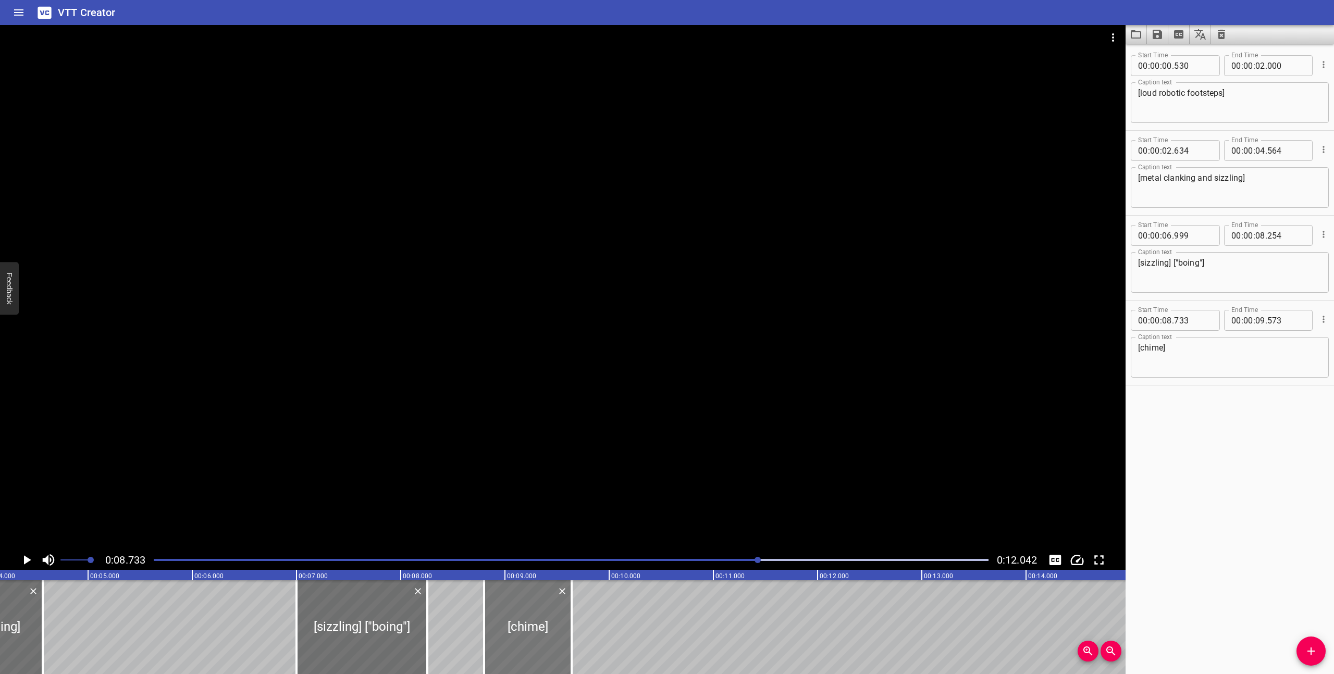
drag, startPoint x: 511, startPoint y: 640, endPoint x: 518, endPoint y: 642, distance: 7.0
click at [518, 642] on div at bounding box center [528, 628] width 88 height 94
type input "798"
type input "638"
click at [634, 553] on div at bounding box center [570, 560] width 847 height 15
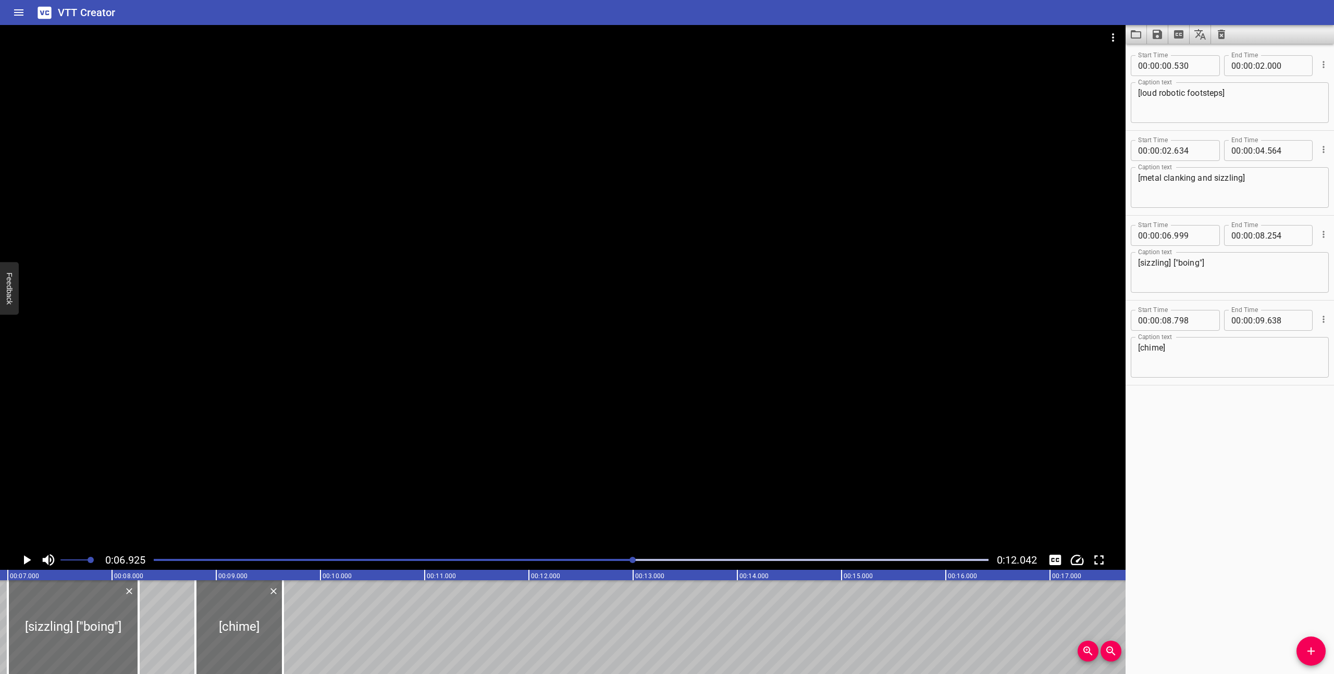
click at [552, 490] on div at bounding box center [563, 287] width 1126 height 525
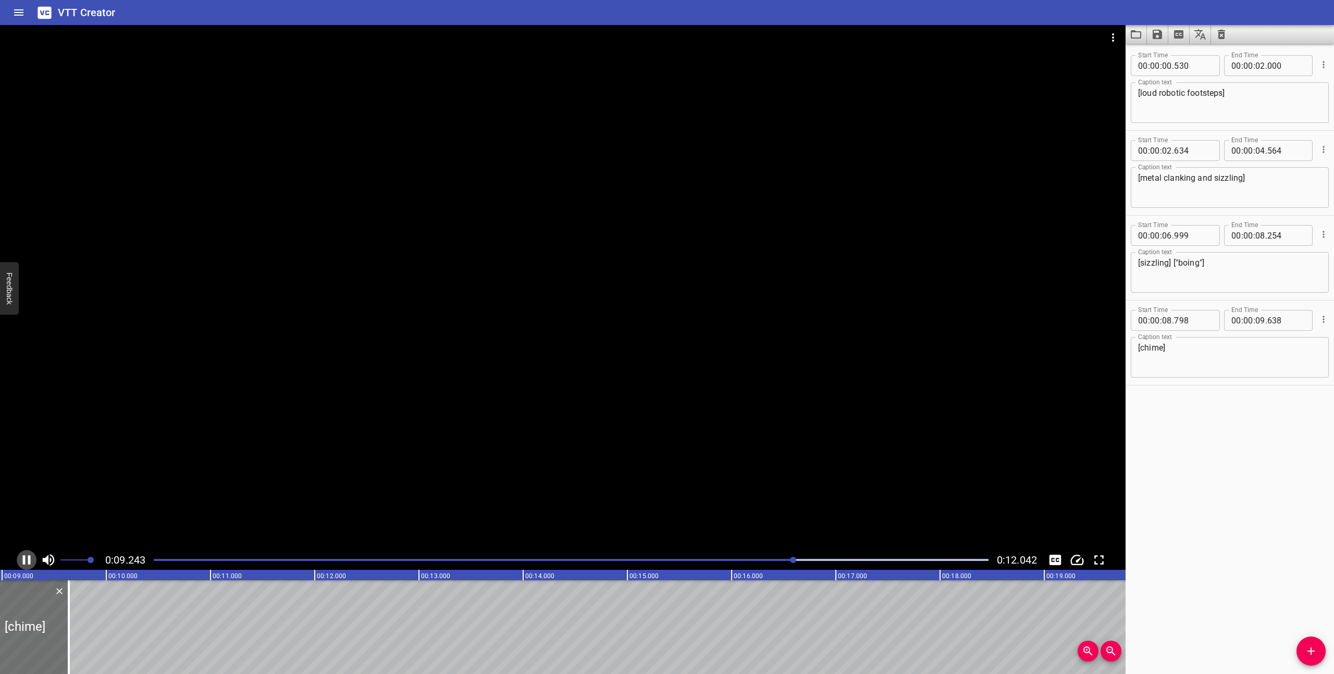
click at [27, 557] on icon "Play/Pause" at bounding box center [27, 560] width 16 height 16
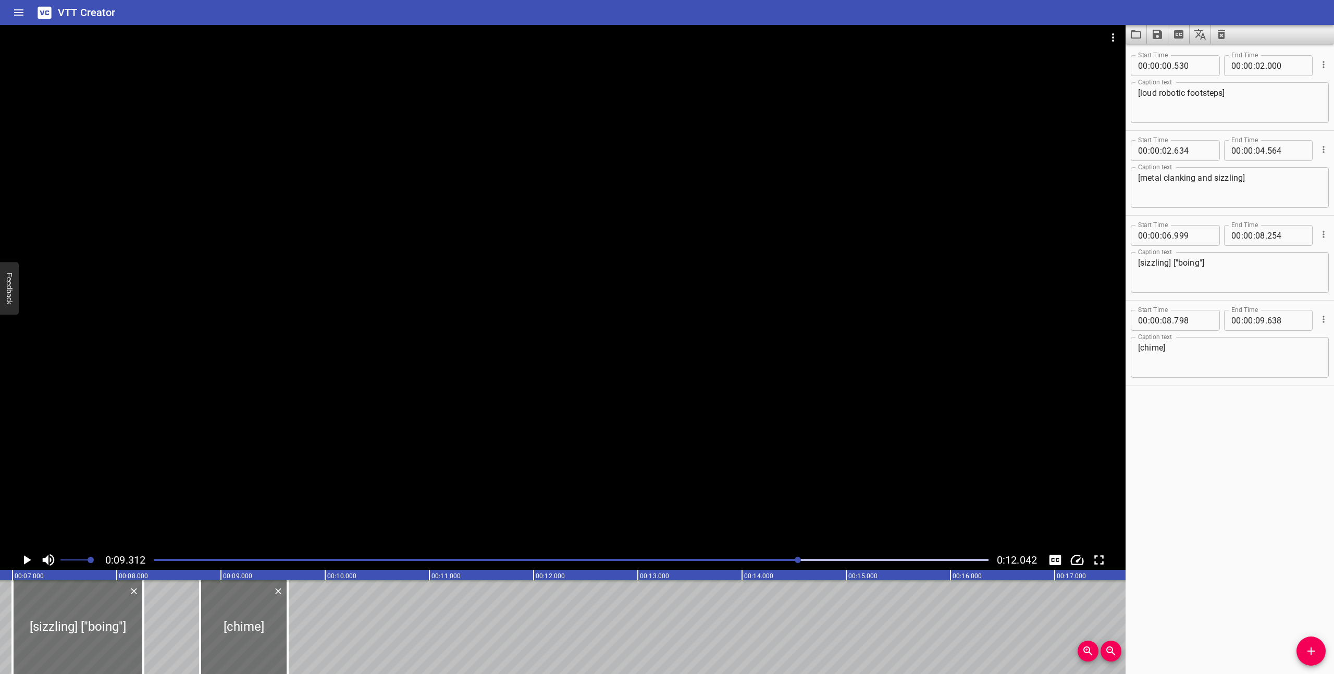
scroll to position [0, 687]
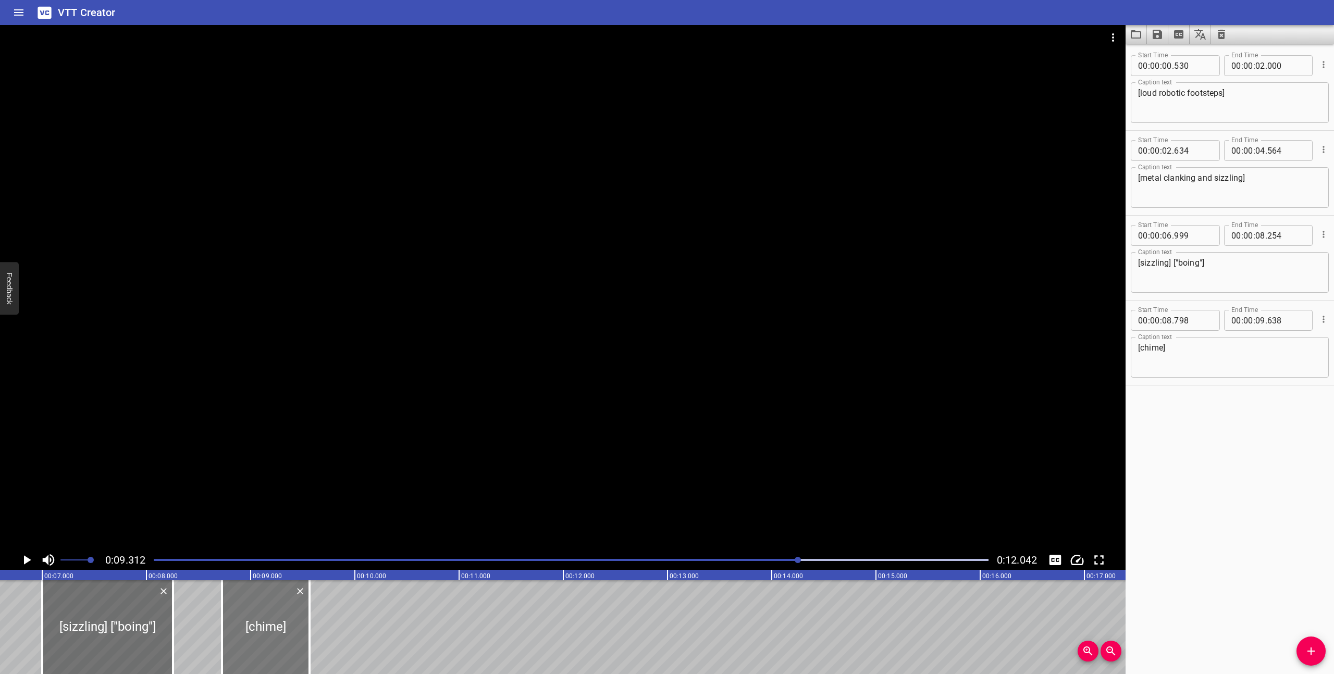
drag, startPoint x: 273, startPoint y: 645, endPoint x: 265, endPoint y: 644, distance: 7.9
click at [265, 644] on div at bounding box center [266, 628] width 88 height 94
type input "723"
type input "563"
click at [703, 561] on div "Play progress" at bounding box center [382, 560] width 835 height 2
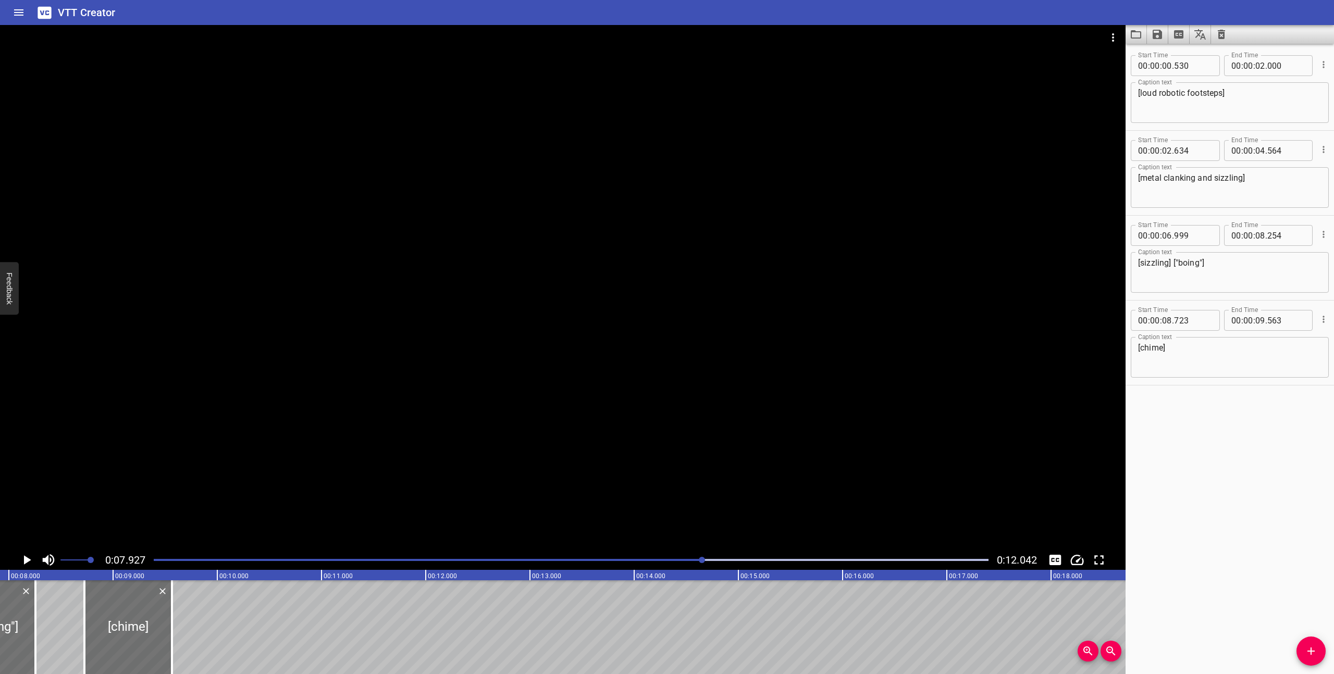
scroll to position [0, 826]
click at [25, 563] on icon "Play/Pause" at bounding box center [27, 560] width 7 height 9
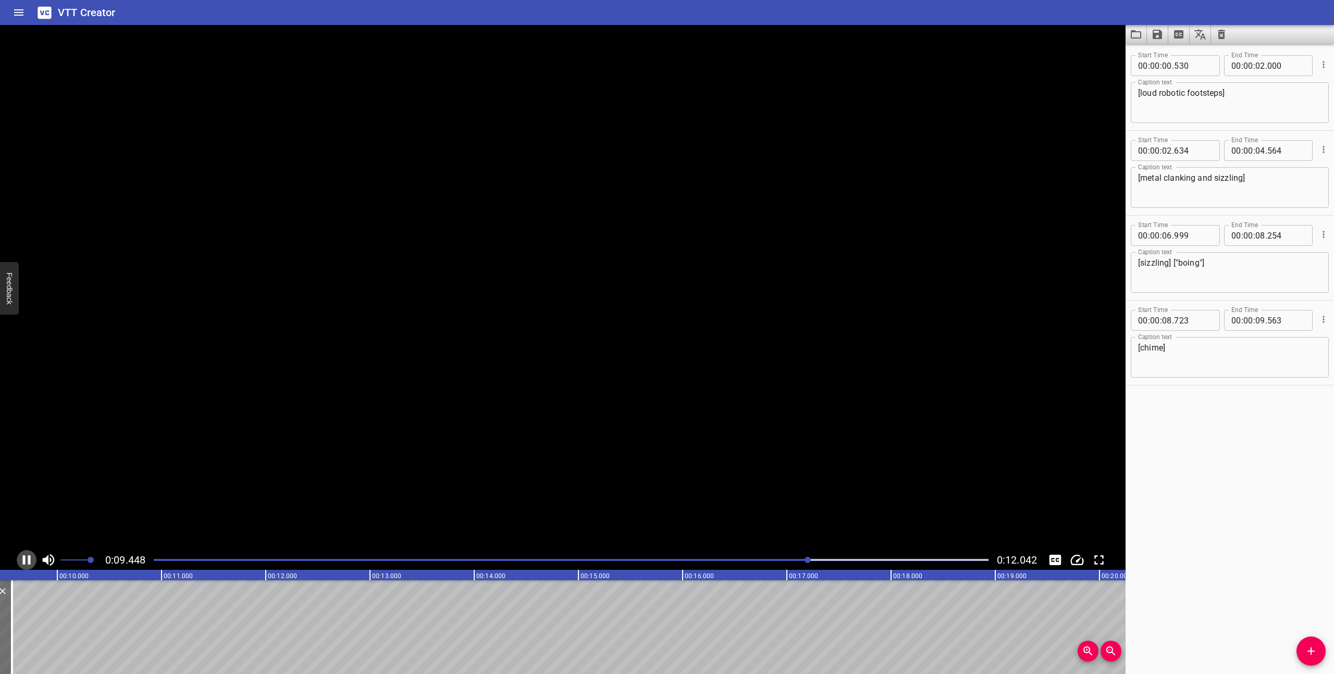
click at [25, 563] on icon "Play/Pause" at bounding box center [27, 560] width 16 height 16
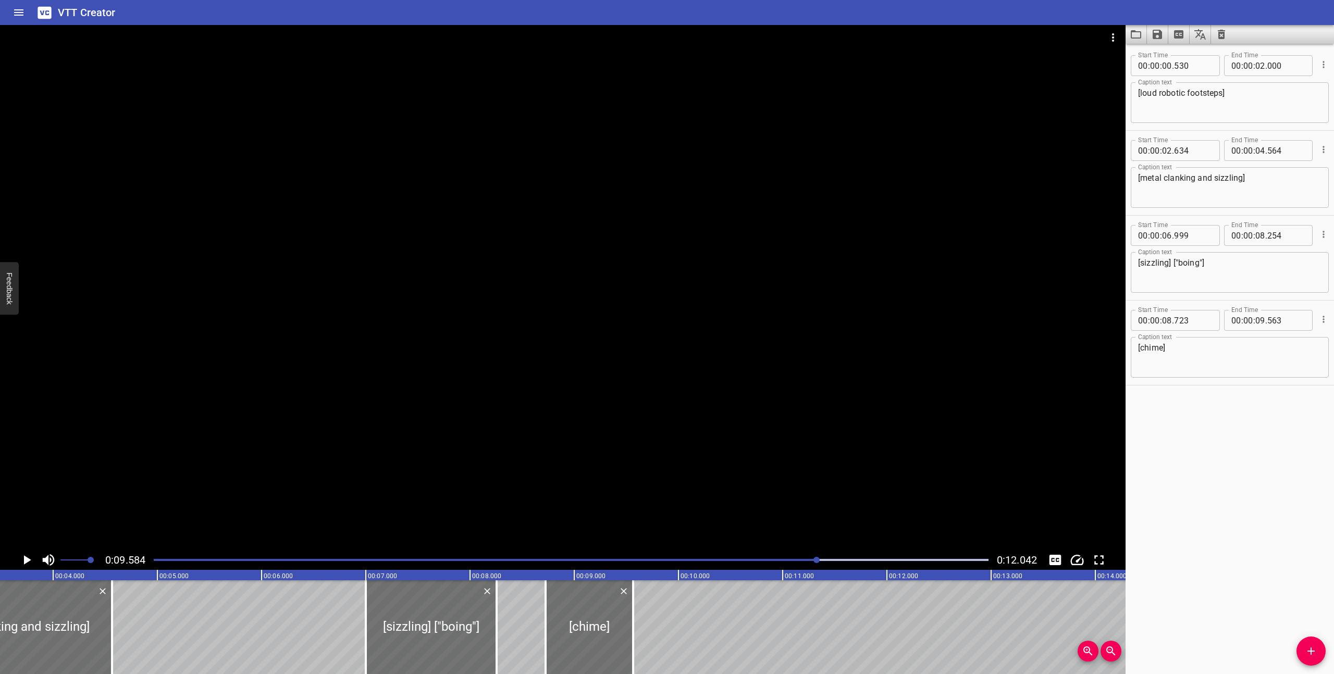
scroll to position [0, 357]
click at [713, 558] on div at bounding box center [570, 560] width 847 height 15
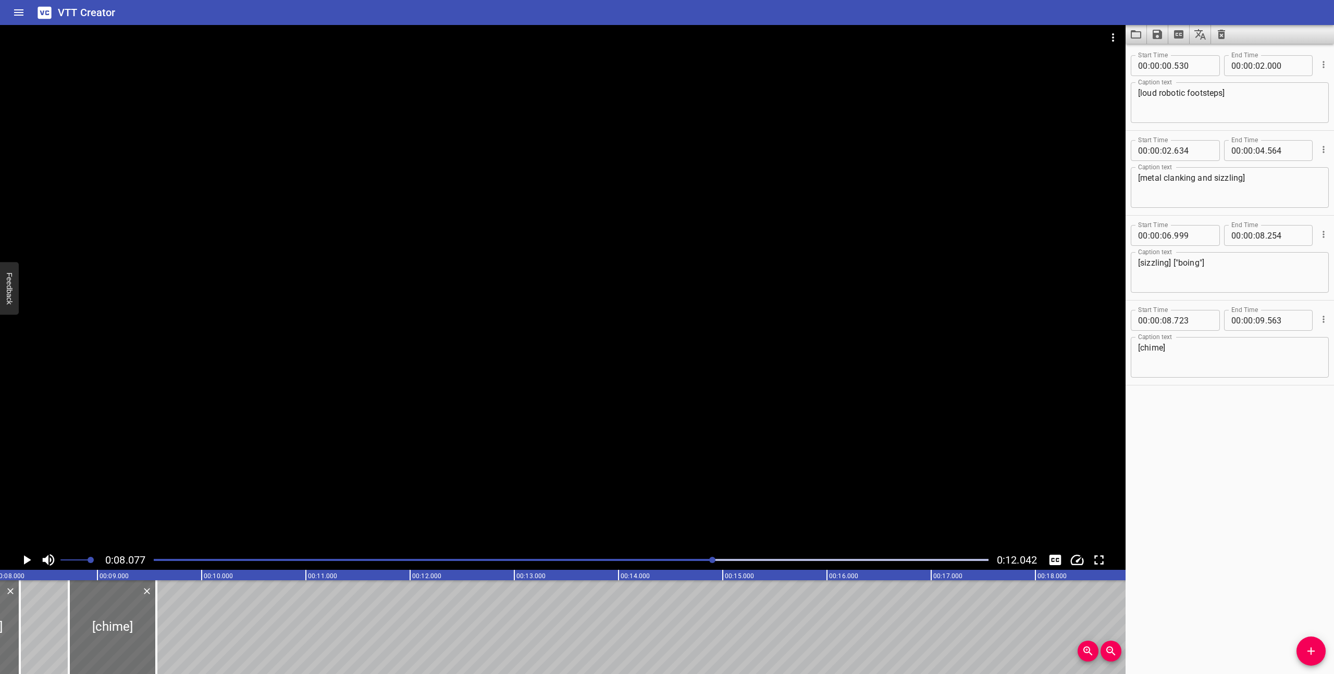
scroll to position [0, 842]
click at [25, 558] on icon "Play/Pause" at bounding box center [27, 560] width 7 height 9
click at [25, 558] on icon "Play/Pause" at bounding box center [27, 560] width 8 height 9
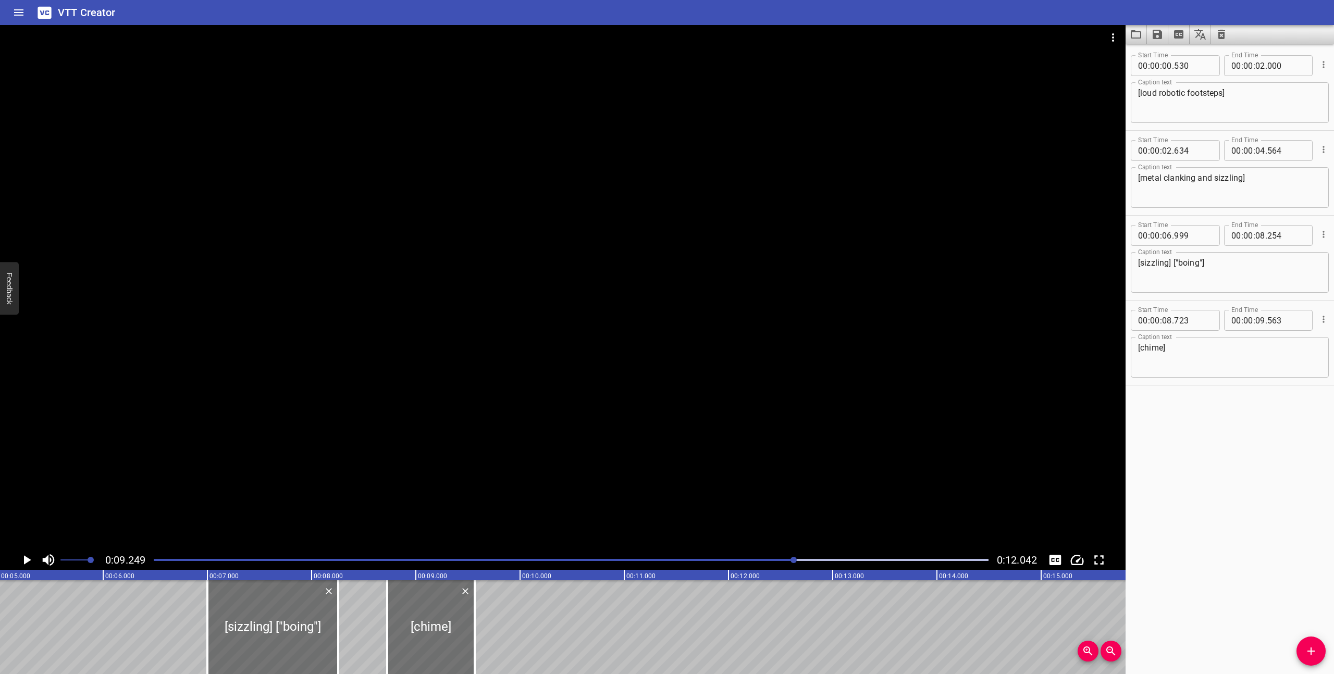
scroll to position [0, 520]
click at [21, 562] on icon "Play/Pause" at bounding box center [27, 560] width 16 height 16
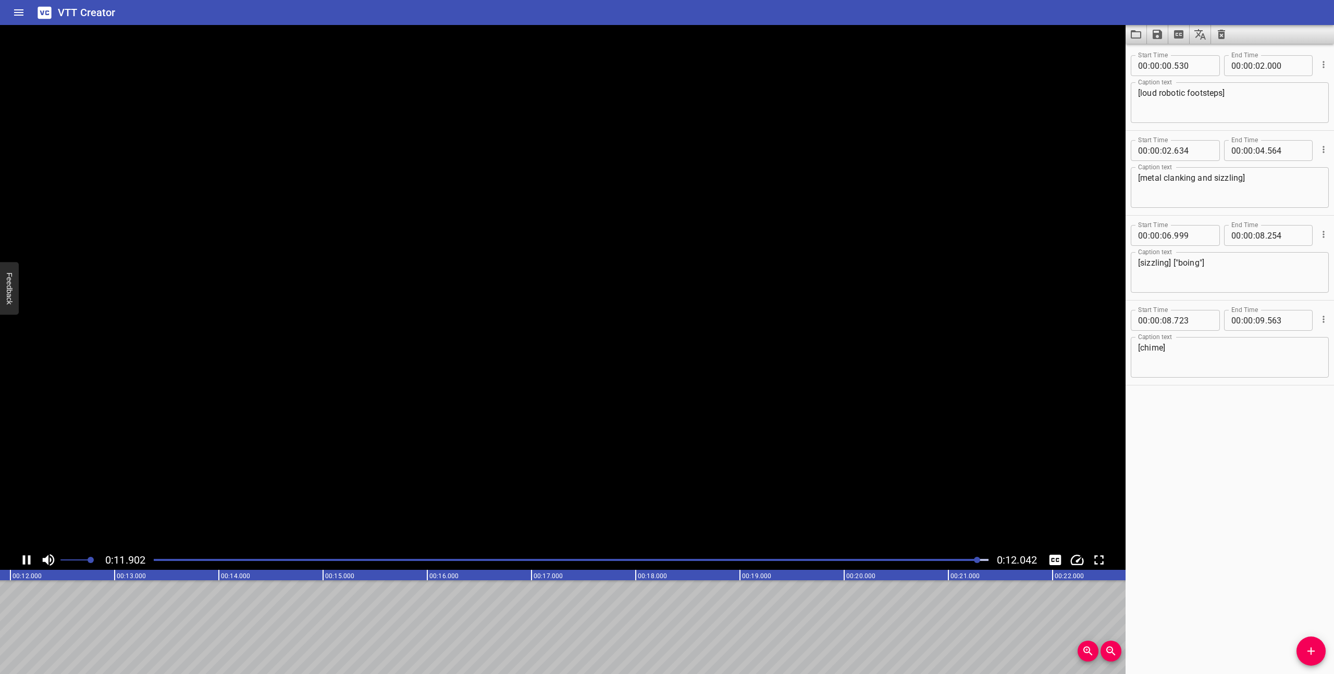
scroll to position [0, 1255]
click at [153, 560] on div at bounding box center [570, 560] width 847 height 15
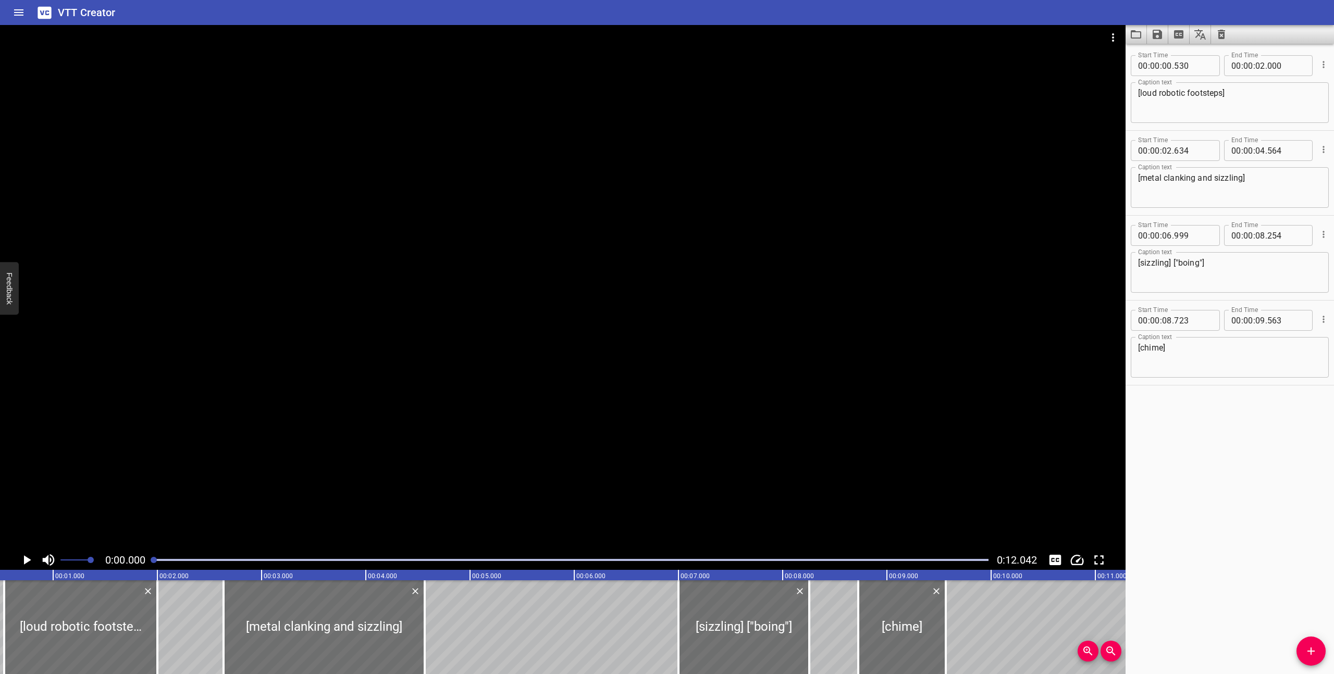
scroll to position [0, 0]
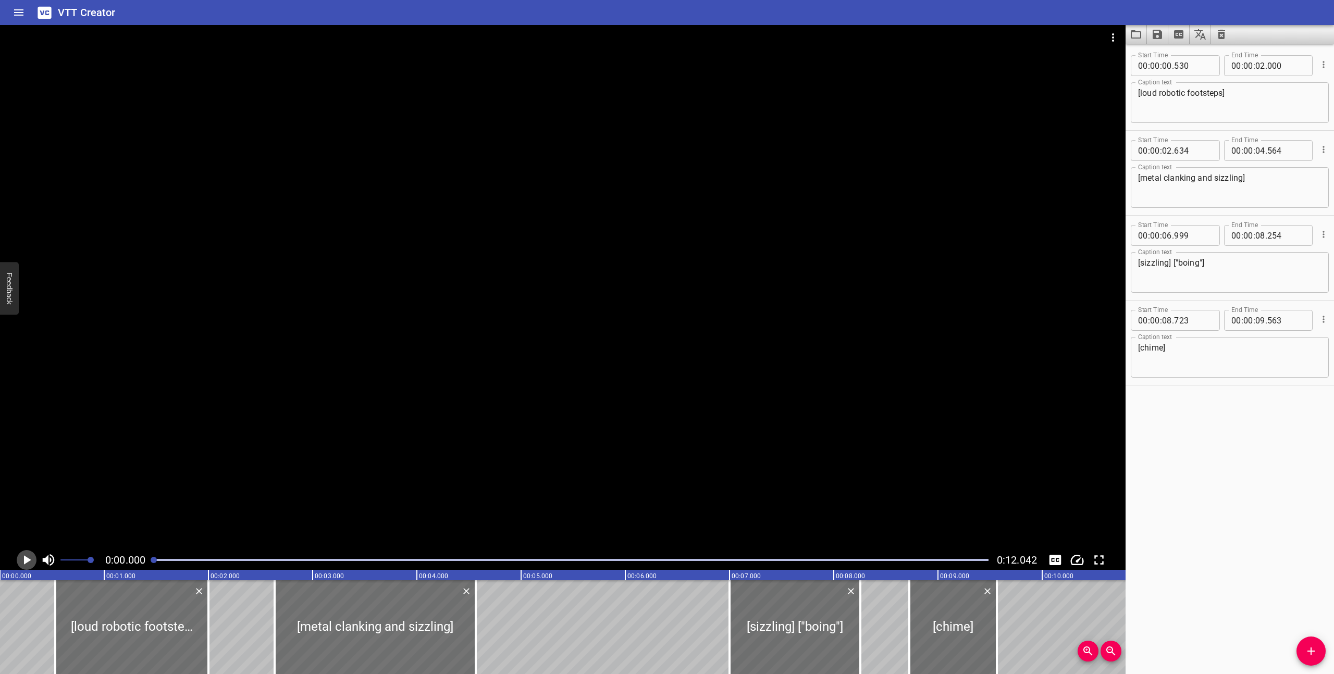
click at [26, 559] on icon "Play/Pause" at bounding box center [27, 560] width 7 height 9
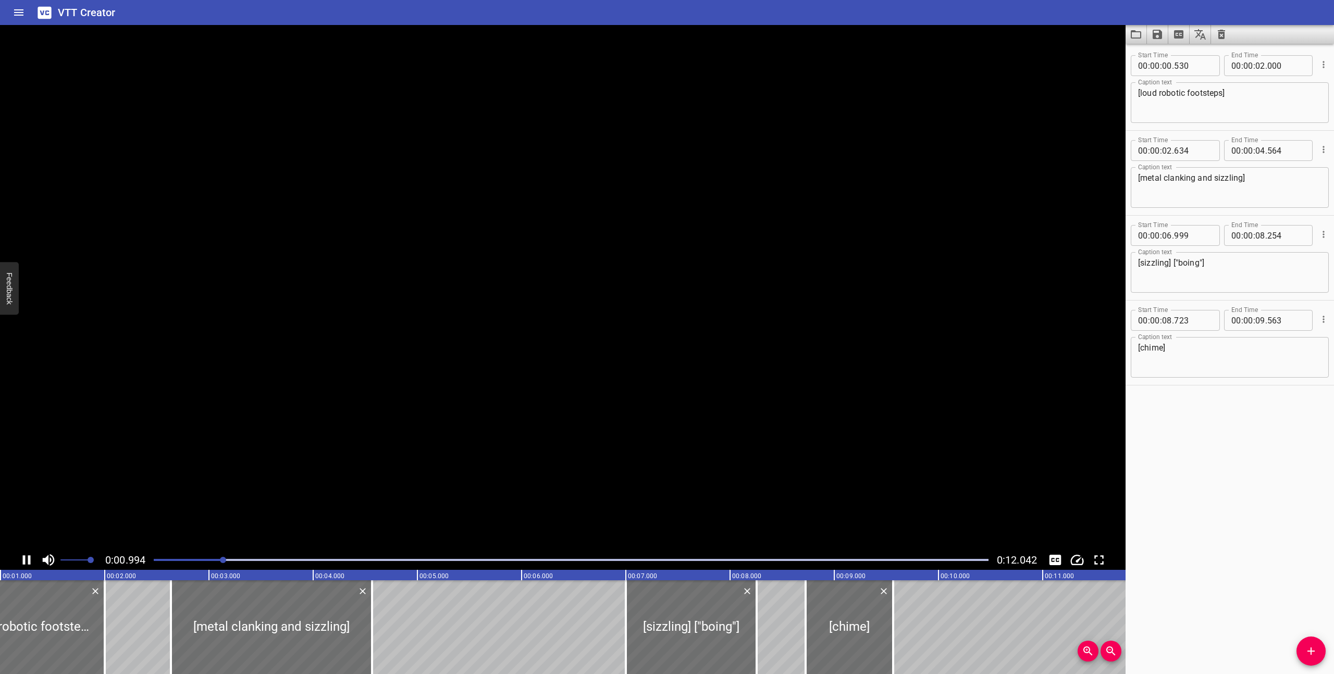
click at [26, 559] on icon "Play/Pause" at bounding box center [27, 560] width 16 height 16
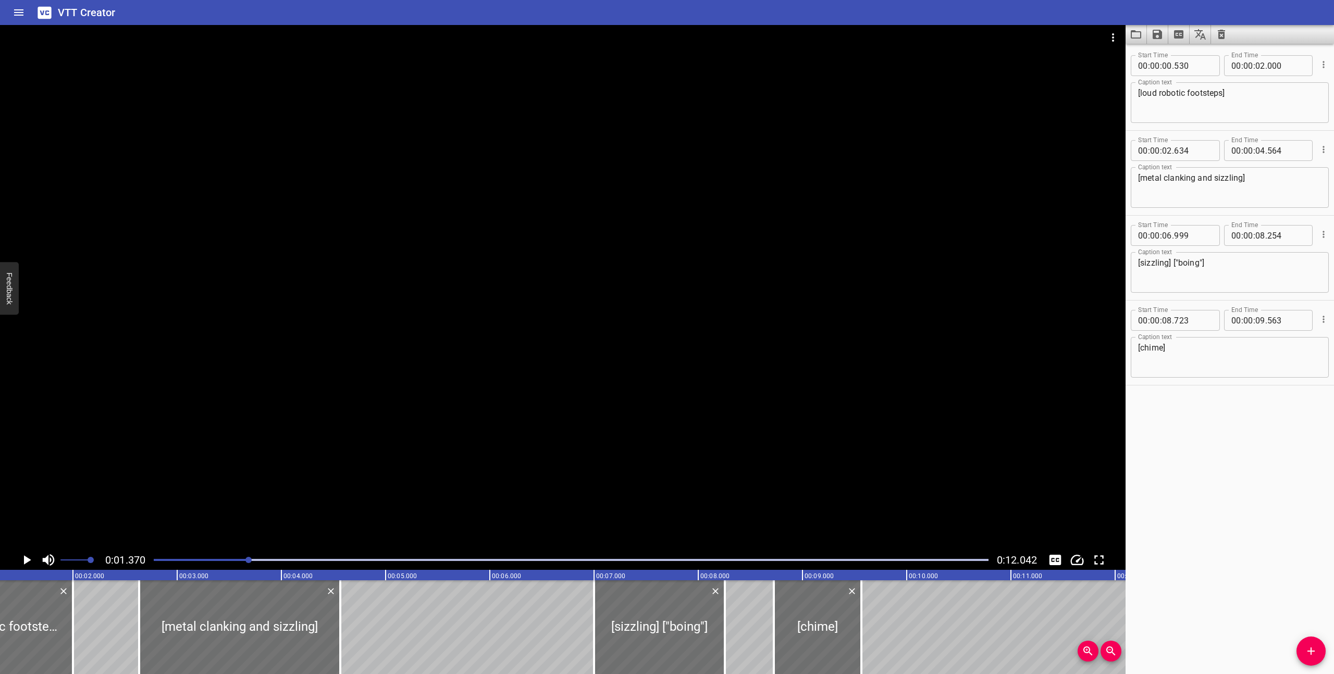
scroll to position [0, 143]
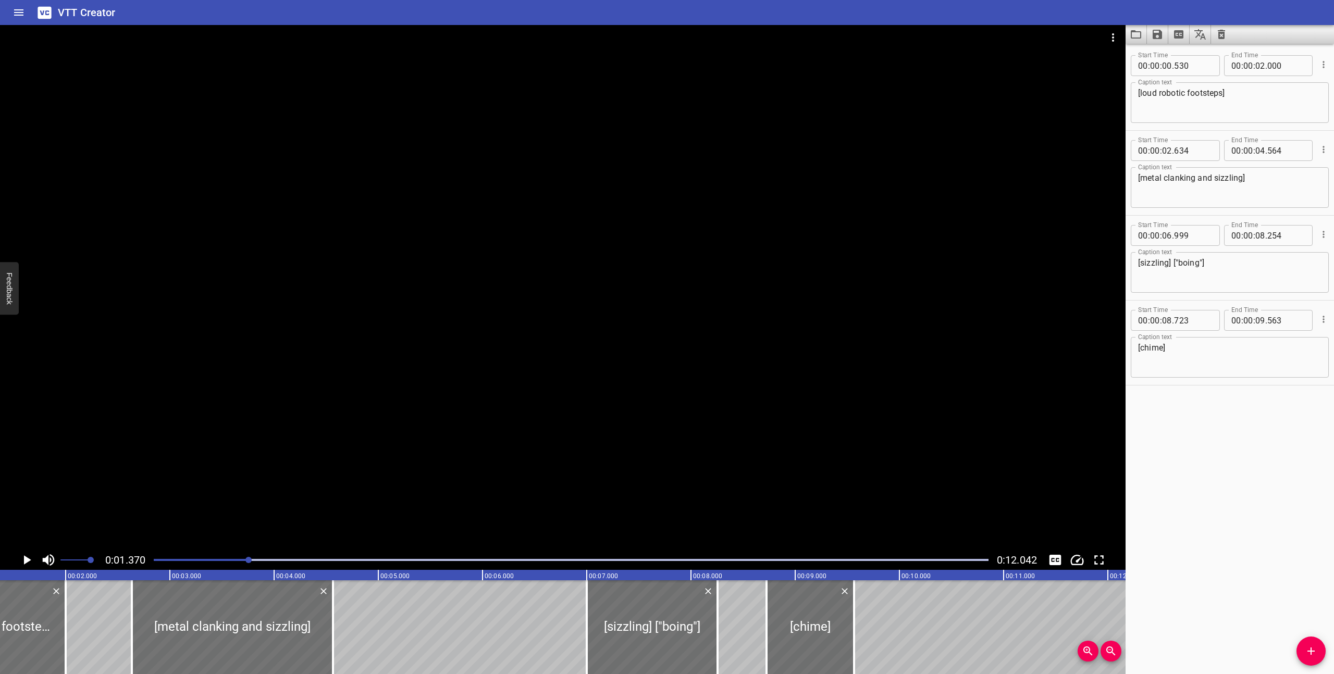
click at [26, 559] on icon "Play/Pause" at bounding box center [27, 560] width 7 height 9
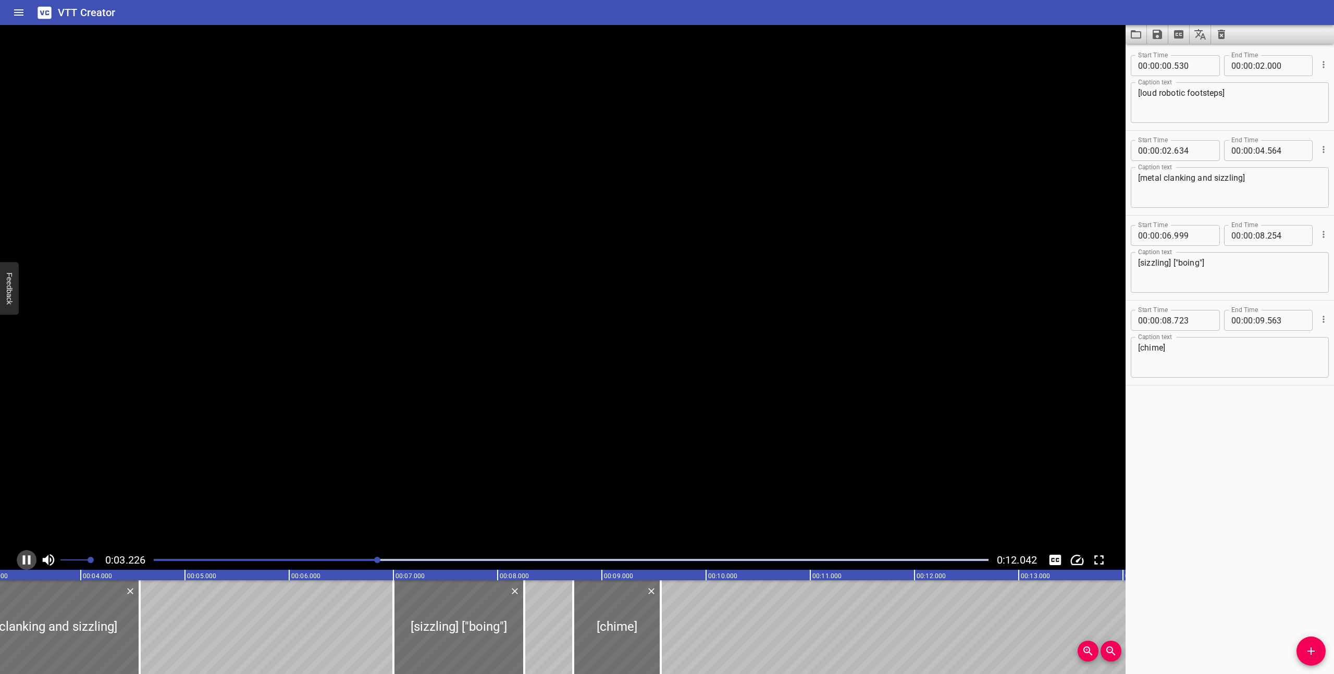
click at [26, 559] on icon "Play/Pause" at bounding box center [27, 560] width 16 height 16
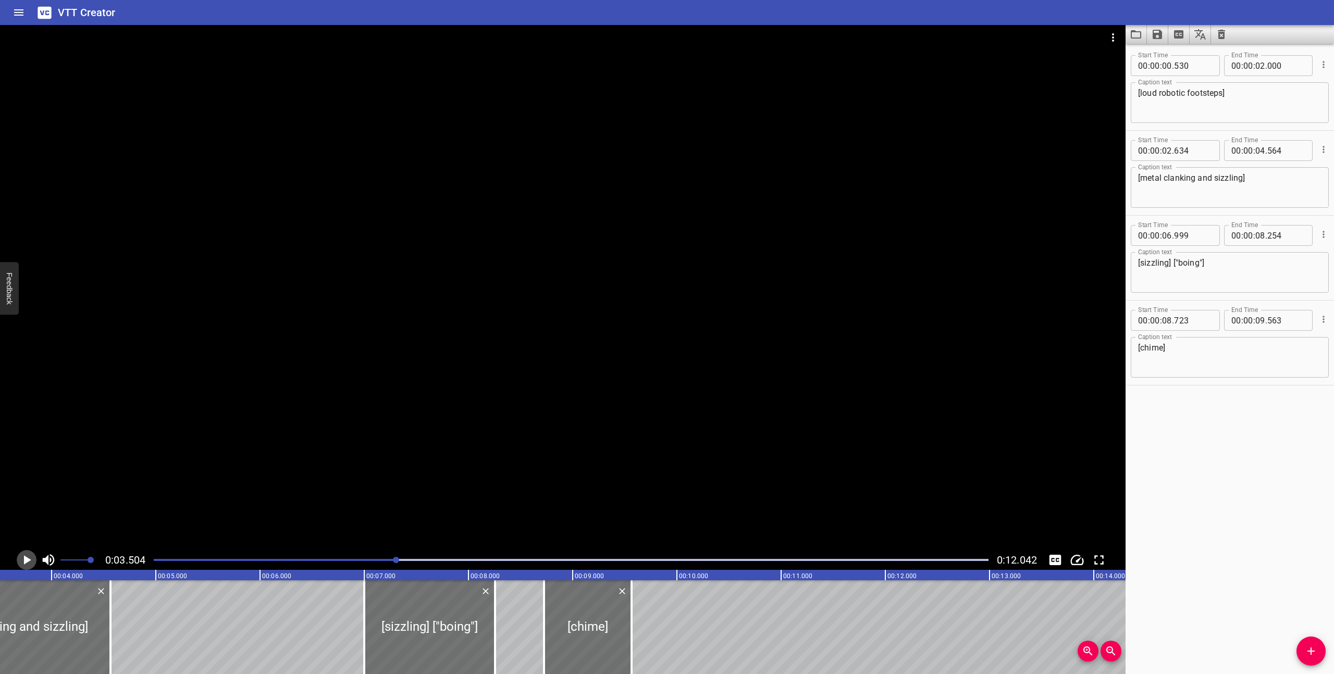
click at [26, 559] on icon "Play/Pause" at bounding box center [27, 560] width 7 height 9
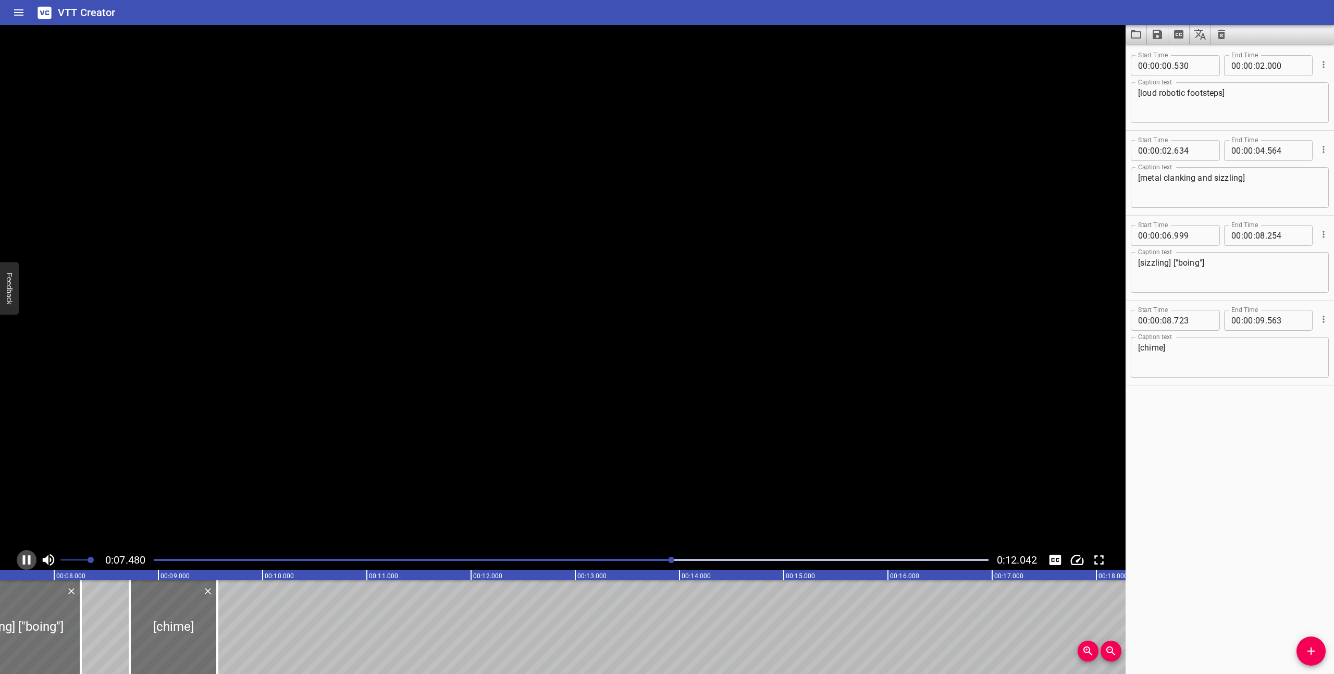
click at [26, 559] on icon "Play/Pause" at bounding box center [27, 560] width 16 height 16
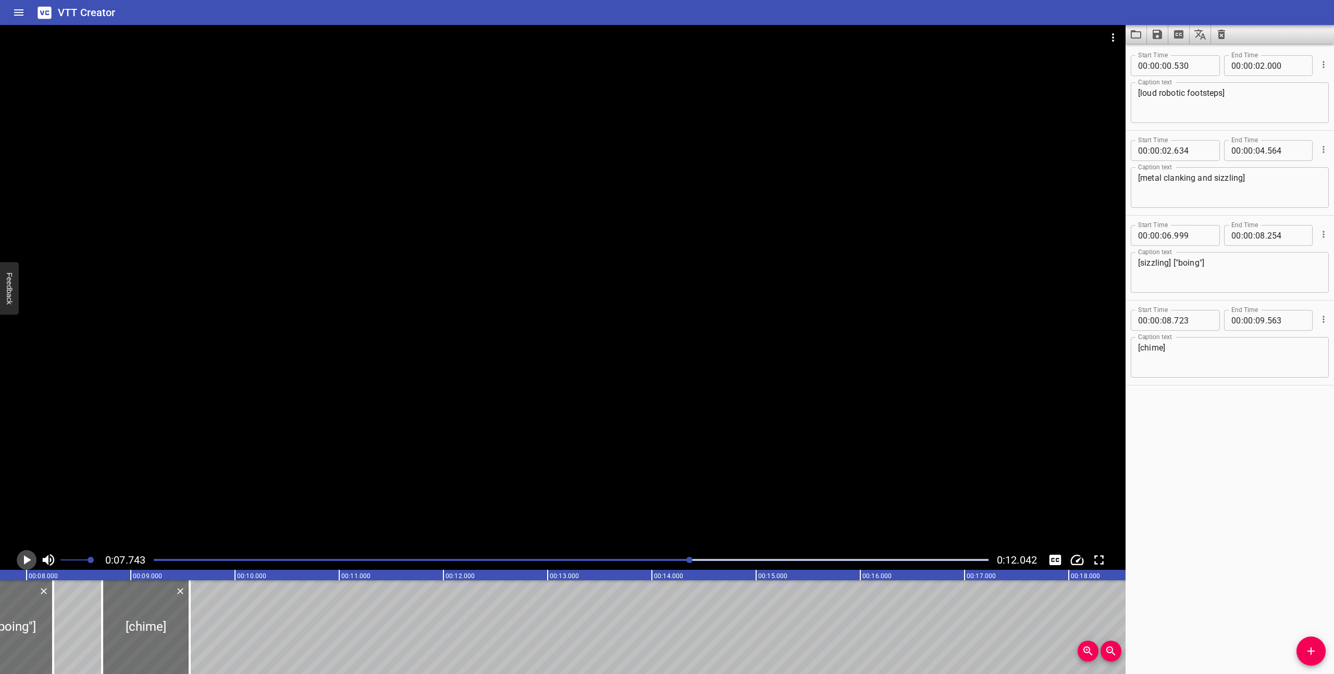
click at [26, 559] on icon "Play/Pause" at bounding box center [27, 560] width 7 height 9
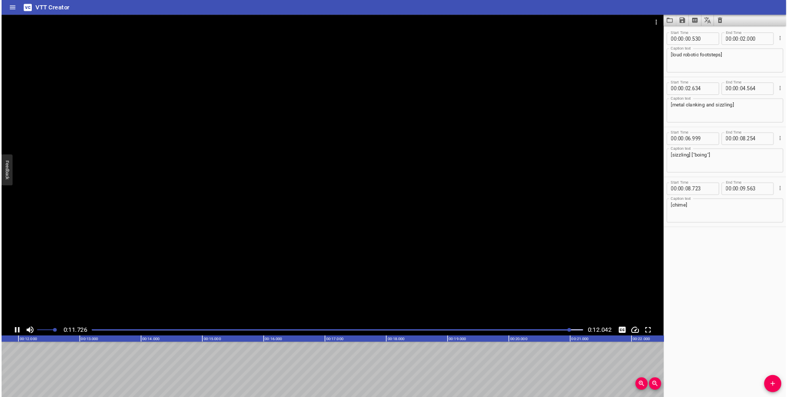
scroll to position [0, 1255]
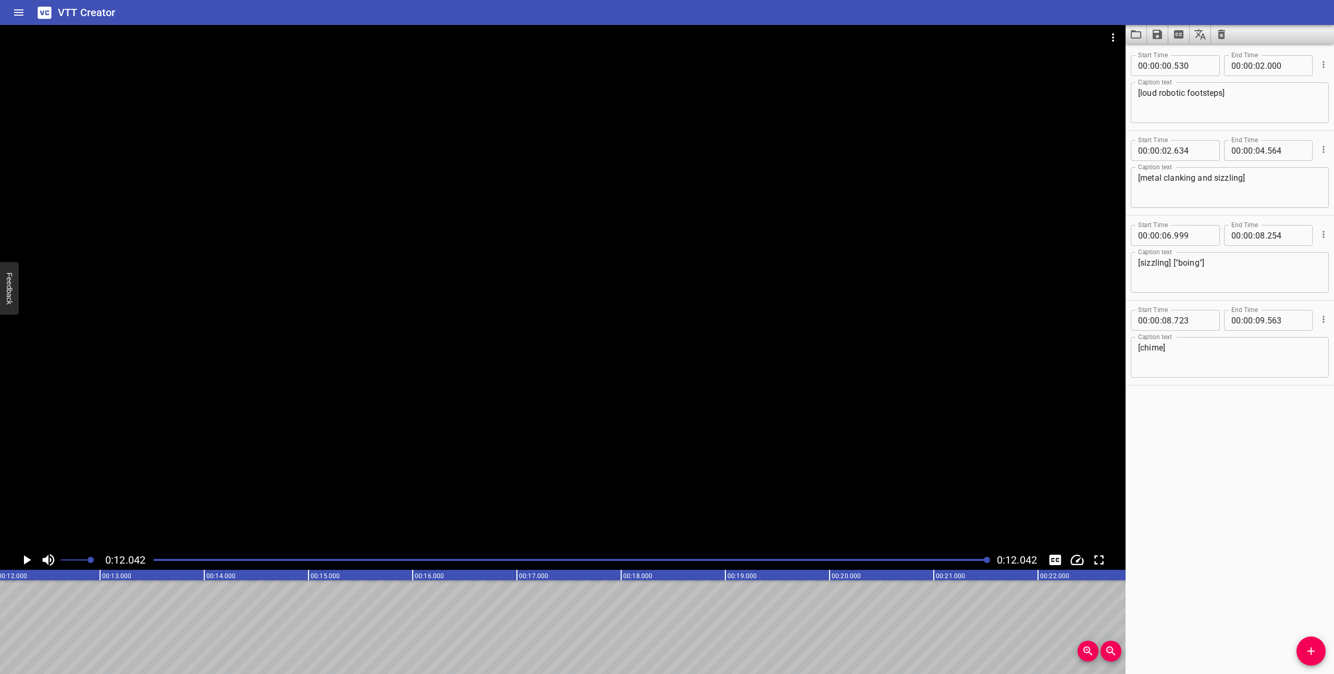
click at [1159, 38] on icon "Save captions to file" at bounding box center [1157, 34] width 9 height 9
click at [1172, 57] on li "Save to VTT file" at bounding box center [1185, 57] width 77 height 19
click at [1114, 41] on icon "Video Options" at bounding box center [1113, 37] width 13 height 13
click at [1114, 41] on li "Select New Video File..." at bounding box center [1153, 38] width 104 height 19
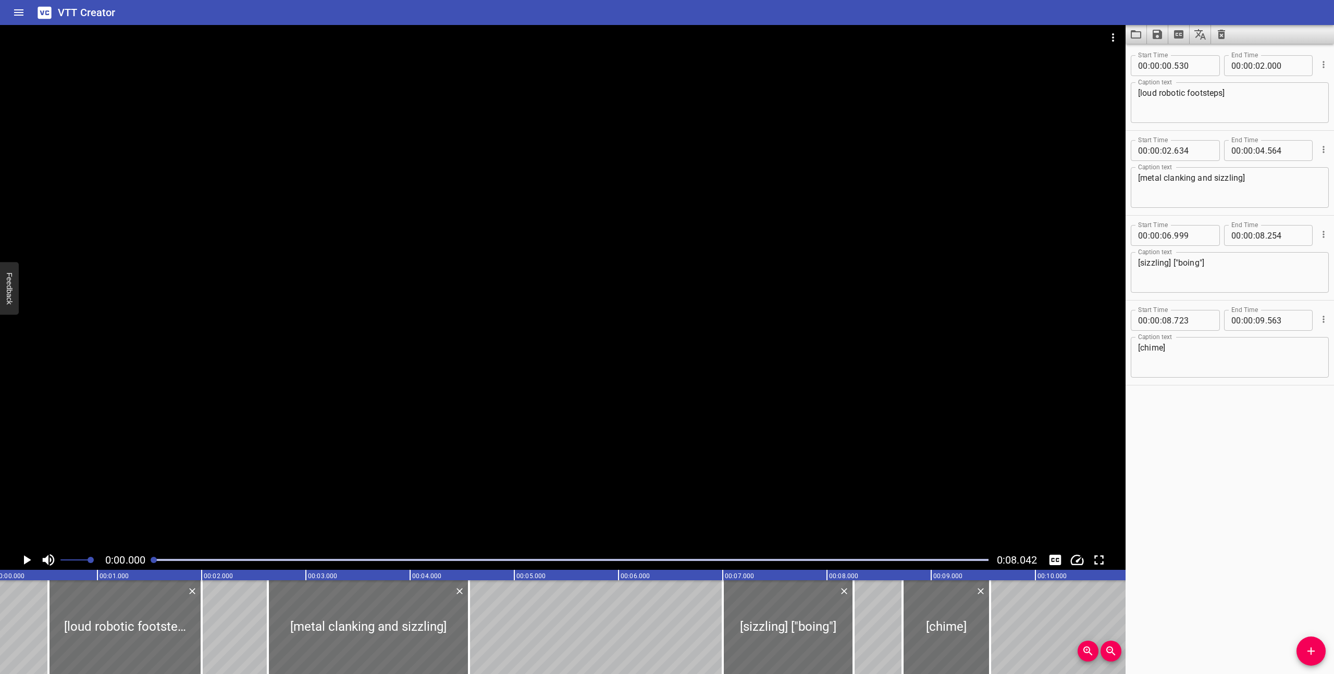
scroll to position [0, 0]
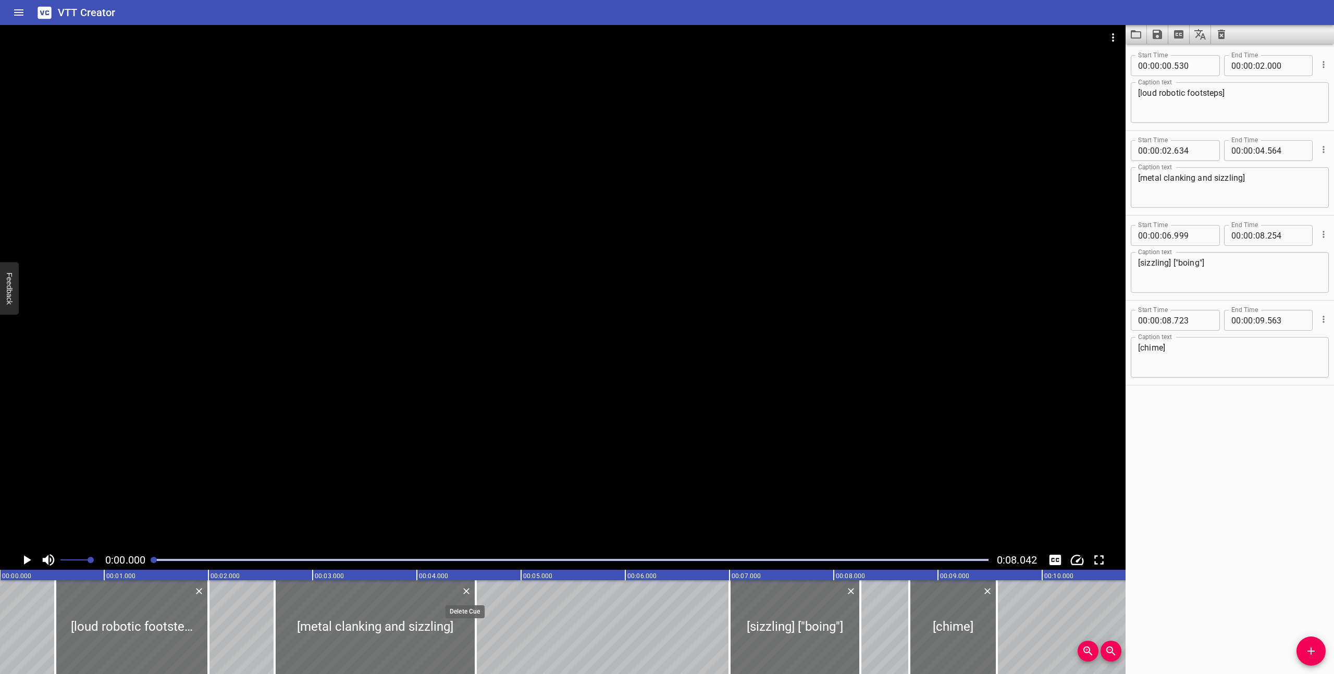
click at [470, 592] on icon "Delete" at bounding box center [466, 591] width 10 height 10
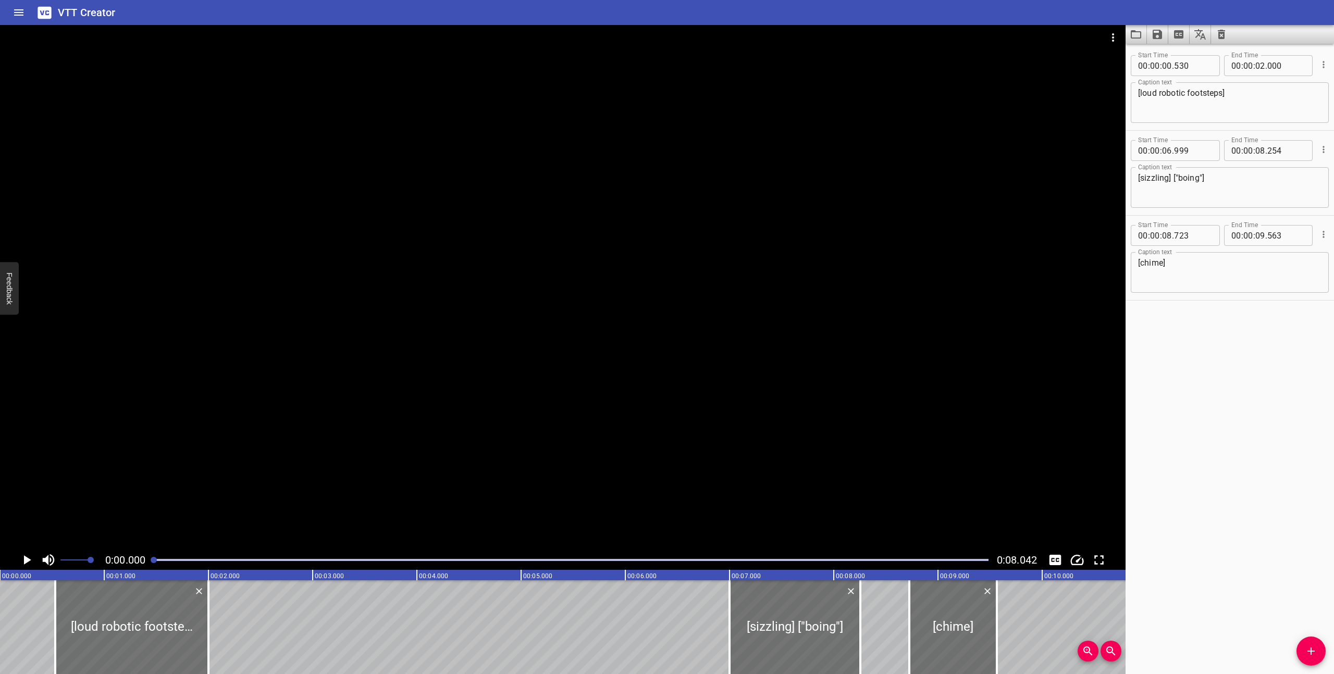
click at [851, 591] on icon "Delete" at bounding box center [851, 591] width 10 height 10
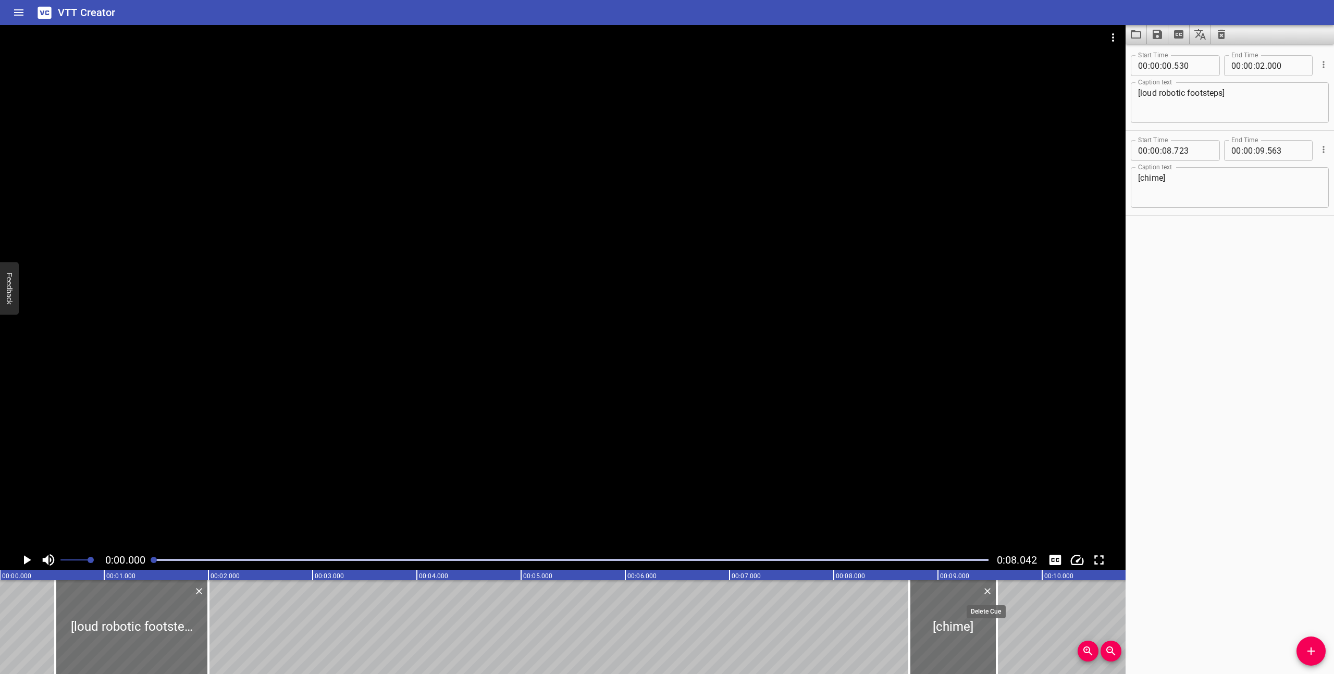
click at [989, 596] on icon "Delete" at bounding box center [987, 591] width 10 height 10
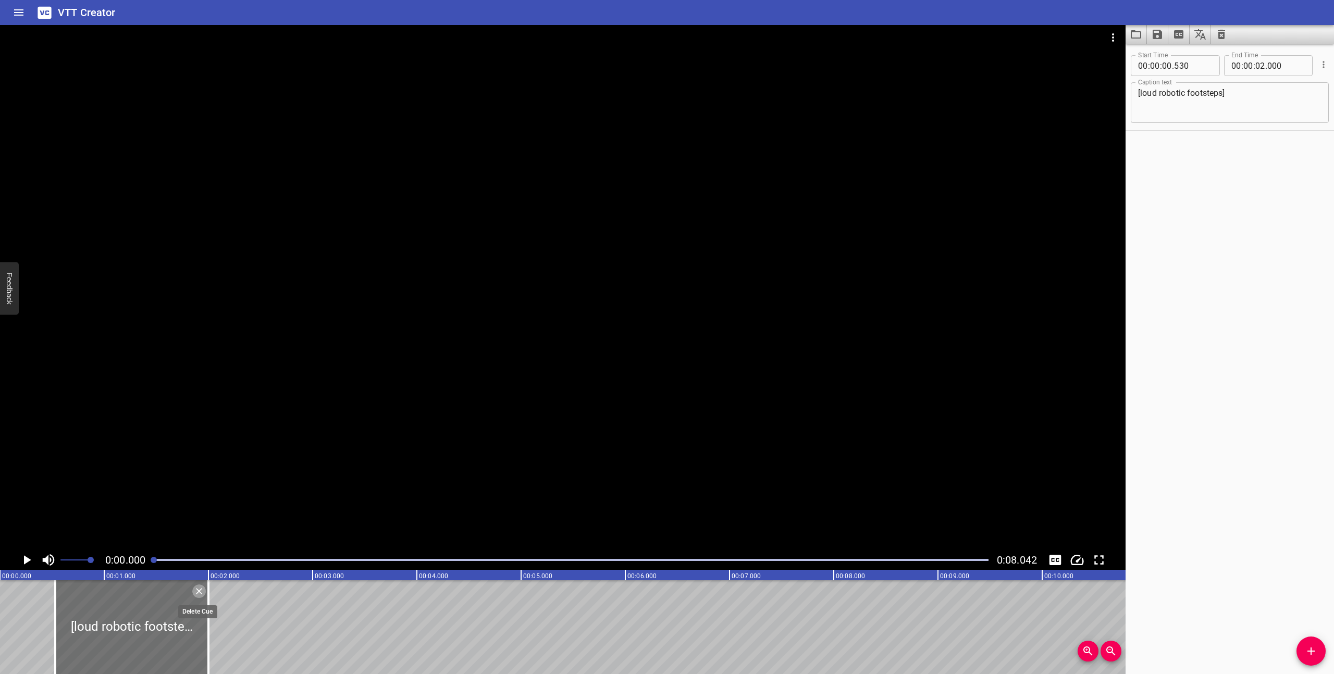
click at [201, 593] on icon "Delete" at bounding box center [199, 591] width 6 height 6
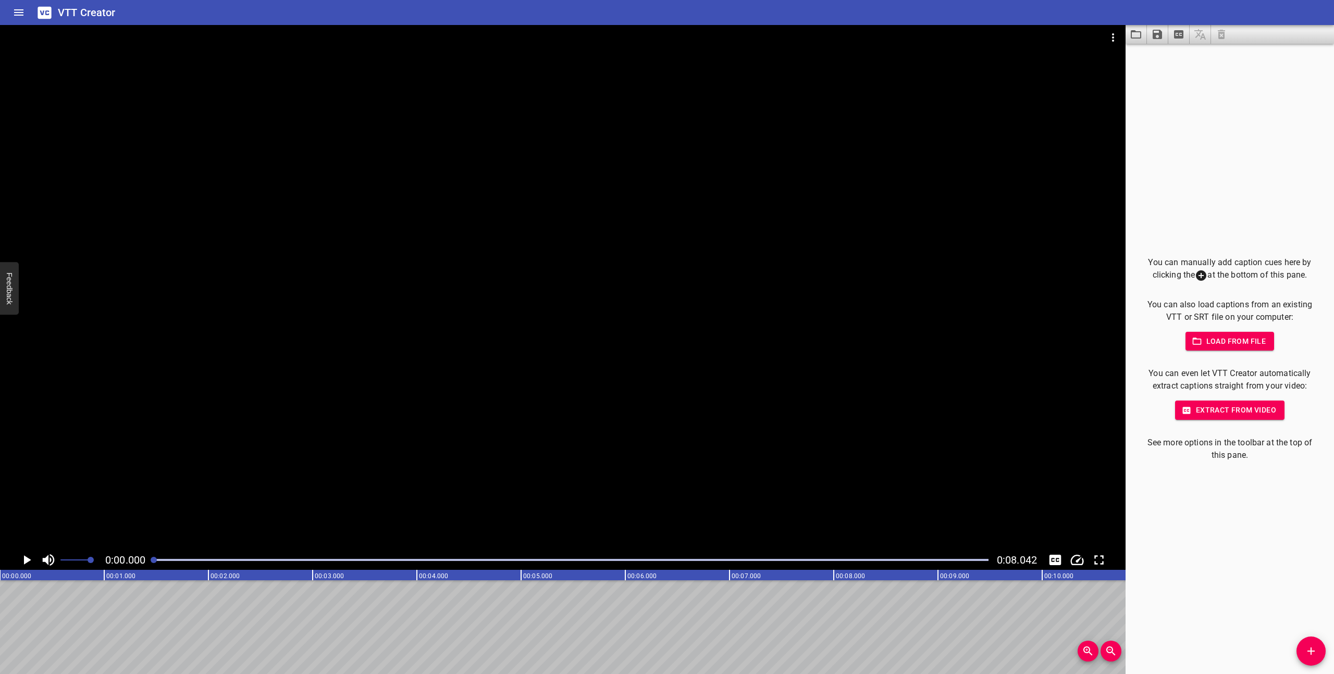
click at [26, 562] on icon "Play/Pause" at bounding box center [27, 560] width 7 height 9
click at [26, 562] on icon "Play/Pause" at bounding box center [27, 560] width 16 height 16
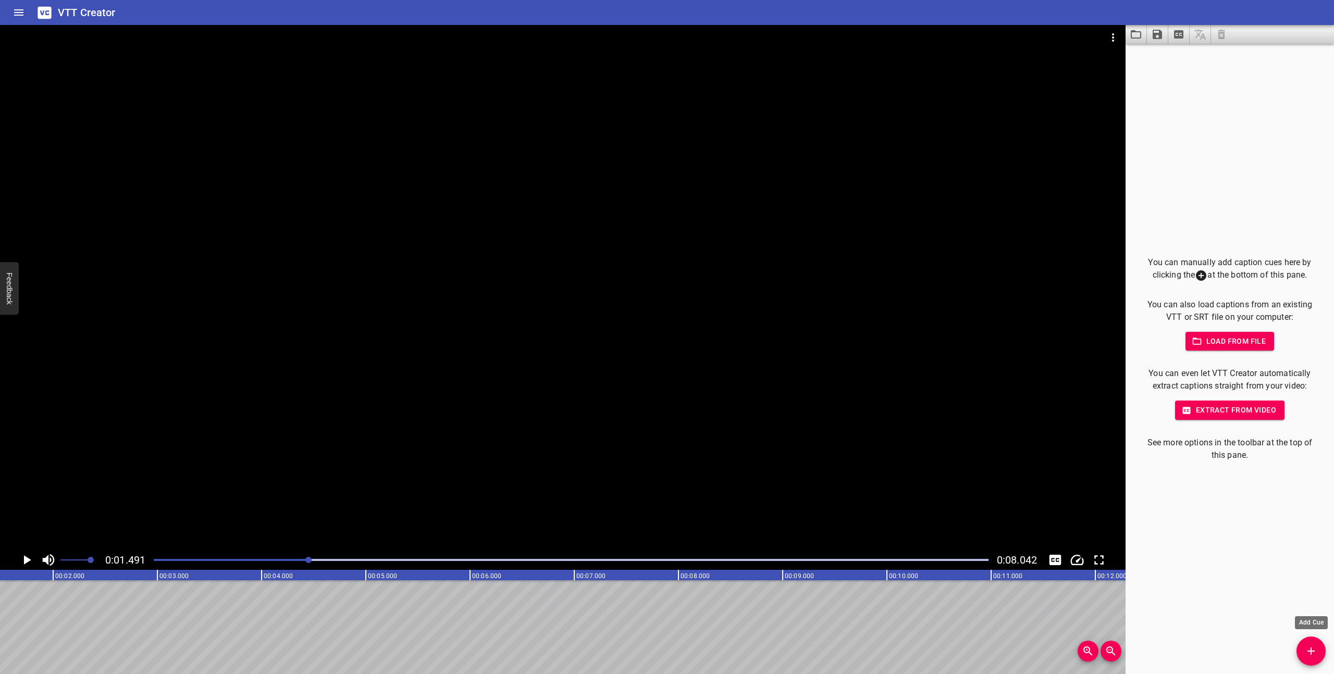
click at [1312, 639] on button "Add Cue" at bounding box center [1311, 651] width 29 height 29
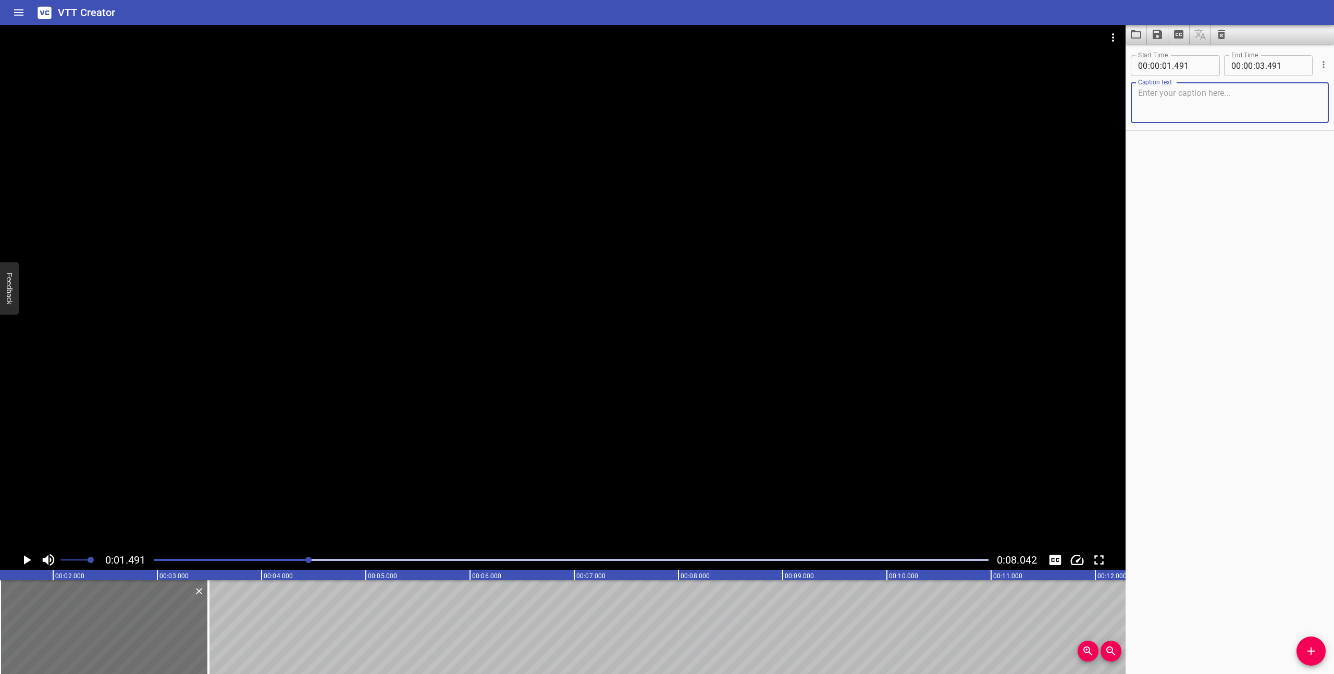
click at [1224, 106] on textarea at bounding box center [1229, 103] width 183 height 30
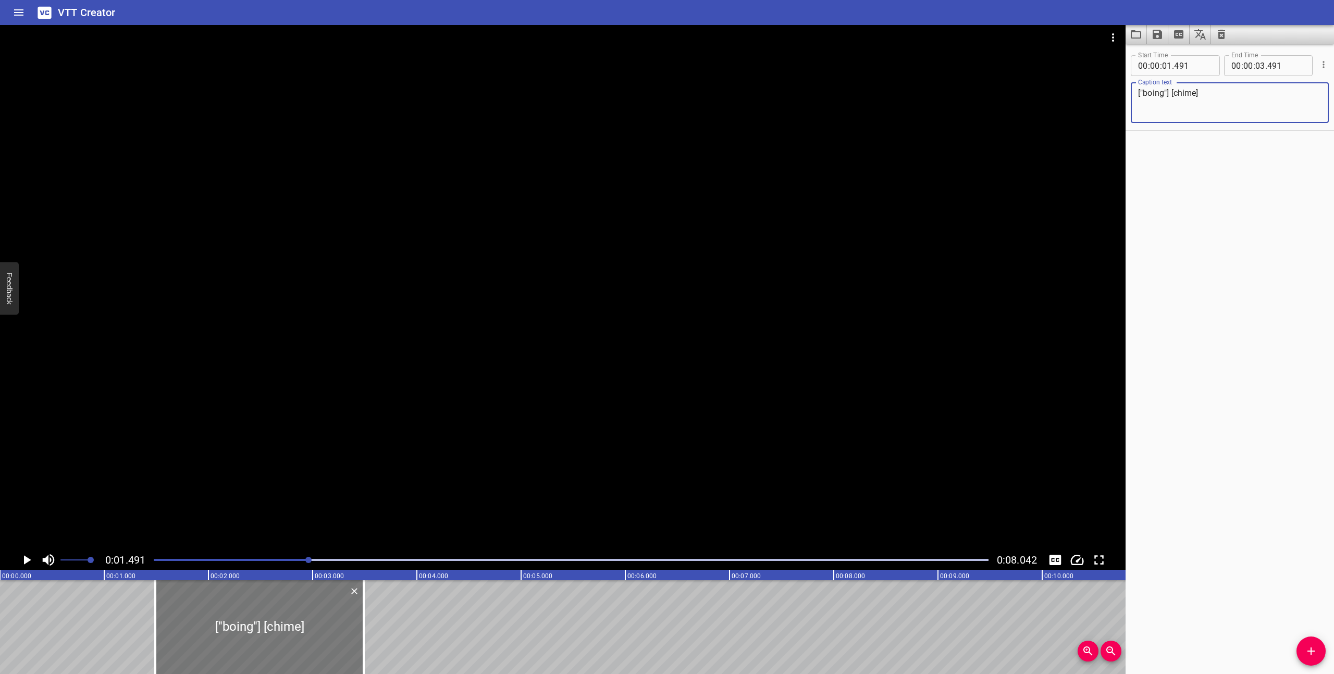
type textarea "["boing"] [chime]"
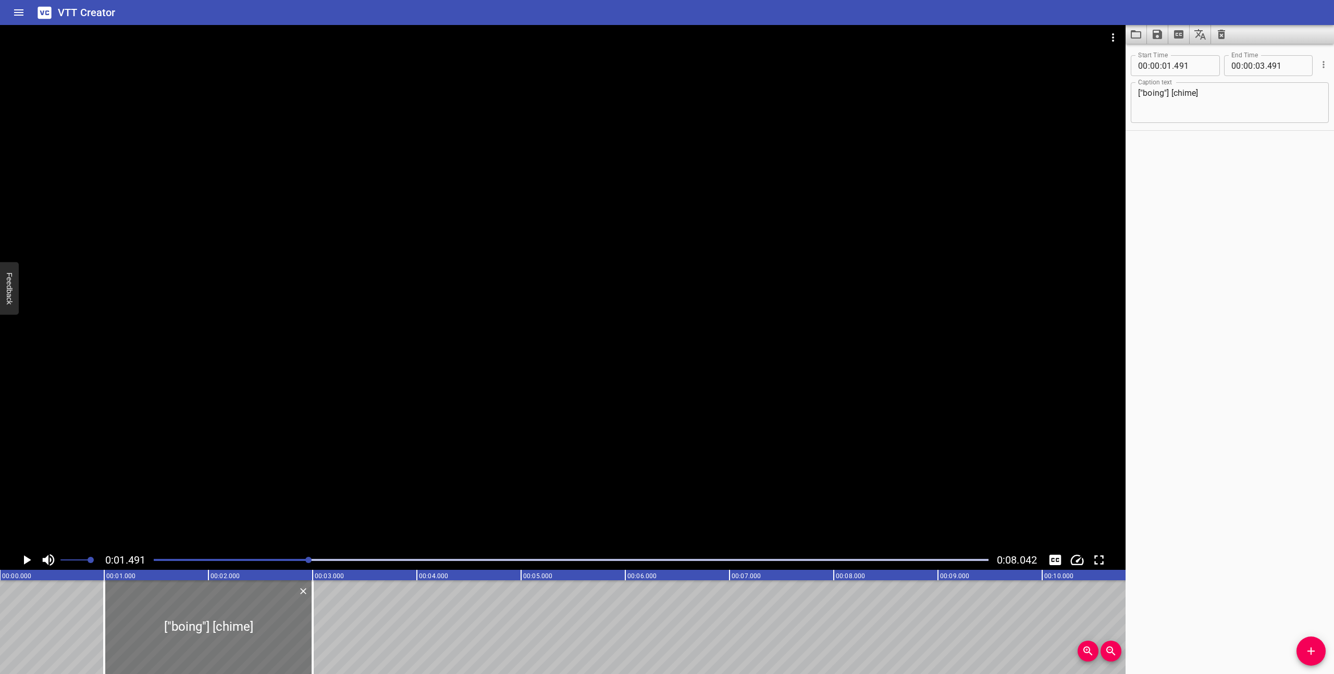
drag, startPoint x: 239, startPoint y: 646, endPoint x: 188, endPoint y: 644, distance: 51.1
click at [188, 644] on div at bounding box center [208, 628] width 208 height 94
type input "001"
drag, startPoint x: 314, startPoint y: 640, endPoint x: 229, endPoint y: 638, distance: 85.0
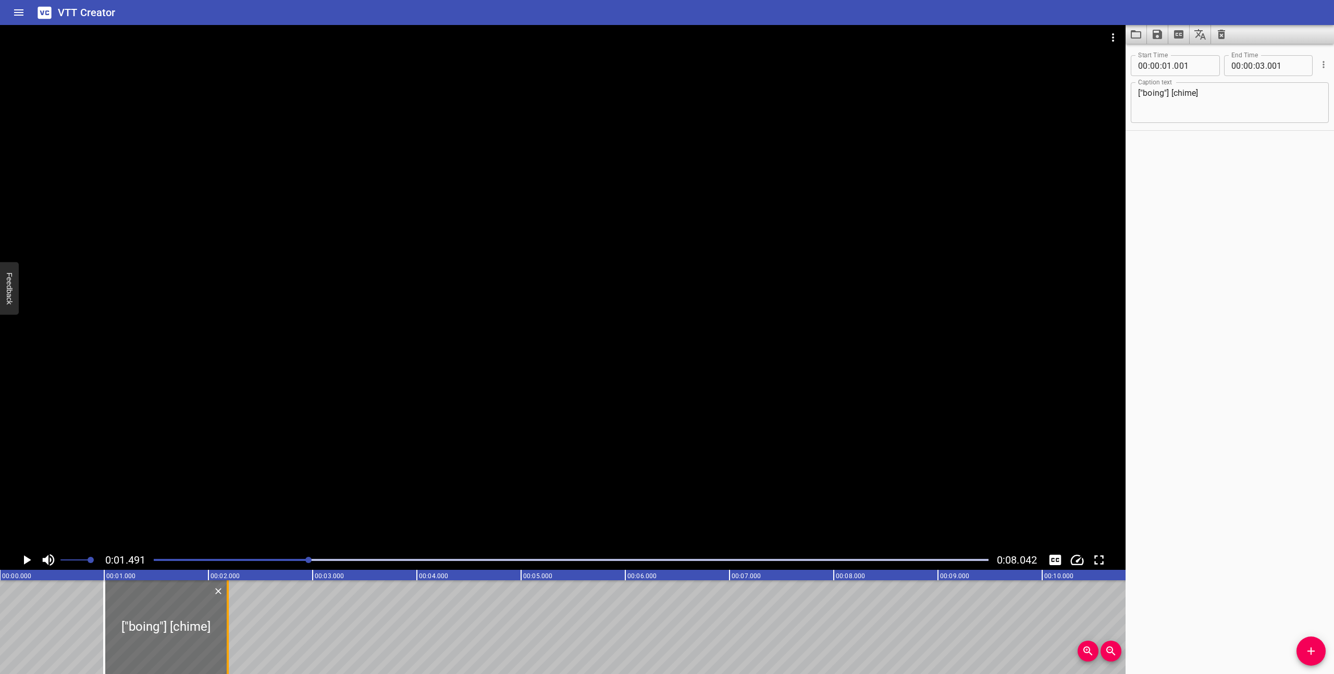
click at [229, 638] on div at bounding box center [228, 628] width 10 height 94
type input "02"
type input "186"
click at [152, 561] on div at bounding box center [570, 560] width 847 height 15
click at [24, 561] on icon "Play/Pause" at bounding box center [27, 560] width 7 height 9
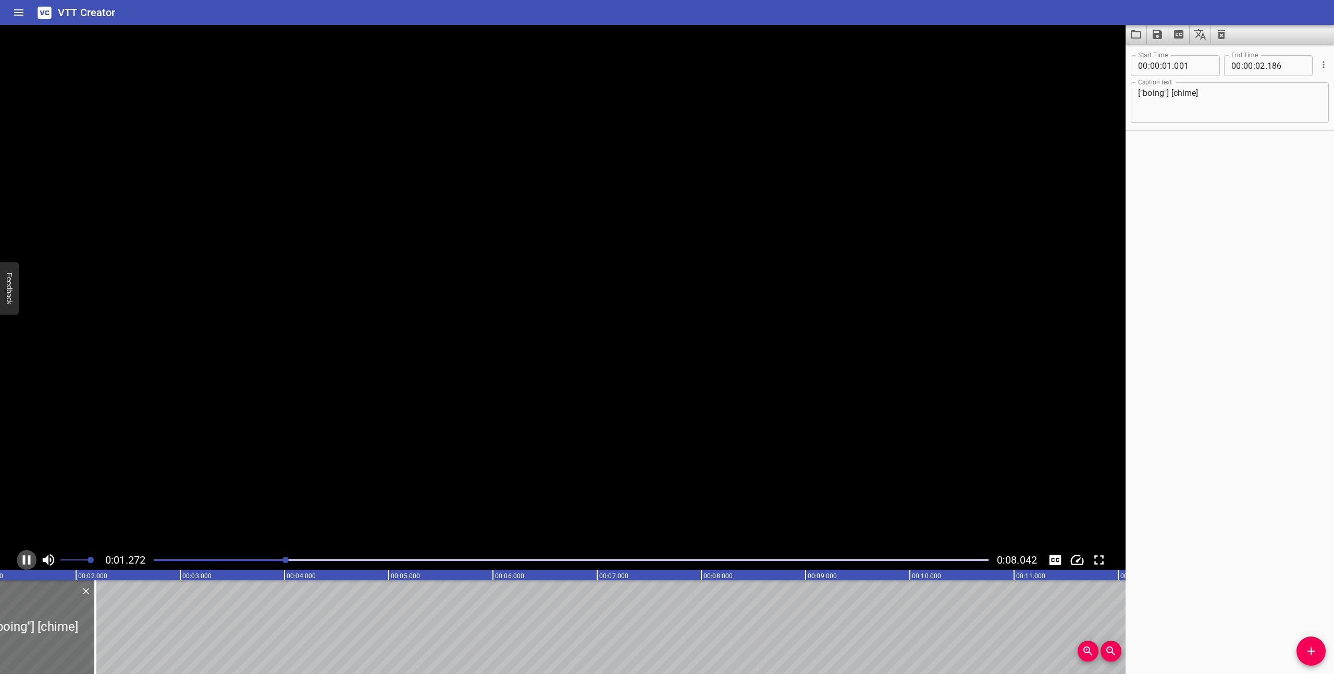
click at [24, 561] on icon "Play/Pause" at bounding box center [27, 560] width 8 height 9
click at [24, 561] on icon "Play/Pause" at bounding box center [27, 560] width 7 height 9
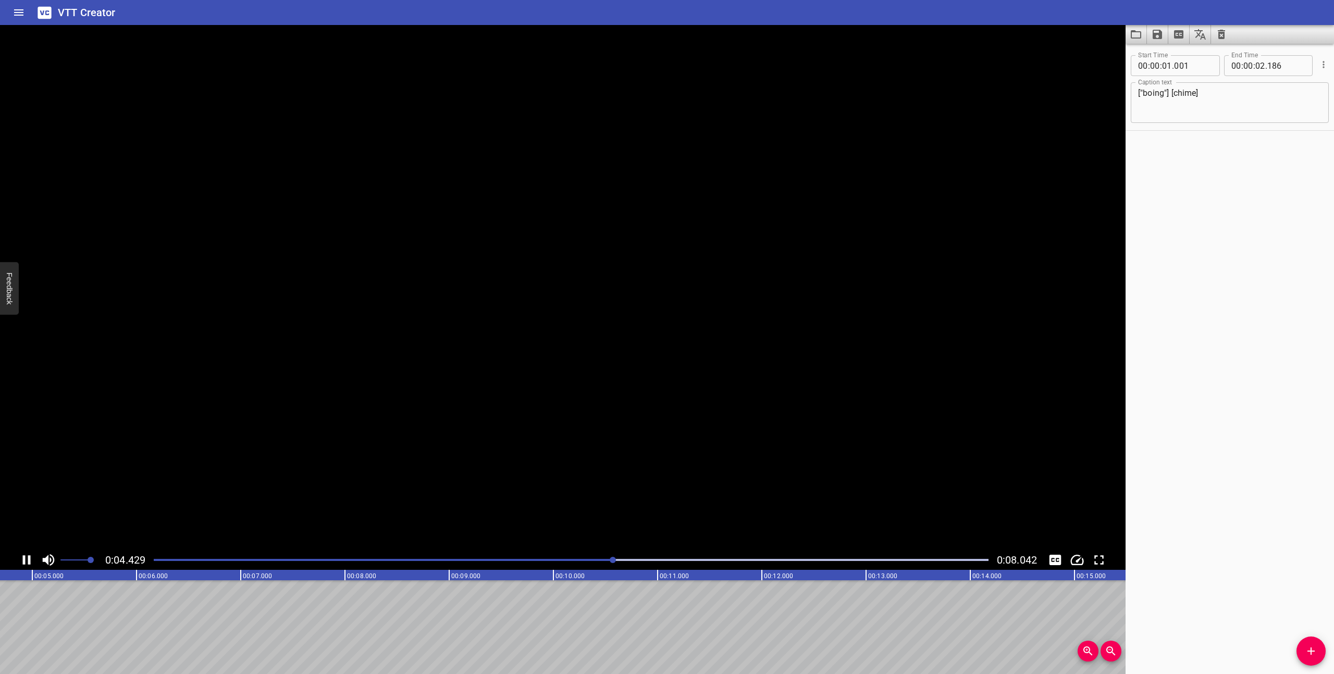
click at [24, 561] on icon "Play/Pause" at bounding box center [27, 560] width 8 height 9
click at [1313, 648] on icon "Add Cue" at bounding box center [1311, 651] width 13 height 13
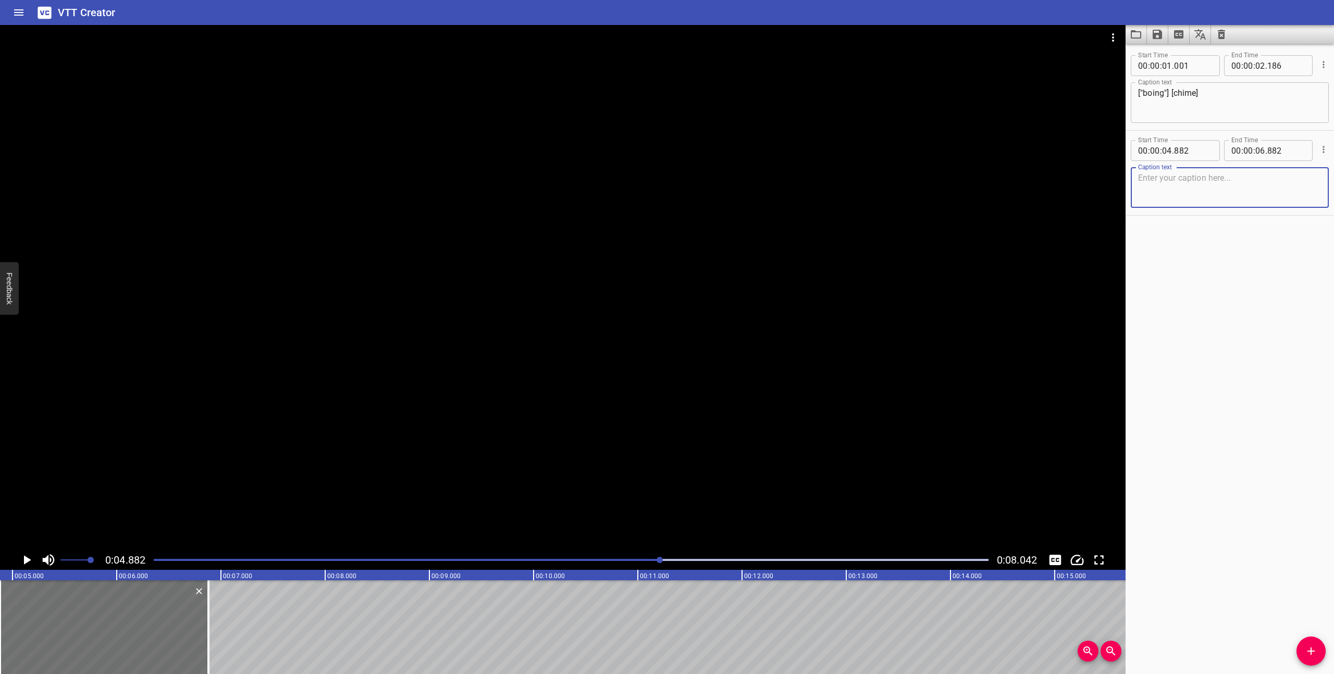
click at [27, 561] on icon "Play/Pause" at bounding box center [27, 560] width 7 height 9
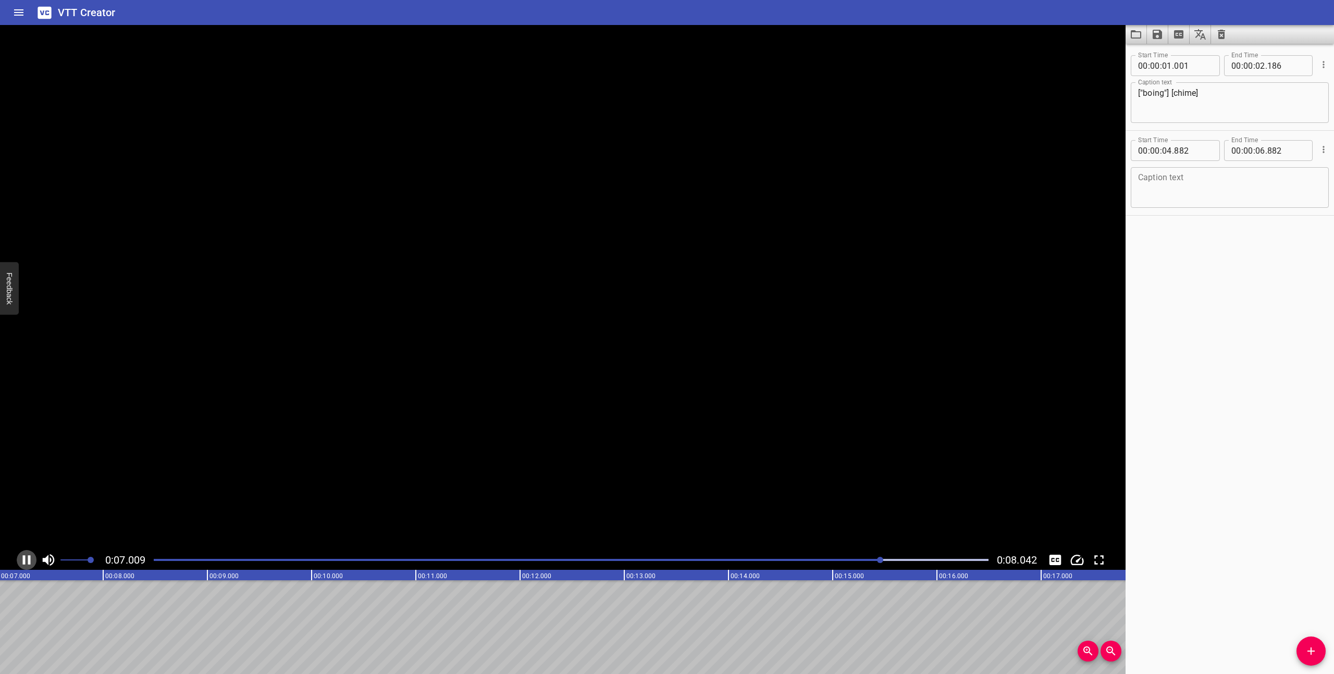
click at [27, 561] on icon "Play/Pause" at bounding box center [27, 560] width 16 height 16
click at [791, 560] on div "Play progress" at bounding box center [490, 560] width 835 height 2
click at [765, 560] on div "Play progress" at bounding box center [374, 560] width 835 height 2
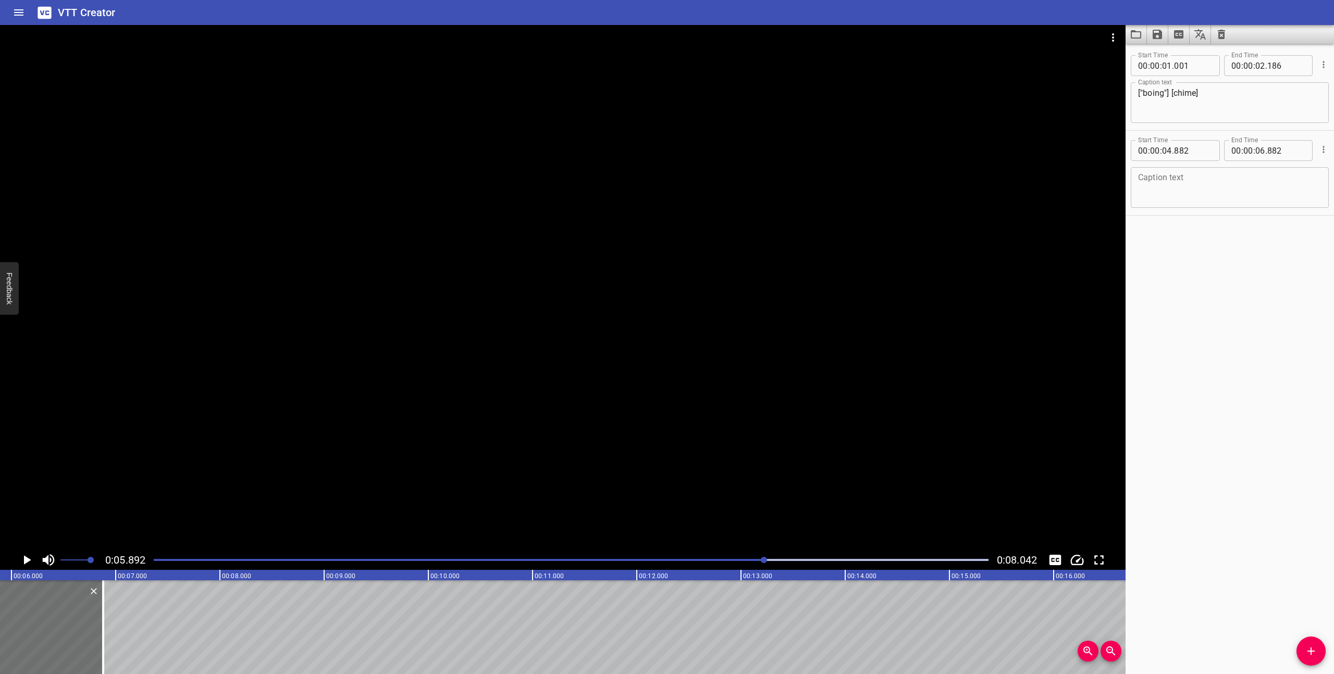
click at [737, 560] on div "Play progress" at bounding box center [348, 560] width 835 height 2
click at [705, 560] on div "Play progress" at bounding box center [320, 560] width 835 height 2
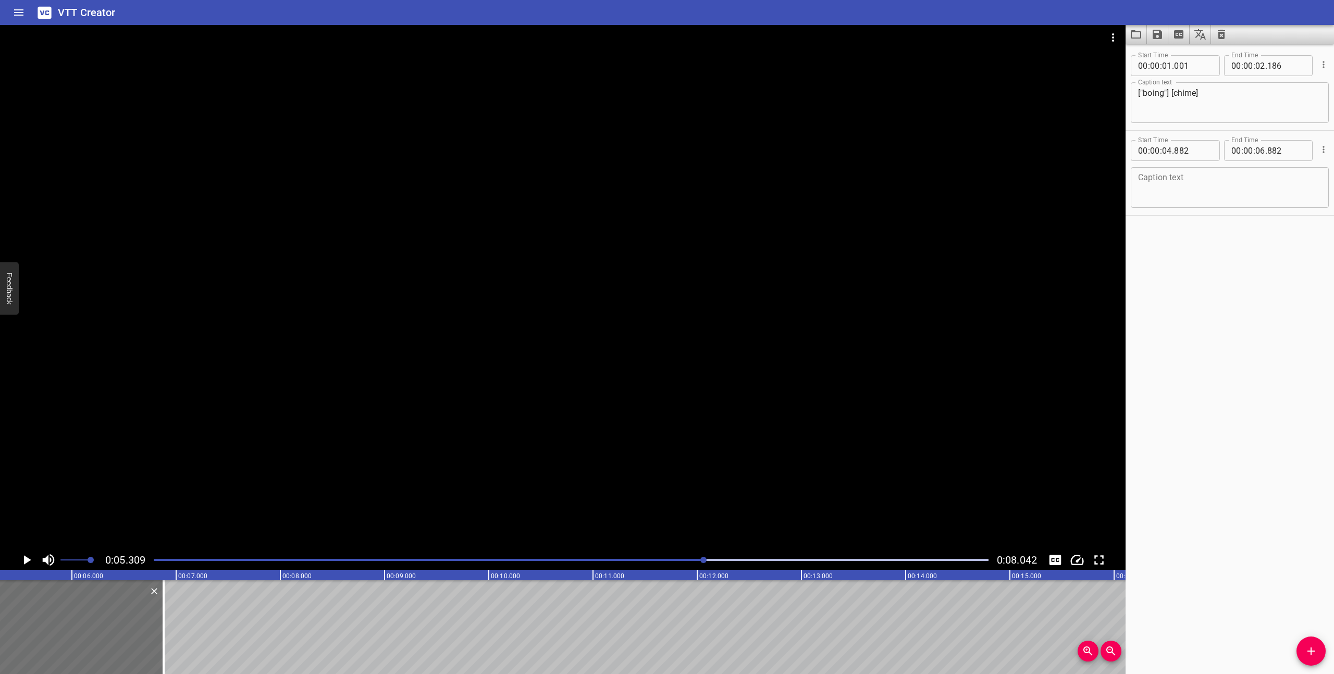
click at [672, 561] on div at bounding box center [570, 560] width 847 height 15
click at [653, 561] on div "Play progress" at bounding box center [254, 560] width 835 height 2
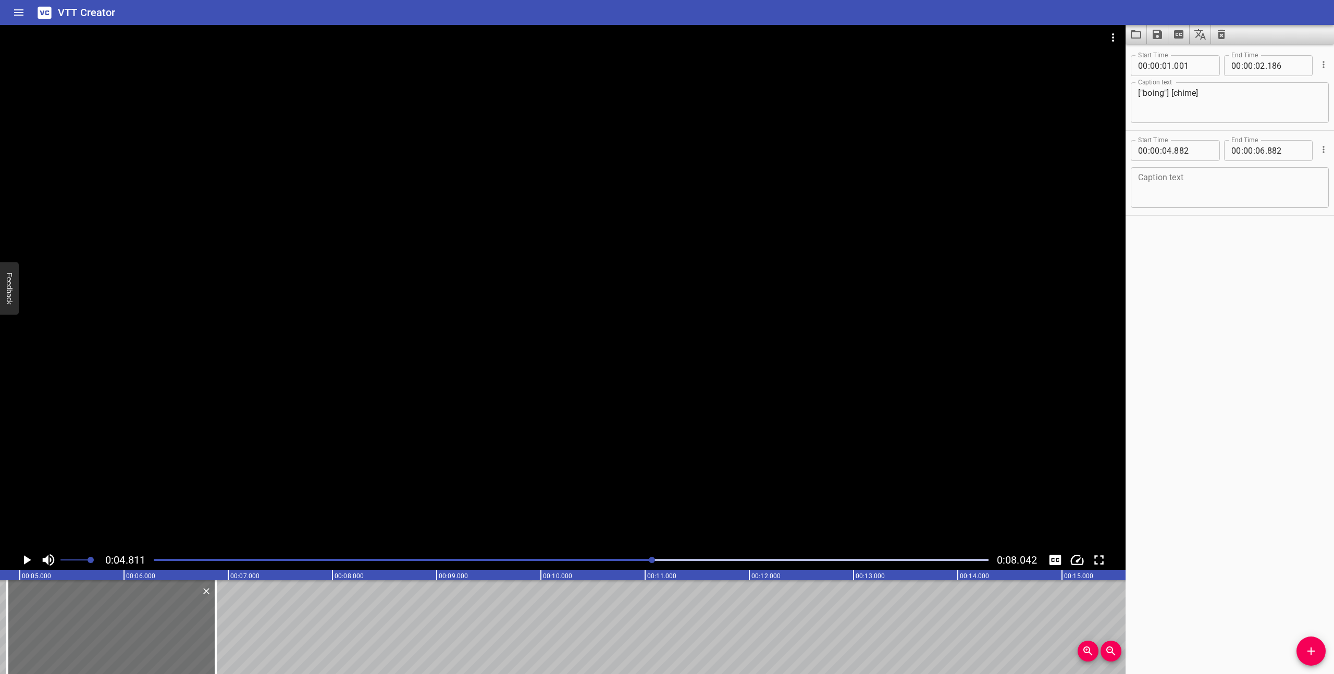
click at [632, 559] on div "Play progress" at bounding box center [236, 560] width 835 height 2
click at [595, 562] on div at bounding box center [570, 560] width 847 height 15
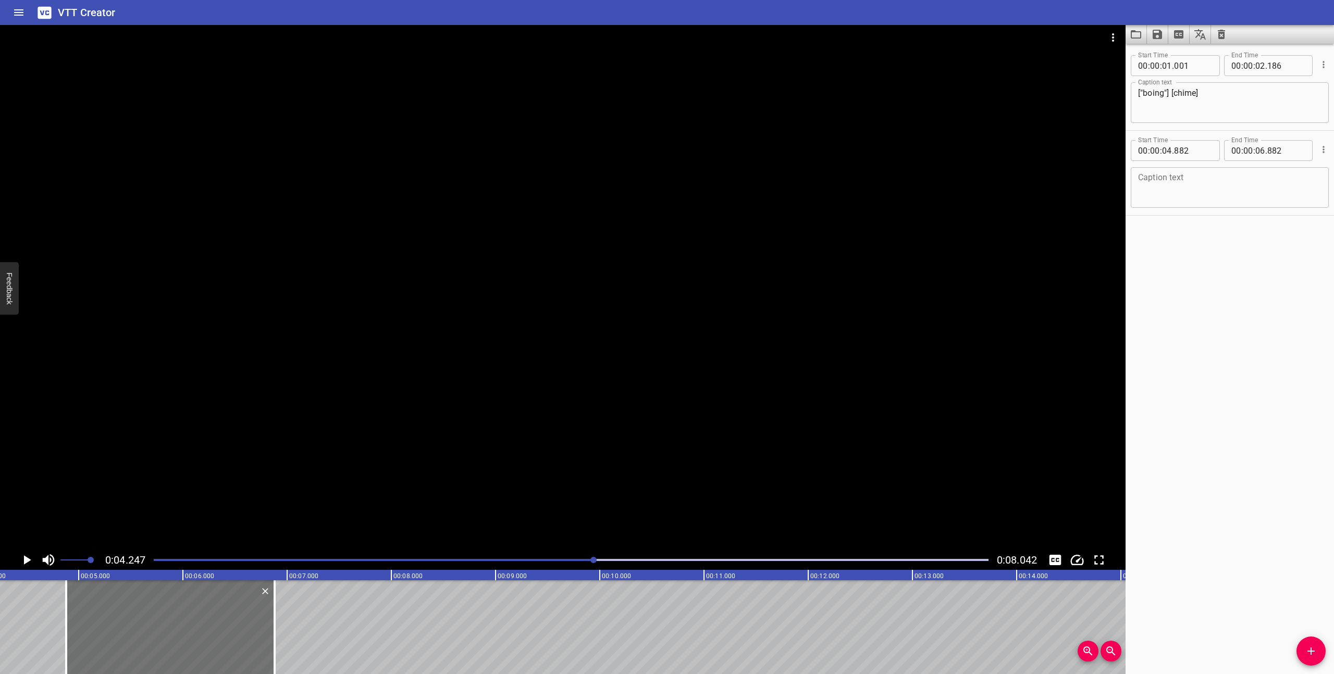
click at [579, 559] on div "Play progress" at bounding box center [177, 560] width 835 height 2
click at [24, 560] on icon "Play/Pause" at bounding box center [27, 560] width 7 height 9
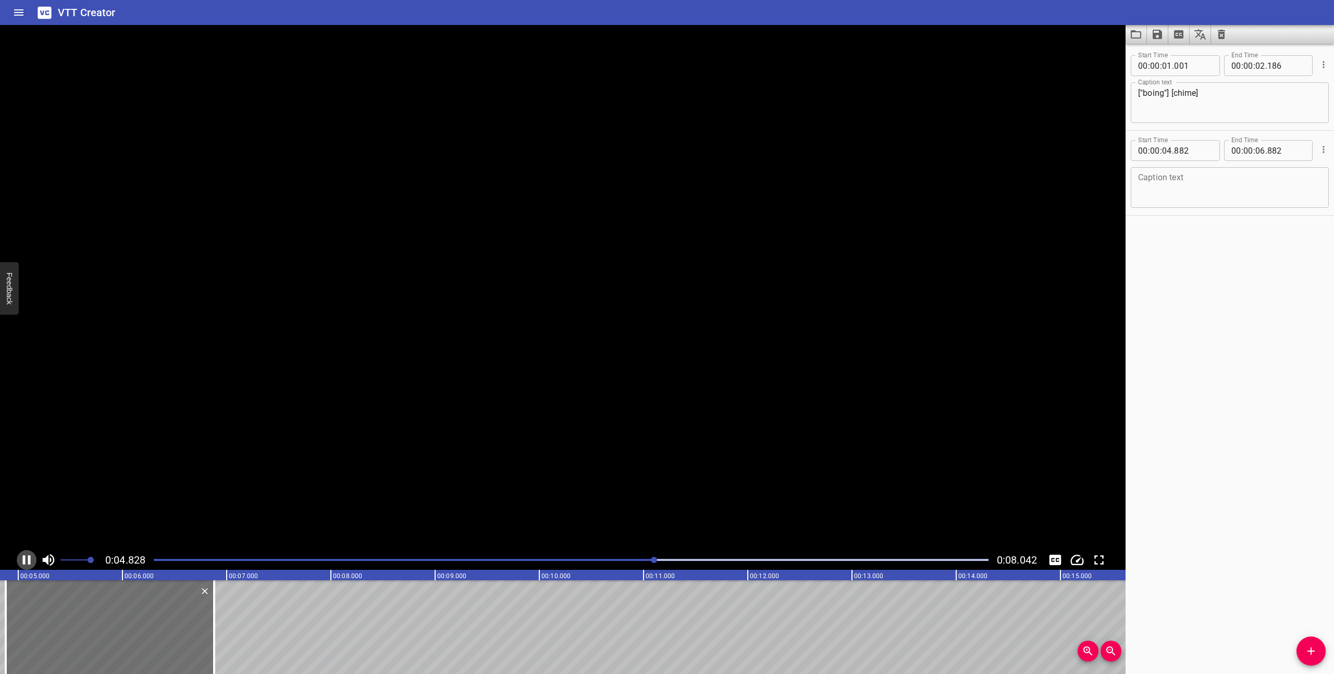
click at [24, 560] on icon "Play/Pause" at bounding box center [27, 560] width 8 height 9
click at [1262, 182] on textarea at bounding box center [1229, 188] width 183 height 30
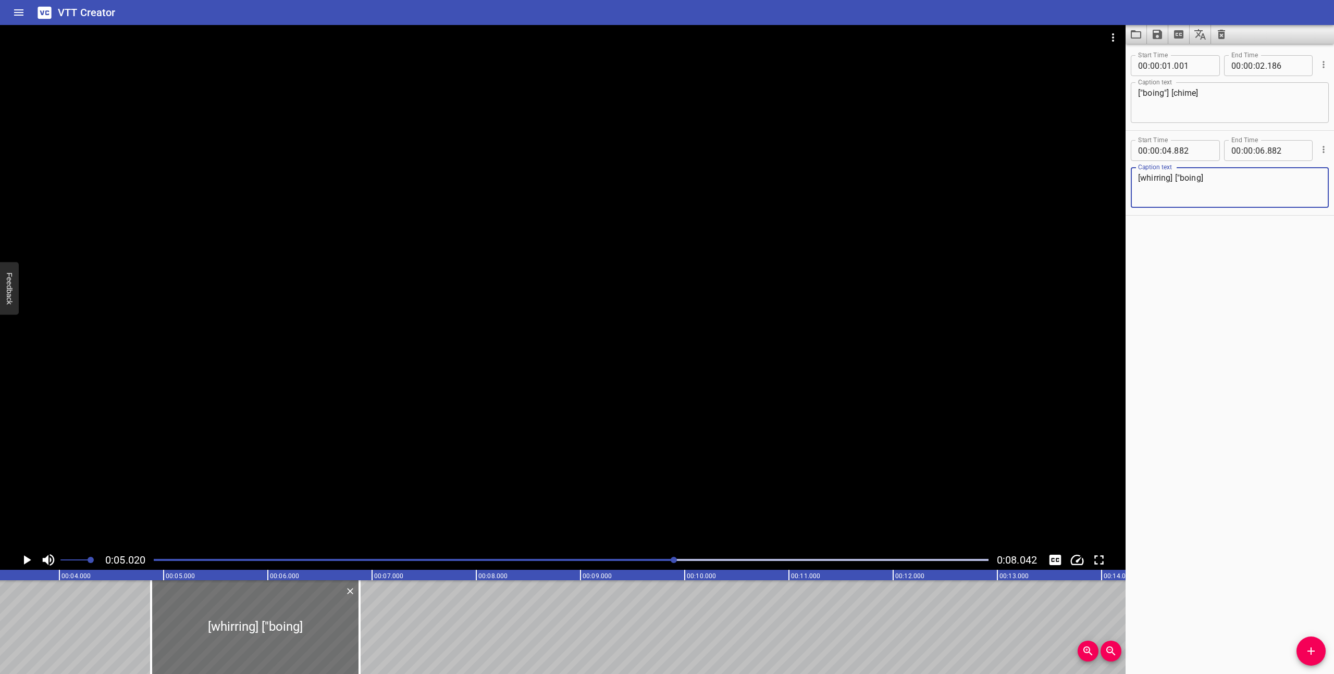
scroll to position [0, 250]
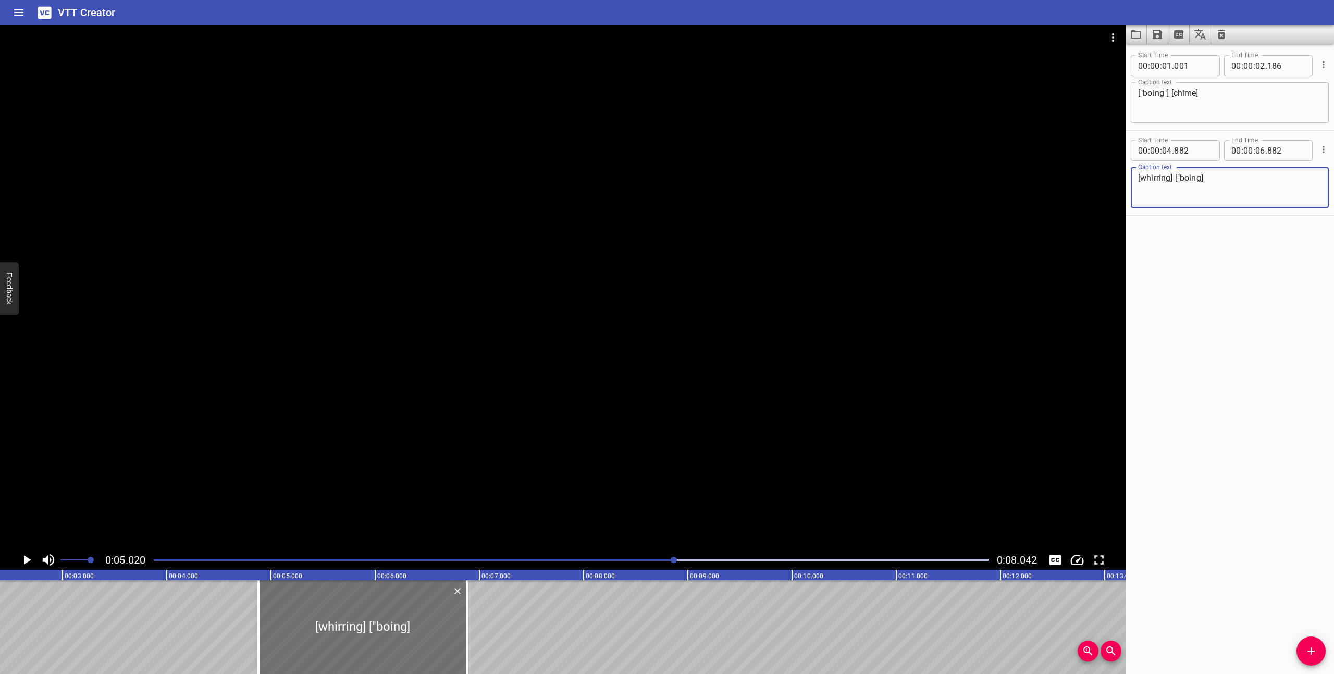
click at [1201, 180] on textarea "[whirring] ["boing]" at bounding box center [1229, 188] width 183 height 30
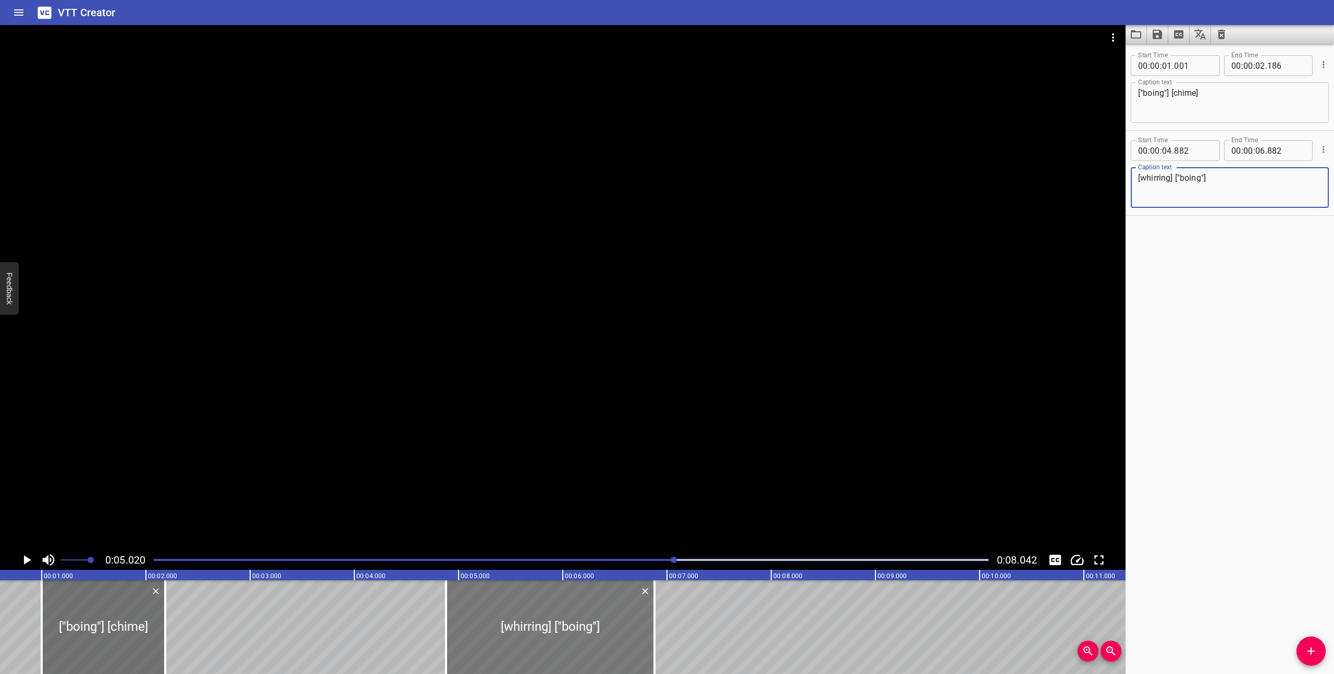
scroll to position [0, 20]
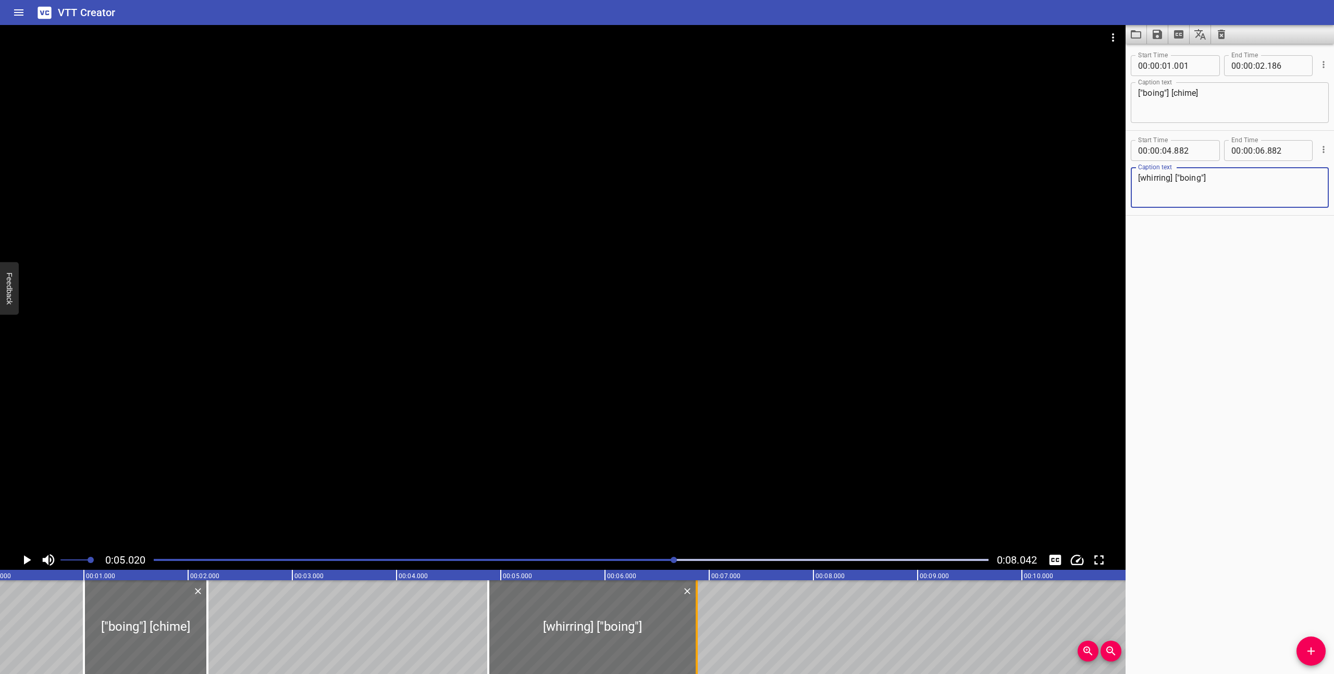
type textarea "[whirring] ["boing"]"
drag, startPoint x: 700, startPoint y: 631, endPoint x: 625, endPoint y: 632, distance: 74.5
click at [625, 632] on div at bounding box center [622, 628] width 10 height 94
type input "167"
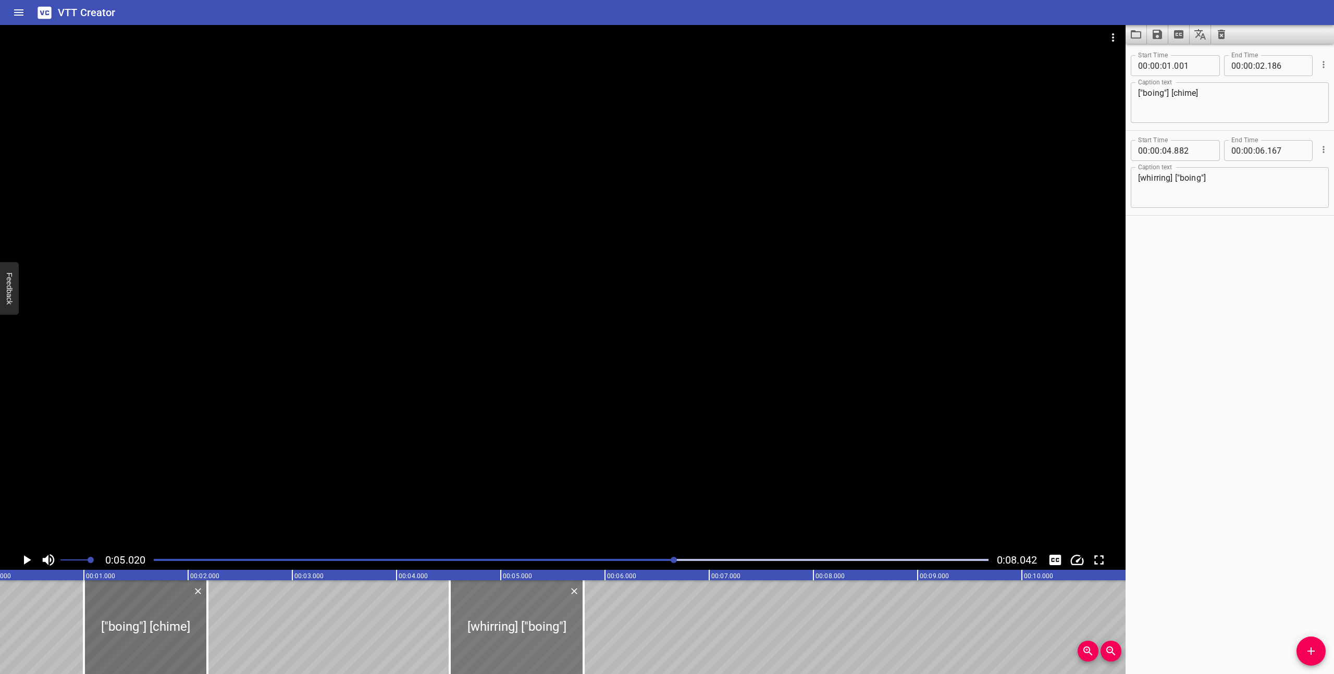
drag, startPoint x: 594, startPoint y: 653, endPoint x: 556, endPoint y: 652, distance: 38.6
click at [556, 652] on div at bounding box center [517, 628] width 134 height 94
type input "512"
type input "05"
type input "797"
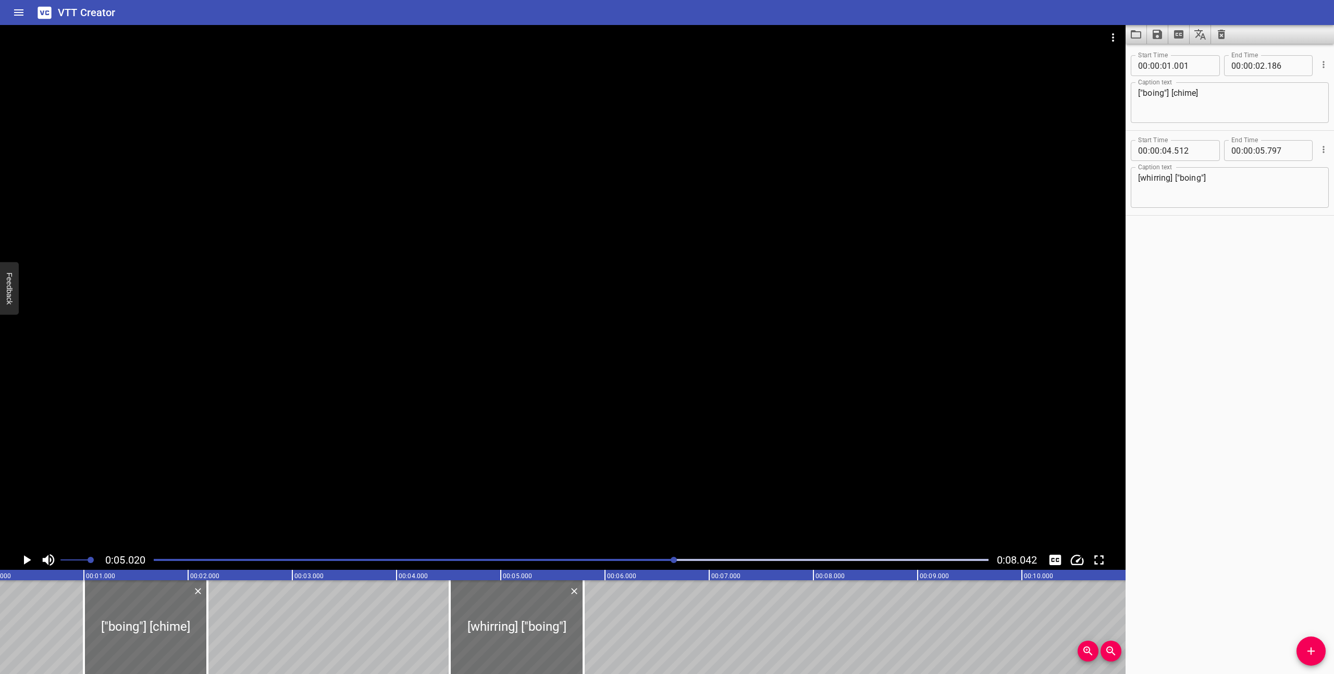
click at [156, 560] on div "Play progress" at bounding box center [257, 560] width 835 height 2
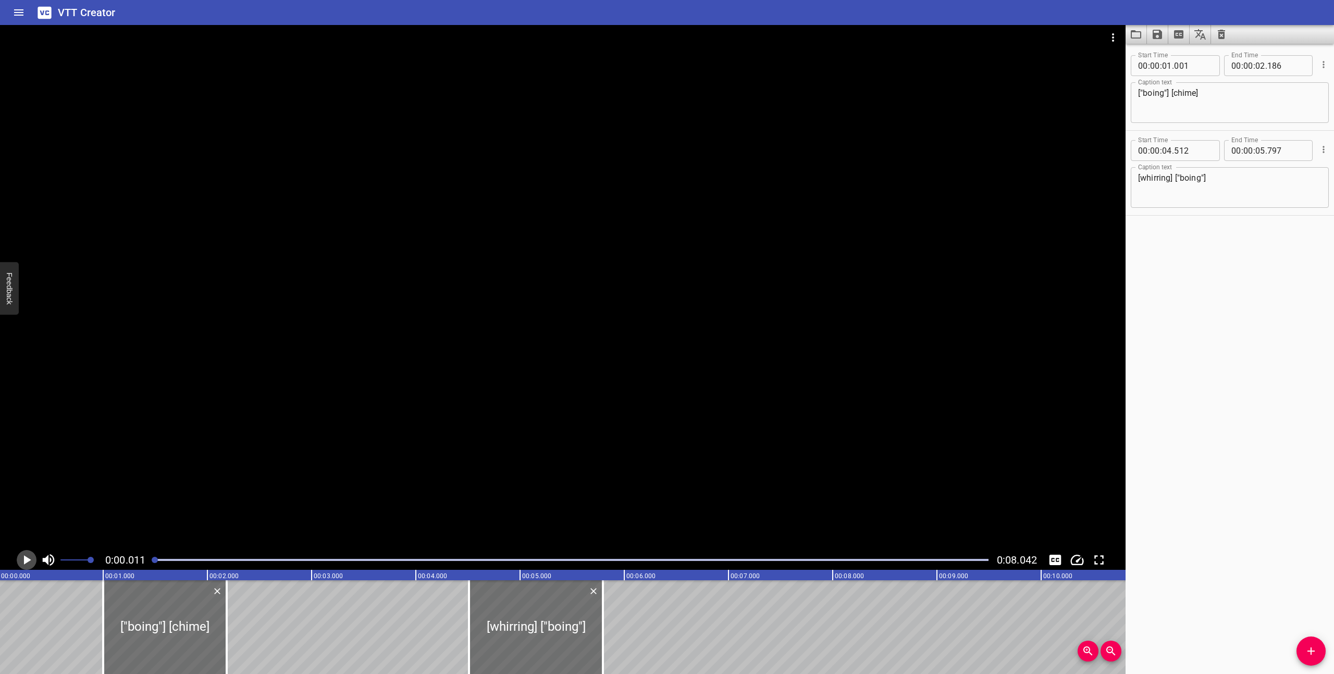
click at [22, 560] on icon "Play/Pause" at bounding box center [27, 560] width 16 height 16
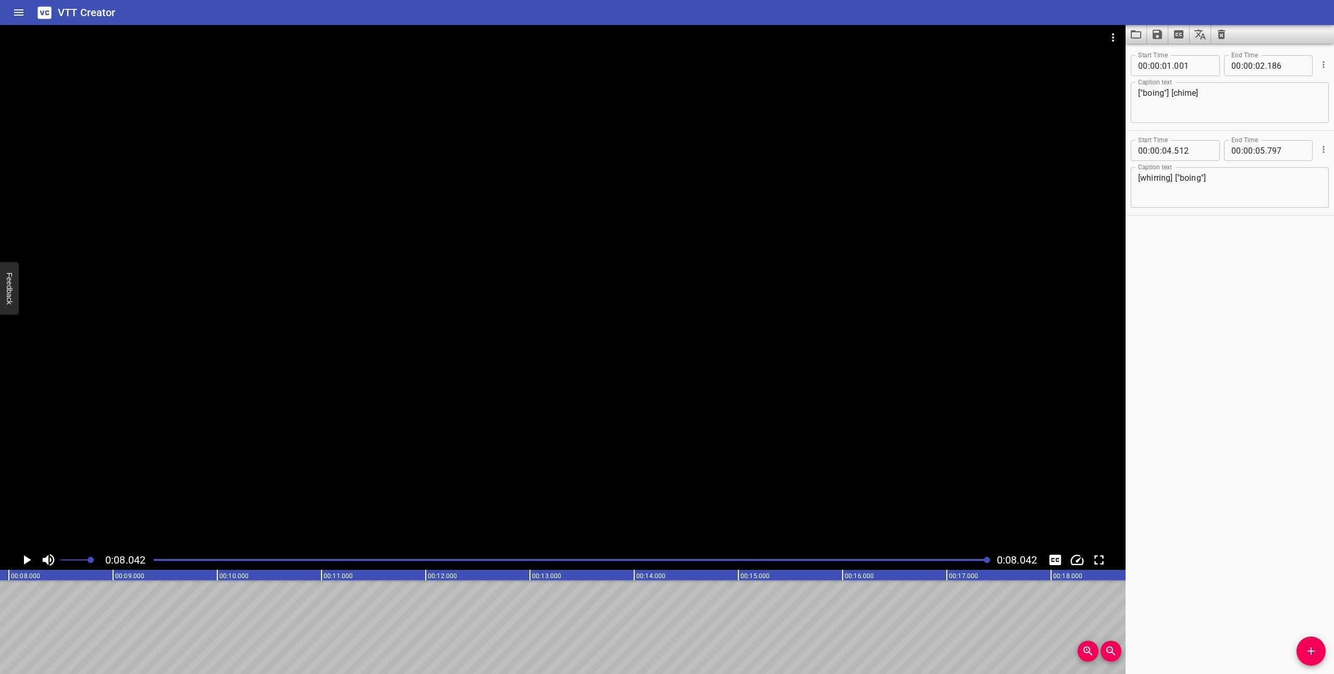
scroll to position [0, 838]
click at [1157, 36] on icon "Save captions to file" at bounding box center [1157, 34] width 13 height 13
click at [1177, 58] on li "Save to VTT file" at bounding box center [1185, 57] width 77 height 19
